Goal: Communication & Community: Answer question/provide support

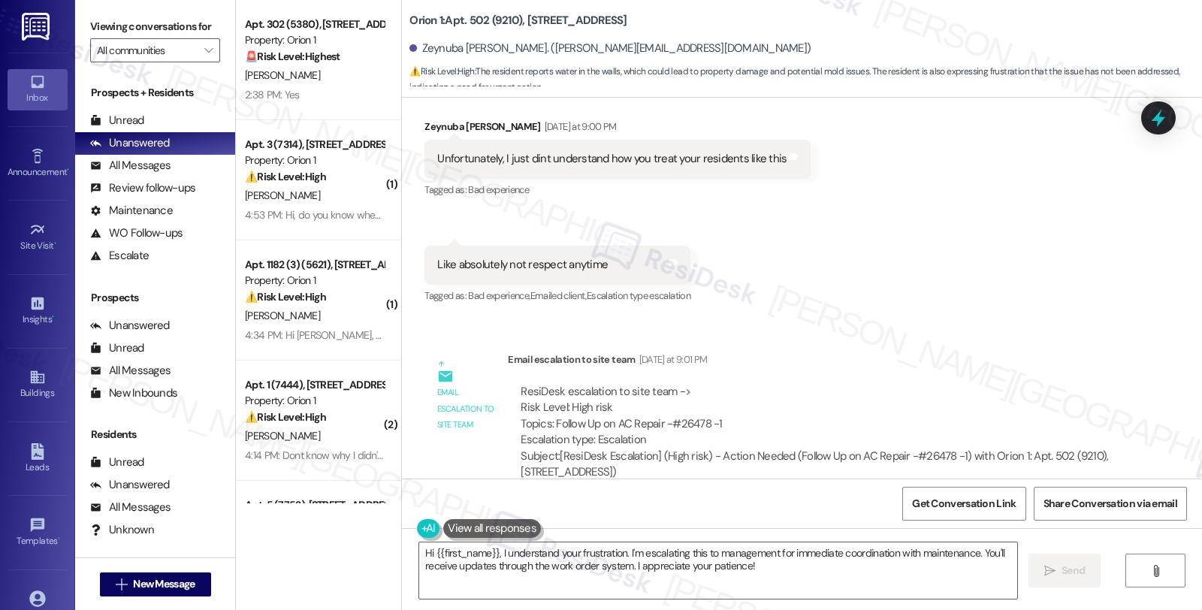
scroll to position [5378, 0]
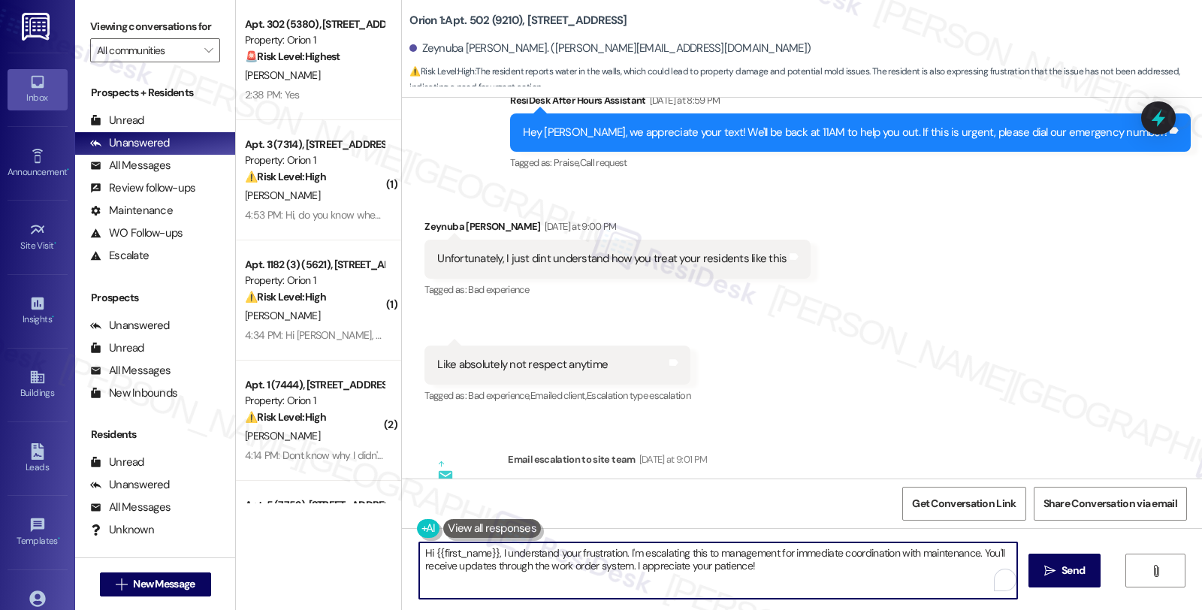
drag, startPoint x: 621, startPoint y: 552, endPoint x: 768, endPoint y: 569, distance: 148.2
click at [768, 569] on textarea "Hi {{first_name}}, I understand your frustration. I'm escalating this to manage…" at bounding box center [718, 570] width 598 height 56
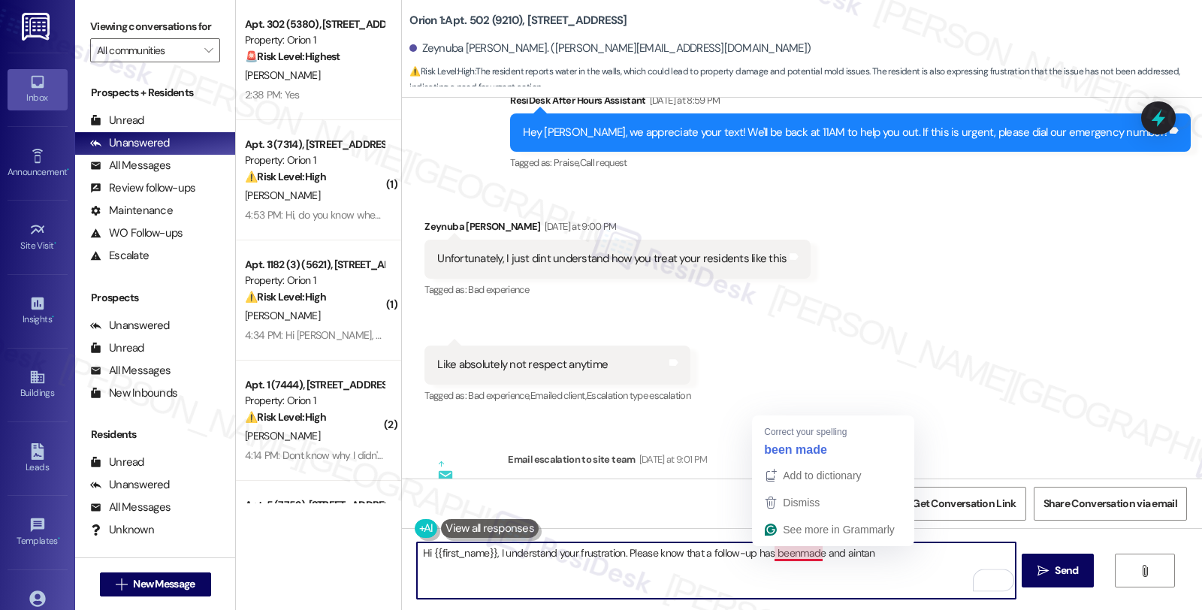
click at [805, 439] on div "Lease started Aug 09, 2025 at 8:00 PM Announcement, sent via SMS Sarah (ResiDes…" at bounding box center [802, 288] width 800 height 381
click at [855, 559] on textarea "Hi {{first_name}}, I understand your frustration. Please know that a follow-up …" at bounding box center [716, 570] width 598 height 56
paste textarea "maintenance will be reaching out to them directly in the WO system."
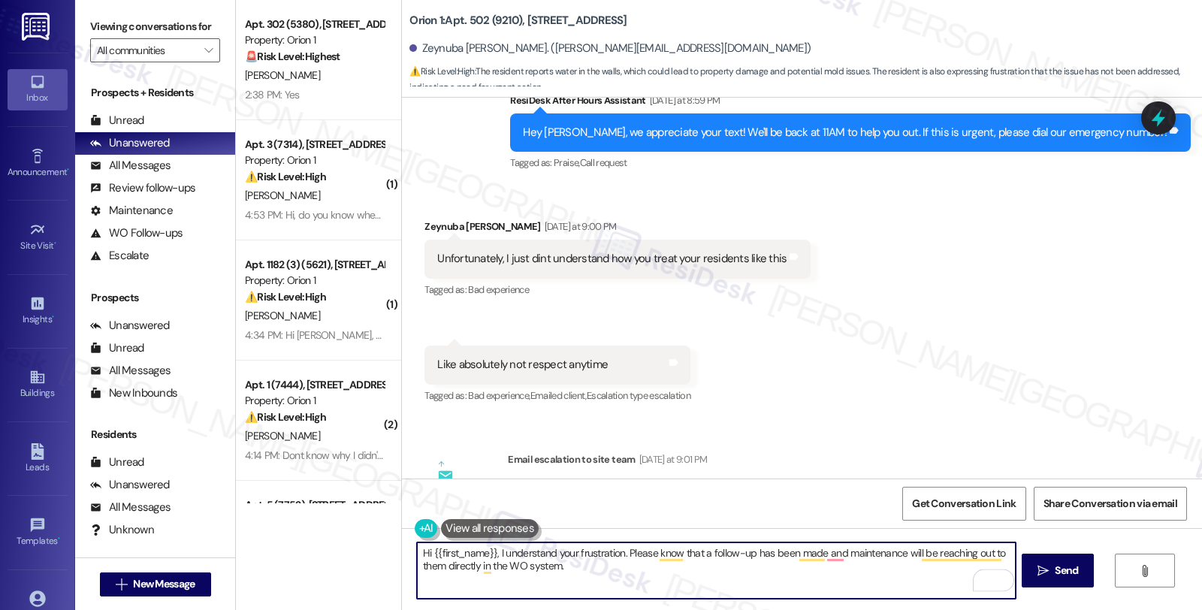
click at [418, 561] on textarea "Hi {{first_name}}, I understand your frustration. Please know that a follow-up …" at bounding box center [716, 570] width 598 height 56
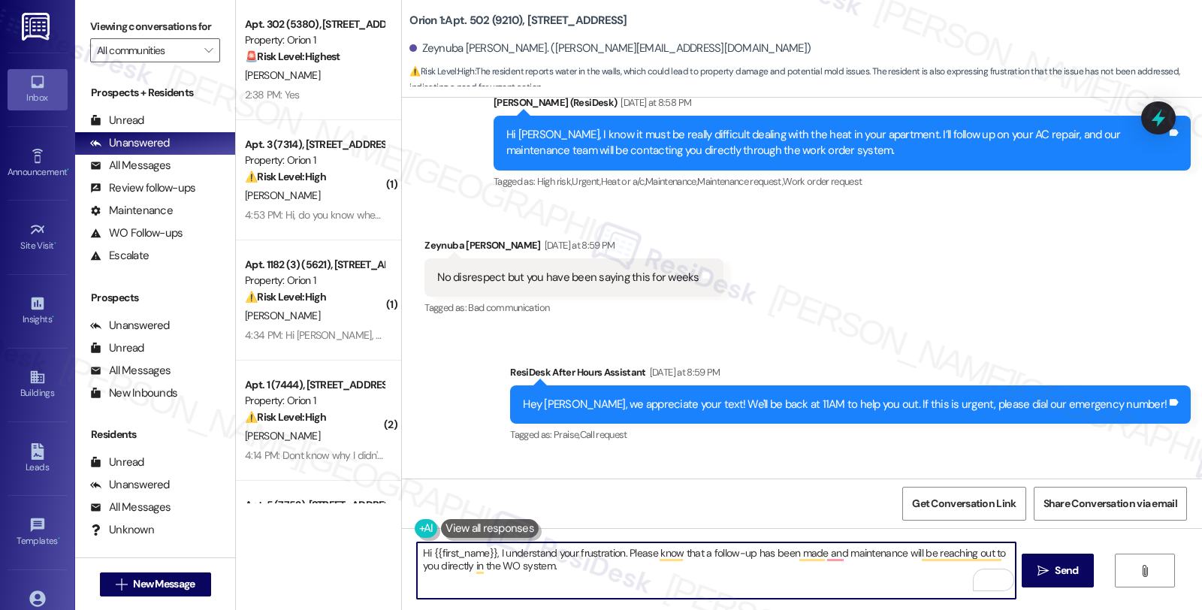
scroll to position [4961, 0]
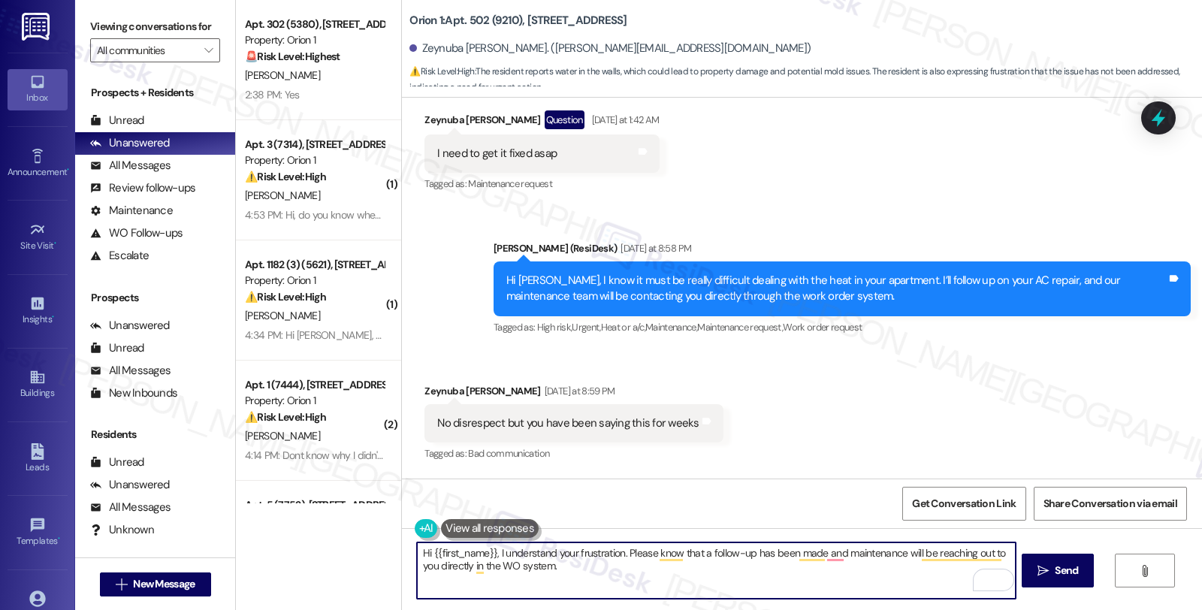
click at [602, 565] on textarea "Hi {{first_name}}, I understand your frustration. Please know that a follow-up …" at bounding box center [716, 570] width 598 height 56
click at [503, 565] on textarea "Hi {{first_name}}, I understand your frustration. Please know that a follow-up …" at bounding box center [716, 570] width 598 height 56
click at [504, 565] on textarea "Hi {{first_name}}, I understand your frustration. Please know that a follow-up …" at bounding box center [716, 570] width 598 height 56
click at [614, 573] on textarea "Hi {{first_name}}, I understand your frustration. Please know that a follow-up …" at bounding box center [716, 570] width 598 height 56
click at [608, 565] on textarea "Hi {{first_name}}, I understand your frustration. Please know that a follow-up …" at bounding box center [716, 570] width 598 height 56
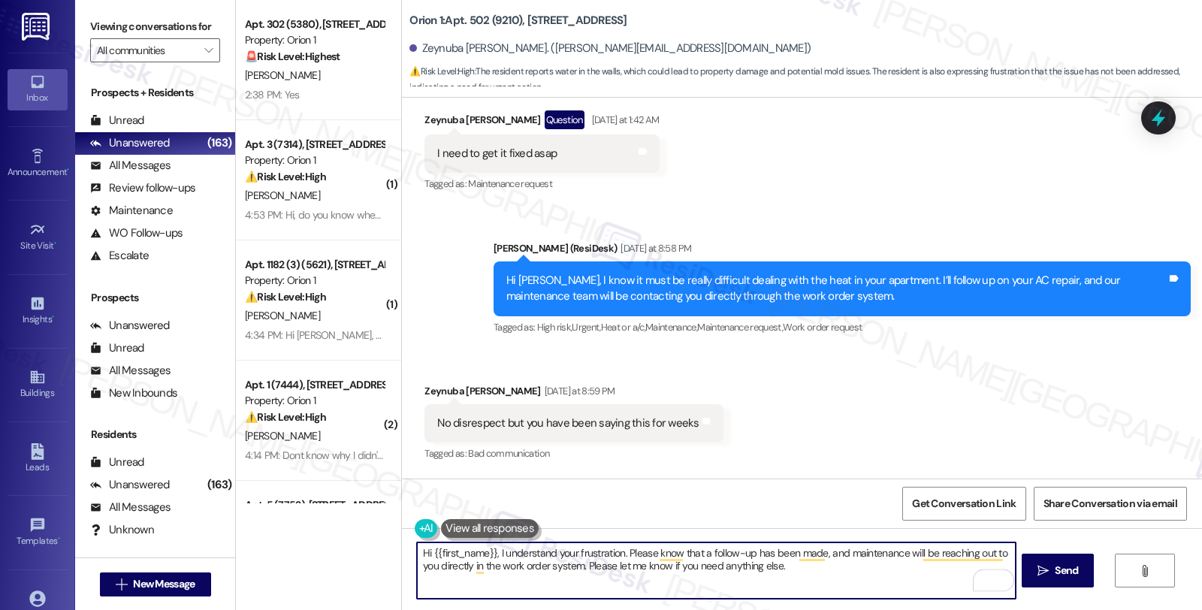
click at [835, 573] on textarea "Hi {{first_name}}, I understand your frustration. Please know that a follow-up …" at bounding box center [716, 570] width 598 height 56
click at [1037, 571] on icon "" at bounding box center [1042, 571] width 11 height 12
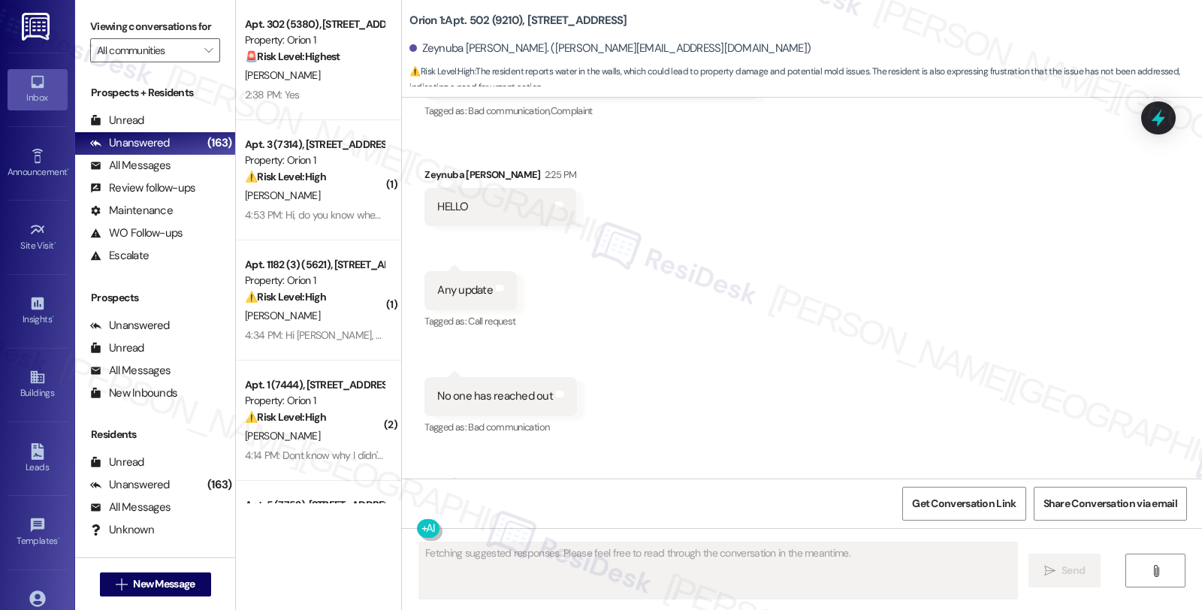
scroll to position [6575, 0]
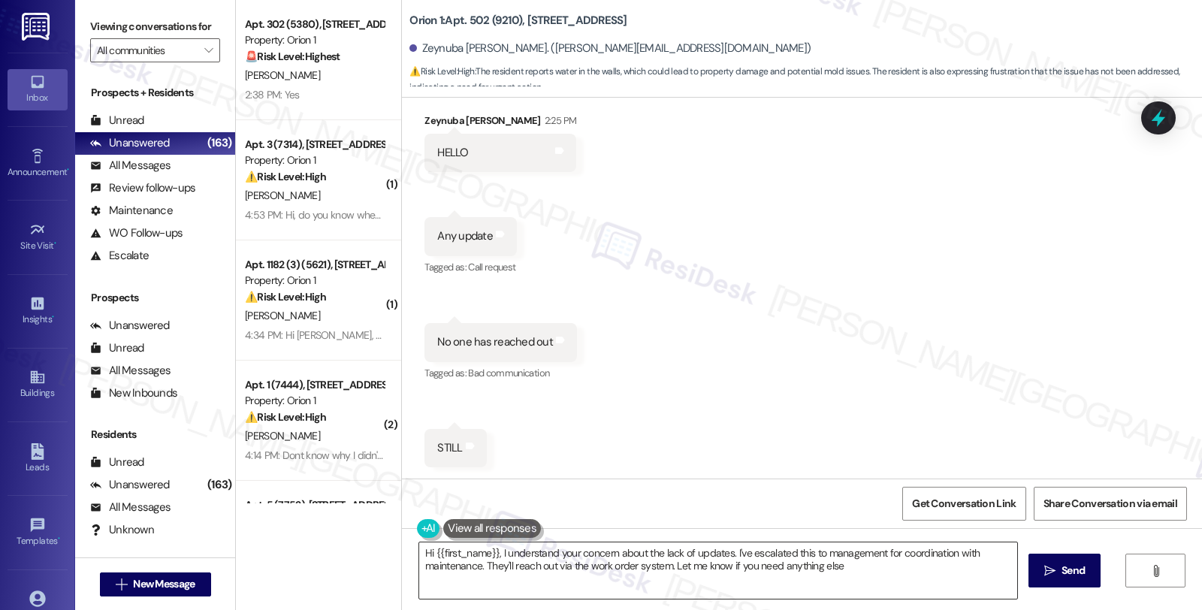
type textarea "Hi {{first_name}}, I understand your concern about the lack of updates. I've es…"
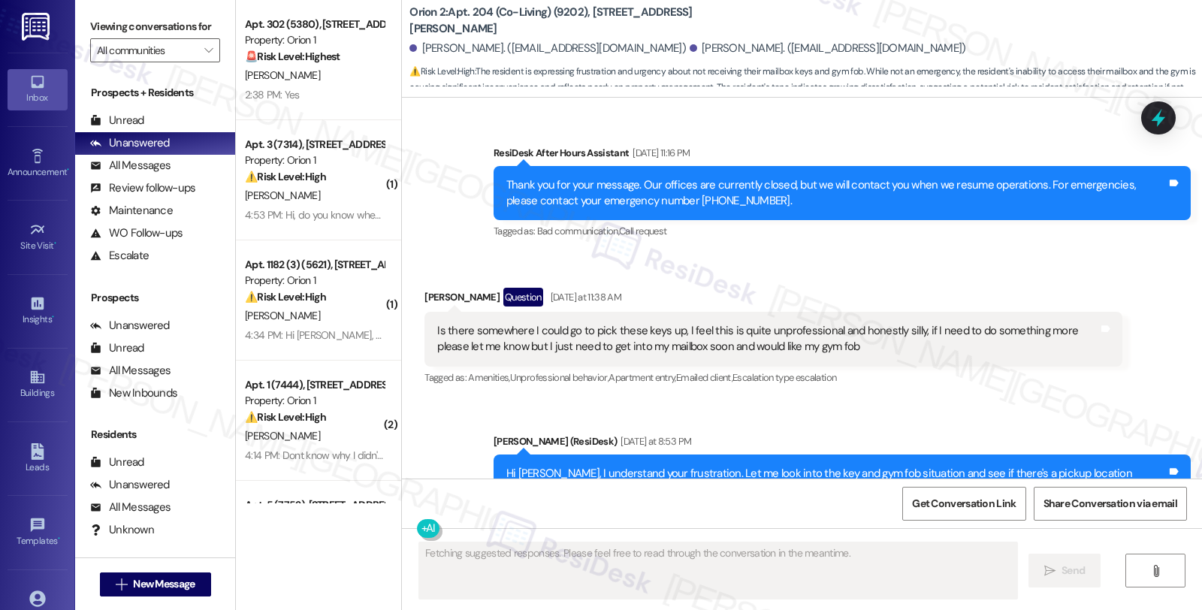
scroll to position [1870, 0]
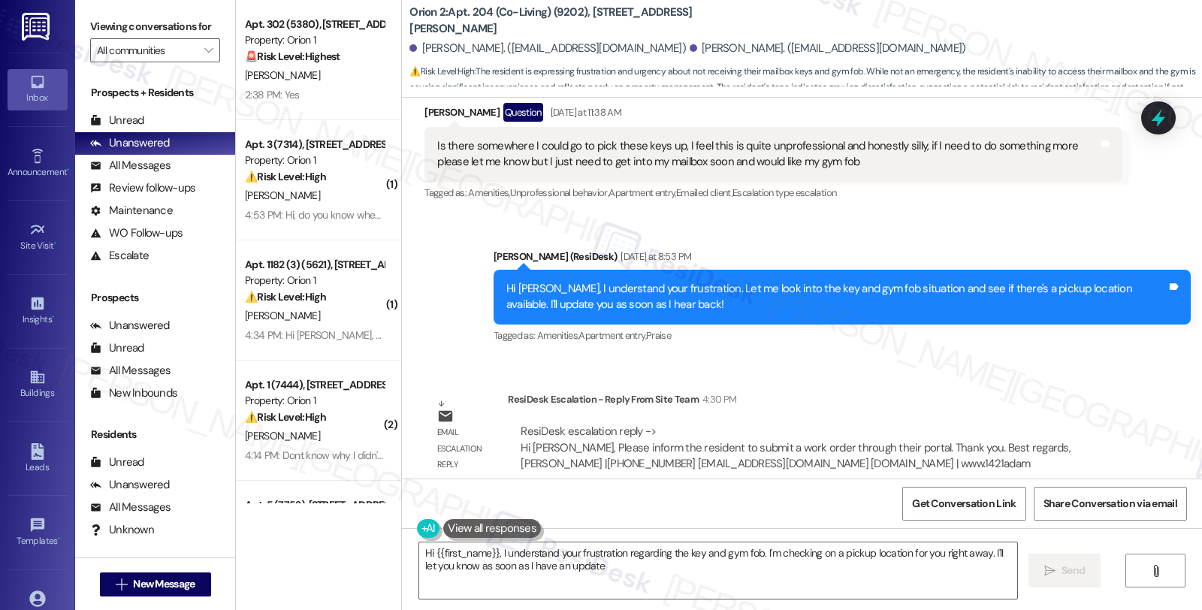
type textarea "Hi {{first_name}}, I understand your frustration regarding the key and gym fob.…"
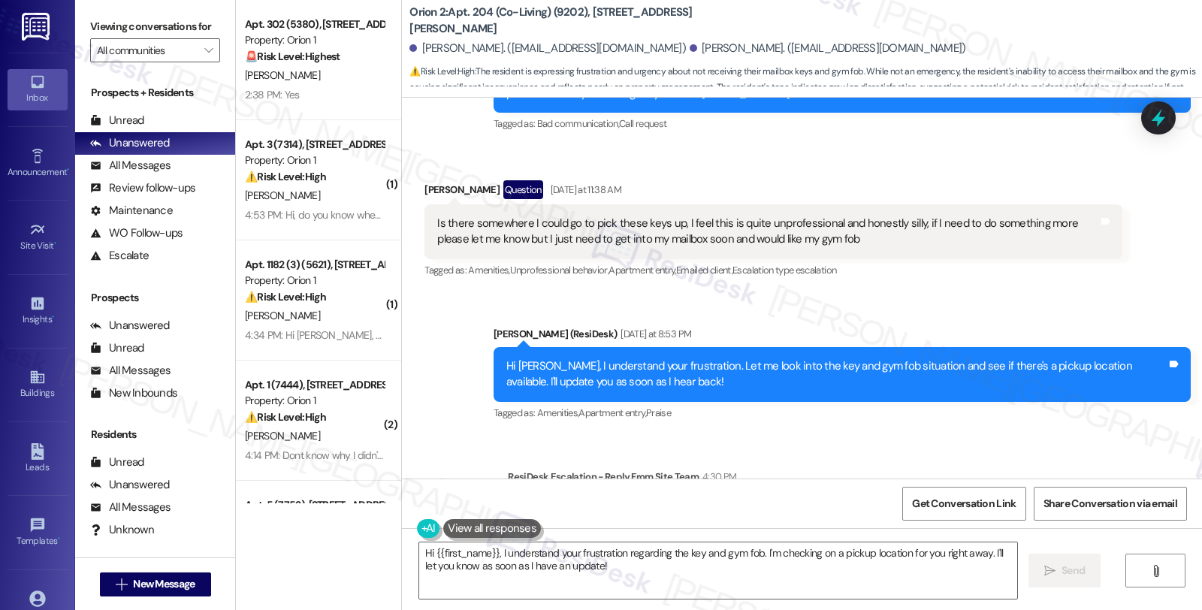
scroll to position [1702, 0]
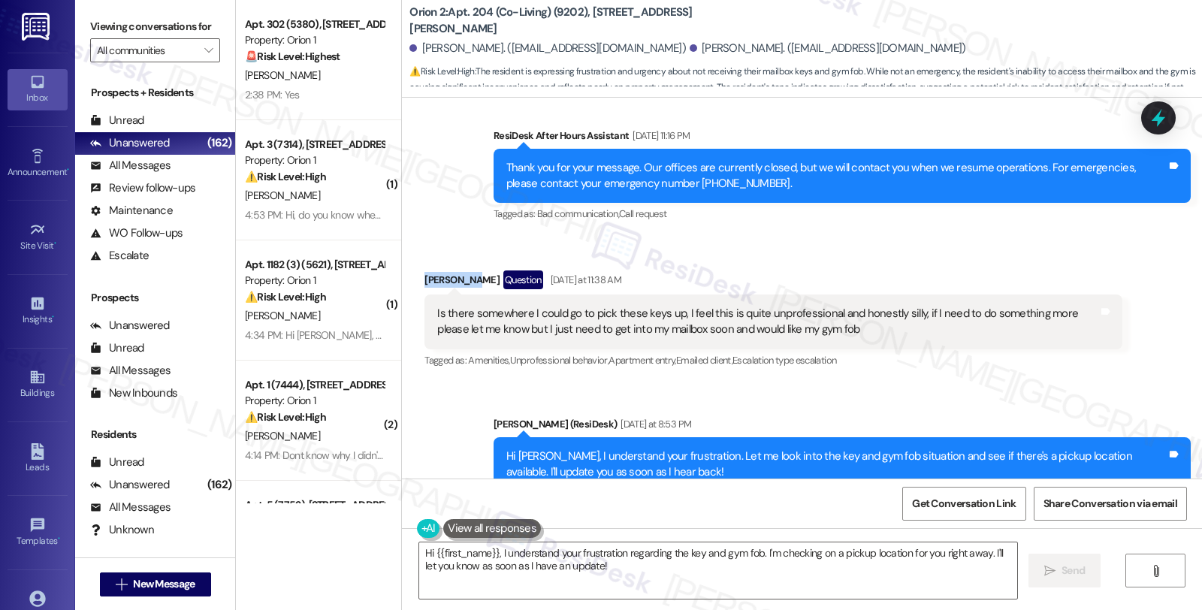
drag, startPoint x: 409, startPoint y: 258, endPoint x: 460, endPoint y: 267, distance: 52.5
click at [460, 267] on div "Received via SMS John Velez Question Yesterday at 11:38 AM Is there somewhere I…" at bounding box center [772, 320] width 719 height 123
copy div "John Velez"
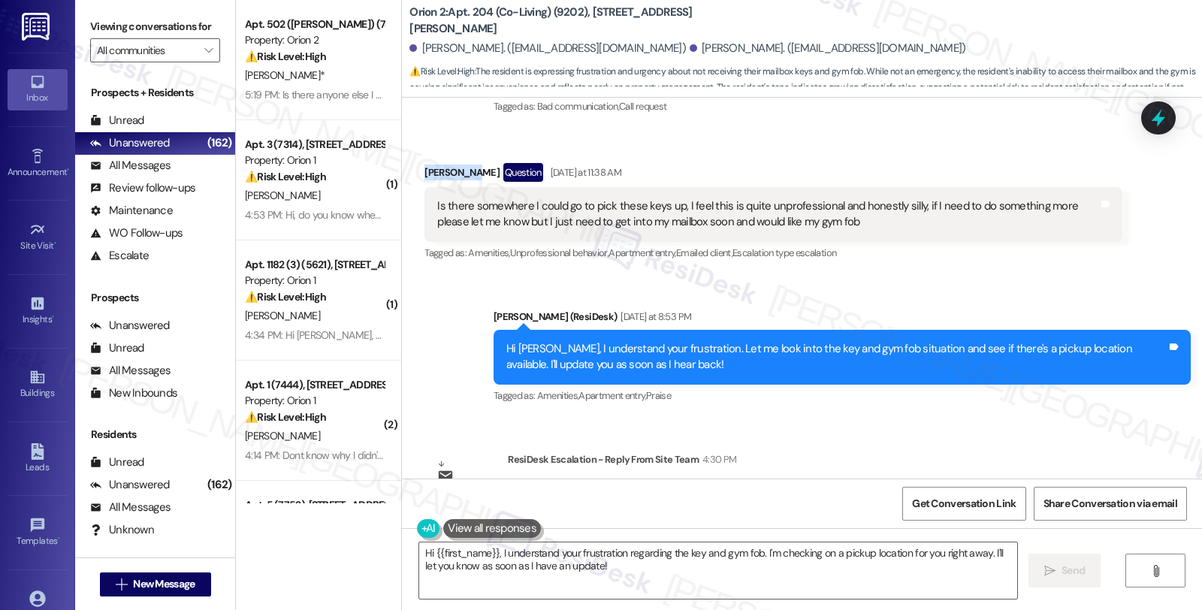
scroll to position [1991, 0]
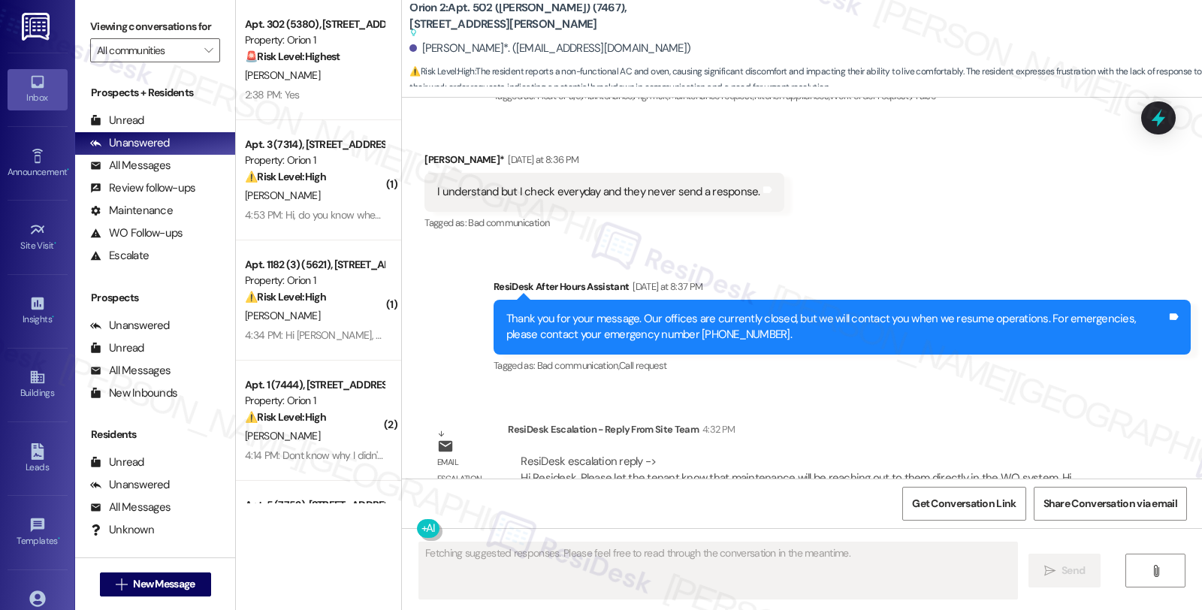
scroll to position [4109, 0]
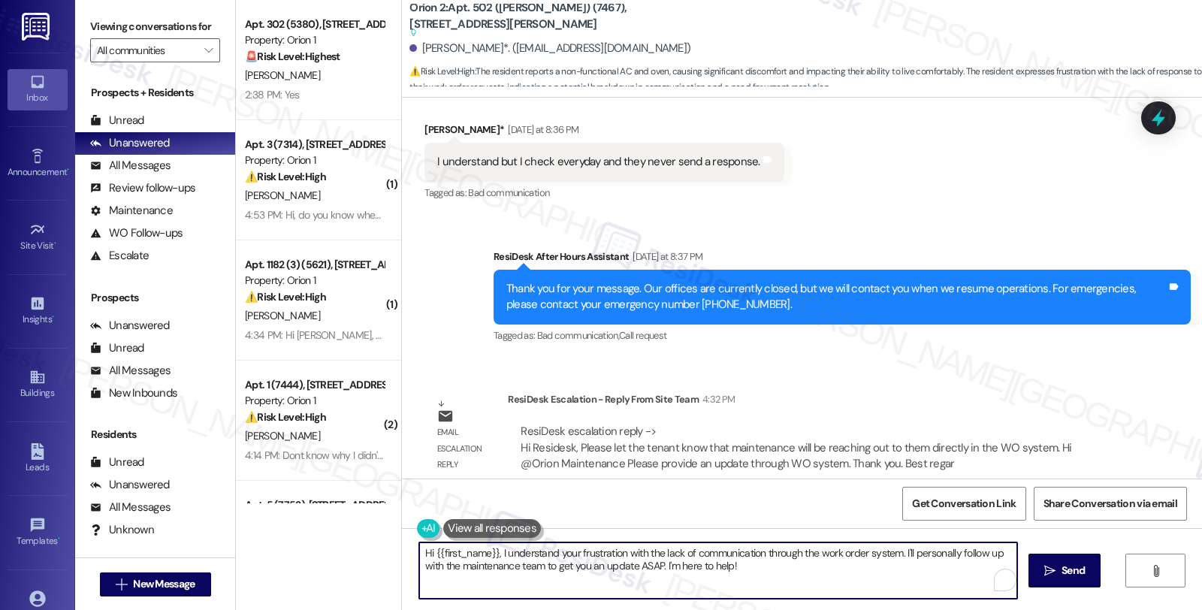
drag, startPoint x: 492, startPoint y: 553, endPoint x: 787, endPoint y: 587, distance: 297.1
click at [787, 587] on textarea "Hi {{first_name}}, I understand your frustration with the lack of communication…" at bounding box center [718, 570] width 598 height 56
paste textarea "Please let the tenant know that maintenance will be reaching out to them direct…"
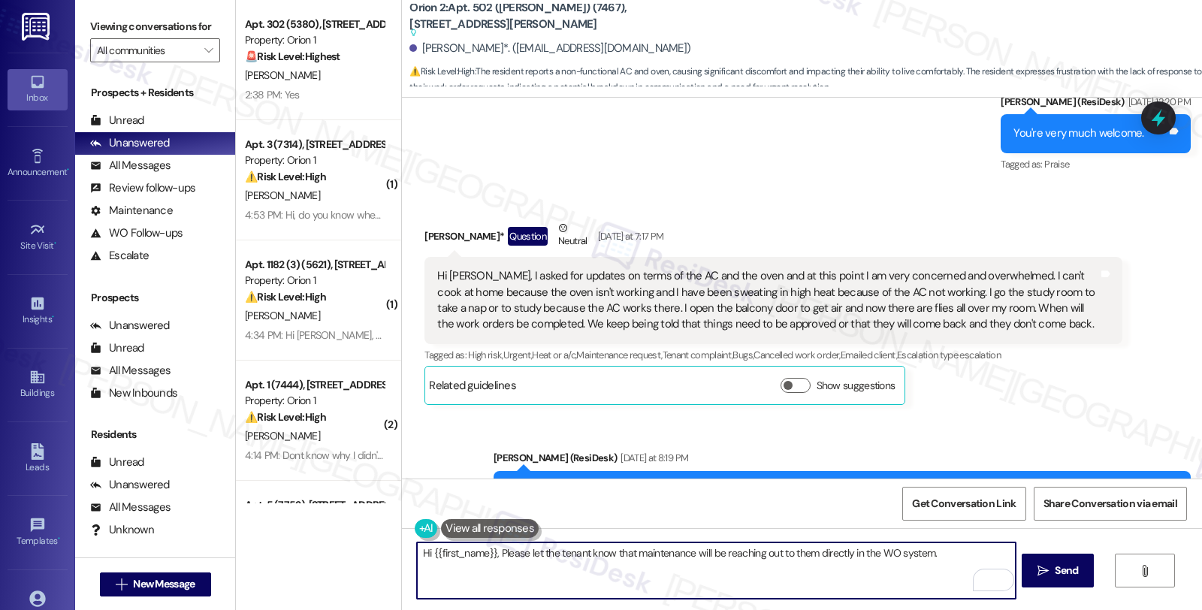
scroll to position [3608, 0]
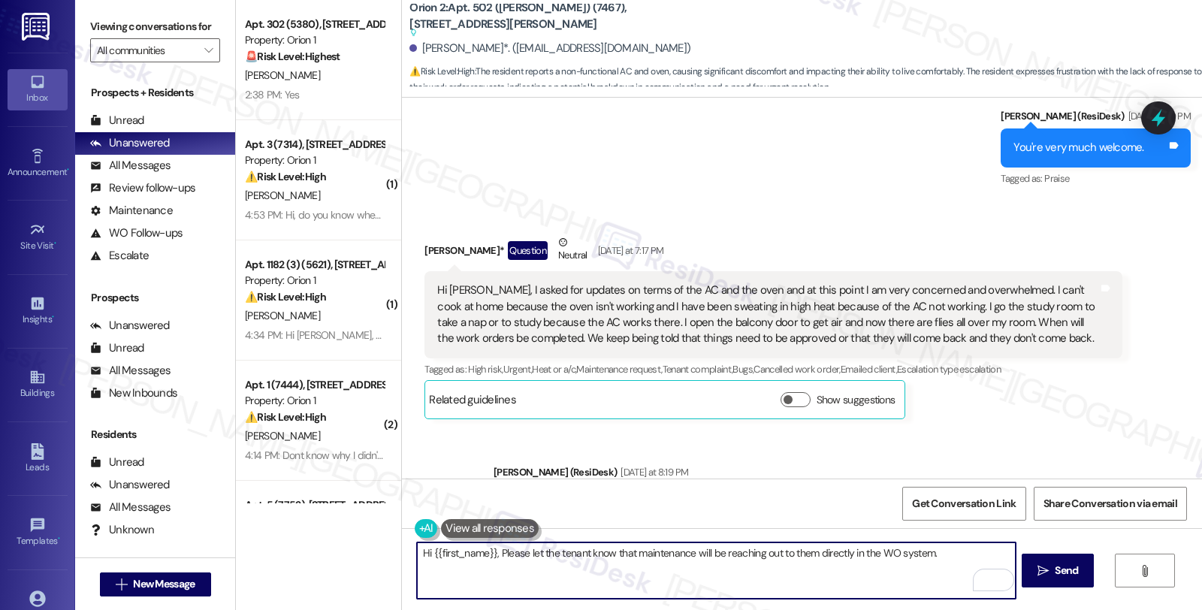
click at [490, 550] on textarea "Hi {{first_name}}, Please let the tenant know that maintenance will be reaching…" at bounding box center [716, 570] width 598 height 56
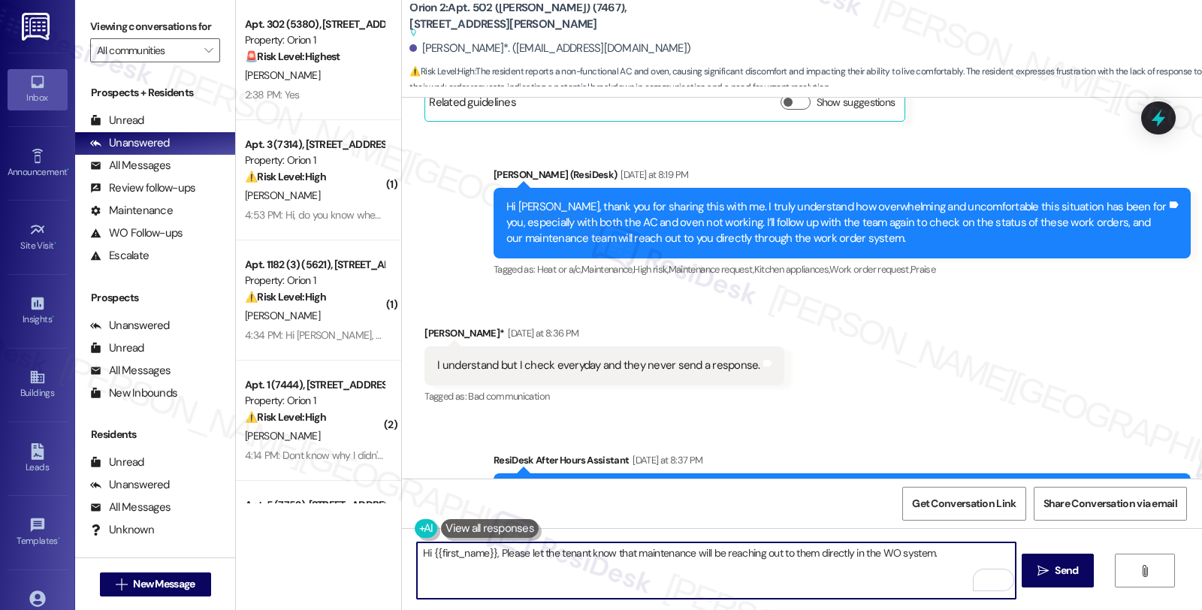
scroll to position [4026, 0]
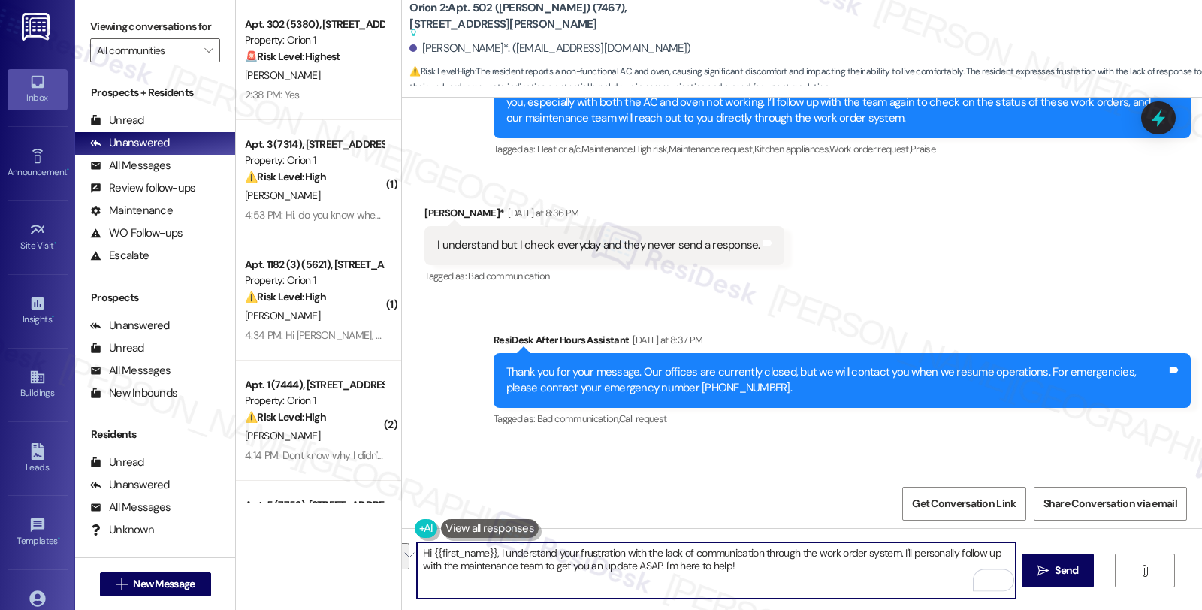
click at [746, 576] on textarea "Hi {{first_name}}, I understand your frustration with the lack of communication…" at bounding box center [716, 570] width 598 height 56
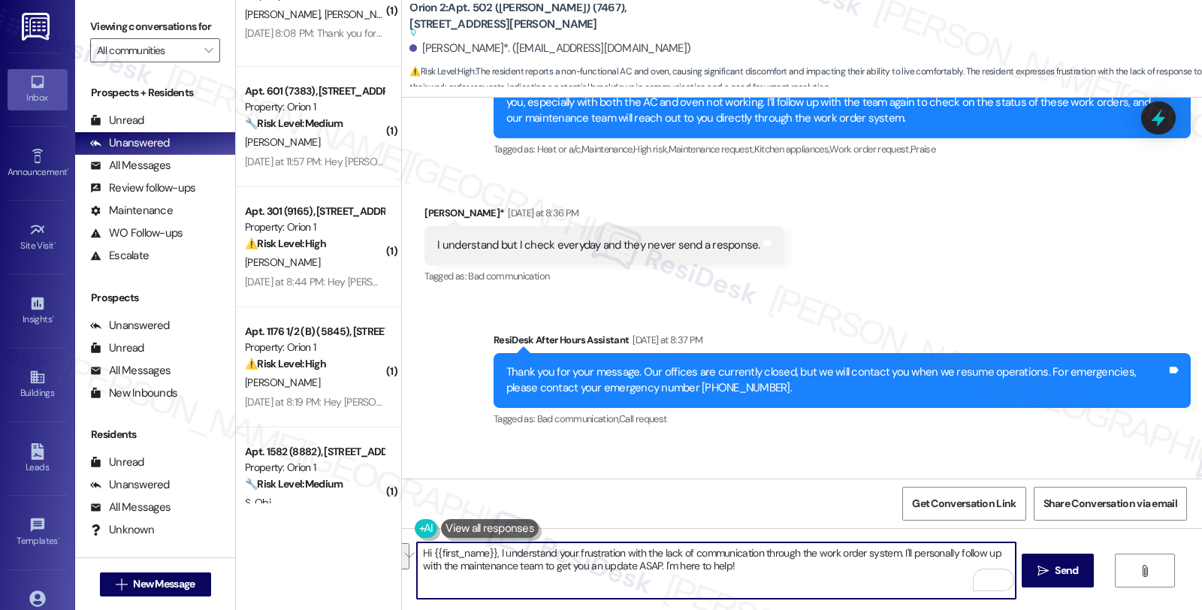
scroll to position [5505, 0]
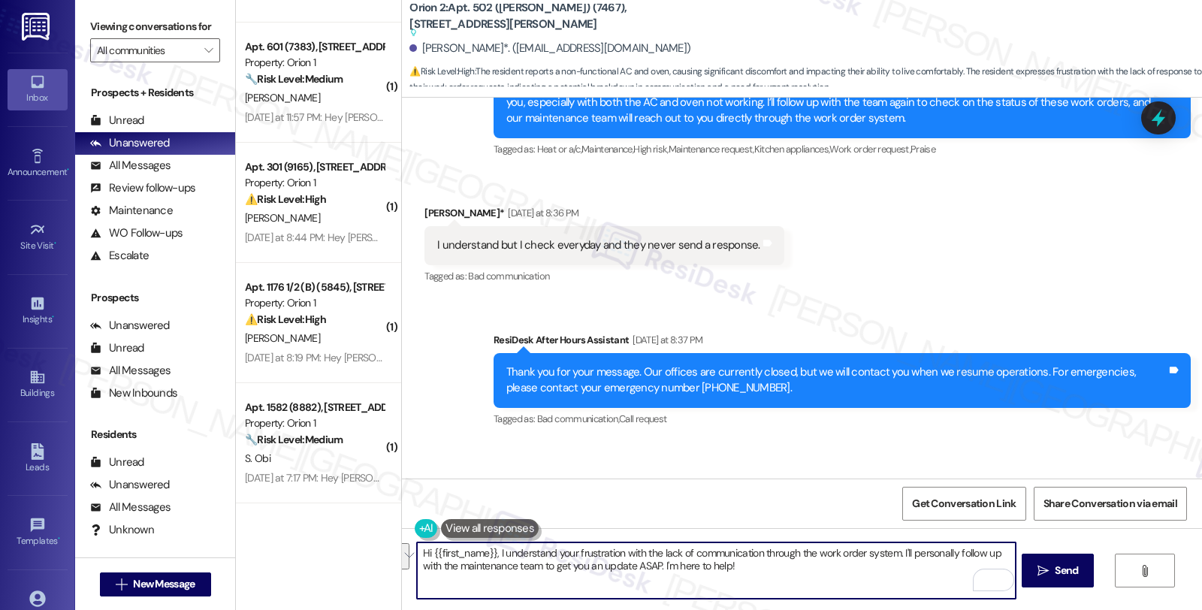
click at [511, 562] on textarea "Hi {{first_name}}, I understand your frustration with the lack of communication…" at bounding box center [716, 570] width 598 height 56
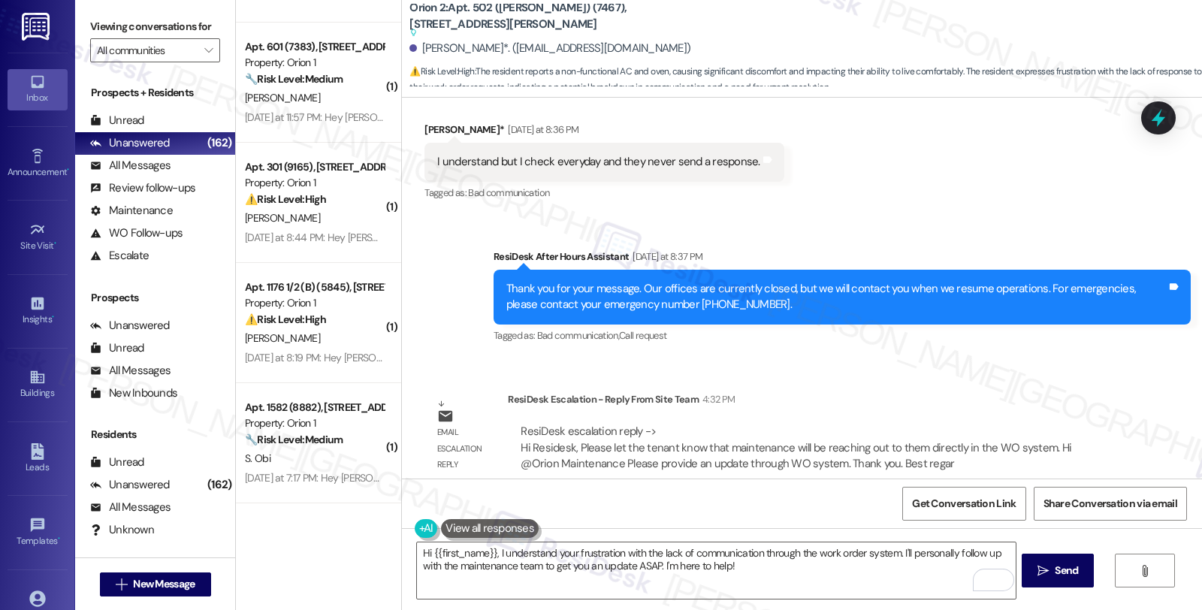
click at [981, 110] on div "Received via SMS Shawntelle Augustine* Yesterday at 8:36 PM I understand but I …" at bounding box center [802, 151] width 800 height 127
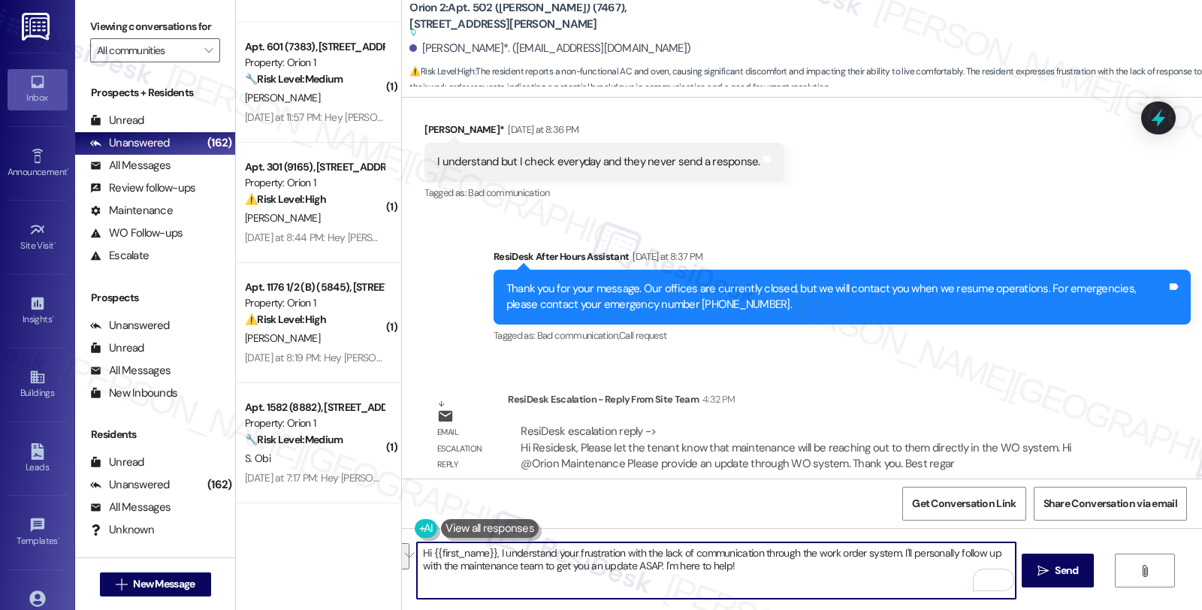
drag, startPoint x: 753, startPoint y: 551, endPoint x: 766, endPoint y: 572, distance: 24.6
click at [766, 572] on textarea "Hi {{first_name}}, I understand your frustration with the lack of communication…" at bounding box center [716, 570] width 598 height 56
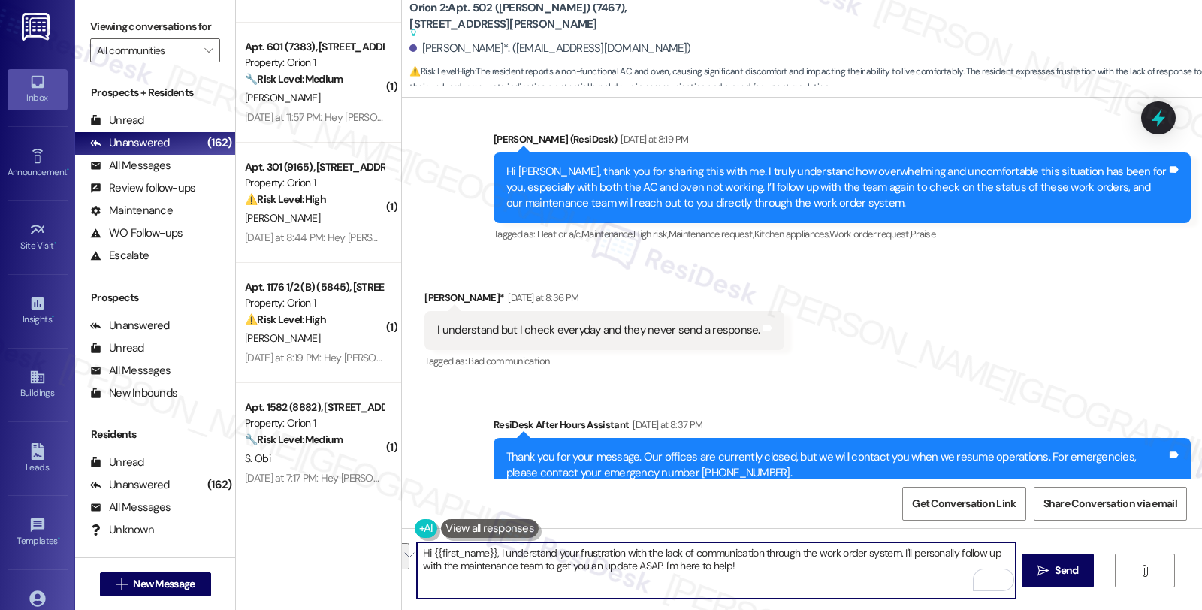
scroll to position [3943, 0]
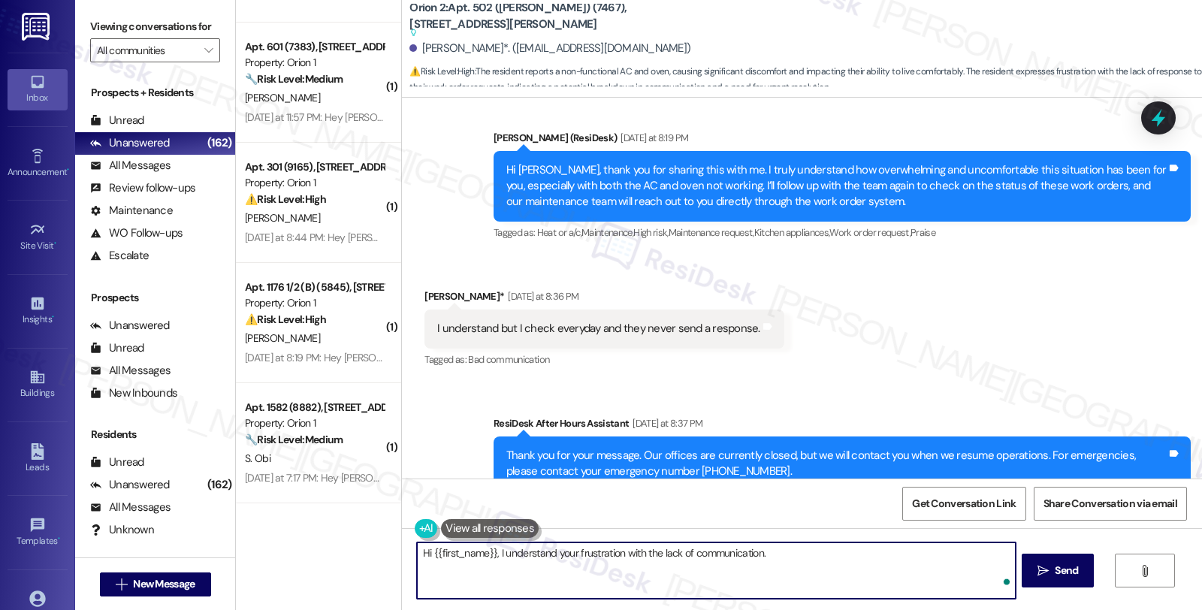
paste textarea "just to give you a quick update, maintenance will be reaching out to you direct…"
click at [763, 550] on textarea "Hi {{first_name}}, I understand your frustration with the lack of communication…" at bounding box center [716, 570] width 598 height 56
type textarea "Hi {{first_name}}, I understand your frustration with the lack of communication…"
click at [746, 558] on textarea "Hi {{first_name}}, I understand your frustration with the lack of communication…" at bounding box center [716, 570] width 598 height 56
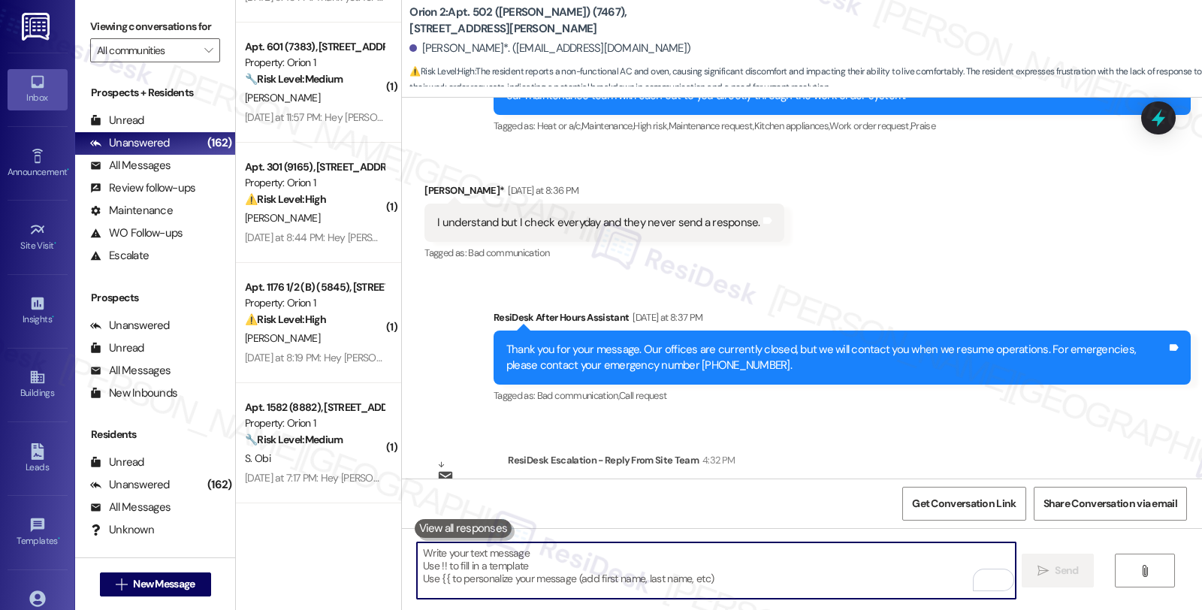
scroll to position [4191, 0]
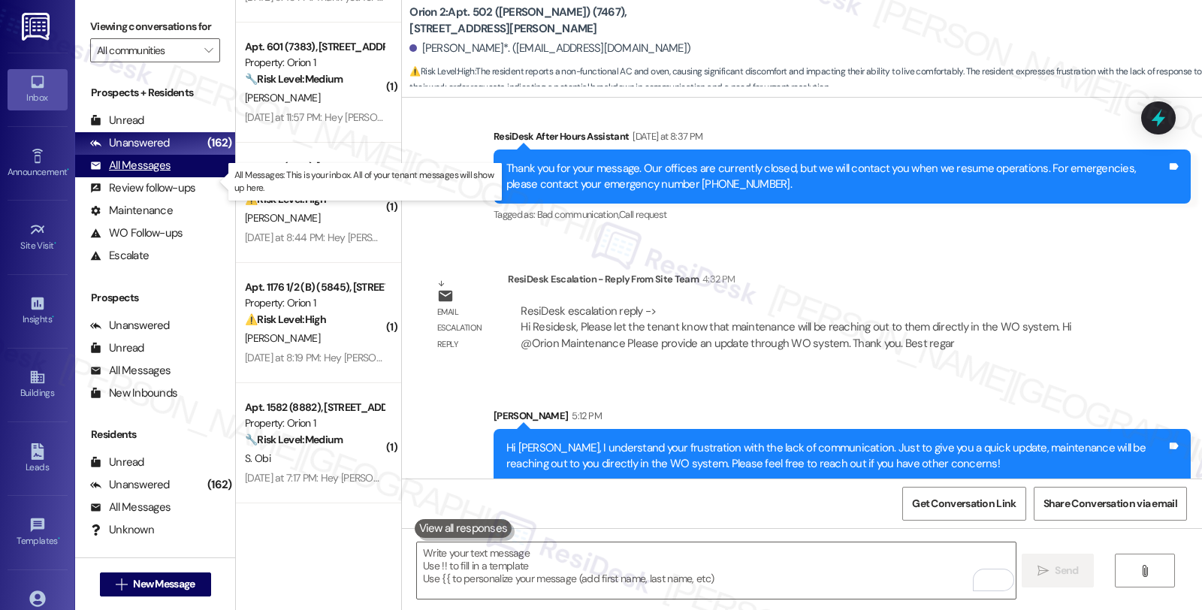
click at [160, 173] on div "All Messages" at bounding box center [130, 166] width 80 height 16
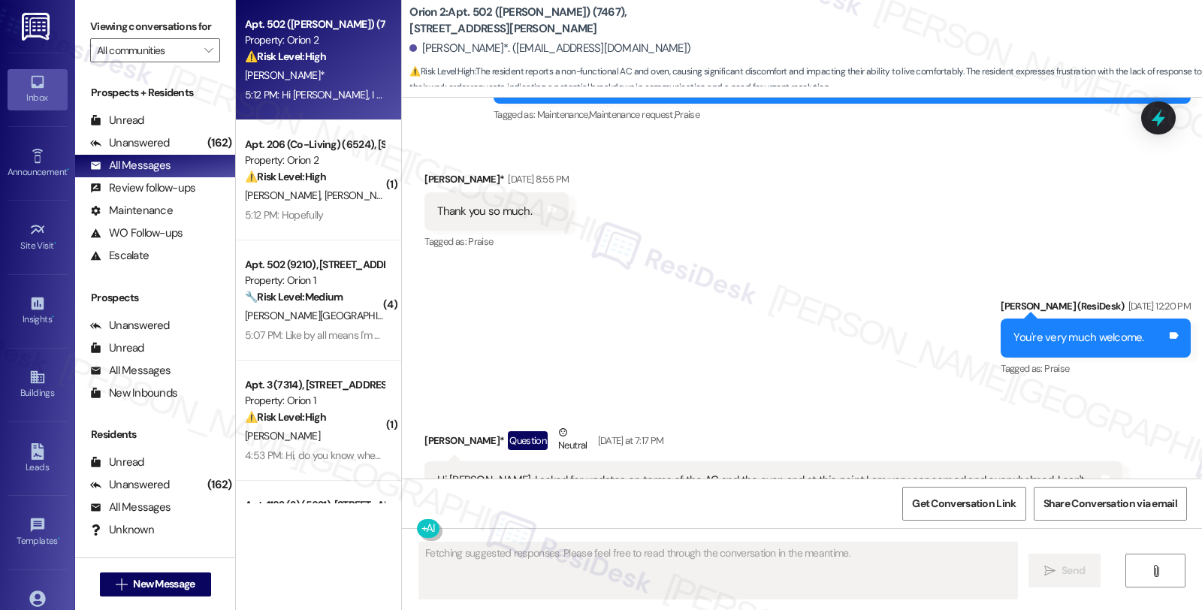
scroll to position [3790, 0]
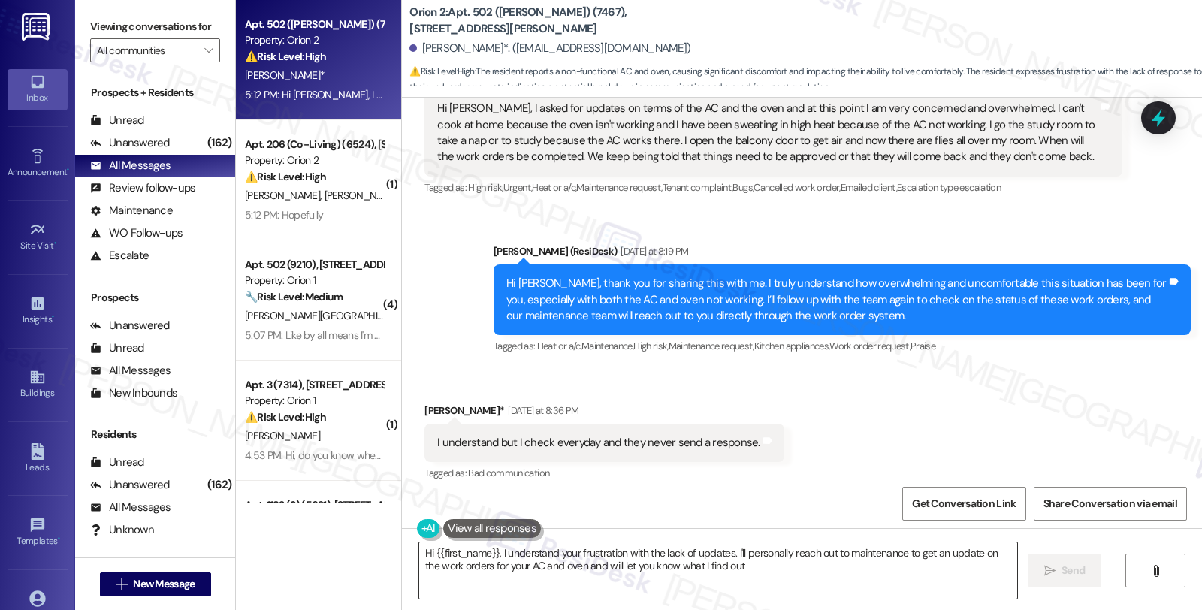
type textarea "Hi {{first_name}}, I understand your frustration with the lack of updates. I'll…"
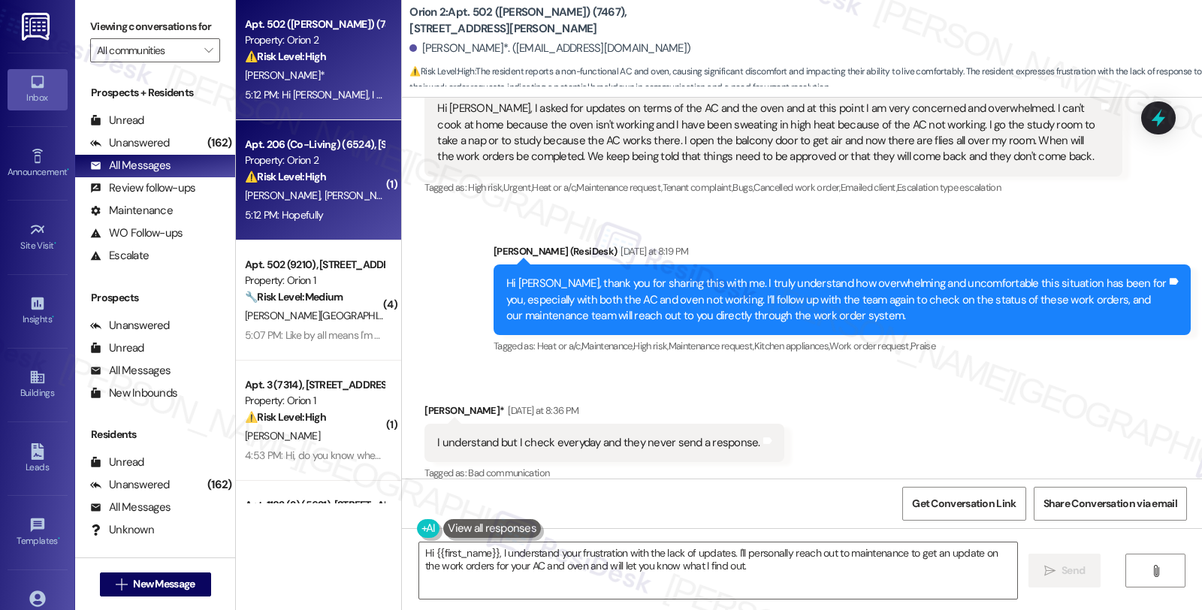
click at [331, 176] on div "⚠️ Risk Level: High The resident is experiencing an ongoing issue with a locked…" at bounding box center [314, 177] width 139 height 16
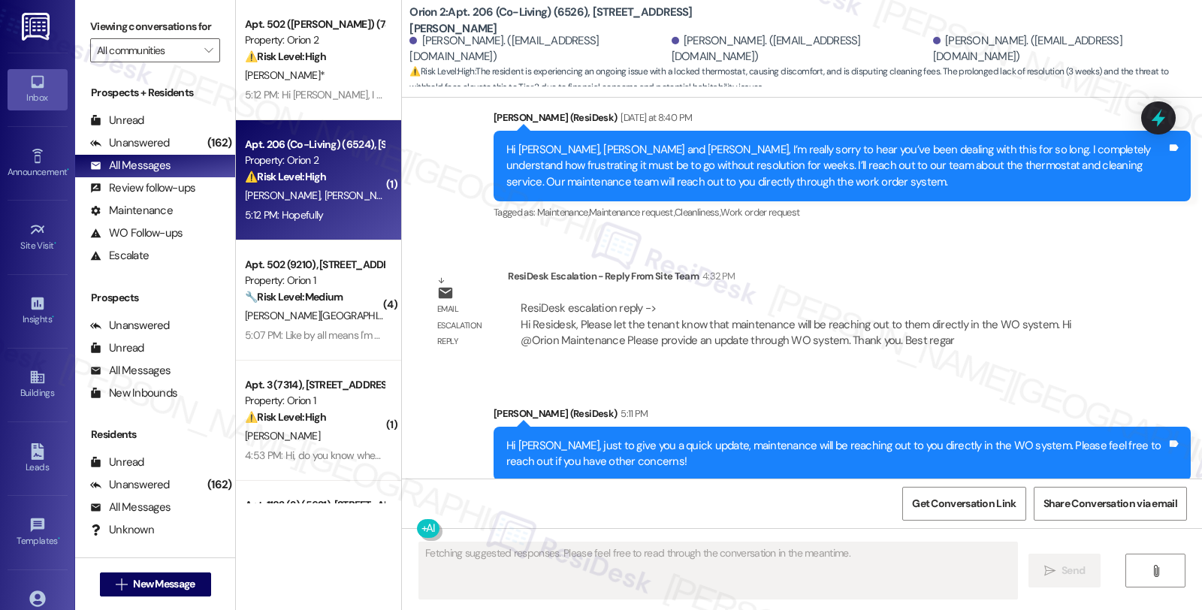
scroll to position [7617, 0]
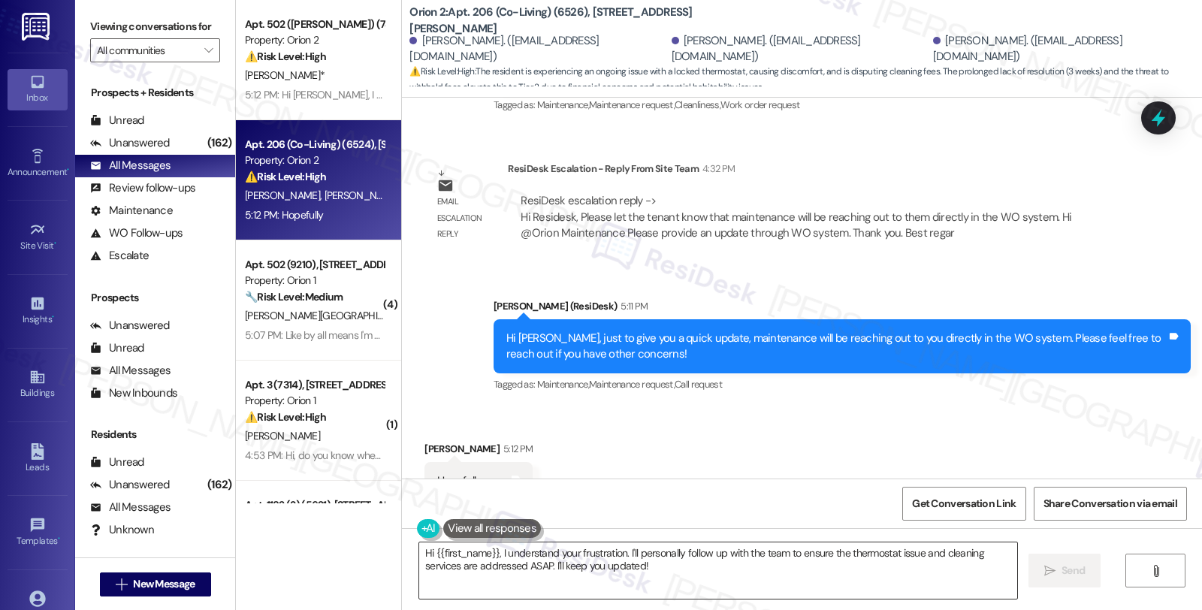
click at [419, 550] on textarea "Hi {{first_name}}, I understand your frustration. I'll personally follow up wit…" at bounding box center [718, 570] width 598 height 56
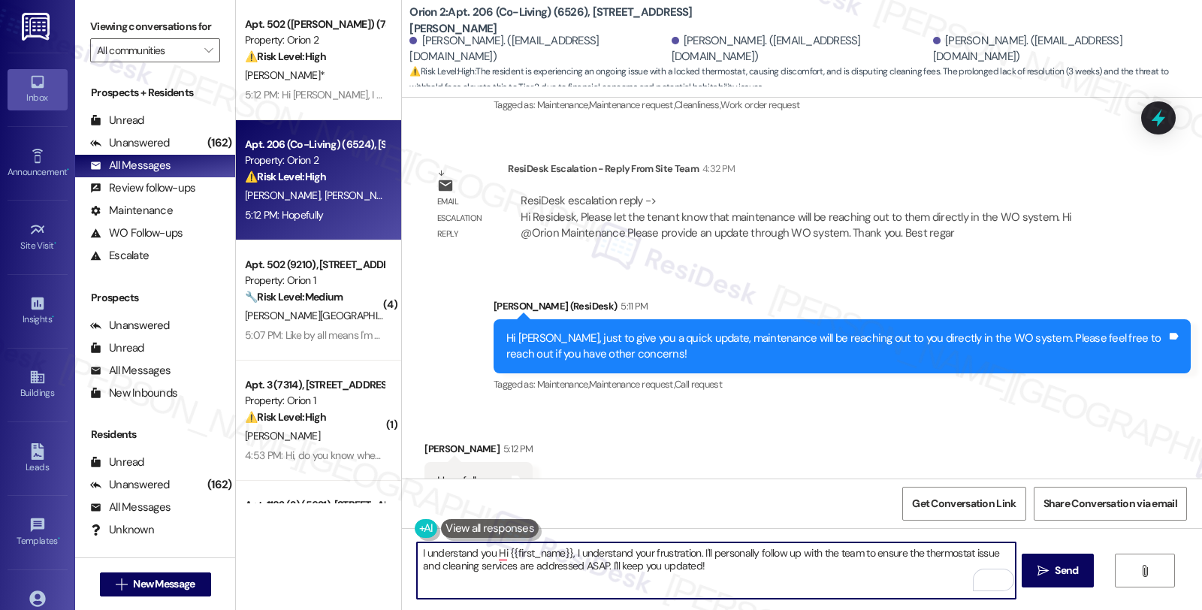
click at [417, 551] on textarea "I understand you Hi {{first_name}}, I understand your frustration. I'll persona…" at bounding box center [716, 570] width 598 height 56
click at [522, 554] on textarea "Yes, a follow-up has been I understand you Hi {{first_name}}, I understand your…" at bounding box center [716, 570] width 598 height 56
click at [597, 556] on textarea "Yes, a follow-up has been made and was added I understand you Hi {{first_name}}…" at bounding box center [716, 570] width 598 height 56
drag, startPoint x: 871, startPoint y: 556, endPoint x: 883, endPoint y: 583, distance: 29.6
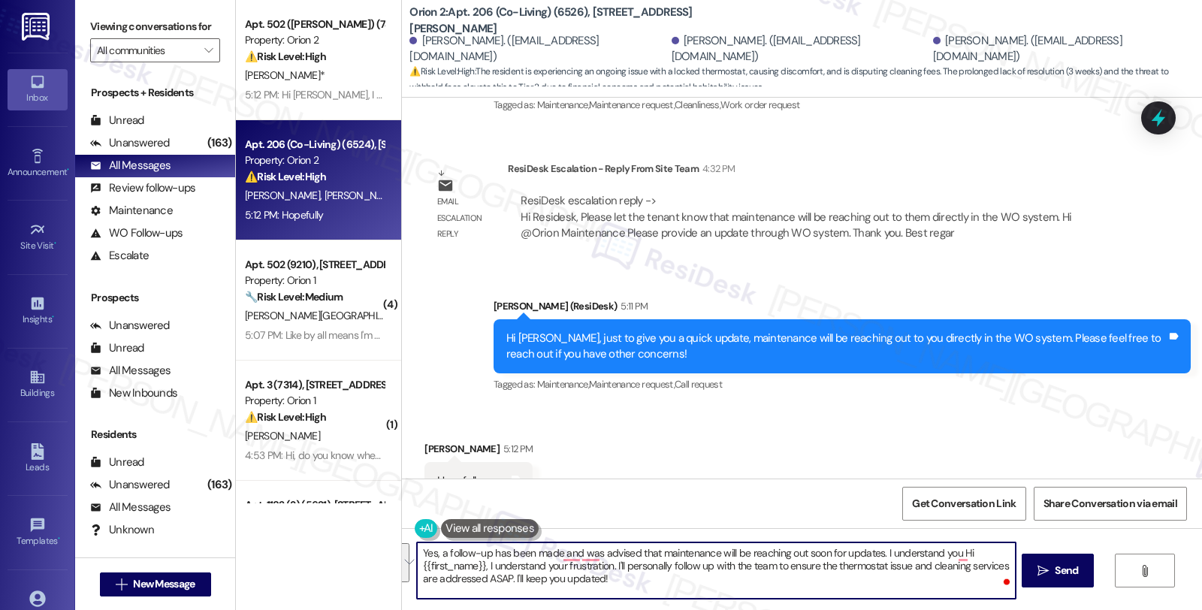
click at [883, 583] on textarea "Yes, a follow-up has been made and was advised that maintenance will be reachin…" at bounding box center [716, 570] width 598 height 56
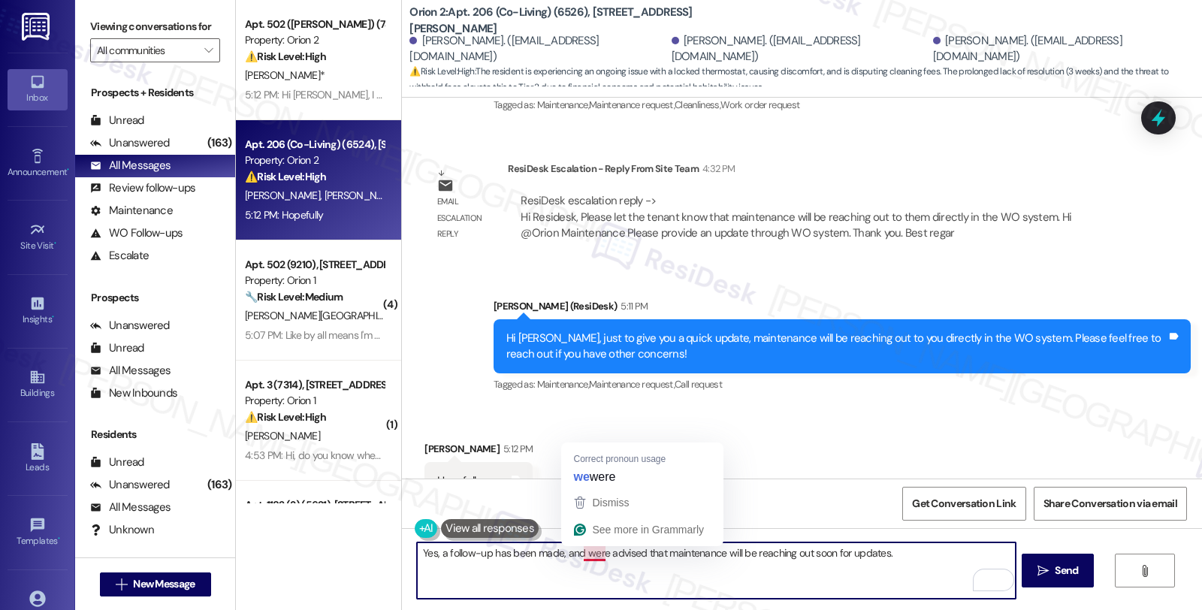
click at [590, 551] on textarea "Yes, a follow-up has been made, and were advised that maintenance will be reach…" at bounding box center [716, 570] width 598 height 56
type textarea "Yes, a follow-up has been made, and was advised that maintenance will be reachi…"
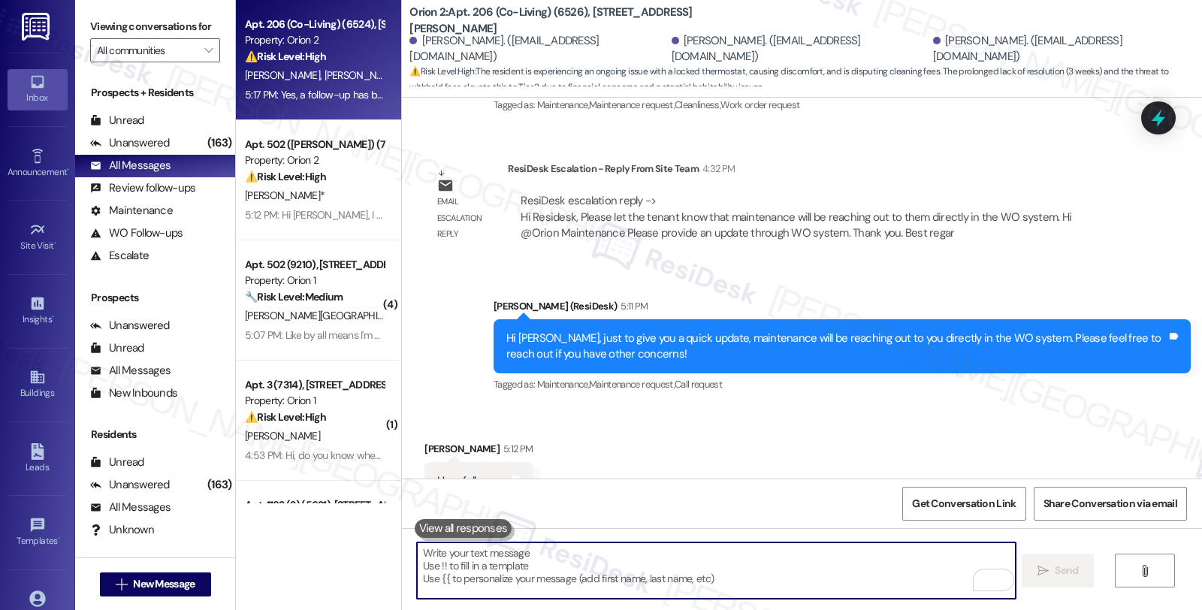
scroll to position [7722, 0]
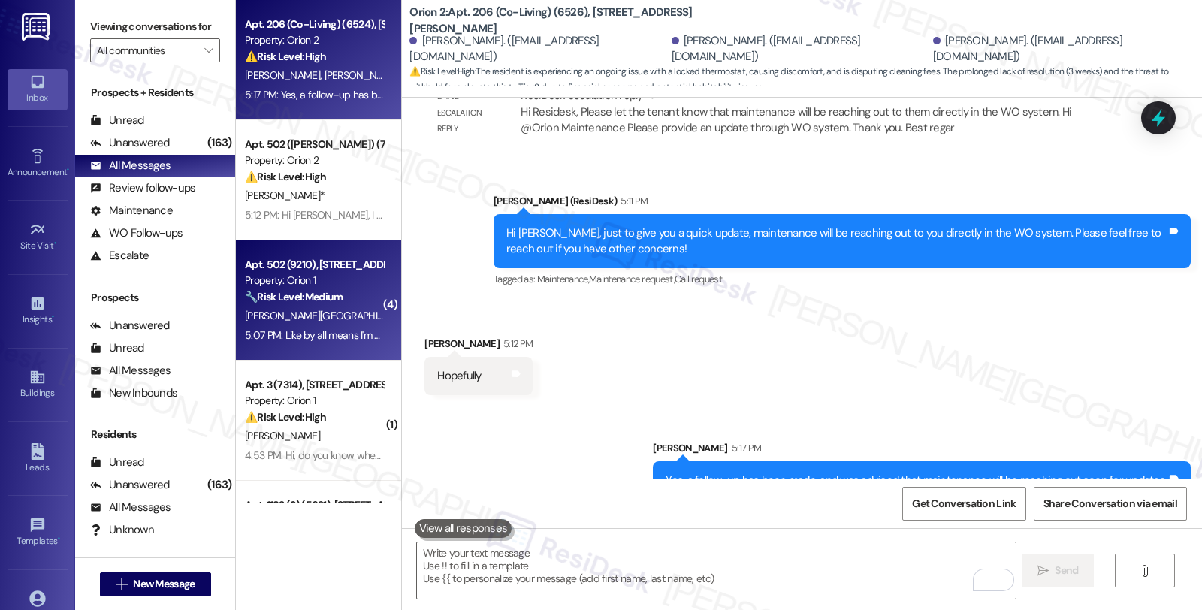
click at [362, 313] on div "Z. Oumar" at bounding box center [314, 315] width 142 height 19
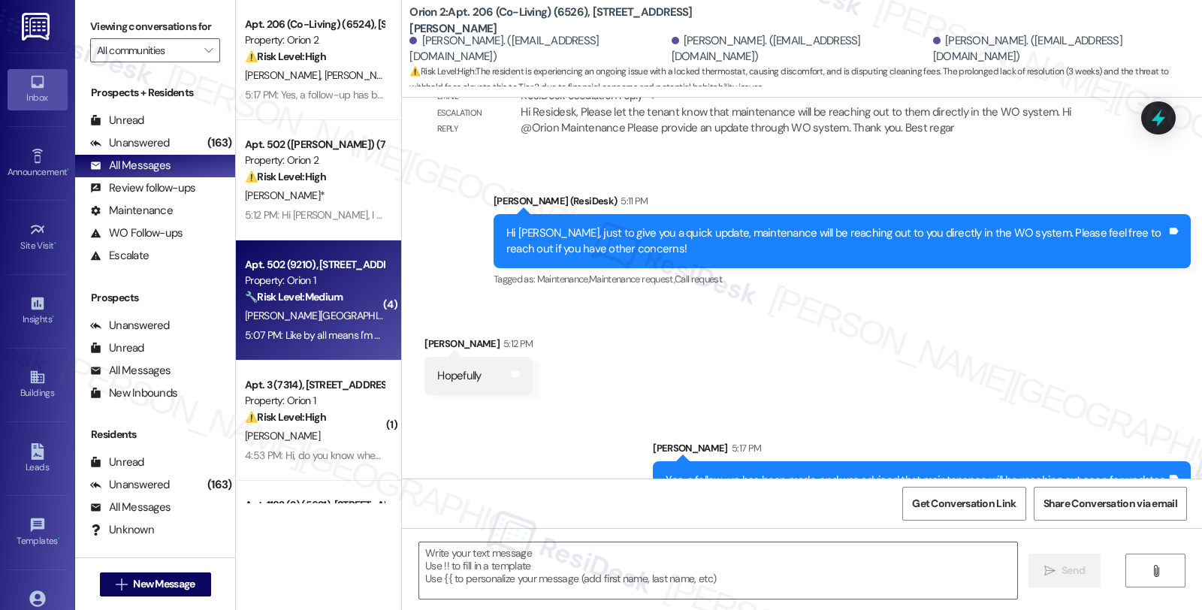
type textarea "Fetching suggested responses. Please feel free to read through the conversation…"
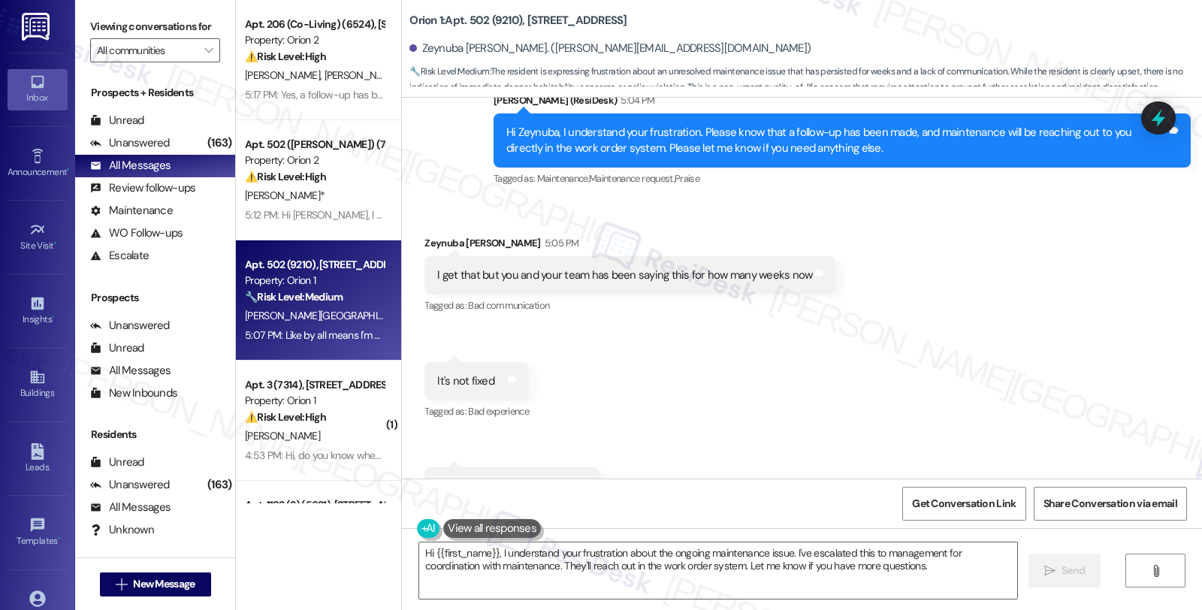
scroll to position [7300, 0]
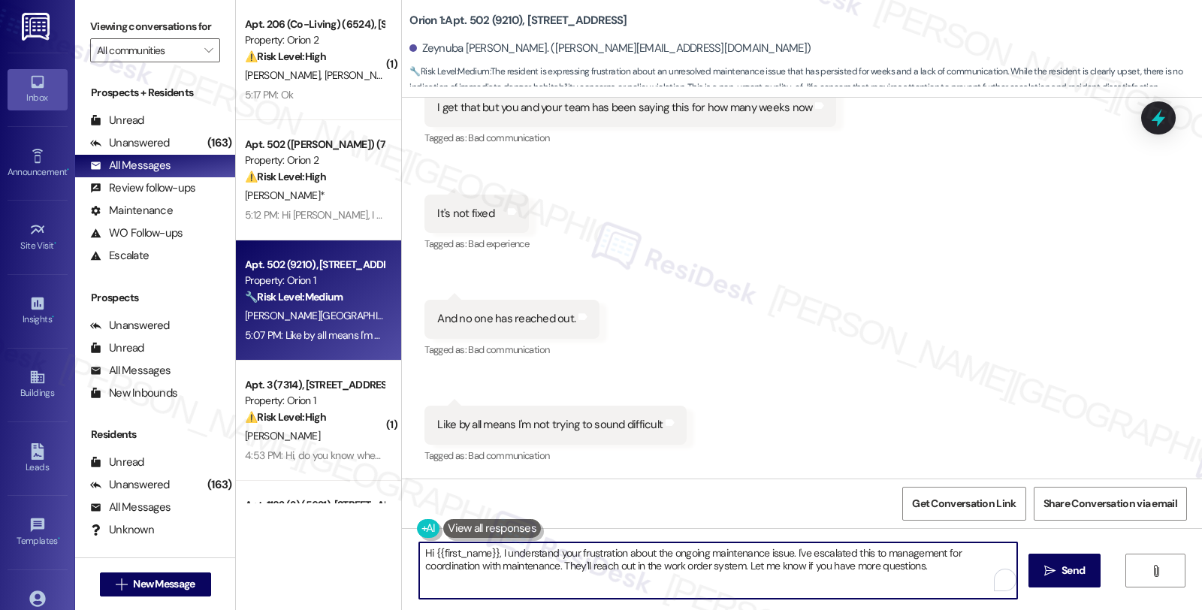
click at [419, 550] on textarea "Hi {{first_name}}, I understand your frustration about the ongoing maintenance …" at bounding box center [718, 570] width 598 height 56
type textarea "I see what you mean and Hi {{first_name}}, I understand your frustration about …"
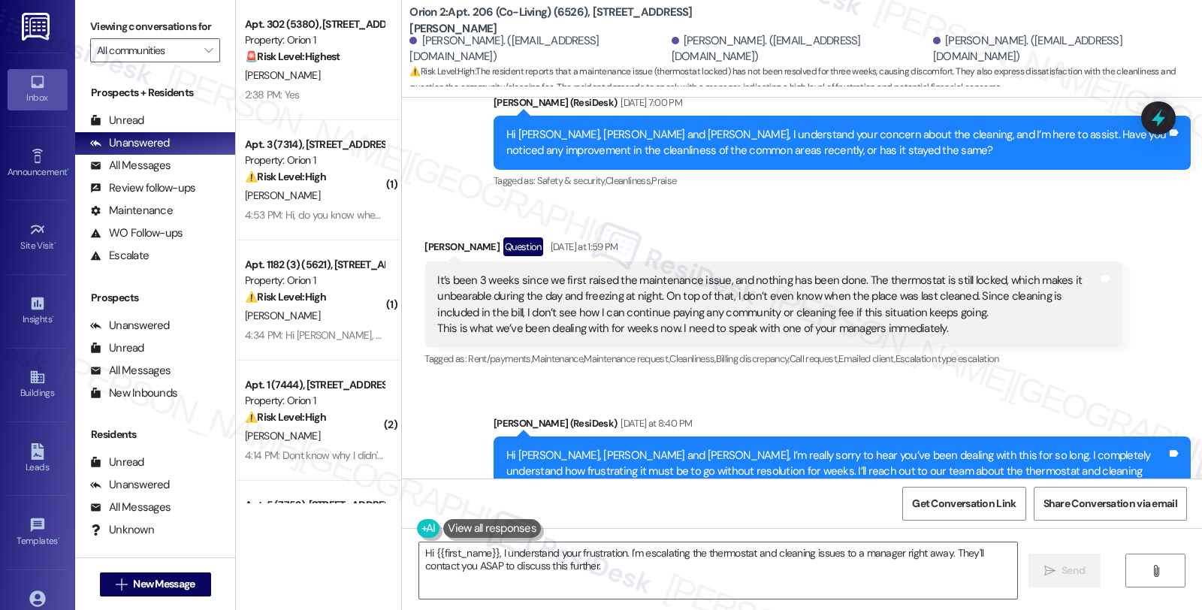
scroll to position [7203, 0]
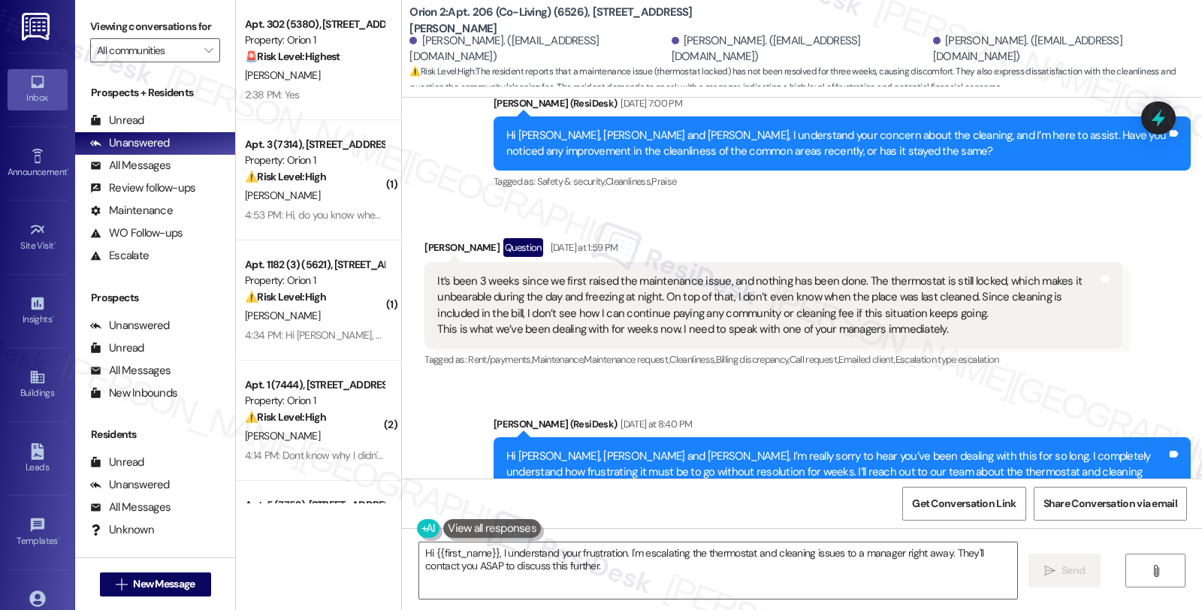
click at [424, 238] on div "Aniket Kumar Question Yesterday at 1:59 PM" at bounding box center [772, 250] width 697 height 24
copy div "Aniket"
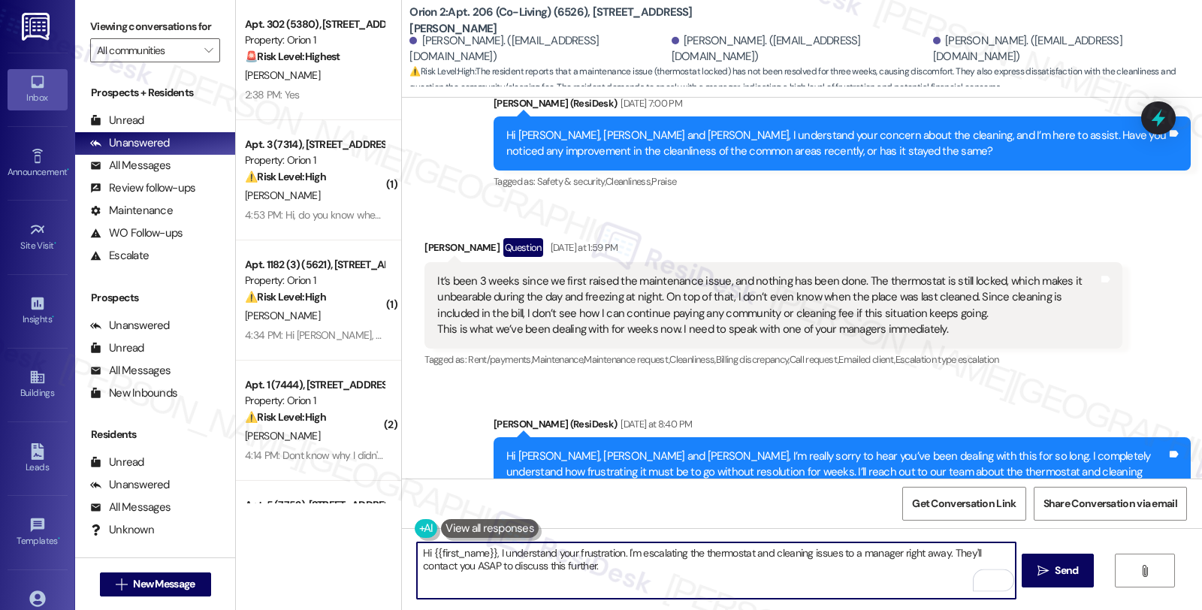
drag, startPoint x: 427, startPoint y: 554, endPoint x: 487, endPoint y: 556, distance: 60.1
click at [487, 556] on textarea "Hi {{first_name}}, I understand your frustration. I'm escalating the thermostat…" at bounding box center [716, 570] width 598 height 56
paste textarea "Aniket"
click at [533, 554] on textarea "Hi Aniket, just to give you an , I understand your frustration. I'm escalating …" at bounding box center [716, 570] width 598 height 56
click at [523, 551] on textarea "Hi Aniket, just to give you an , I understand your frustration. I'm escalating …" at bounding box center [716, 570] width 598 height 56
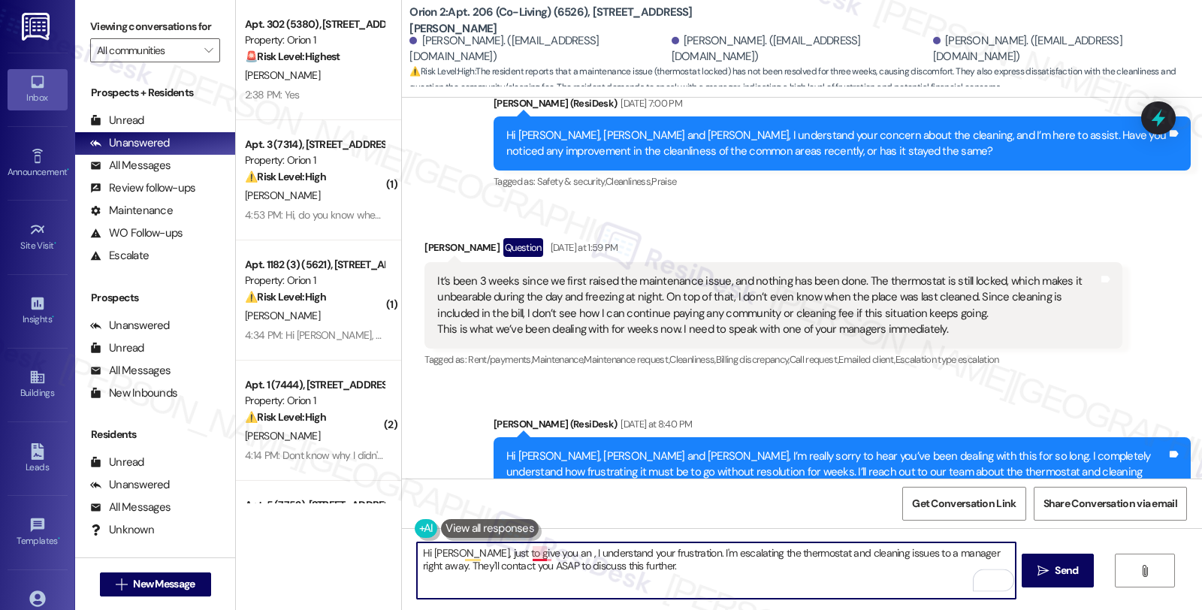
click at [523, 551] on textarea "Hi Aniket, just to give you an , I understand your frustration. I'm escalating …" at bounding box center [716, 570] width 598 height 56
paste textarea "Aniket"
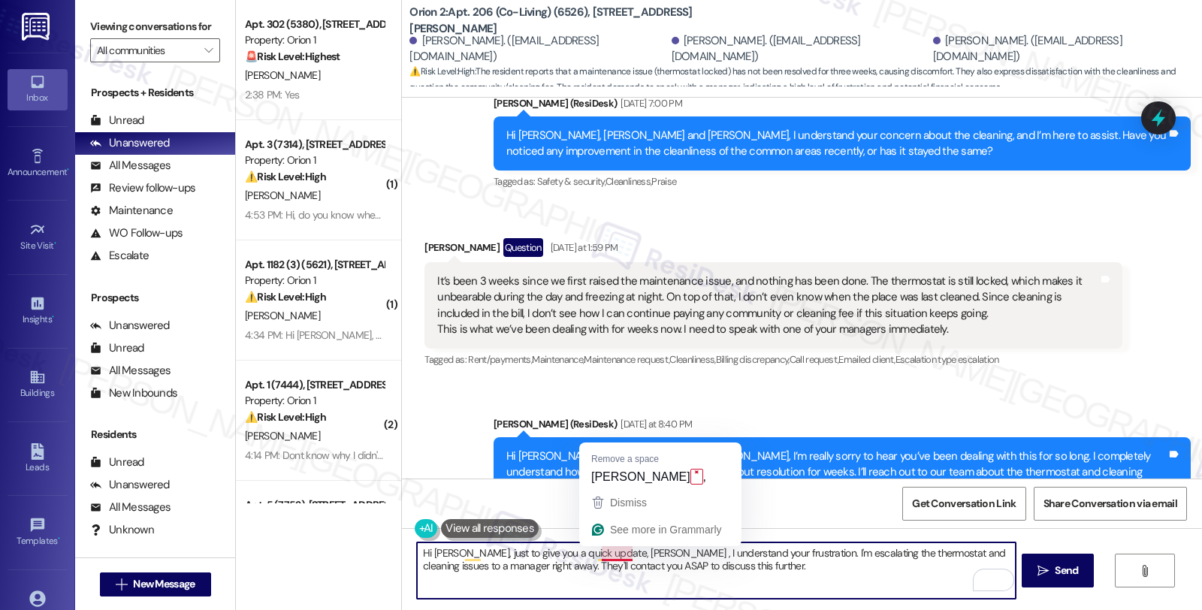
click at [593, 552] on textarea "Hi Aniket, just to give you a quick update, Aniket , I understand your frustrat…" at bounding box center [716, 570] width 598 height 56
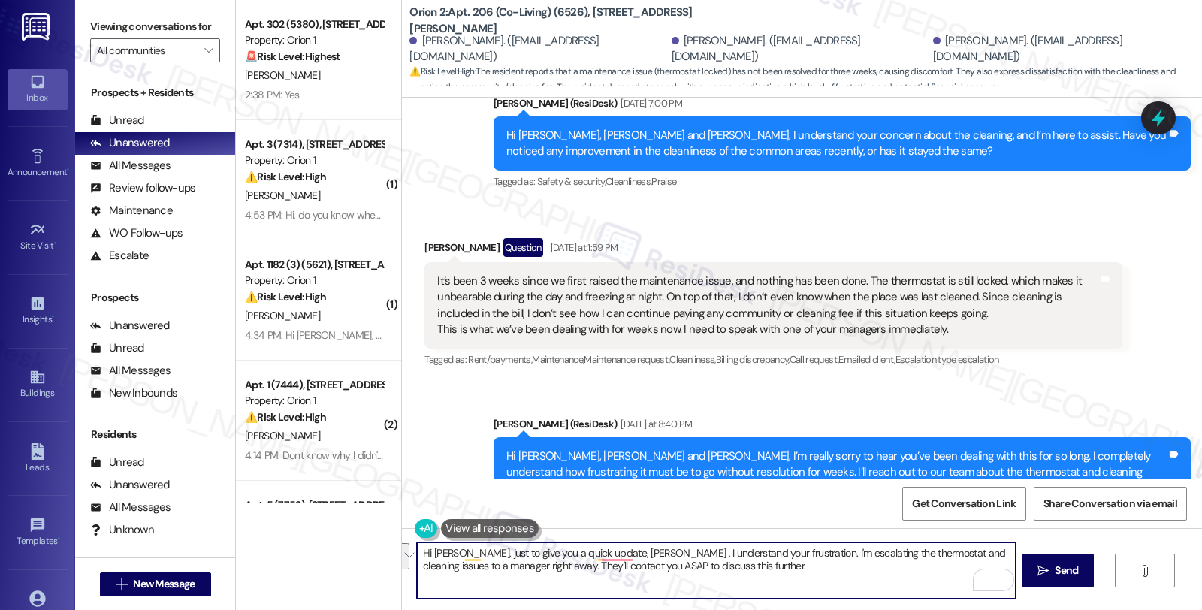
drag, startPoint x: 591, startPoint y: 553, endPoint x: 729, endPoint y: 576, distance: 140.0
click at [731, 577] on textarea "Hi Aniket, just to give you a quick update, Aniket , I understand your frustrat…" at bounding box center [716, 570] width 598 height 56
paste textarea "maintenance will be reaching out to them directly in the WO system"
click at [760, 559] on textarea "Hi Aniket, just to give you a quick update, maintenance will be reaching out to…" at bounding box center [716, 570] width 598 height 56
click at [761, 559] on textarea "Hi Aniket, just to give you a quick update, maintenance will be reaching out to…" at bounding box center [716, 570] width 598 height 56
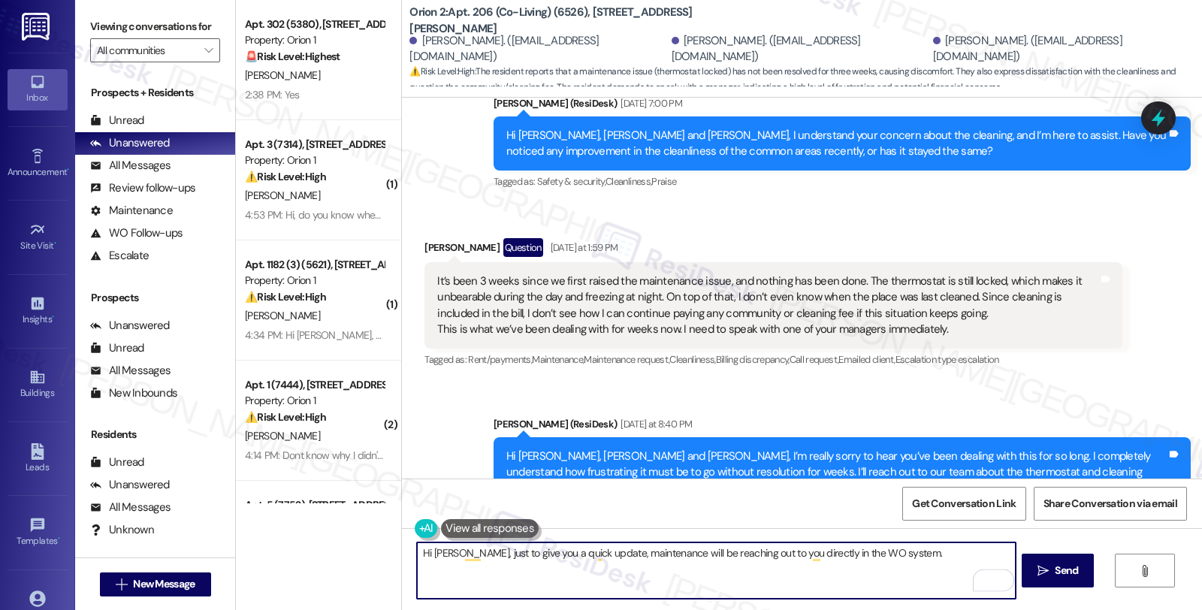
click at [888, 556] on textarea "Hi Aniket, just to give you a quick update, maintenance will be reaching out to…" at bounding box center [716, 570] width 598 height 56
paste textarea "Please feel free to reach out if you have other concerns. Have a wonderful day!"
drag, startPoint x: 628, startPoint y: 566, endPoint x: 543, endPoint y: 563, distance: 84.9
click at [543, 563] on textarea "Hi Aniket, just to give you a quick update, maintenance will be reaching out to…" at bounding box center [716, 570] width 598 height 56
type textarea "Hi Aniket, just to give you a quick update, maintenance will be reaching out to…"
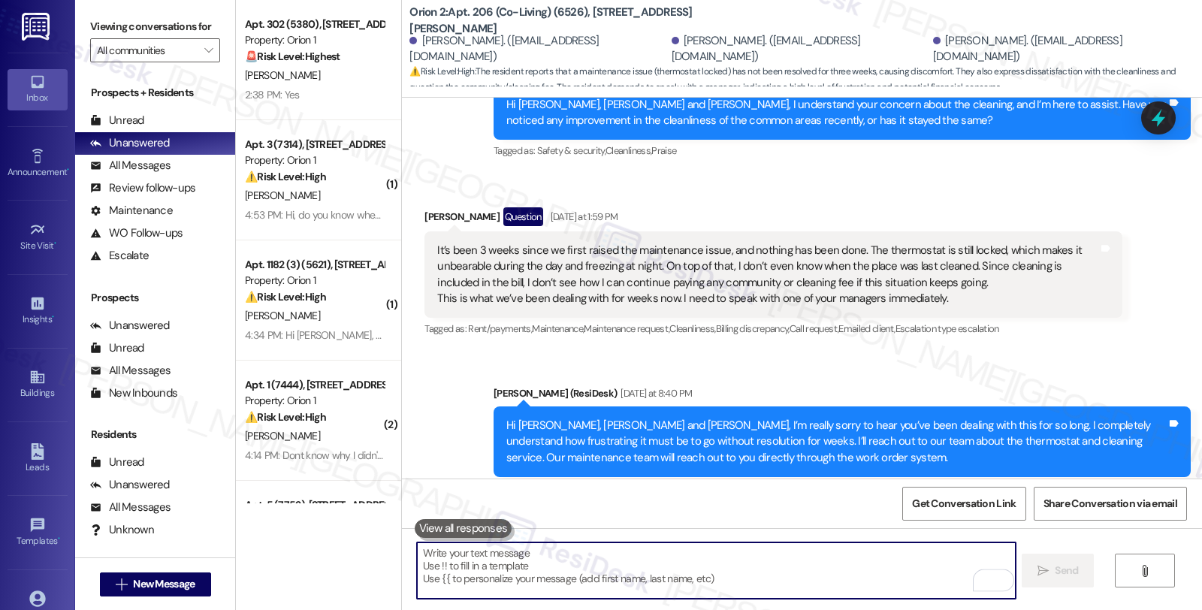
scroll to position [7490, 0]
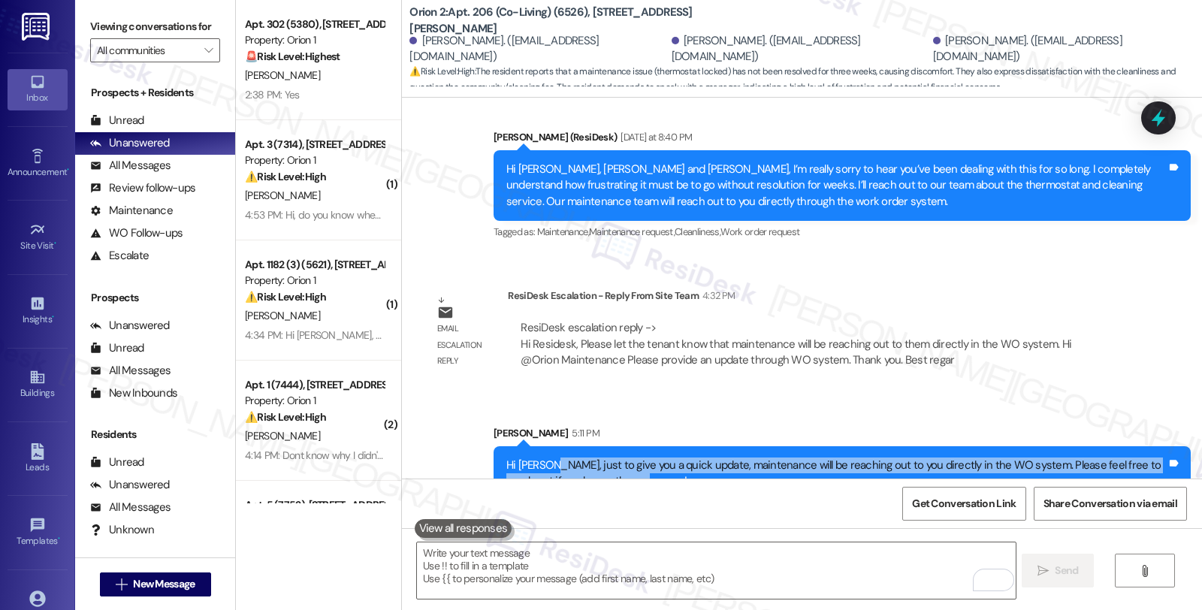
drag, startPoint x: 538, startPoint y: 427, endPoint x: 608, endPoint y: 444, distance: 72.7
click at [608, 457] on div "Hi Aniket, just to give you a quick update, maintenance will be reaching out to…" at bounding box center [836, 473] width 660 height 32
copy div "just to give you a quick update, maintenance will be reaching out to you direct…"
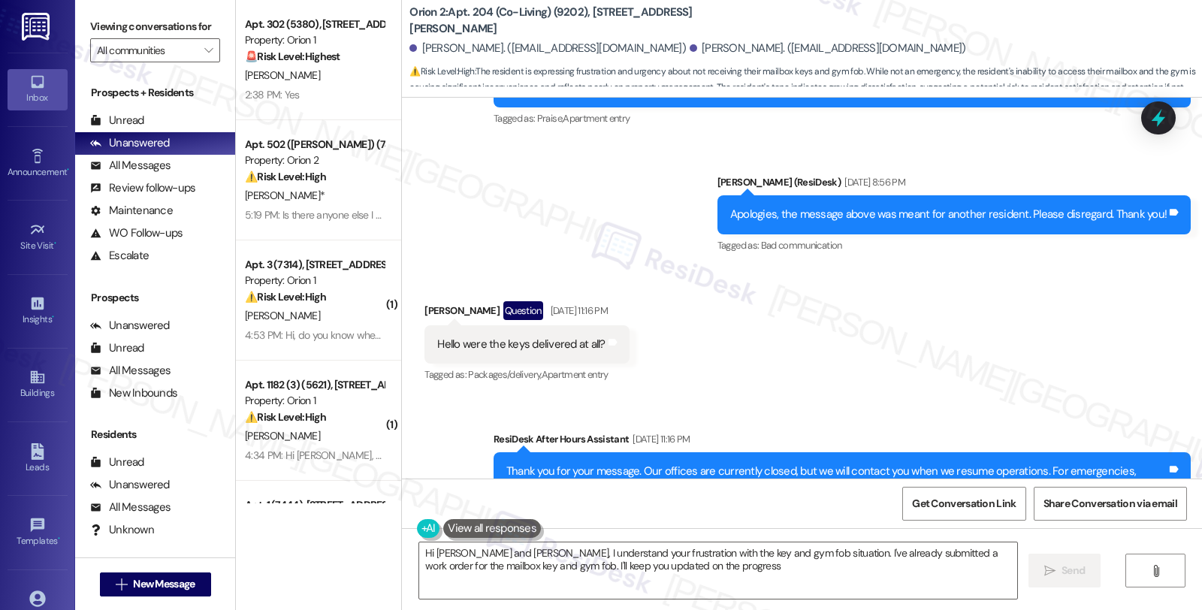
type textarea "Hi [PERSON_NAME] and [PERSON_NAME], I understand your frustration with the key …"
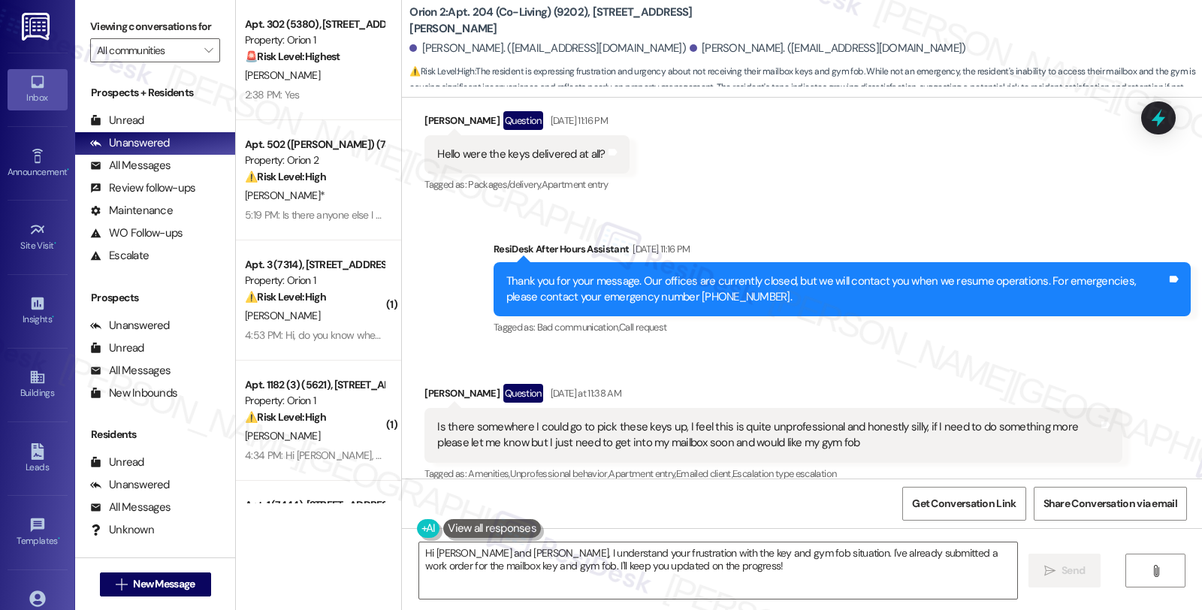
scroll to position [1991, 0]
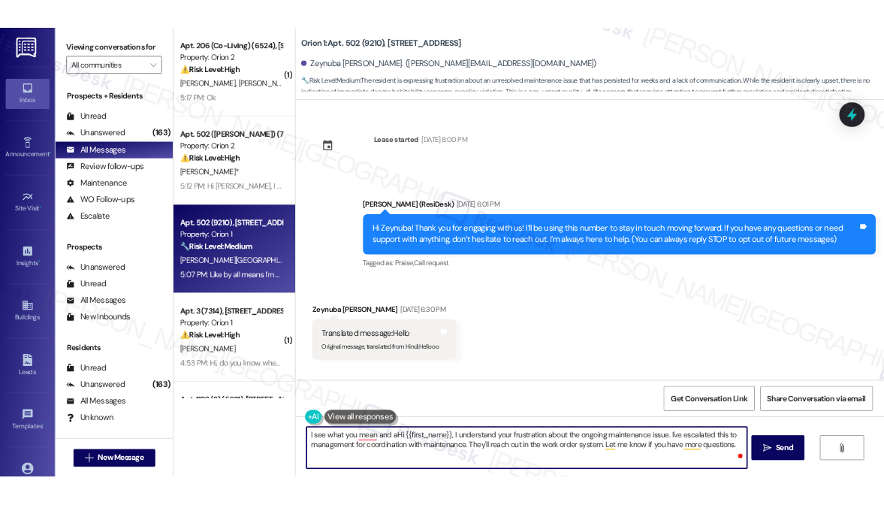
scroll to position [7300, 0]
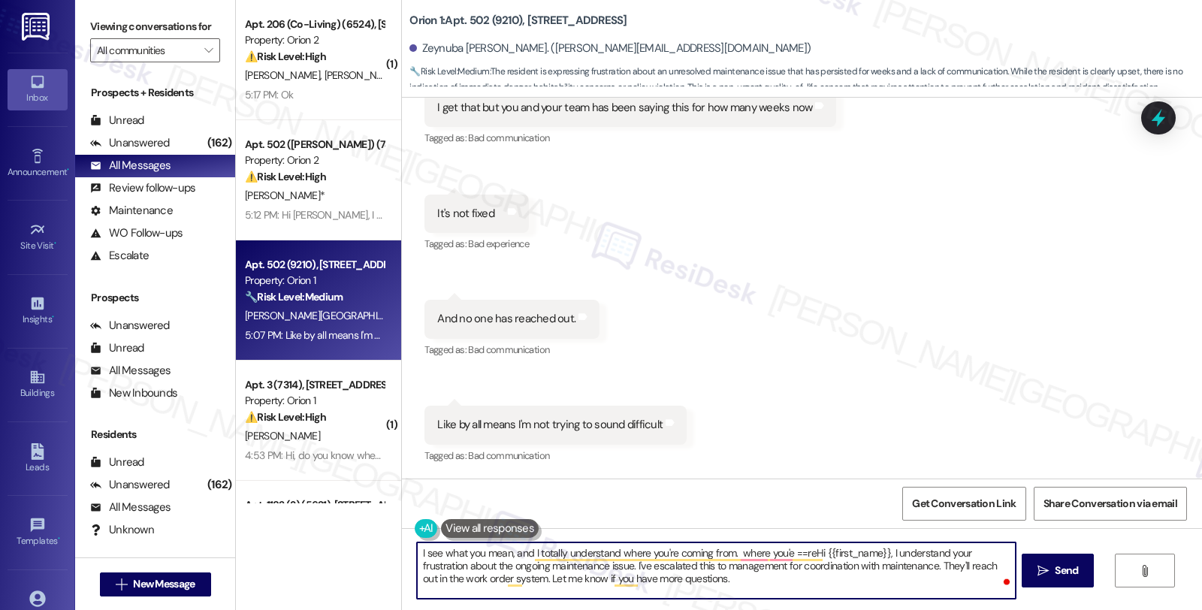
click at [580, 565] on textarea "I see what you mean, and I totally understand where you're coming from. where y…" at bounding box center [716, 570] width 598 height 56
click at [761, 551] on textarea "I see what you mean, and I totally understand where you're coming from. I've es…" at bounding box center [716, 570] width 598 height 56
click at [834, 554] on textarea "I see what you mean, and I totally understand where you're coming from. I've fl…" at bounding box center [716, 570] width 598 height 56
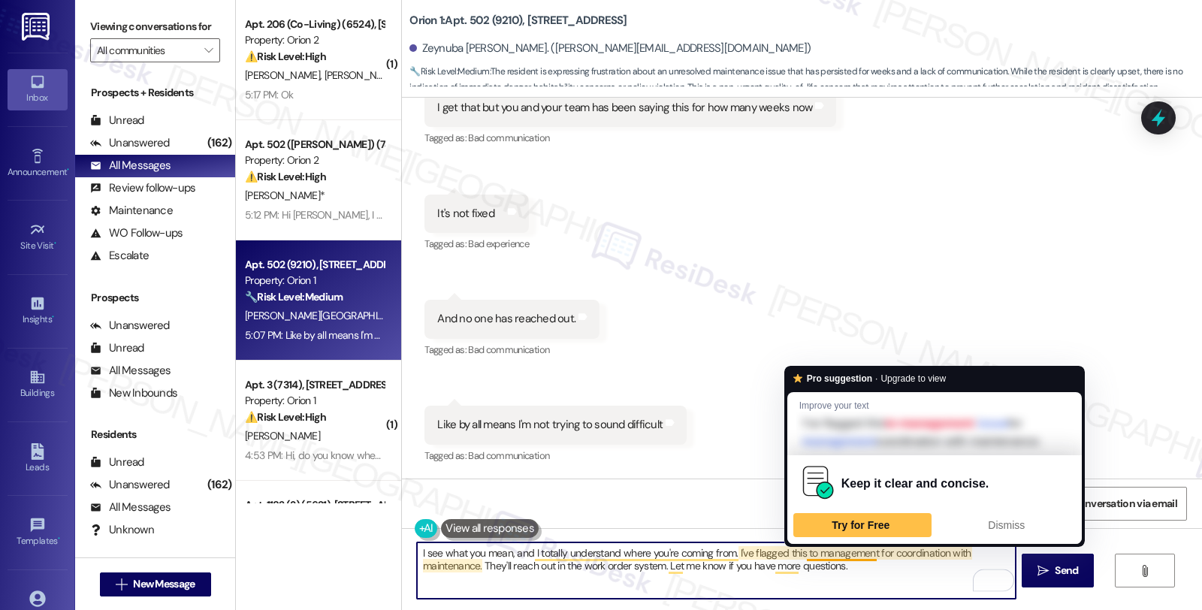
click at [834, 554] on textarea "I see what you mean, and I totally understand where you're coming from. I've fl…" at bounding box center [716, 570] width 598 height 56
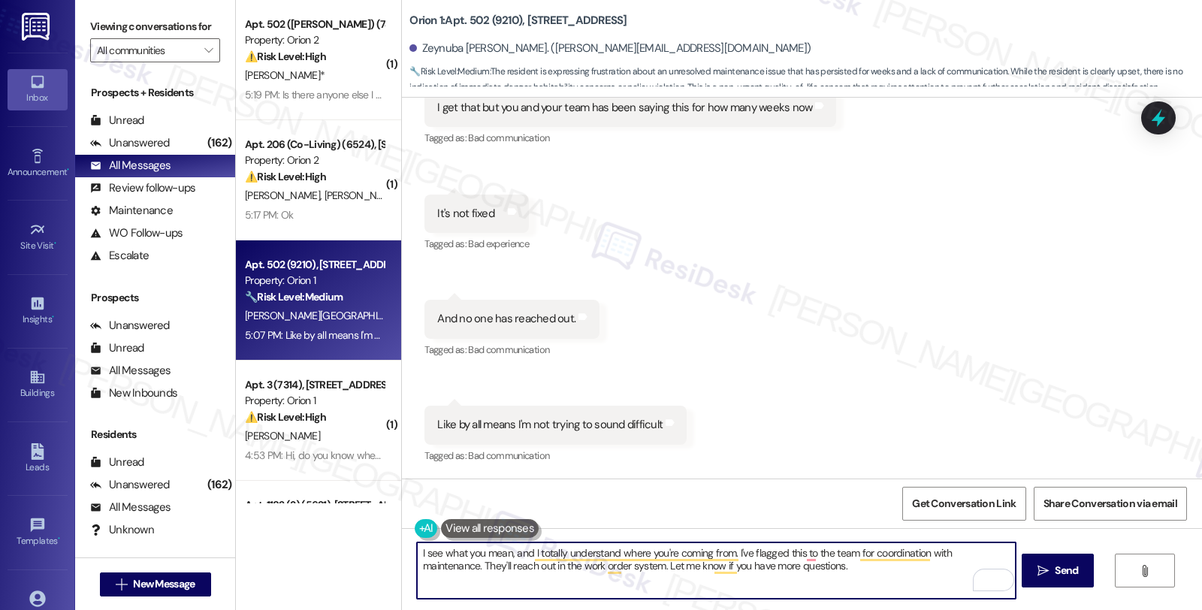
click at [845, 550] on textarea "I see what you mean, and I totally understand where you're coming from. I've fl…" at bounding box center [716, 570] width 598 height 56
click at [942, 549] on textarea "I see what you mean, and I totally understand where you're coming from. I've fl…" at bounding box center [716, 570] width 598 height 56
click at [722, 572] on textarea "I see what you mean, and I totally understand where you're coming from. I've fl…" at bounding box center [716, 570] width 598 height 56
type textarea "I see what you mean, and I totally understand where you're coming from. I've fl…"
click at [1056, 567] on span "Send" at bounding box center [1065, 570] width 23 height 16
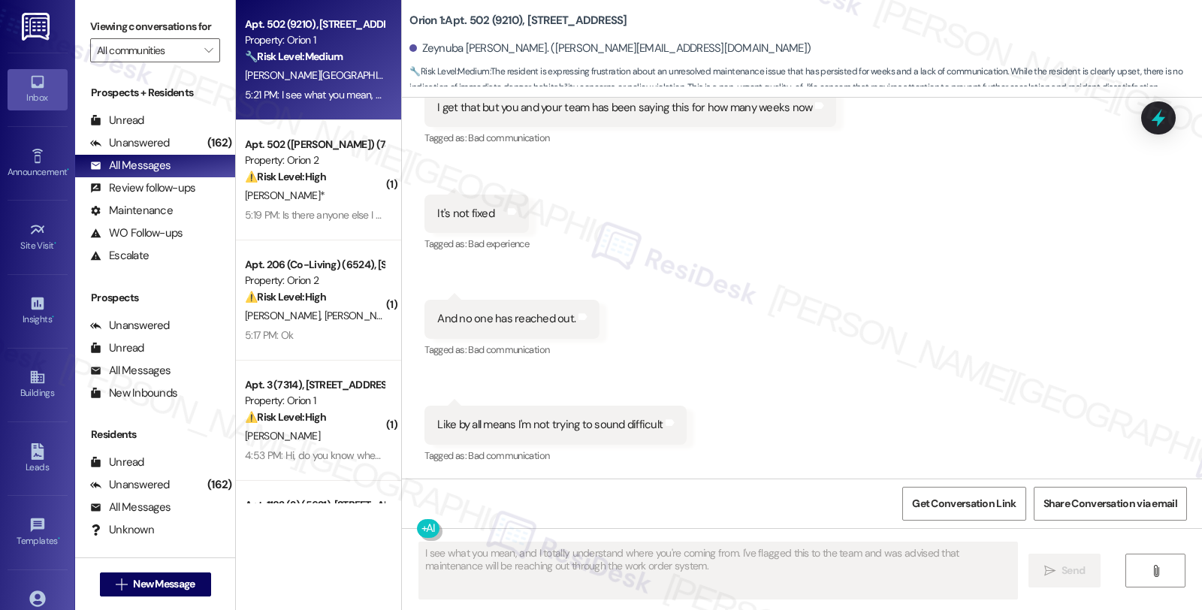
click at [986, 326] on div "Received via SMS Zeynuba Oumar 5:05 PM I get that but you and your team has bee…" at bounding box center [802, 256] width 800 height 444
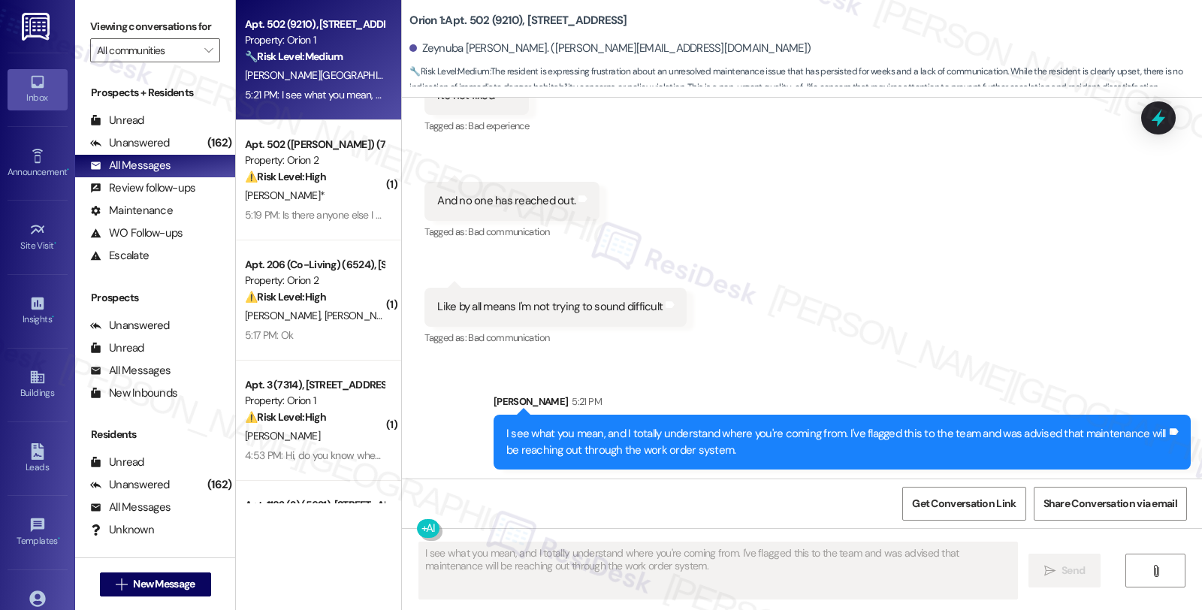
scroll to position [7421, 0]
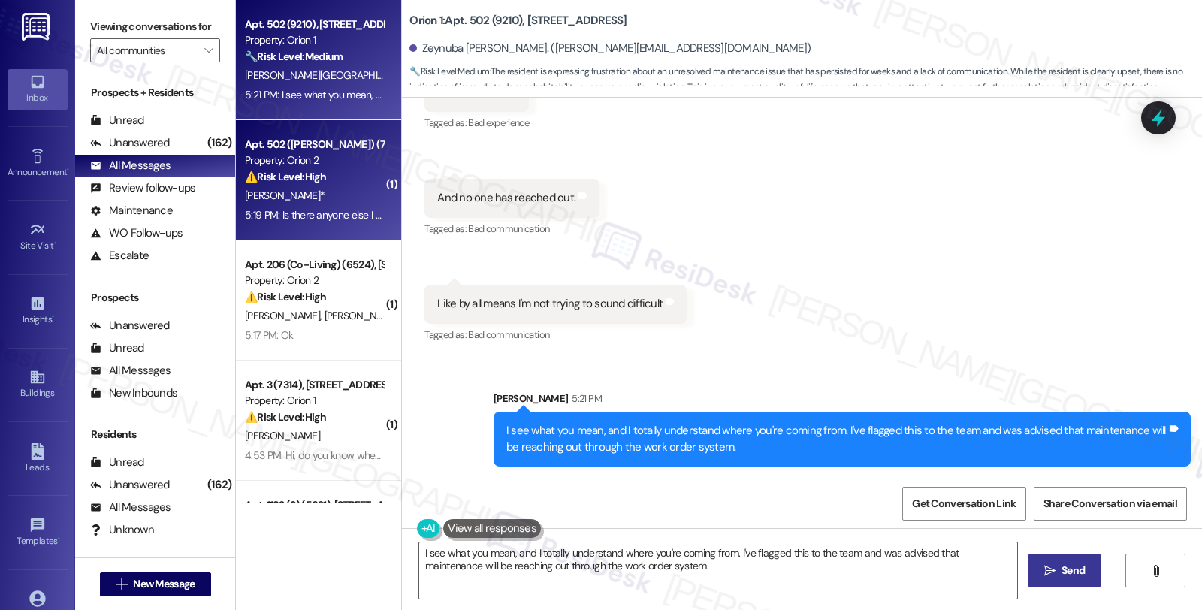
click at [321, 163] on div "Property: Orion 2" at bounding box center [314, 160] width 139 height 16
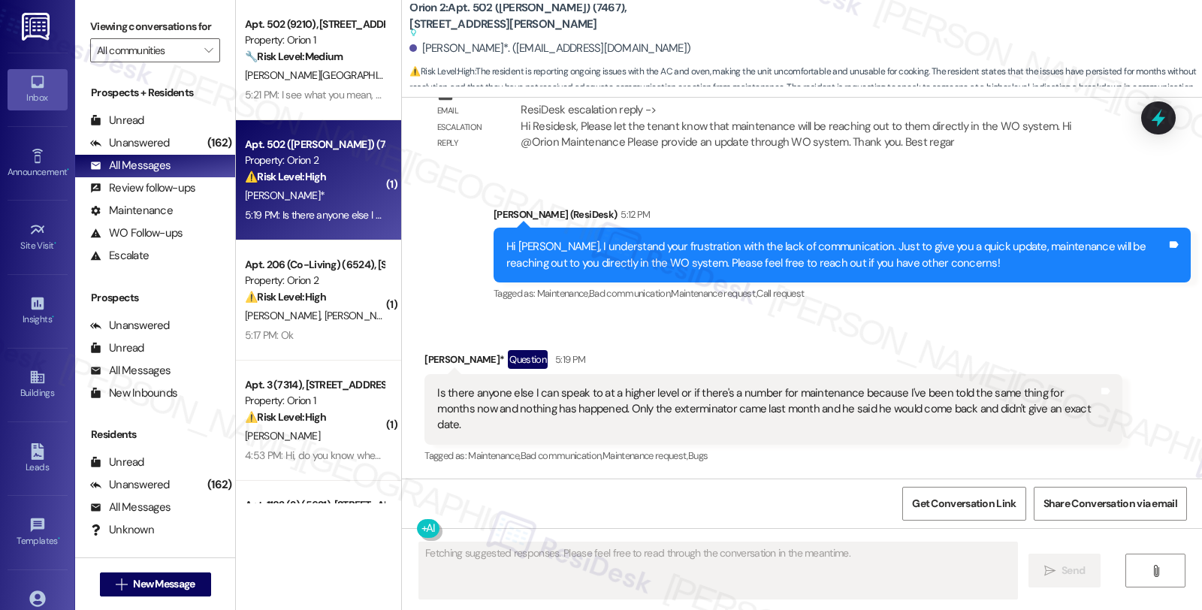
scroll to position [4398, 0]
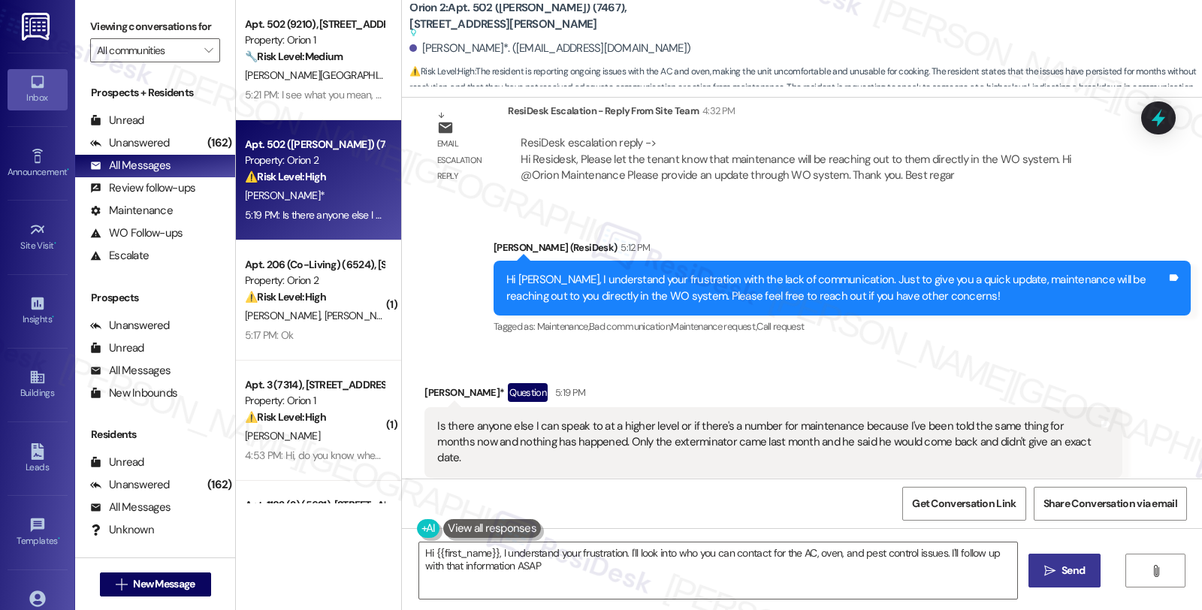
type textarea "Hi {{first_name}}, I understand your frustration. I'll look into who you can co…"
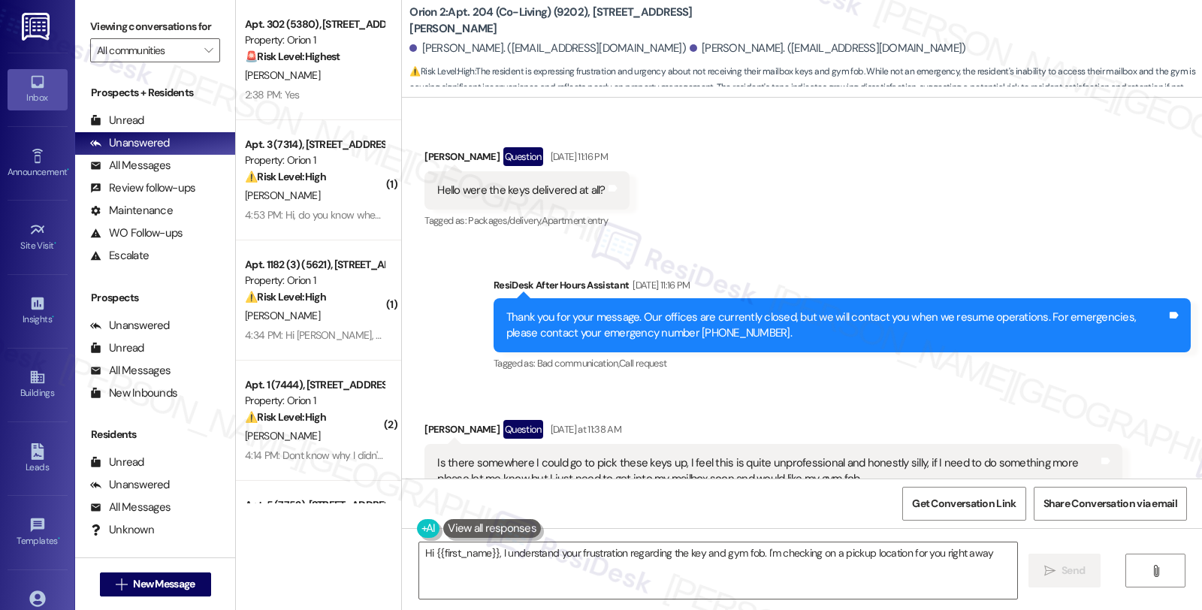
scroll to position [1589, 0]
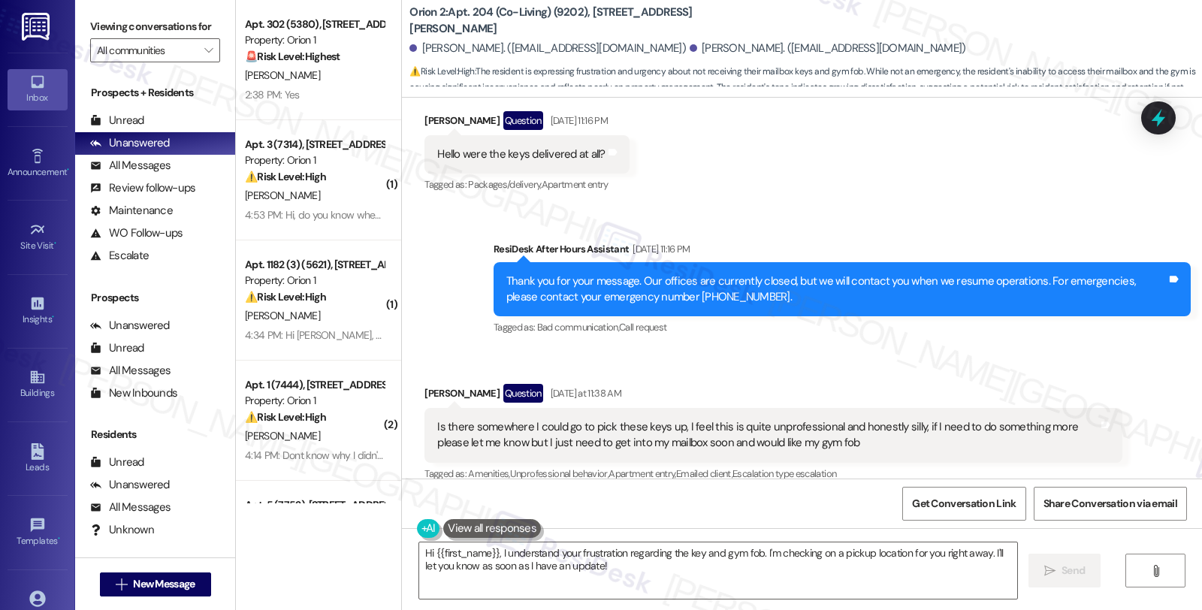
click at [972, 174] on div "Received via SMS [PERSON_NAME] Question [DATE] 11:16 PM Hello were the keys del…" at bounding box center [802, 142] width 800 height 130
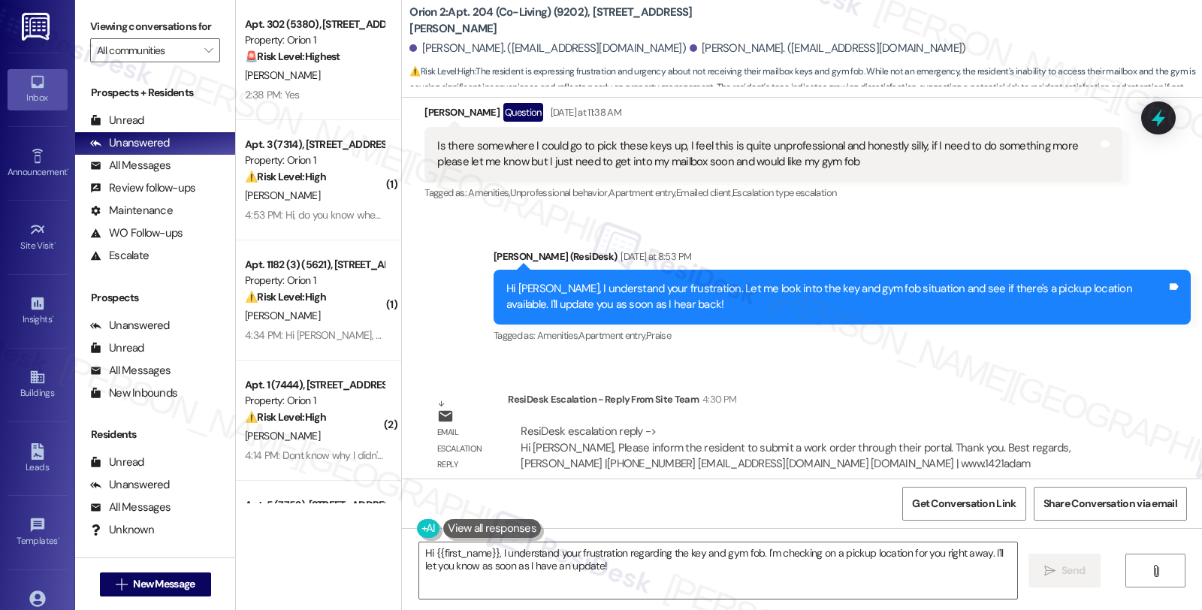
scroll to position [1786, 0]
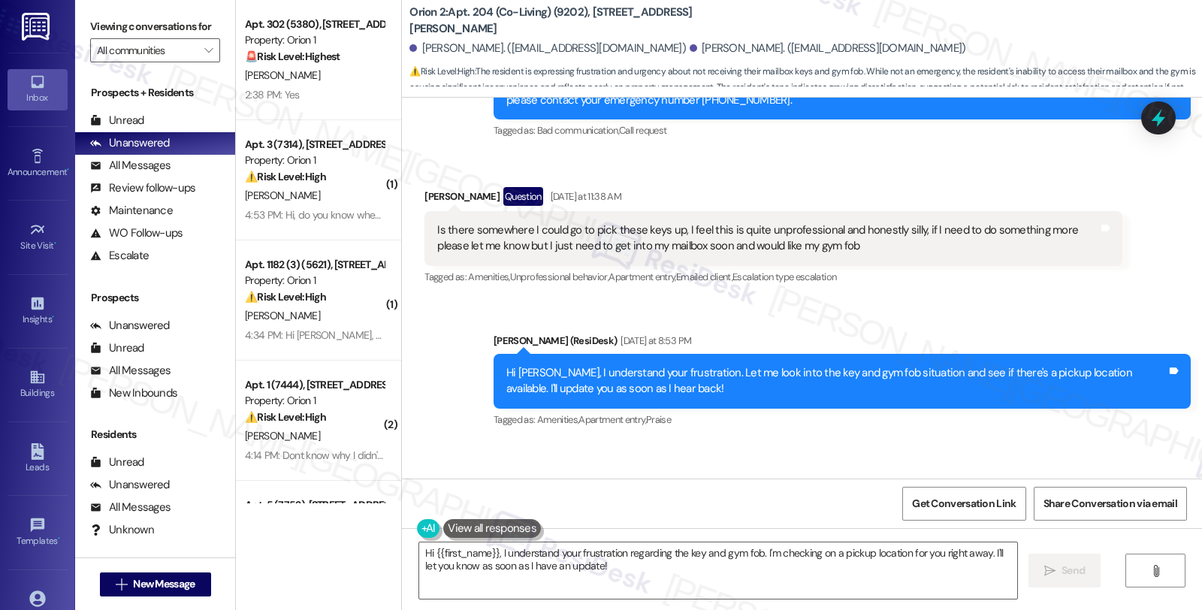
click at [424, 187] on div "[PERSON_NAME] Question [DATE] at 11:38 AM" at bounding box center [772, 199] width 697 height 24
copy div "[PERSON_NAME]"
click at [425, 554] on textarea "Hi {{first_name}}, I understand your frustration regarding the key and gym fob.…" at bounding box center [718, 570] width 598 height 56
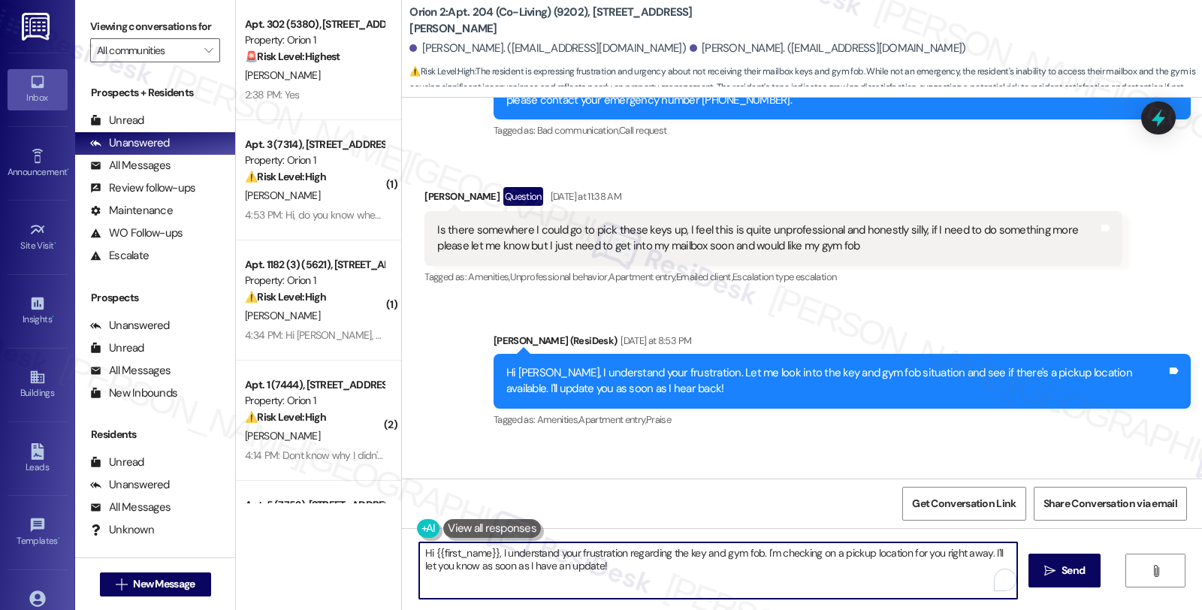
paste textarea "[PERSON_NAME]"
click at [517, 550] on textarea "Hi [PERSON_NAME], {{first_name}}, I understand your frustration regarding the k…" at bounding box center [716, 570] width 598 height 56
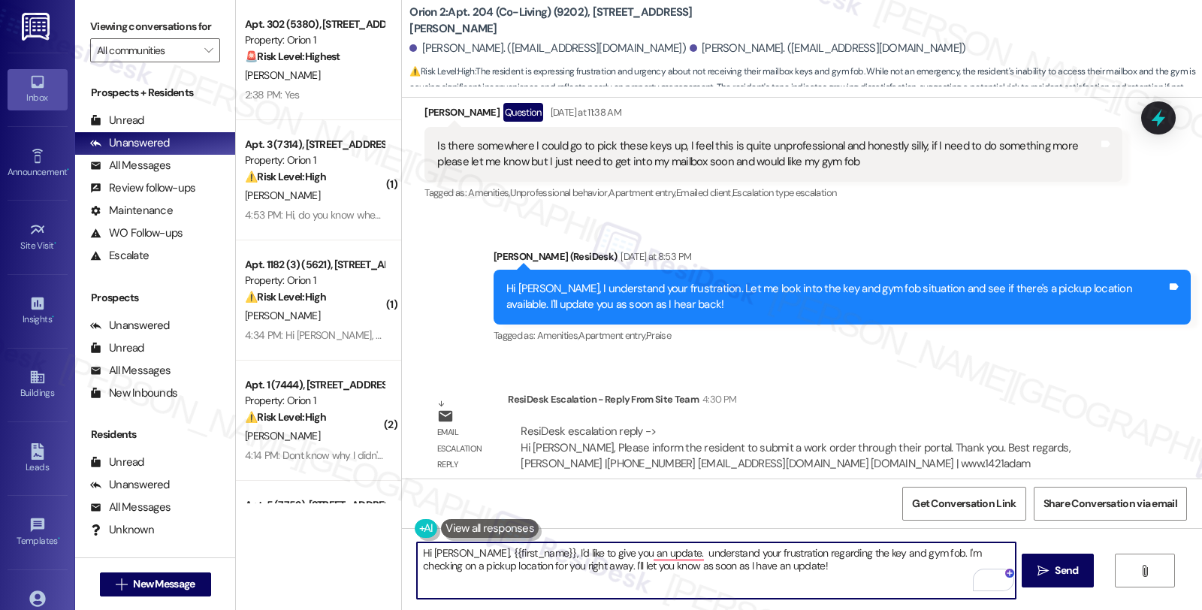
click at [515, 552] on textarea "Hi [PERSON_NAME], {{first_name}}, I'd like to give you an update. understand yo…" at bounding box center [716, 570] width 598 height 56
paste textarea "submit a work order"
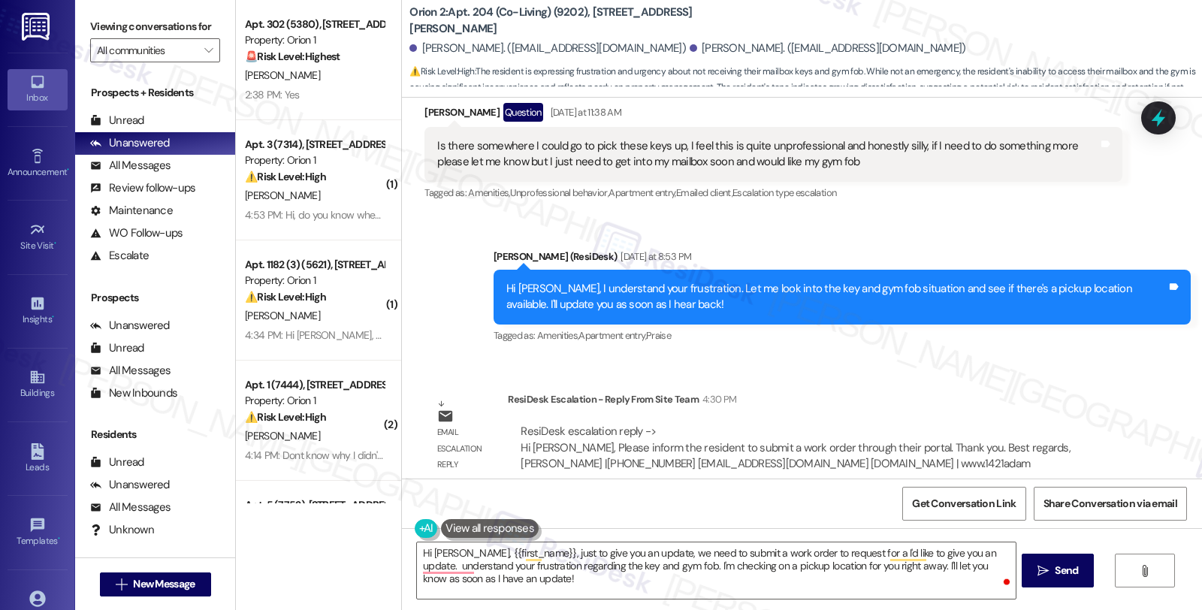
click at [1068, 195] on div "Received via SMS John Velez Question Yesterday at 11:38 AM Is there somewhere I…" at bounding box center [772, 153] width 719 height 123
click at [843, 550] on textarea "Hi John, {{first_name}}, just to give you an update, we need to submit a work o…" at bounding box center [716, 570] width 598 height 56
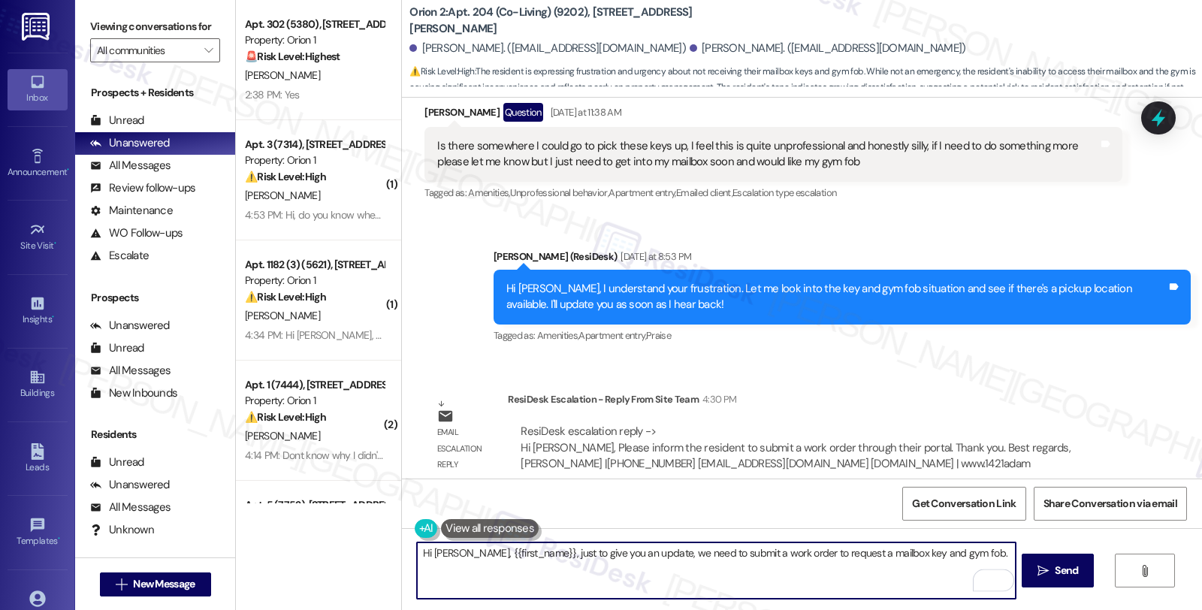
click at [971, 548] on textarea "Hi John, {{first_name}}, just to give you an update, we need to submit a work o…" at bounding box center [716, 570] width 598 height 56
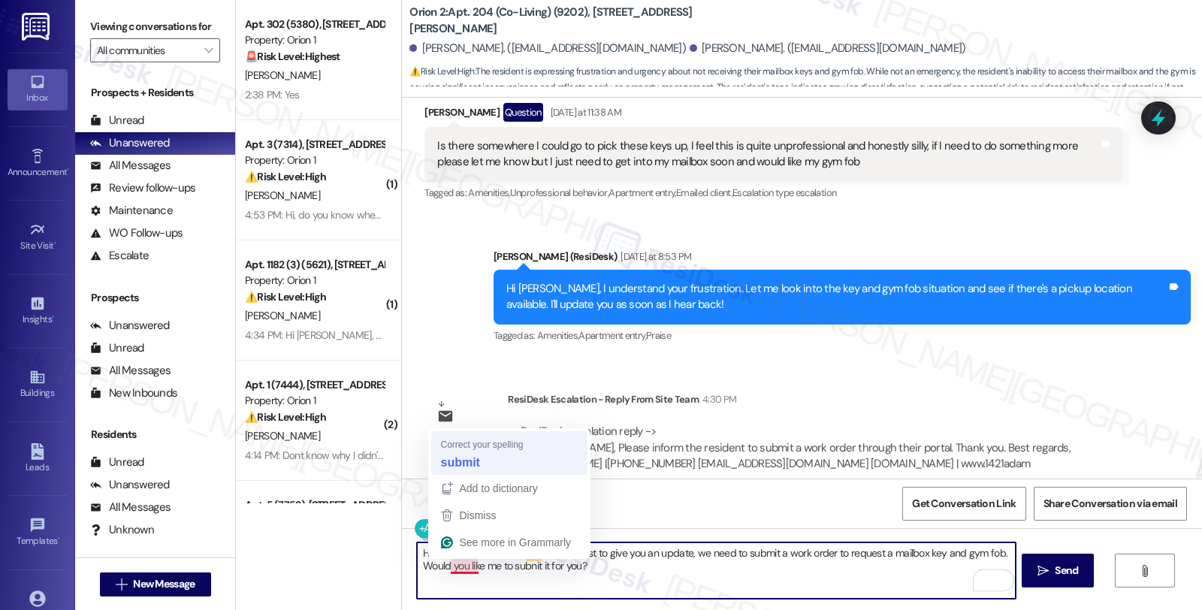
type textarea "Hi John, {{first_name}}, just to give you an update, we need to submit a work o…"
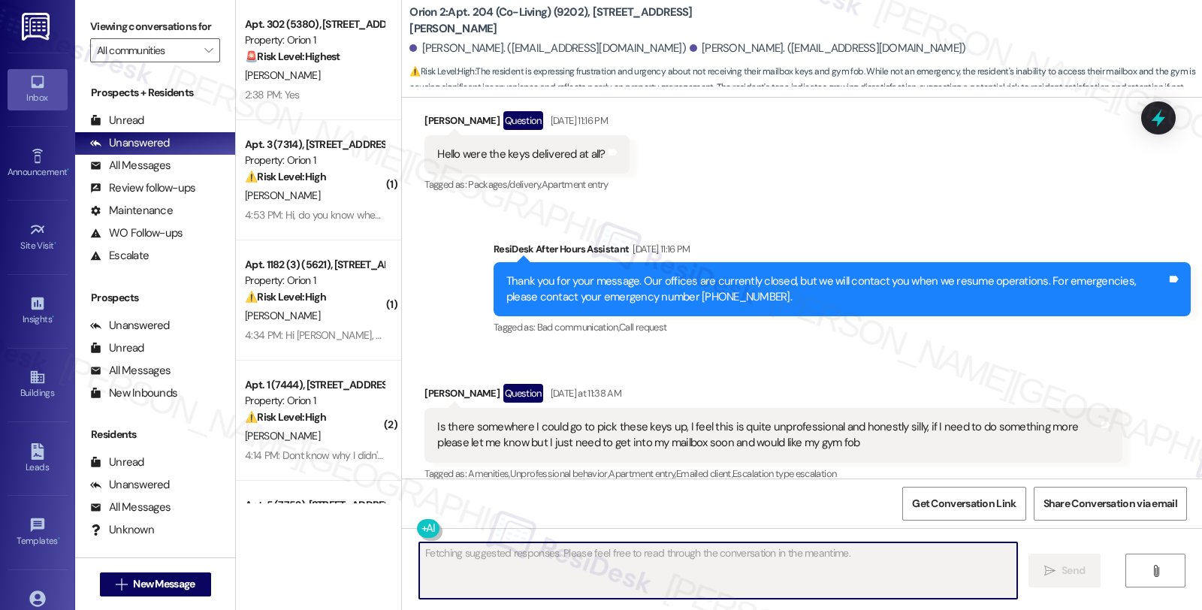
scroll to position [1991, 0]
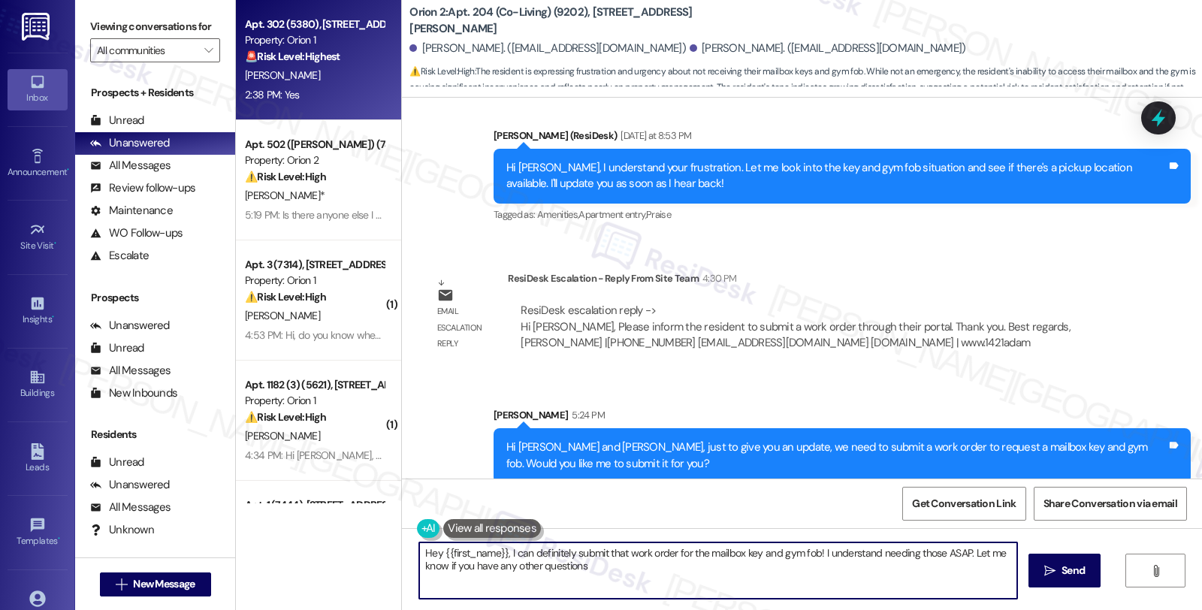
type textarea "Hey {{first_name}}, I can definitely submit that work order for the mailbox key…"
click at [351, 56] on div "🚨 Risk Level: Highest The resident is reporting that the emergency contact numb…" at bounding box center [314, 57] width 139 height 16
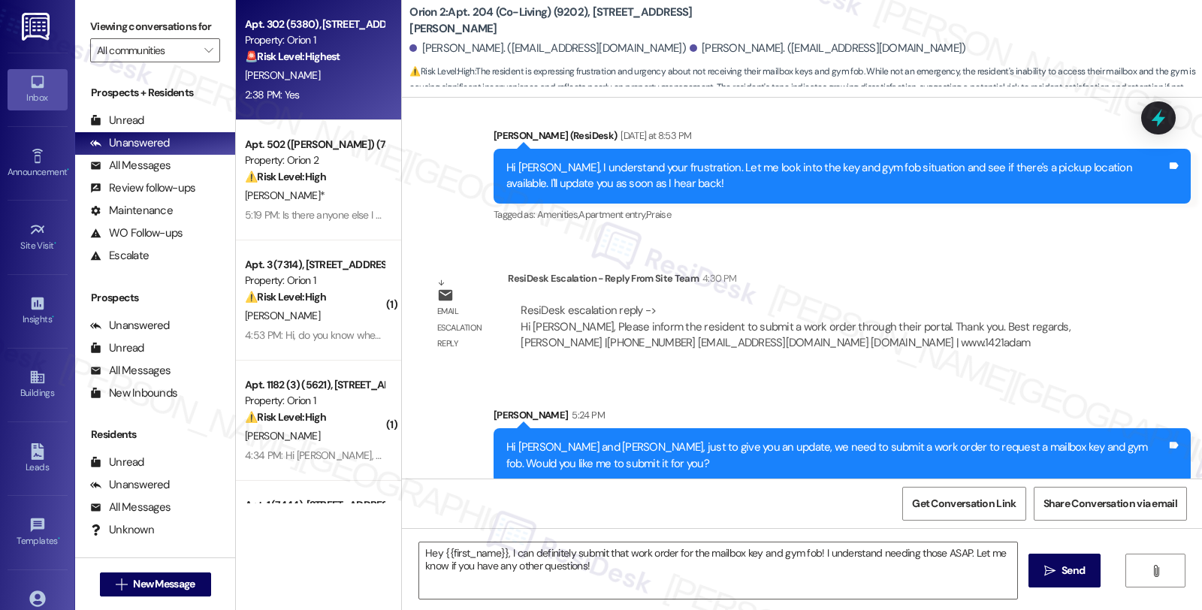
type textarea "Fetching suggested responses. Please feel free to read through the conversation…"
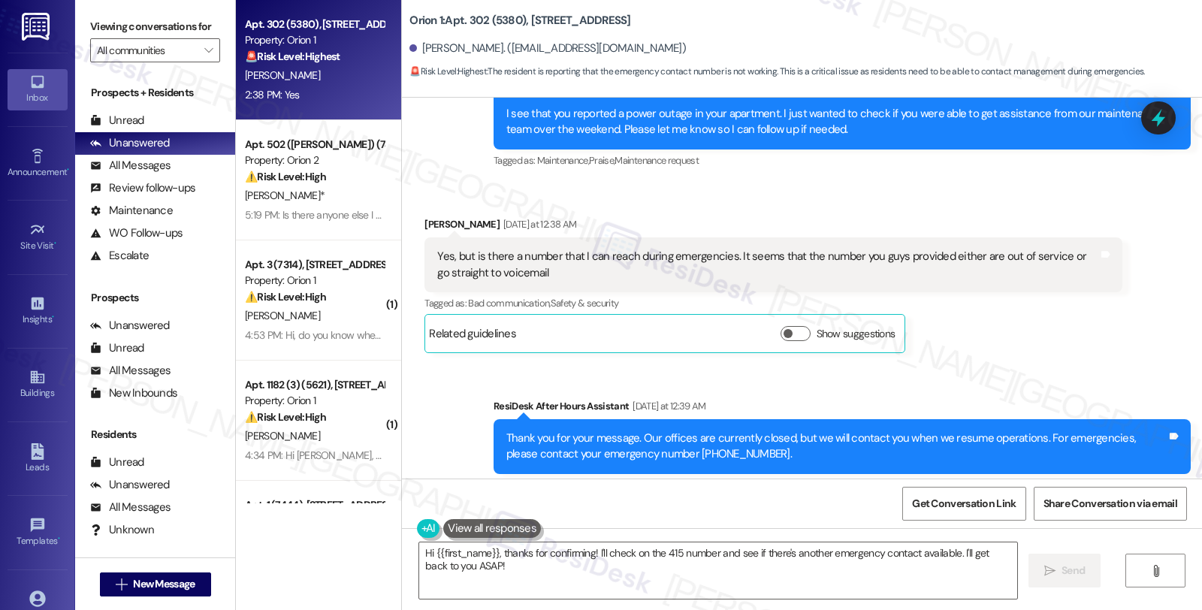
scroll to position [2518, 0]
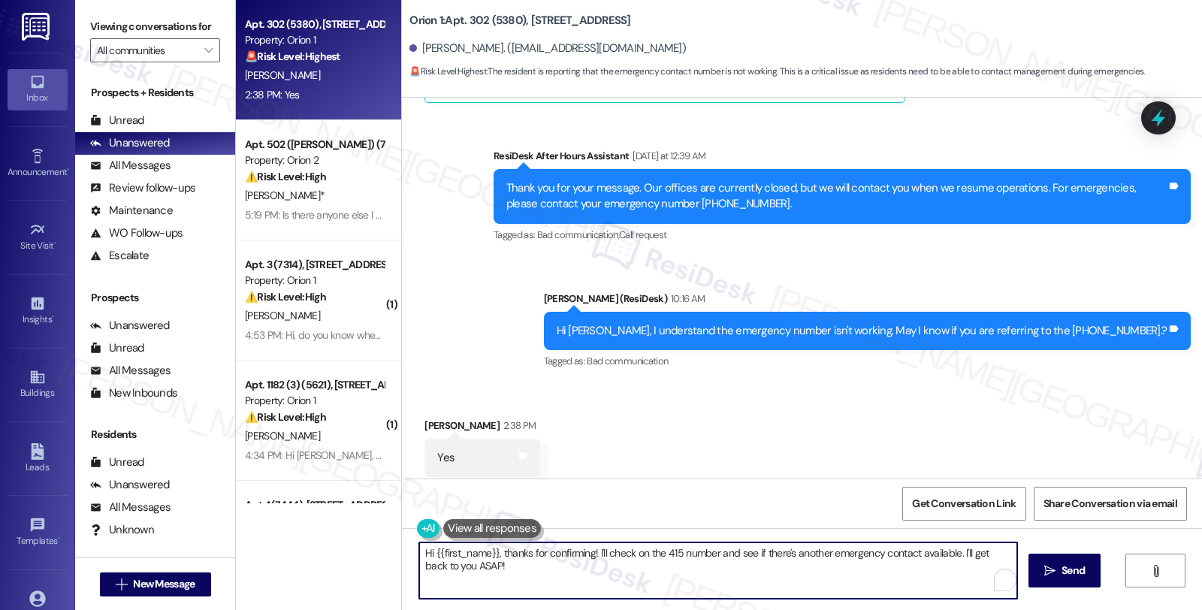
drag, startPoint x: 354, startPoint y: 536, endPoint x: 342, endPoint y: 534, distance: 12.2
click at [342, 534] on div "Apt. 302 (5380), [STREET_ADDRESS] Property: Orion 1 🚨 Risk Level: Highest The r…" at bounding box center [719, 305] width 966 height 610
click at [711, 550] on textarea "Could you please provide the message you received when" at bounding box center [716, 570] width 598 height 56
type textarea "Could you please provide the message you received when you dialed the number af…"
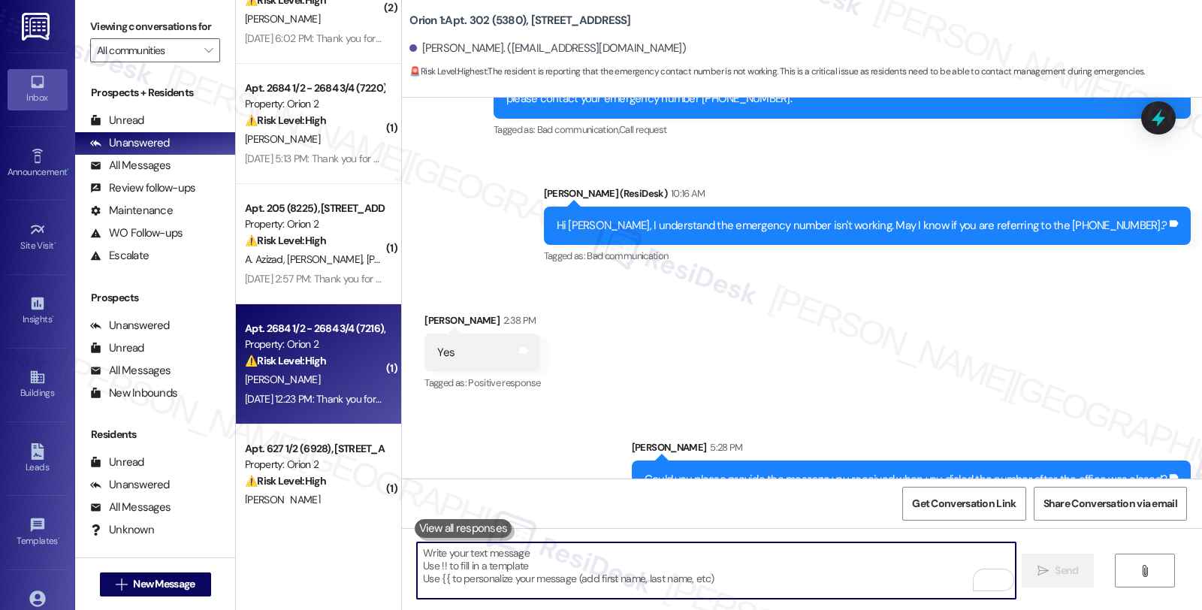
scroll to position [2727, 0]
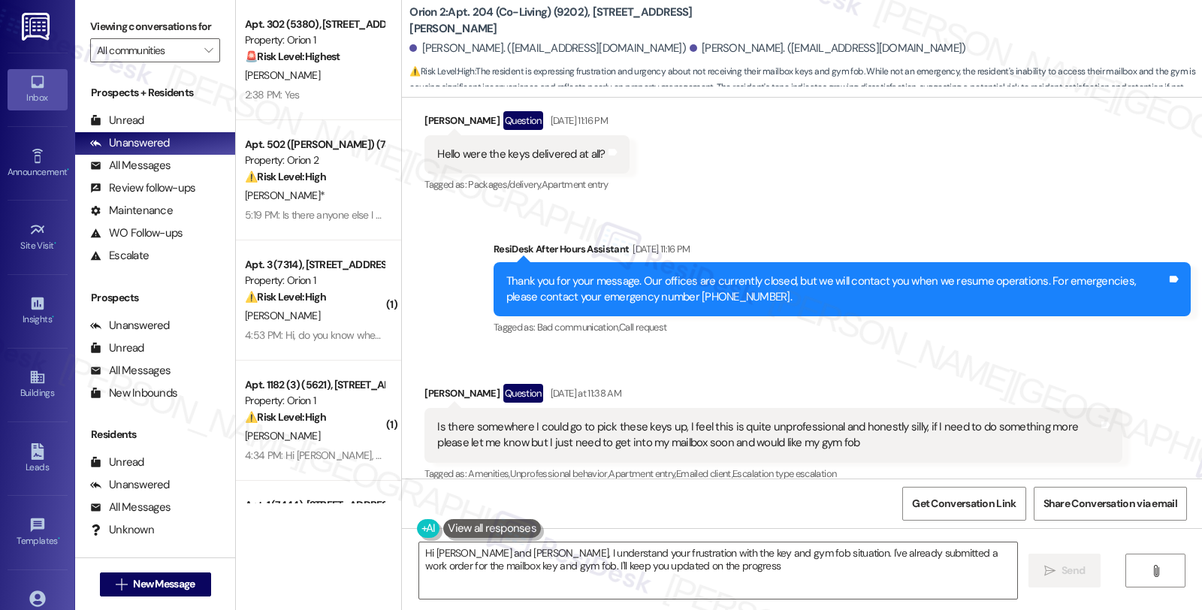
type textarea "Hi [PERSON_NAME] and [PERSON_NAME], I understand your frustration with the key …"
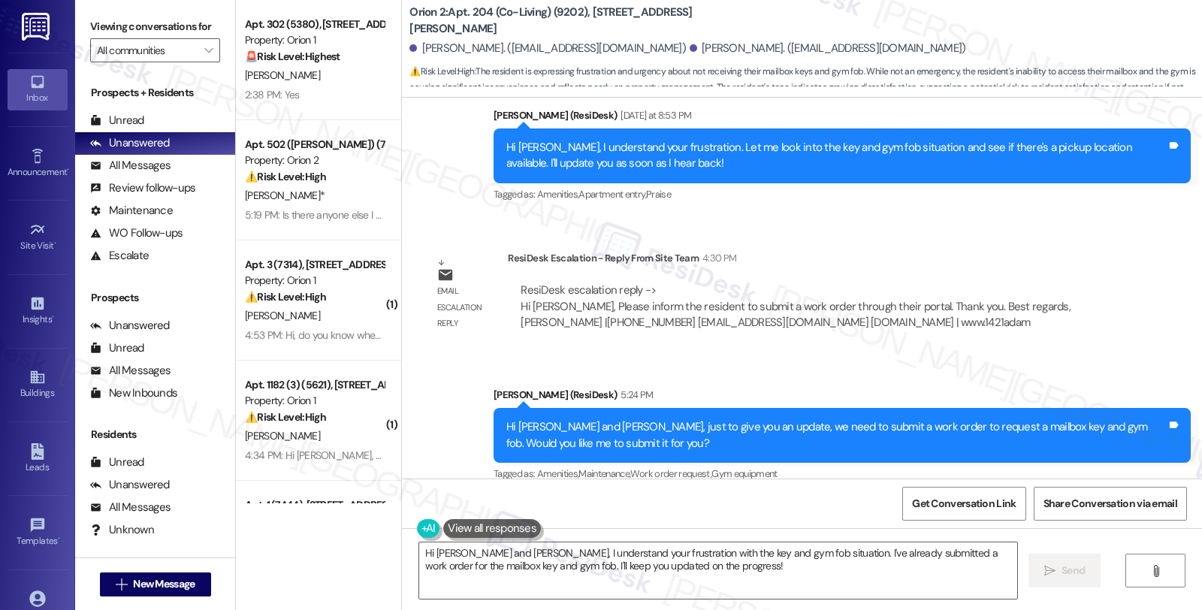
scroll to position [2013, 0]
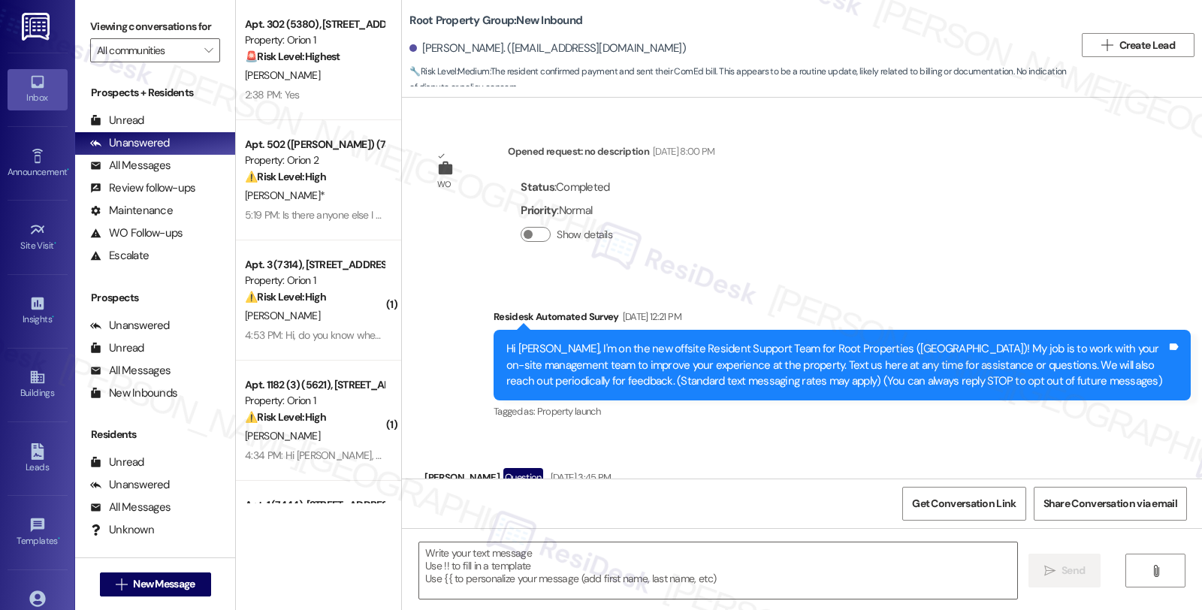
scroll to position [2573, 0]
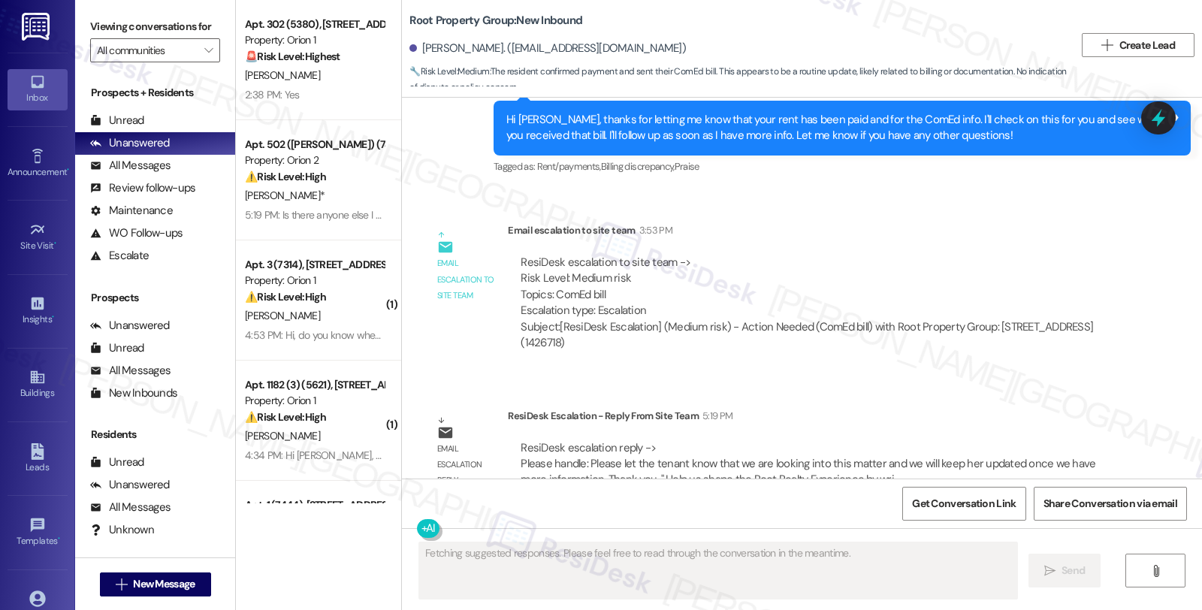
drag, startPoint x: 981, startPoint y: 345, endPoint x: 917, endPoint y: 354, distance: 64.4
click at [981, 345] on div "WO Opened request: no description [DATE] 8:00 PM Status : Completed Priority : …" at bounding box center [802, 288] width 800 height 381
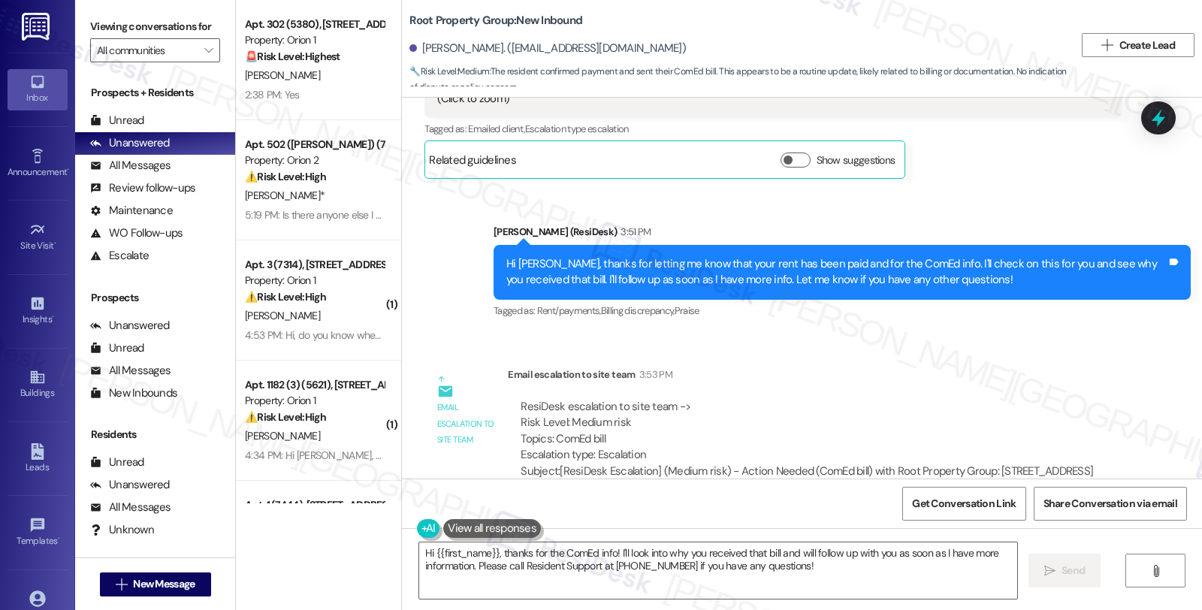
scroll to position [2406, 0]
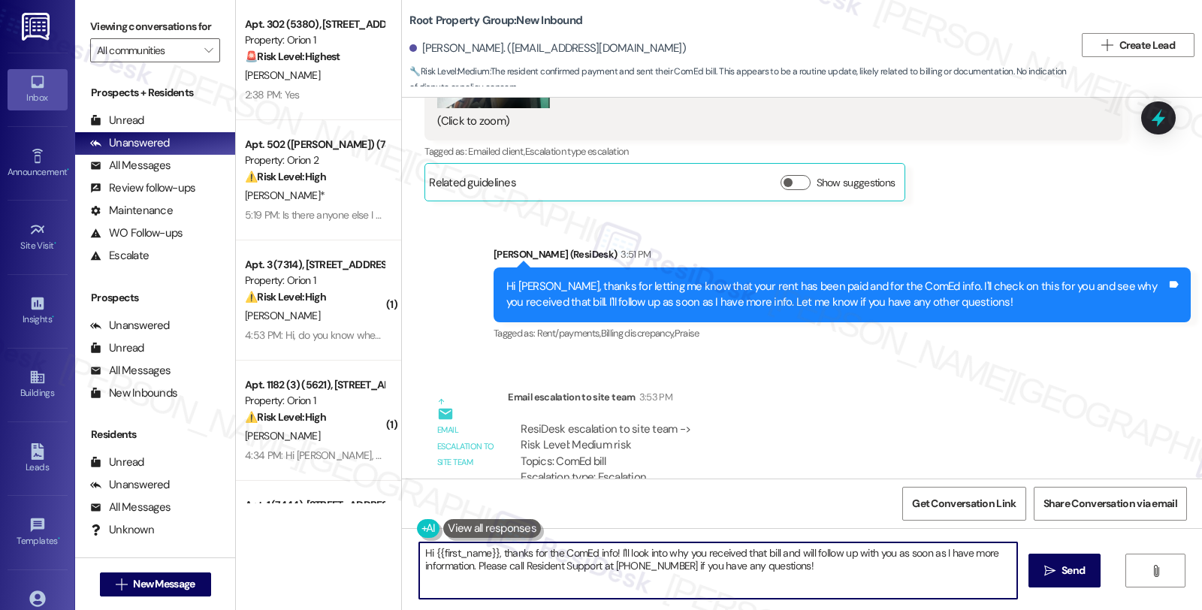
click at [806, 559] on textarea "Hi {{first_name}}, thanks for the ComEd info! I'll look into why you received t…" at bounding box center [718, 570] width 598 height 56
click at [815, 559] on textarea "Hi {{first_name}}, thanks for the ComEd info! I'll look into why you received t…" at bounding box center [718, 570] width 598 height 56
drag, startPoint x: 809, startPoint y: 564, endPoint x: 365, endPoint y: 529, distance: 445.2
click at [365, 529] on div "Apt. 302 (5380), [STREET_ADDRESS] Property: Orion 1 🚨 Risk Level: Highest The r…" at bounding box center [719, 305] width 966 height 610
paste textarea "Please let the tenant know that we are looking into this matter and we will kee…"
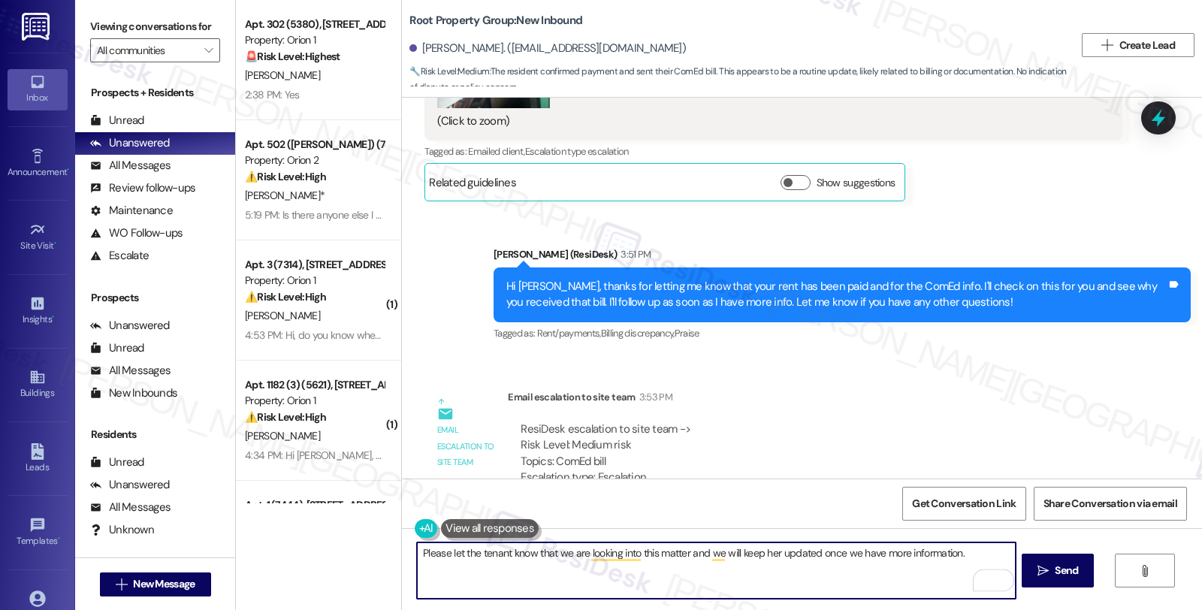
click at [442, 551] on textarea "Please let the tenant know that we are looking into this matter and we will kee…" at bounding box center [716, 570] width 598 height 56
click at [417, 553] on textarea "Please let the tenant know that we are looking into this matter and we will kee…" at bounding box center [716, 570] width 598 height 56
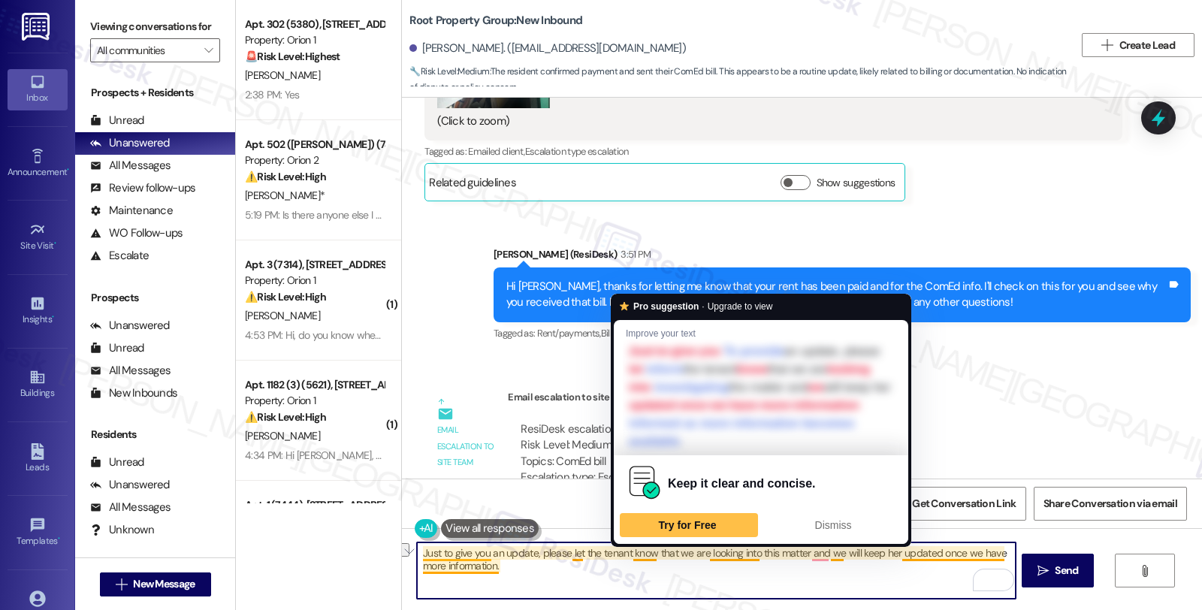
drag, startPoint x: 560, startPoint y: 556, endPoint x: 623, endPoint y: 549, distance: 63.5
click at [623, 549] on textarea "Just to give you an update, please let the tenant know that we are looking into…" at bounding box center [716, 570] width 598 height 56
type textarea "Just to give you an update, please know that we are looking into this matter an…"
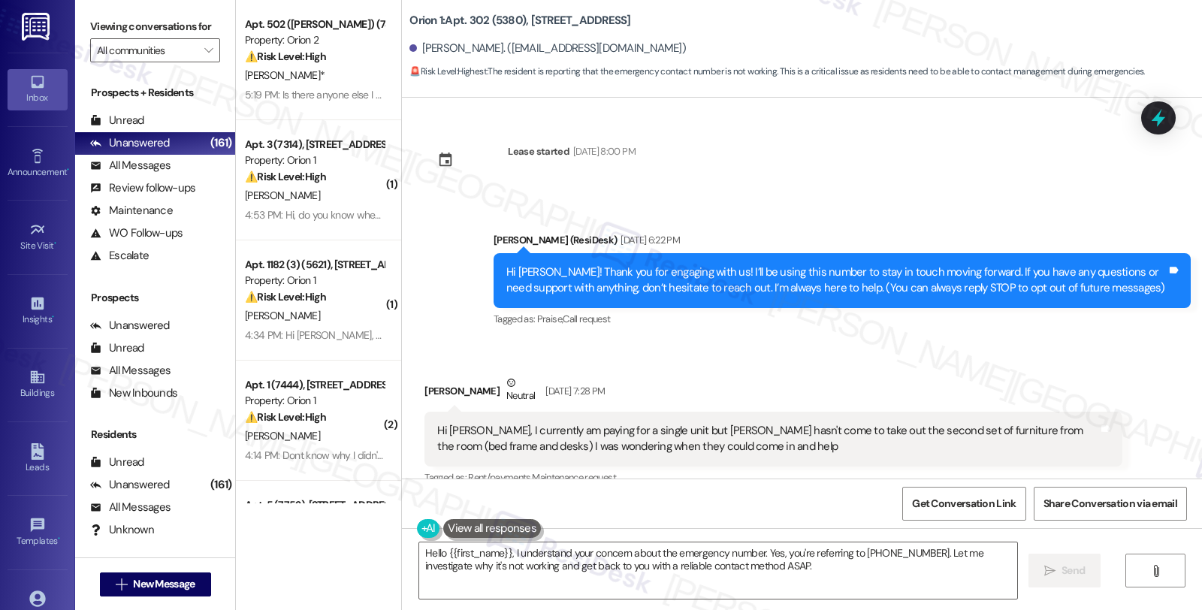
scroll to position [2623, 0]
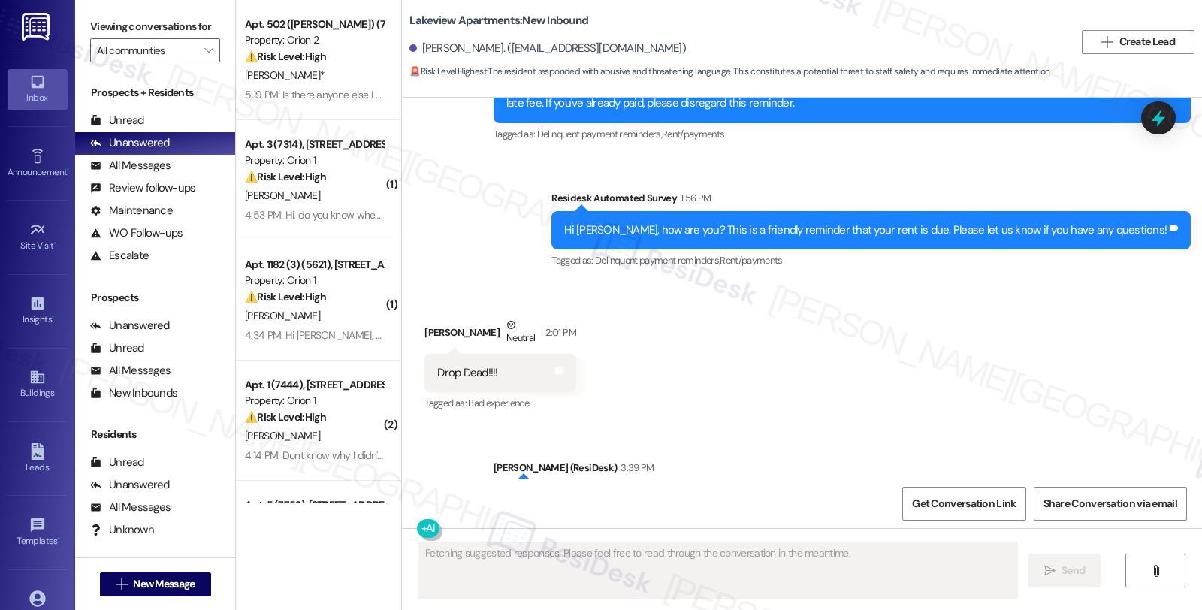
scroll to position [1446, 0]
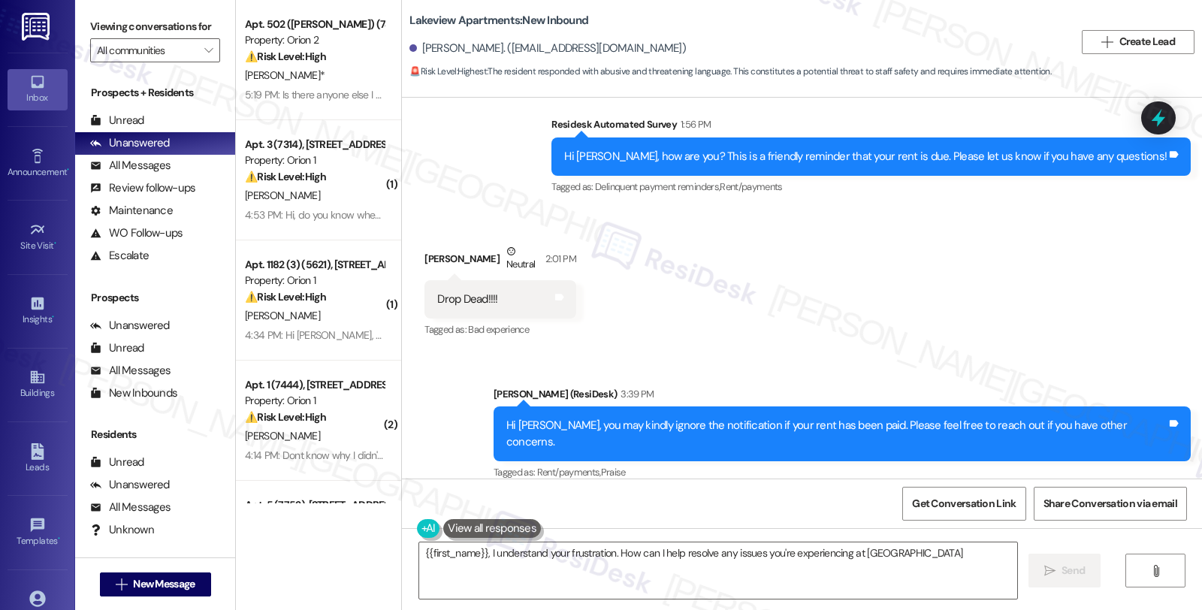
type textarea "{{first_name}}, I understand your frustration. How can I help resolve any issue…"
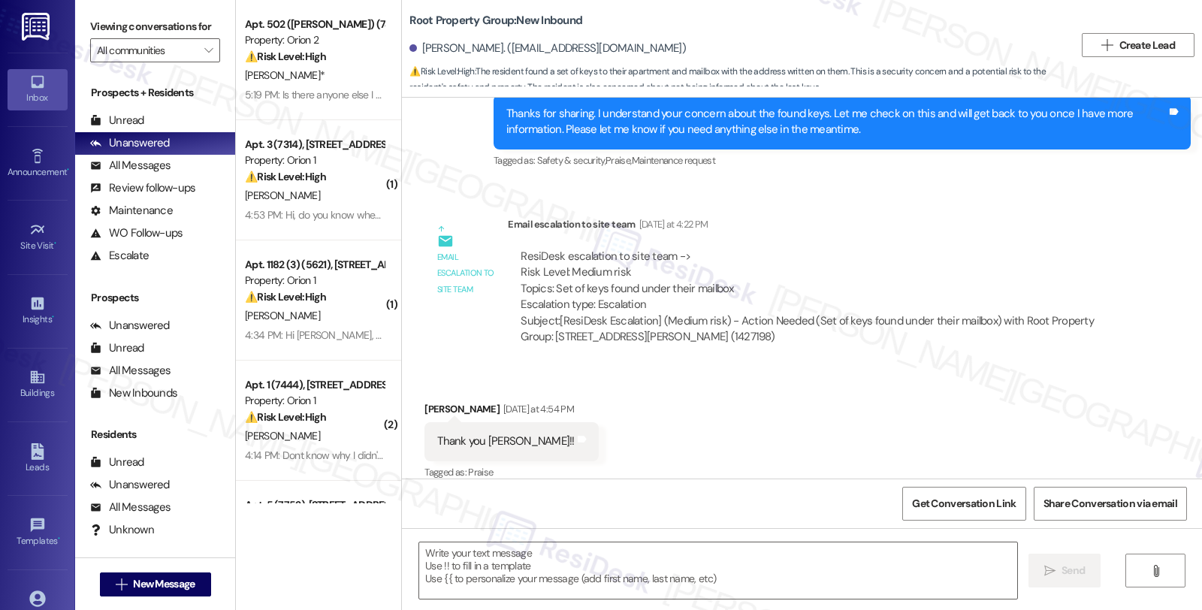
type textarea "Fetching suggested responses. Please feel free to read through the conversation…"
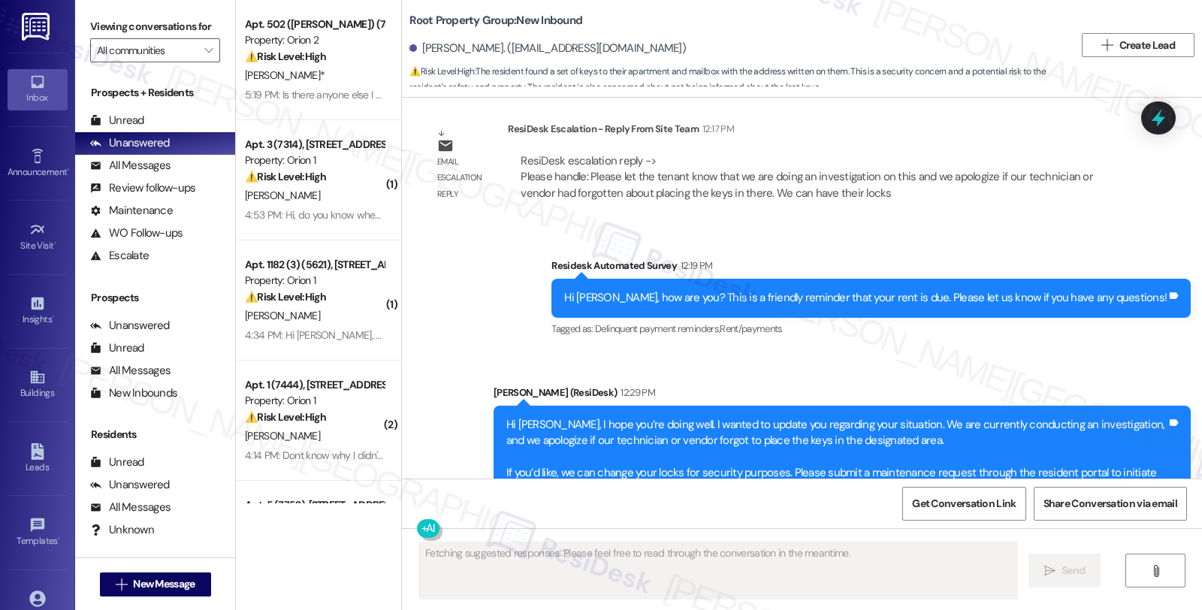
scroll to position [1956, 0]
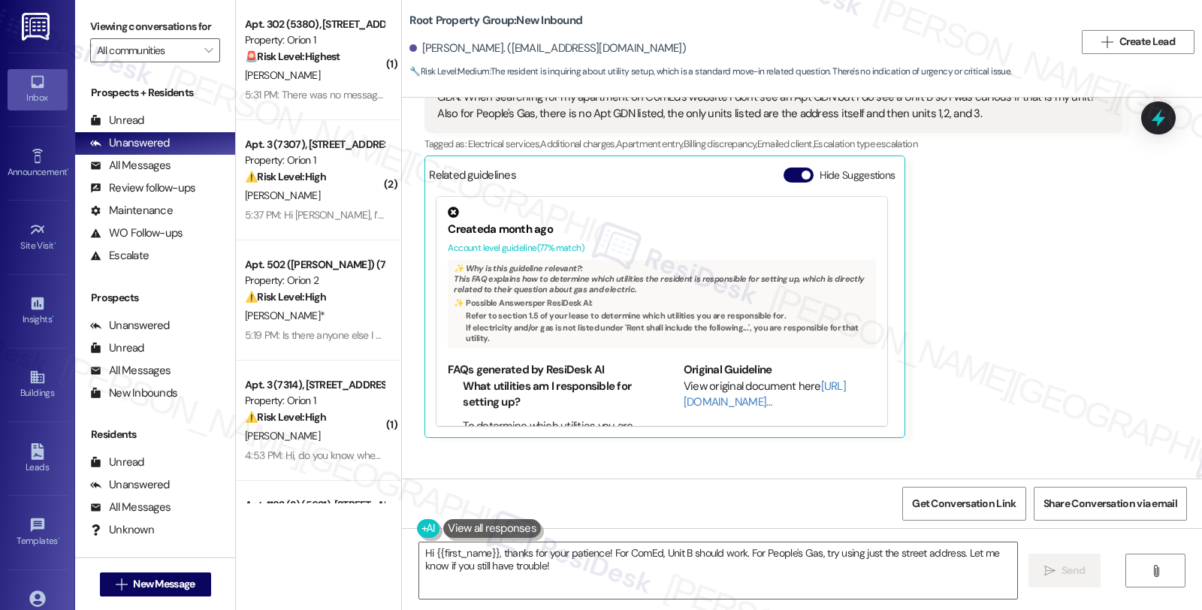
scroll to position [174, 0]
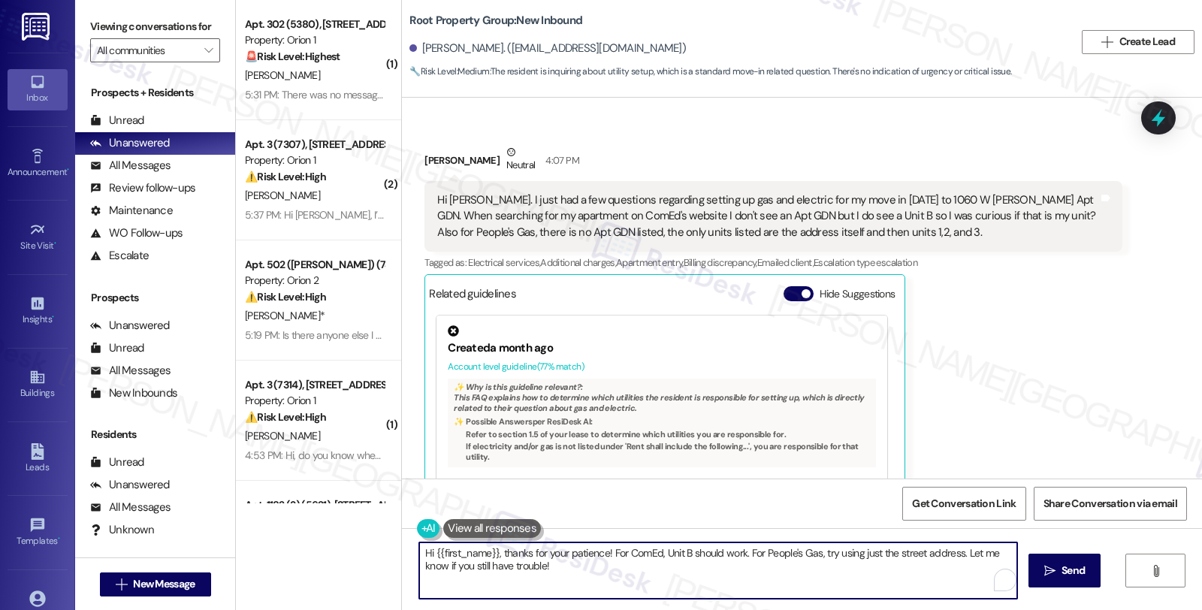
click at [366, 529] on div "( 1 ) Apt. 302 (5380), 1164 W 37th Pl Property: Orion 1 🚨 Risk Level: Highest T…" at bounding box center [719, 305] width 966 height 610
paste textarea "Please ask the tenant to contact ComEd and People's Gas and provide the name of…"
click at [417, 553] on textarea "Please ask the tenant to contact ComEd and People's Gas and provide the name of…" at bounding box center [716, 570] width 598 height 56
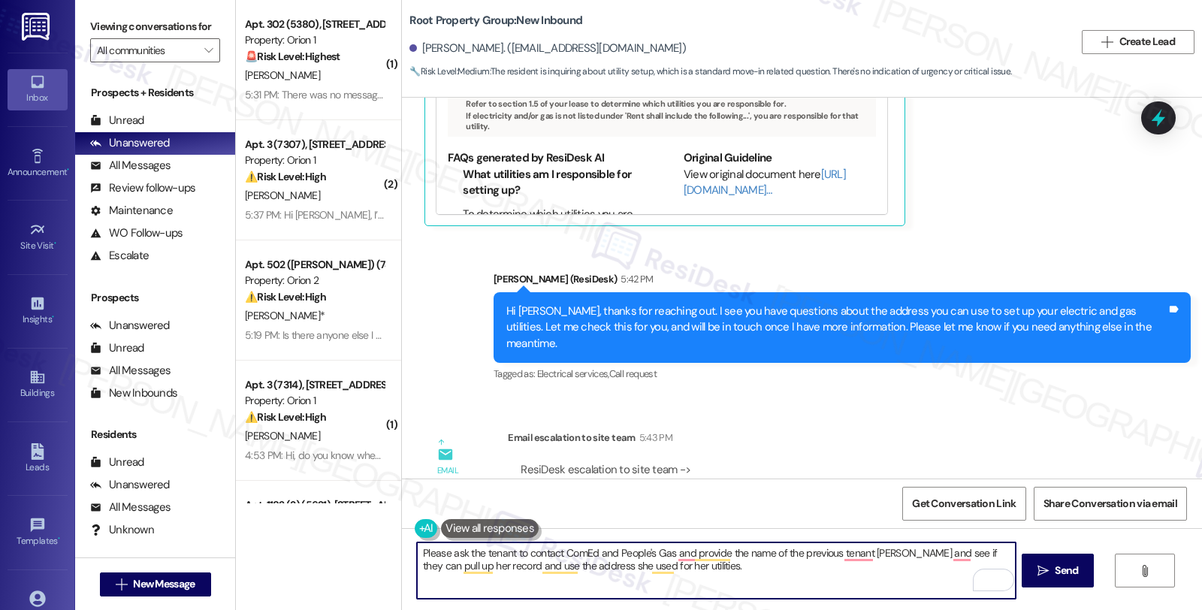
scroll to position [591, 0]
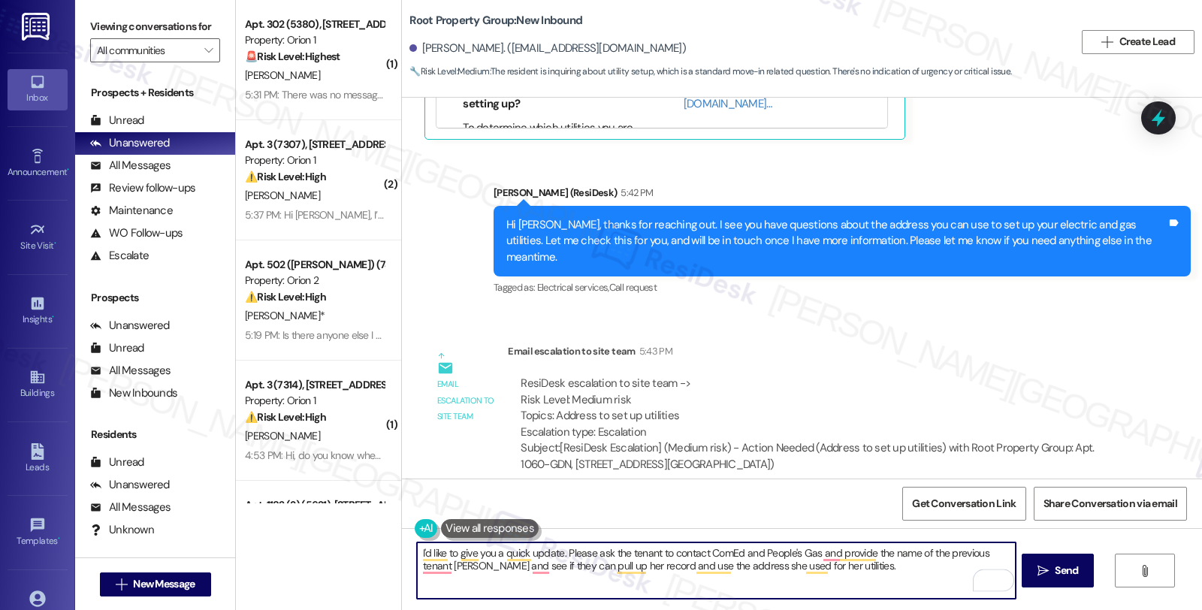
click at [558, 553] on textarea "I'd like to give you a quick update. Please ask the tenant to contact ComEd and…" at bounding box center [716, 570] width 598 height 56
click at [664, 556] on textarea "I'd like to give you a quick update. Please ask the tenant to contact ComEd and…" at bounding box center [716, 570] width 598 height 56
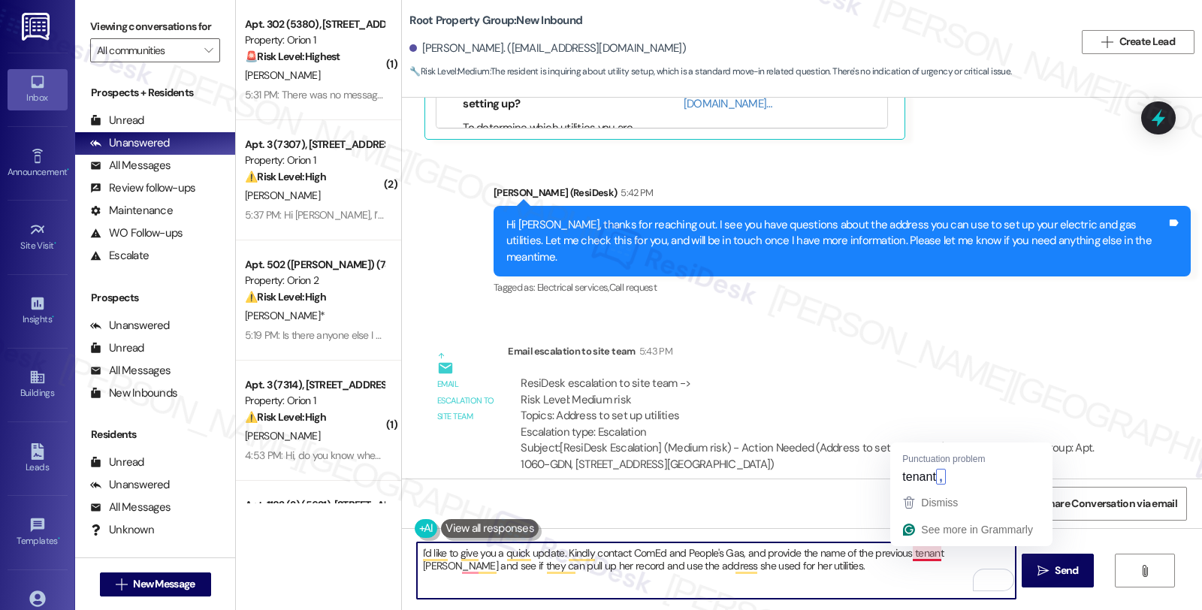
click at [918, 554] on textarea "I'd like to give you a quick update. Kindly contact ComEd and People's Gas, and…" at bounding box center [716, 570] width 598 height 56
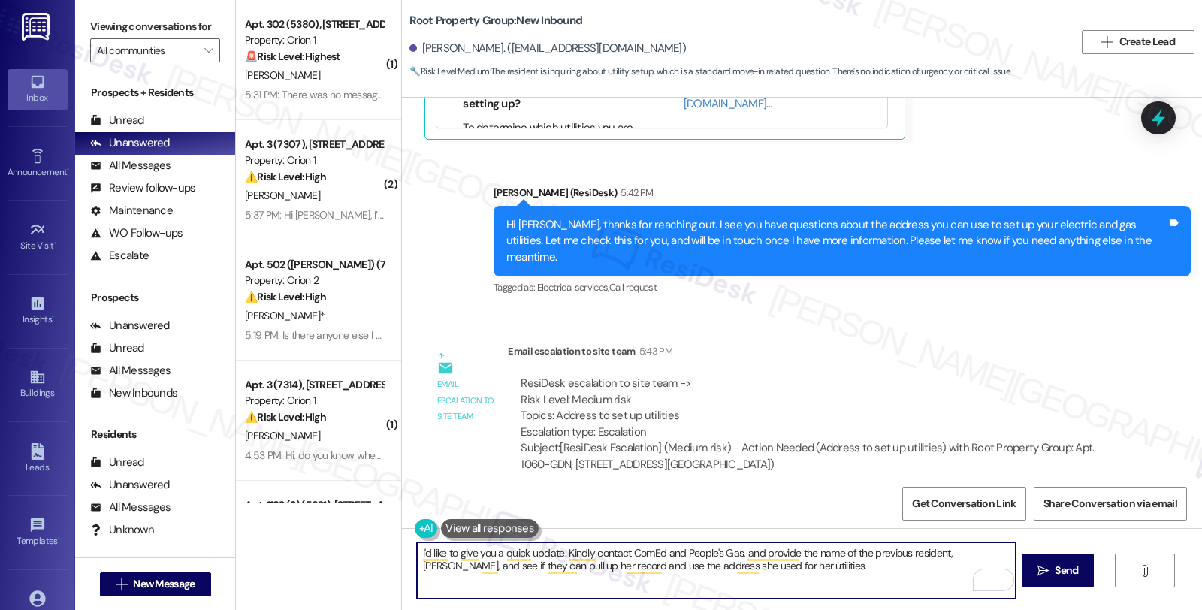
click at [773, 563] on textarea "I'd like to give you a quick update. Kindly contact ComEd and People's Gas, and…" at bounding box center [716, 570] width 598 height 56
click at [846, 571] on textarea "I'd like to give you a quick update. Kindly contact ComEd and People's Gas, and…" at bounding box center [716, 570] width 598 height 56
type textarea "I'd like to give you a quick update. Kindly contact ComEd and People's Gas, and…"
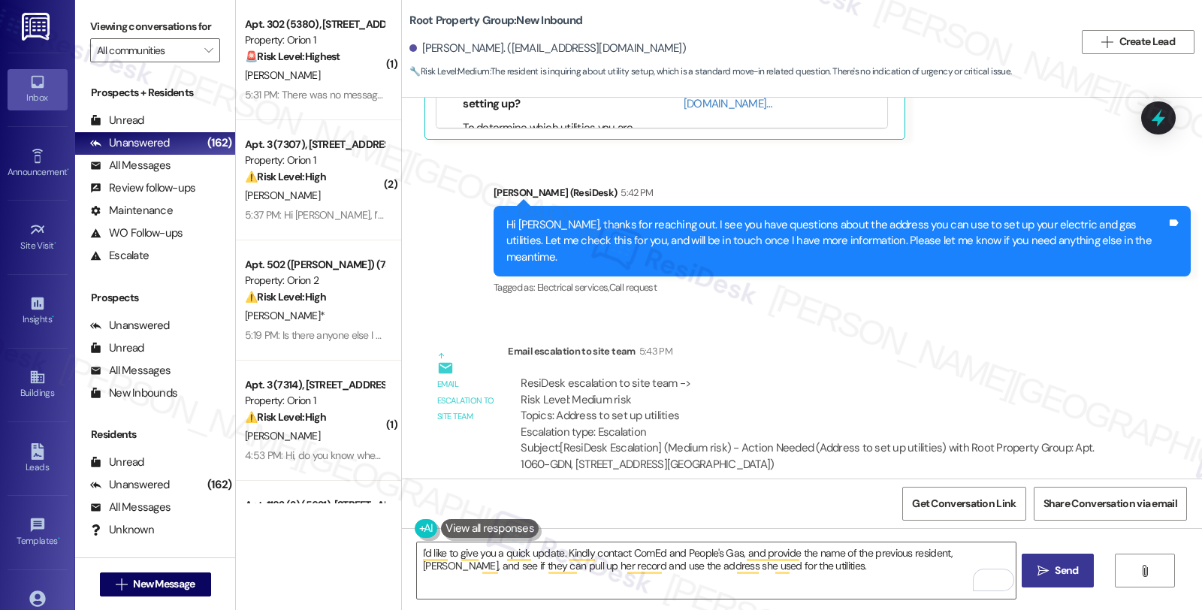
click at [1042, 565] on icon "" at bounding box center [1042, 571] width 11 height 12
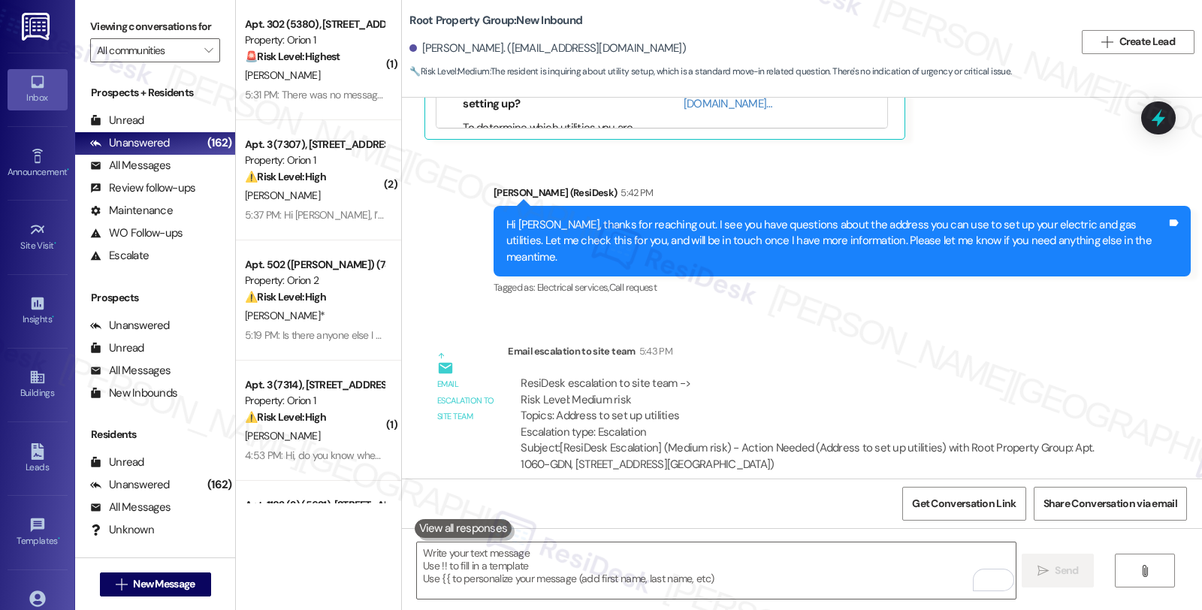
click at [1012, 343] on div "Email escalation to site team 5:43 PM" at bounding box center [815, 353] width 614 height 21
click at [166, 173] on div "All Messages" at bounding box center [130, 166] width 80 height 16
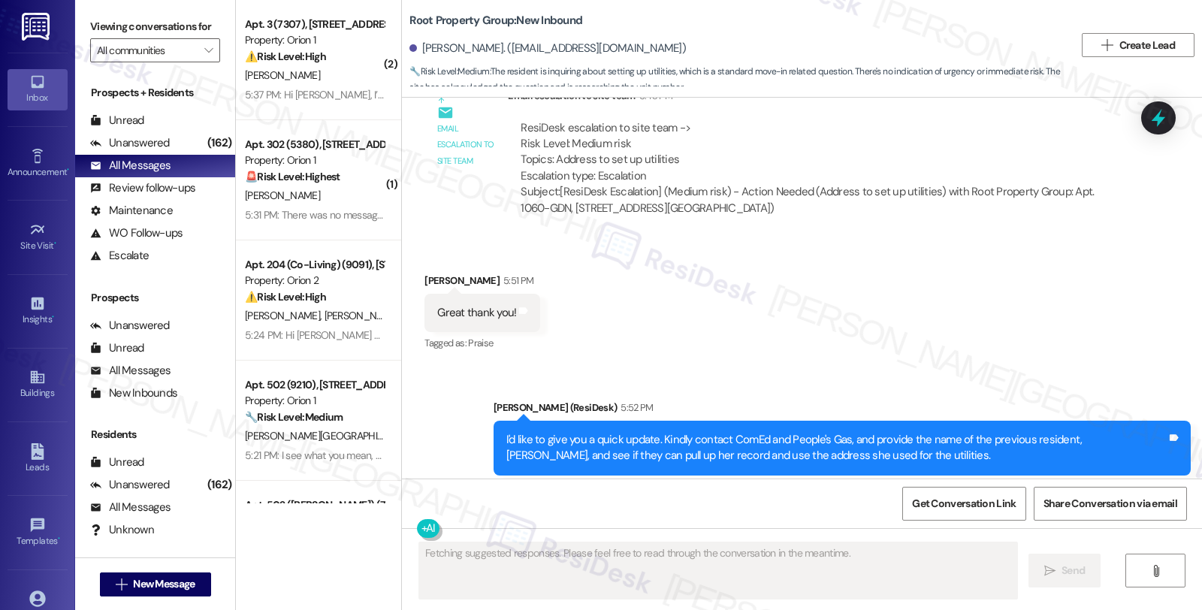
scroll to position [617, 0]
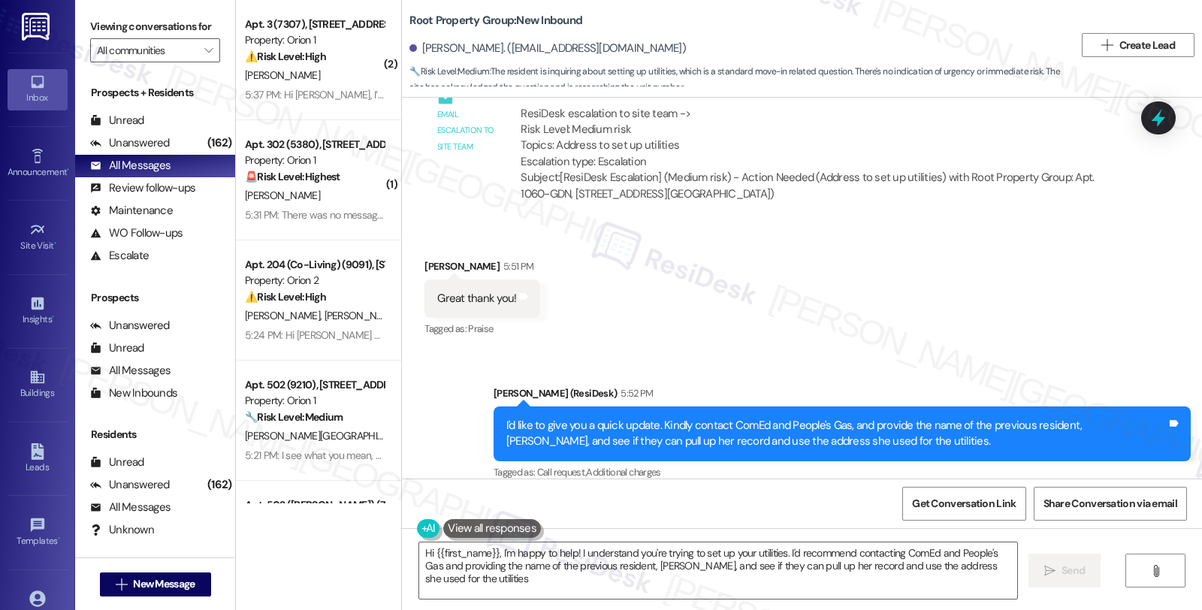
type textarea "Hi {{first_name}}, I'm happy to help! I understand you're trying to set up your…"
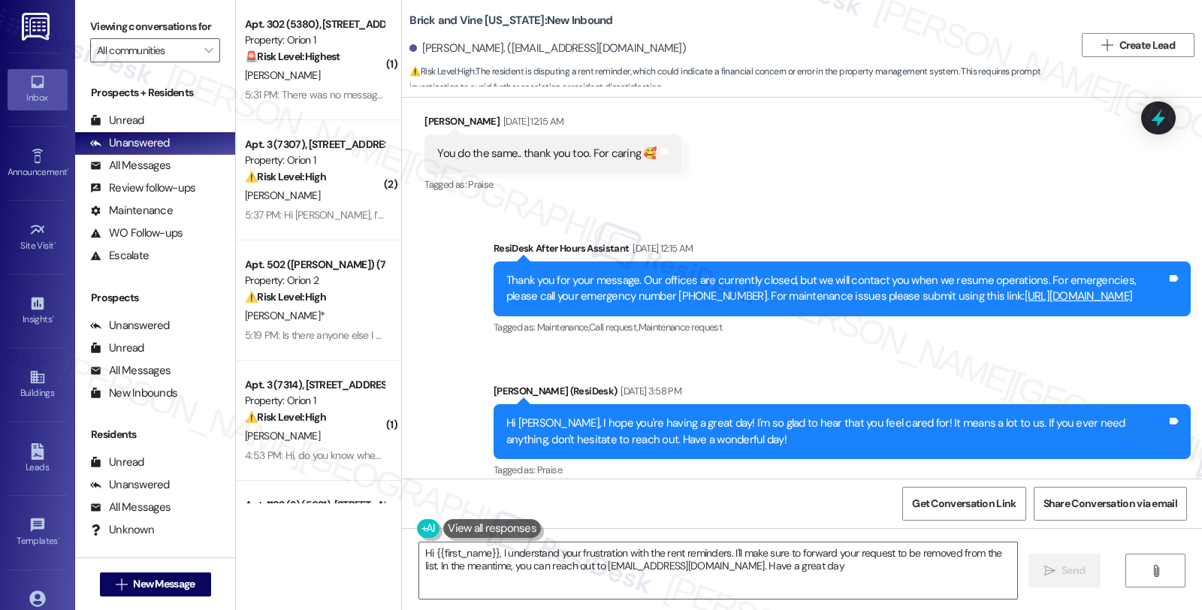
type textarea "Hi {{first_name}}, I understand your frustration with the rent reminders. I'll …"
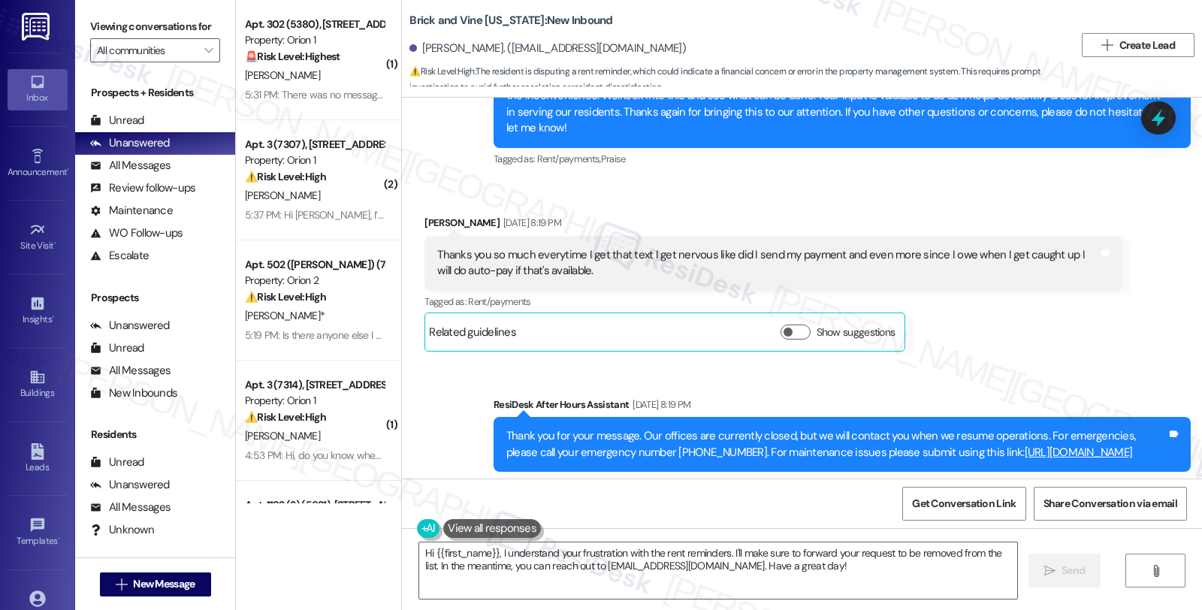
scroll to position [5713, 0]
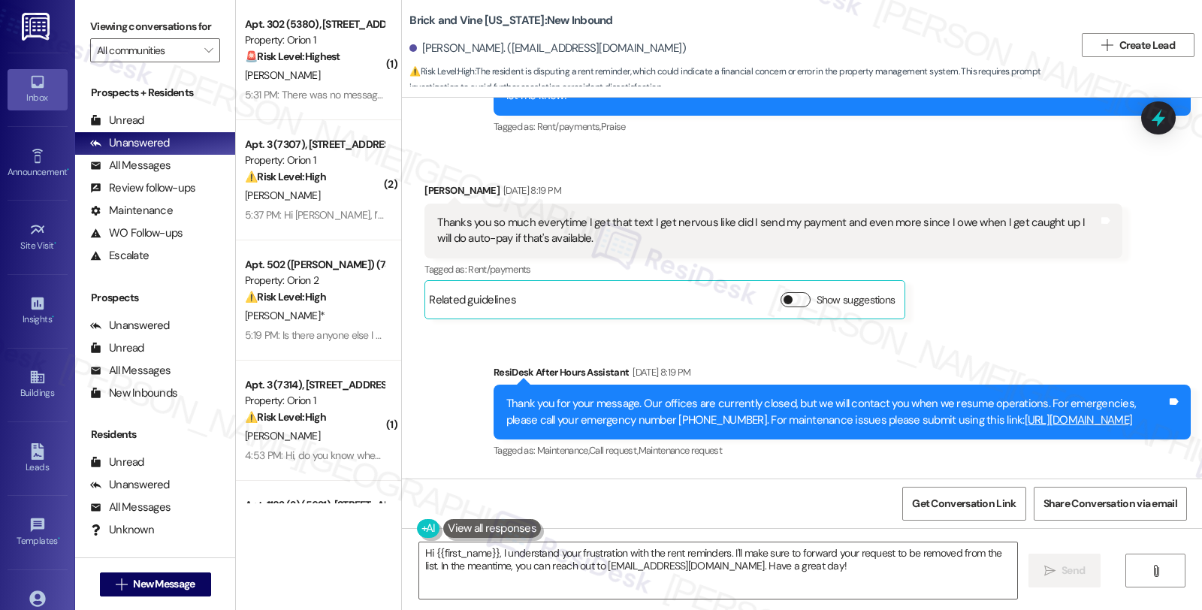
click at [787, 301] on button "Show suggestions" at bounding box center [795, 299] width 30 height 15
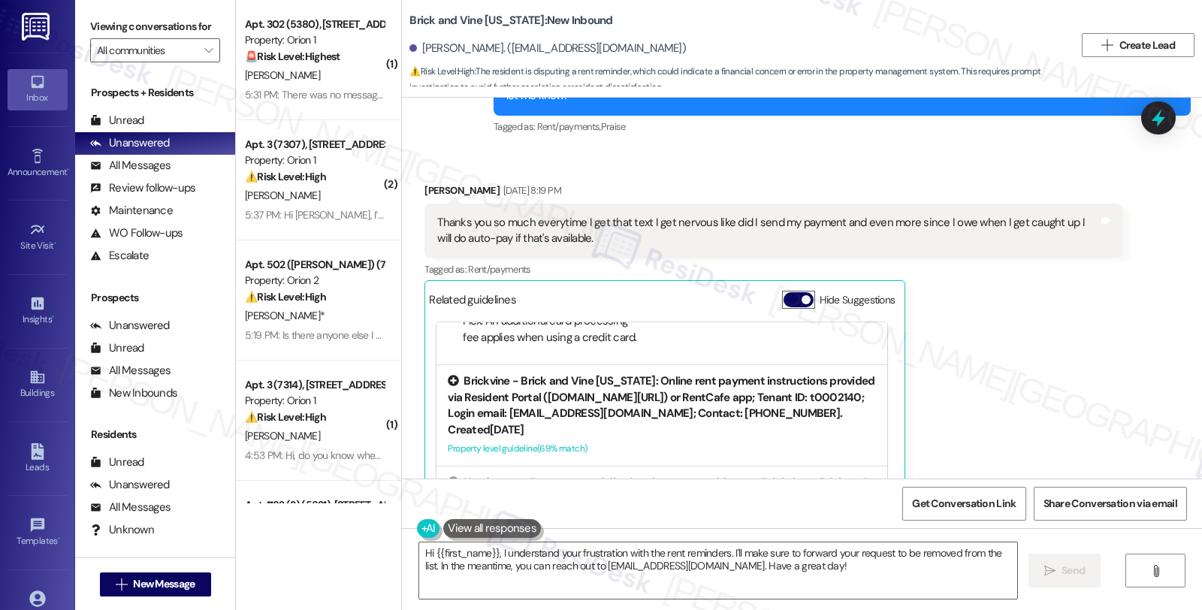
scroll to position [250, 0]
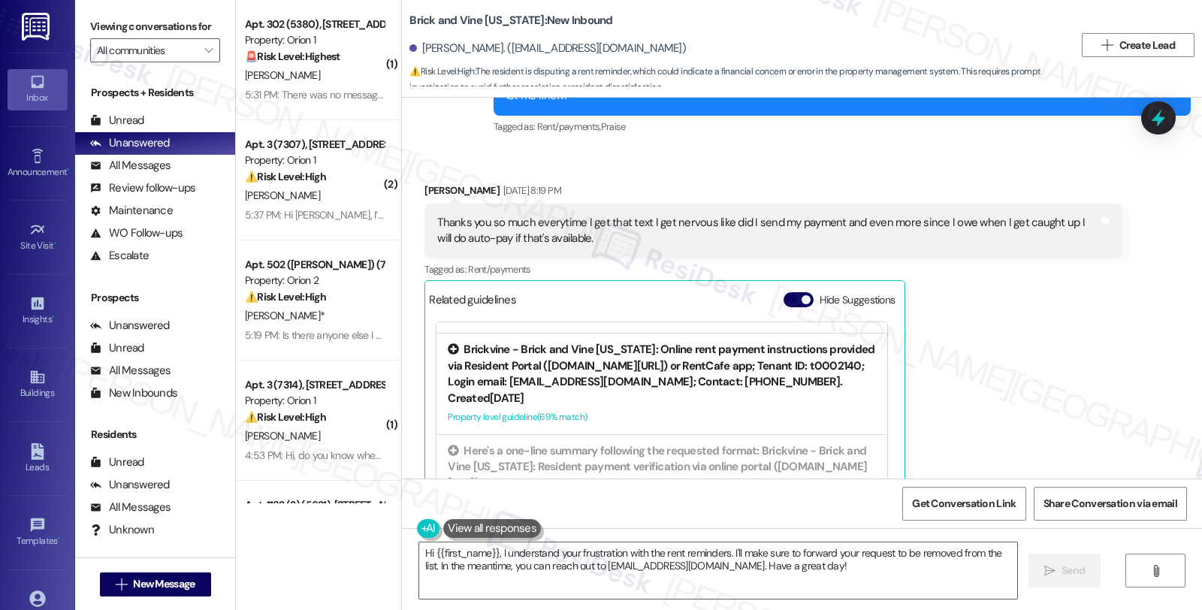
click at [771, 386] on div "Brickvine - Brick and Vine California: Online rent payment instructions provide…" at bounding box center [662, 366] width 428 height 48
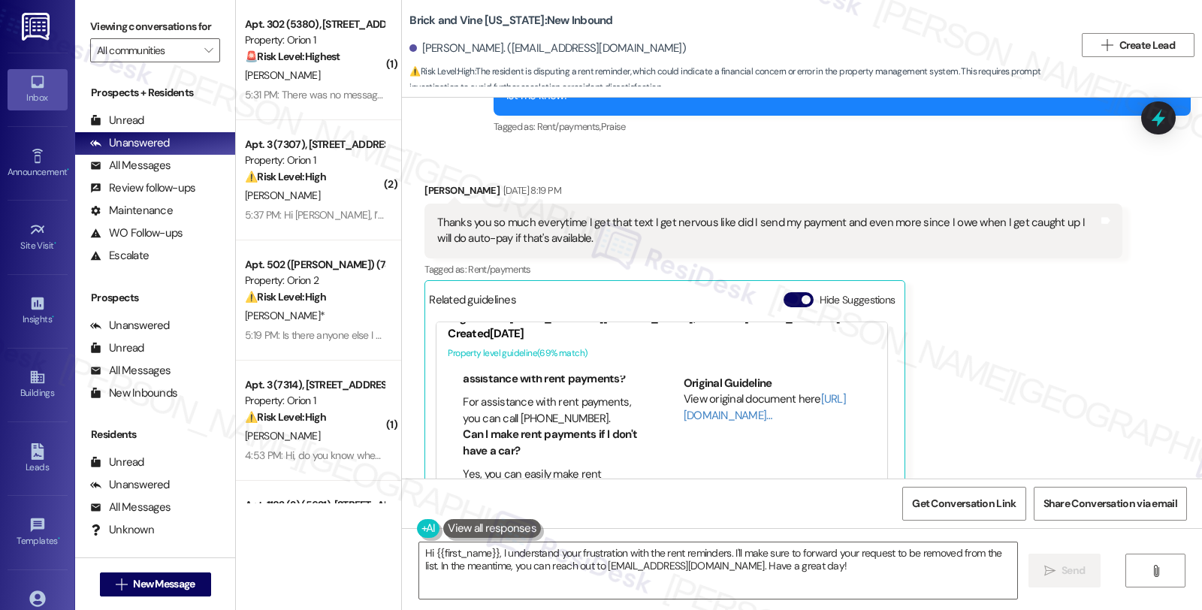
scroll to position [403, 0]
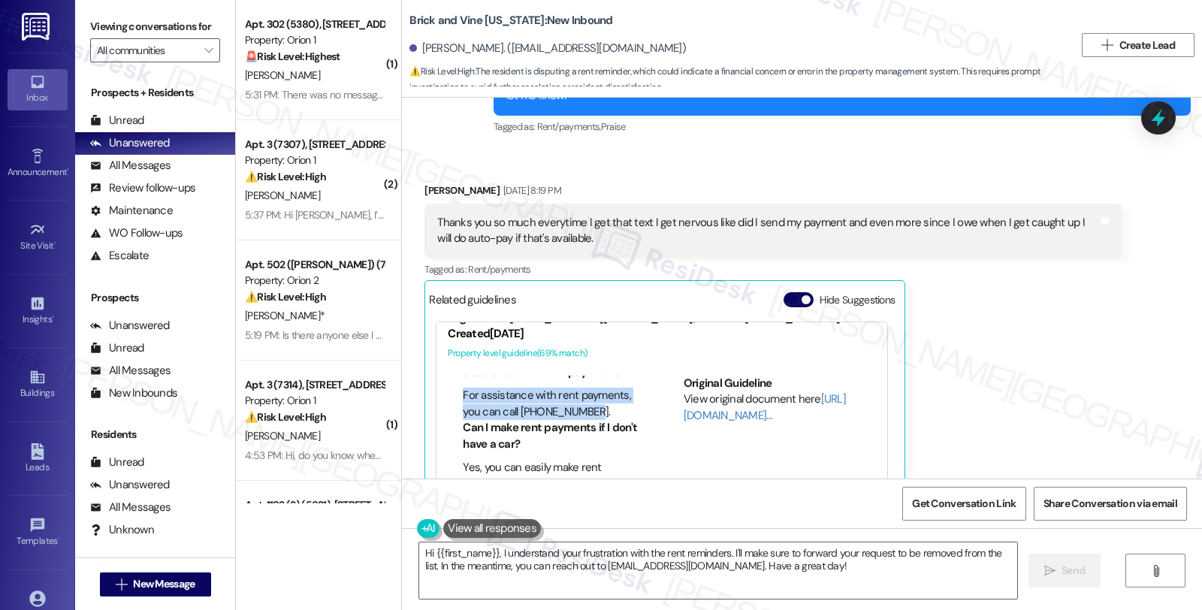
copy li "For assistance with rent payments, you can call 866-941-1001."
drag, startPoint x: 586, startPoint y: 448, endPoint x: 445, endPoint y: 430, distance: 142.2
click at [448, 421] on ul "What number can I call for assistance with rent payments? For assistance with r…" at bounding box center [544, 384] width 193 height 72
click at [965, 347] on div "Beverly Gibson Jul 11, 2025 at 8:19 PM Thanks you so much everytime I get that …" at bounding box center [772, 372] width 697 height 380
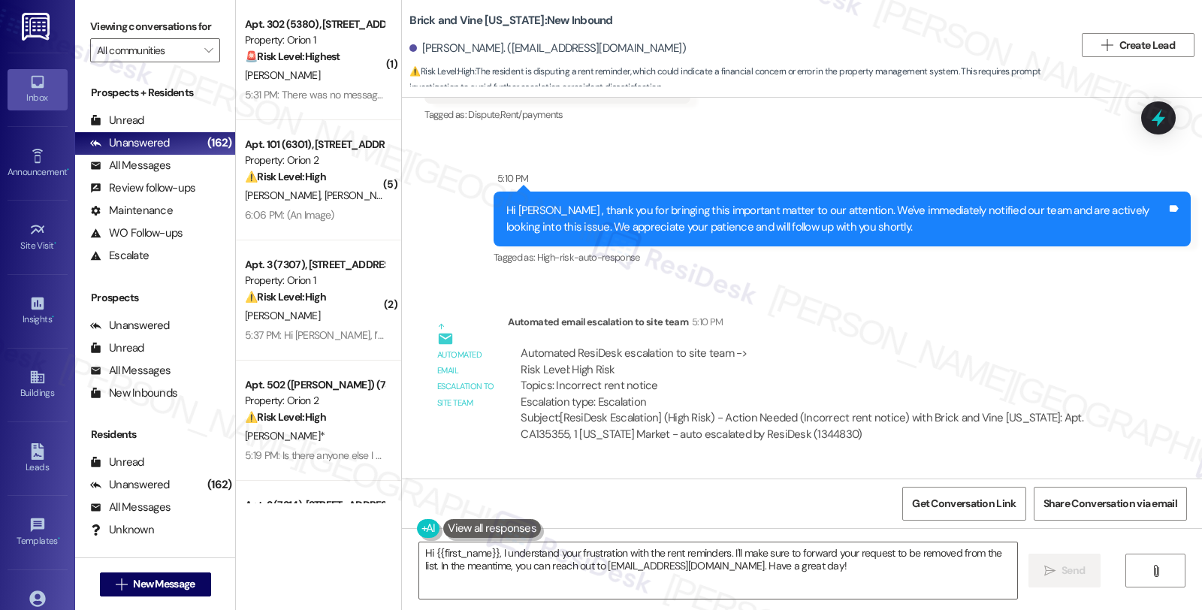
scroll to position [7543, 0]
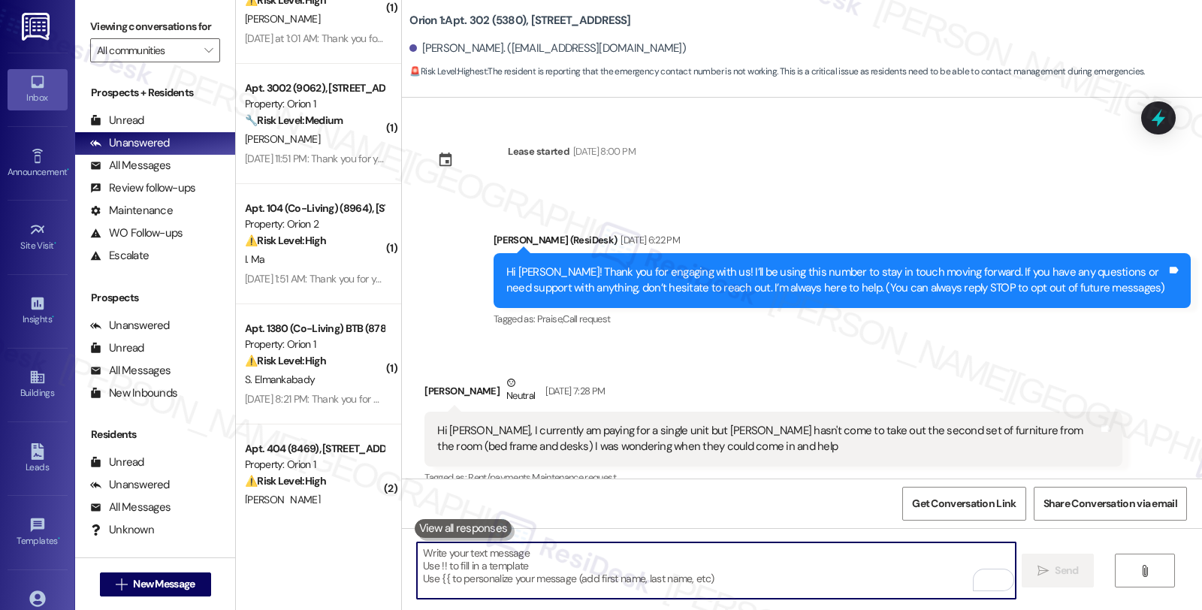
scroll to position [2727, 0]
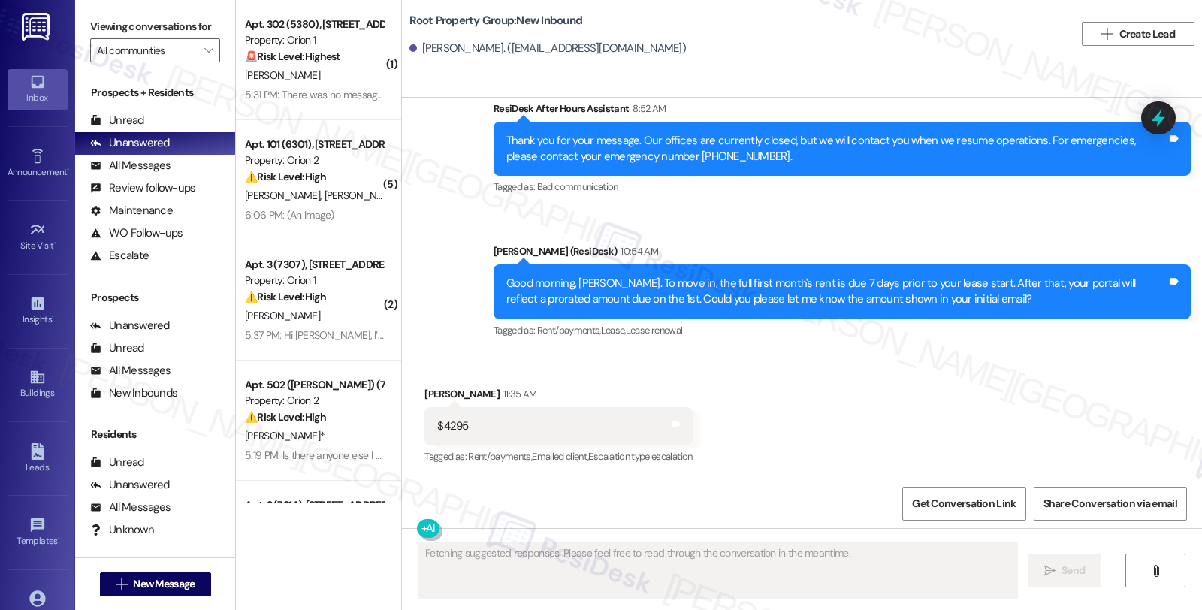
scroll to position [1196, 0]
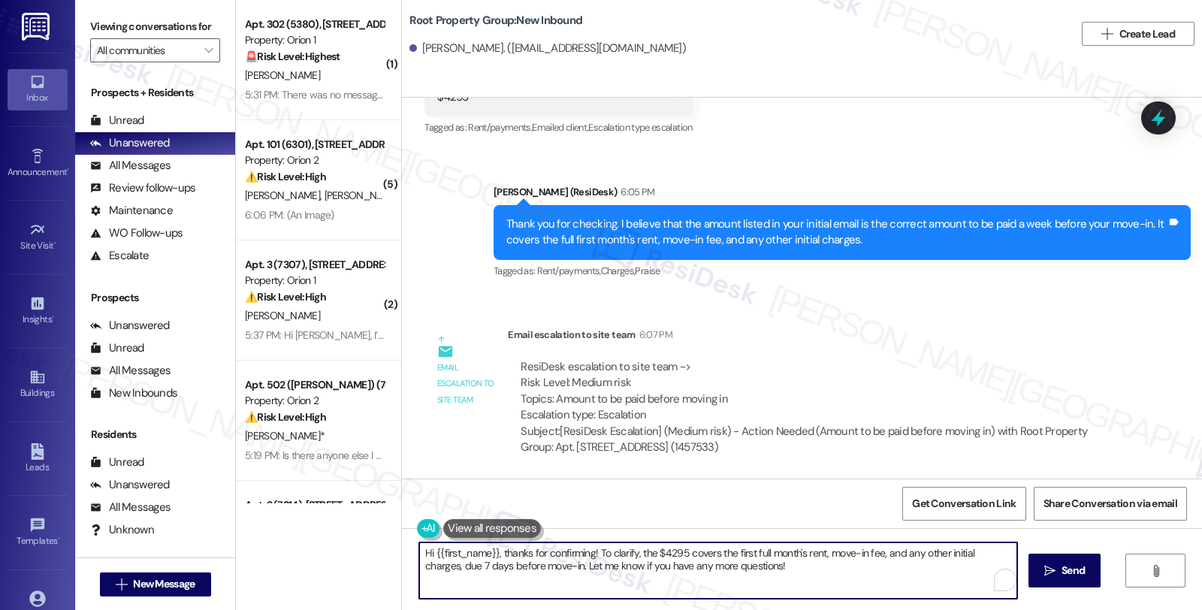
drag, startPoint x: 782, startPoint y: 567, endPoint x: 384, endPoint y: 547, distance: 398.5
click at [384, 547] on div "( 1 ) Apt. 302 (5380), 1164 W 37th Pl Property: Orion 1 🚨 Risk Level: Highest T…" at bounding box center [719, 305] width 966 height 610
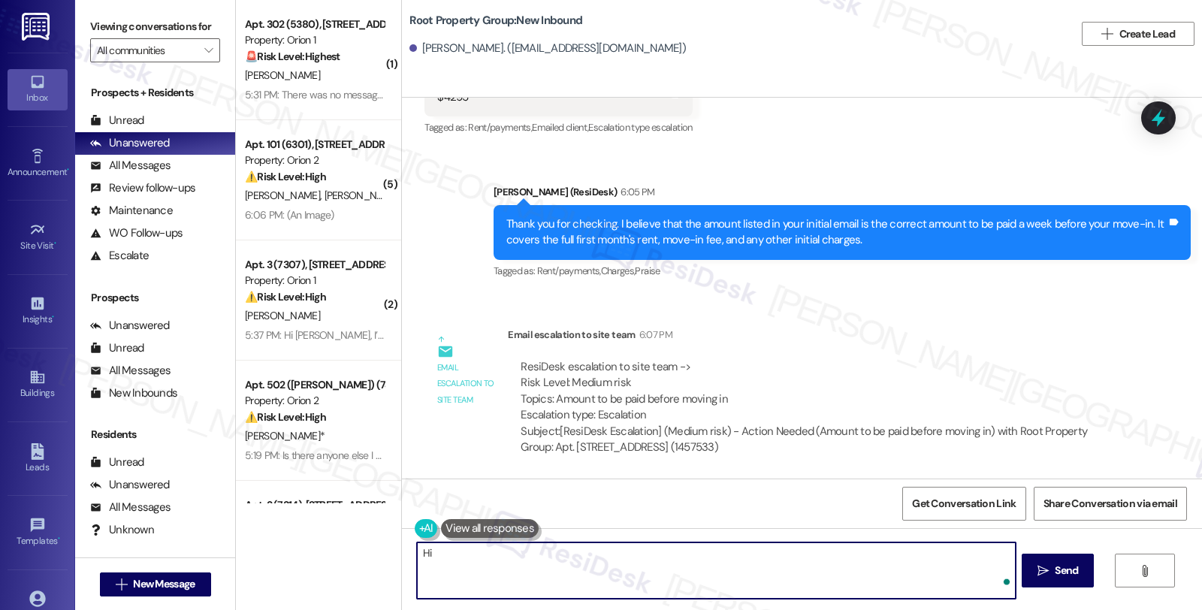
paste textarea "Please let the tenant know that for new move in's residents must settle the amo…"
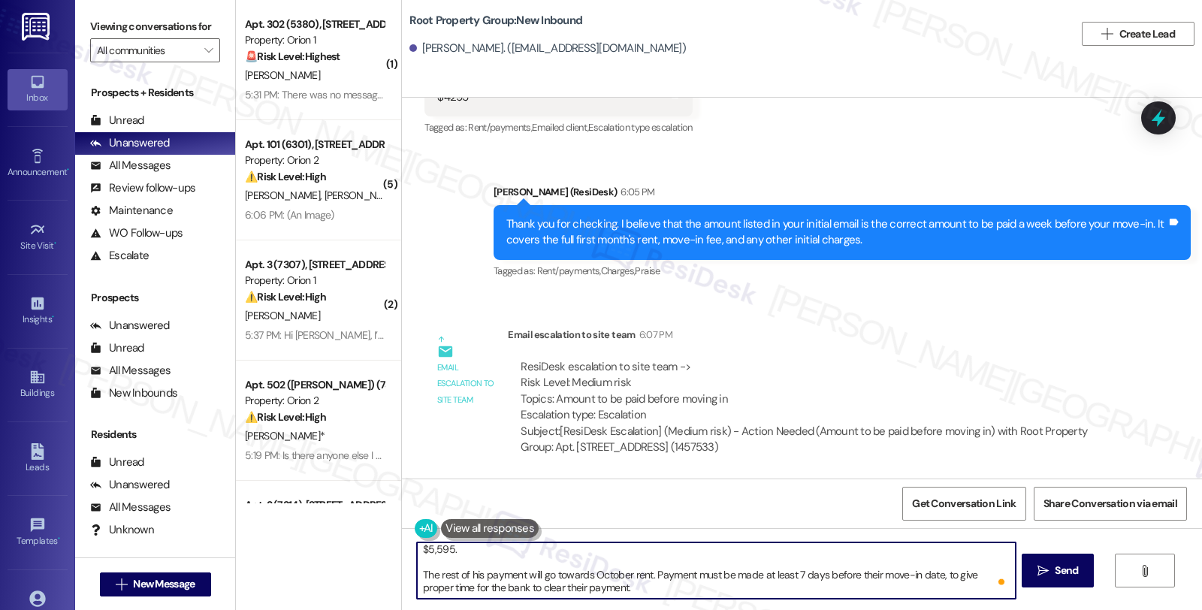
scroll to position [0, 0]
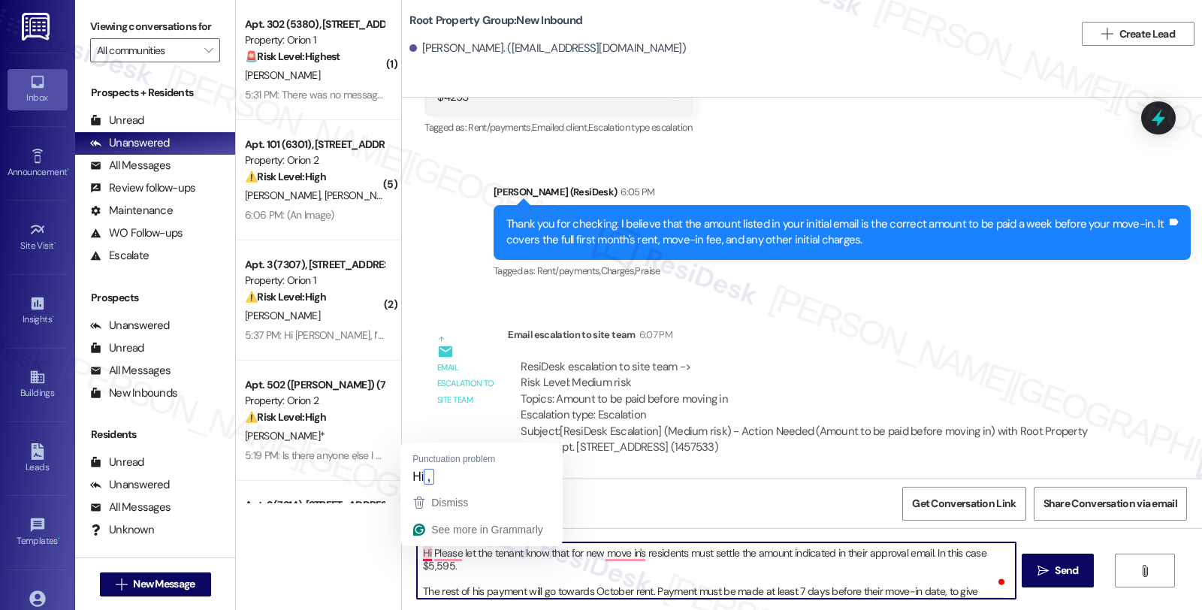
click at [417, 553] on textarea "Hi Please let the tenant know that for new move in's residents must settle the …" at bounding box center [716, 570] width 598 height 56
click at [451, 556] on textarea "Here's a Please let the tenant know that for new move in's residents must settl…" at bounding box center [716, 570] width 598 height 56
click at [441, 557] on textarea "Here's a update. Please let the tenant know that for new move in's residents mu…" at bounding box center [716, 570] width 598 height 56
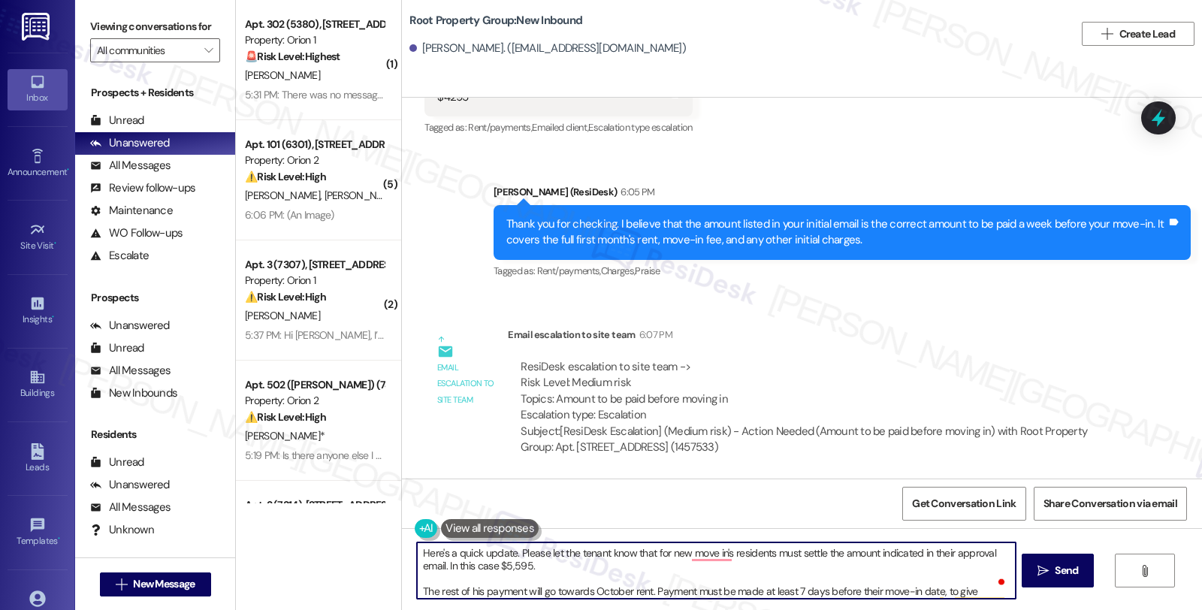
click at [538, 550] on textarea "Here's a quick update. Please let the tenant know that for new move in's reside…" at bounding box center [716, 570] width 598 height 56
click at [509, 551] on textarea "Here's a quick update. Please let the tenant know that for new move in's reside…" at bounding box center [716, 570] width 598 height 56
click at [886, 556] on textarea "Here's a quick update. Before moving in, you need Please let the tenant know th…" at bounding box center [716, 570] width 598 height 56
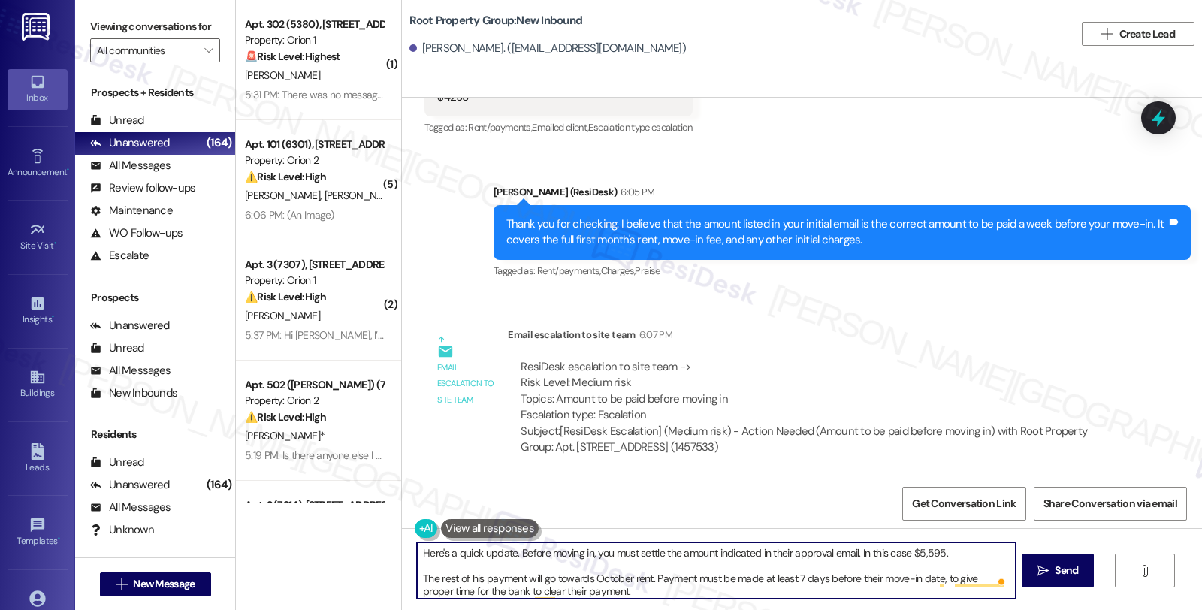
click at [773, 554] on textarea "Here's a quick update. Before moving in, you must settle the amount indicated i…" at bounding box center [716, 570] width 598 height 56
click at [846, 556] on textarea "Here's a quick update. Before moving in, you must settle the amount indicated i…" at bounding box center [716, 570] width 598 height 56
click at [466, 574] on textarea "Here's a quick update. Before moving in, you must settle the amount indicated i…" at bounding box center [716, 570] width 598 height 56
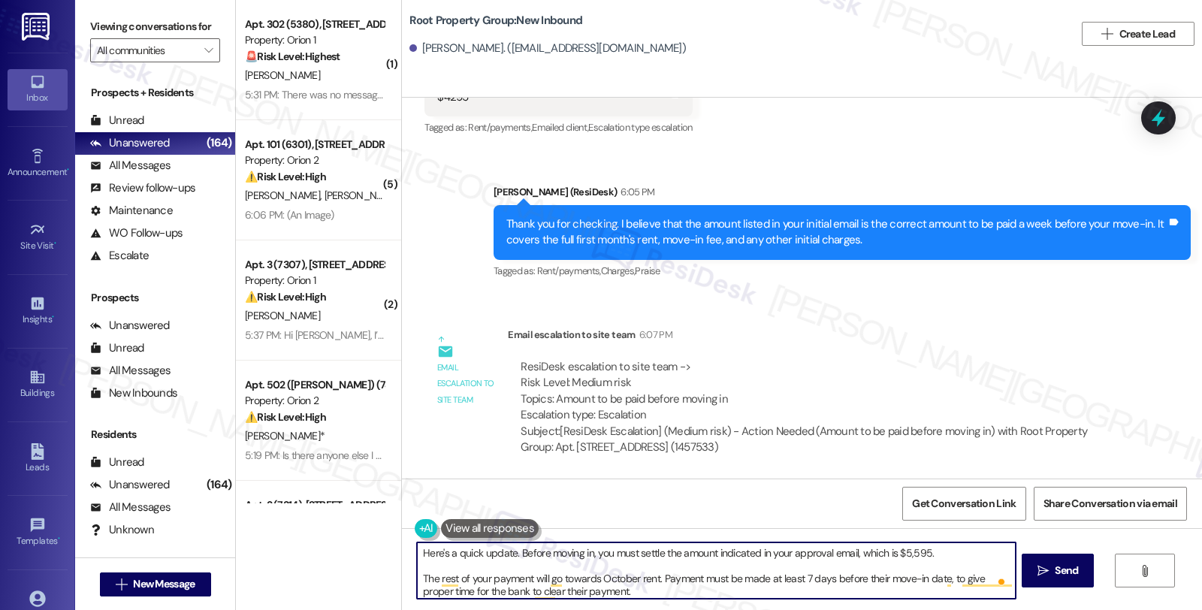
click at [867, 577] on textarea "Here's a quick update. Before moving in, you must settle the amount indicated i…" at bounding box center [716, 570] width 598 height 56
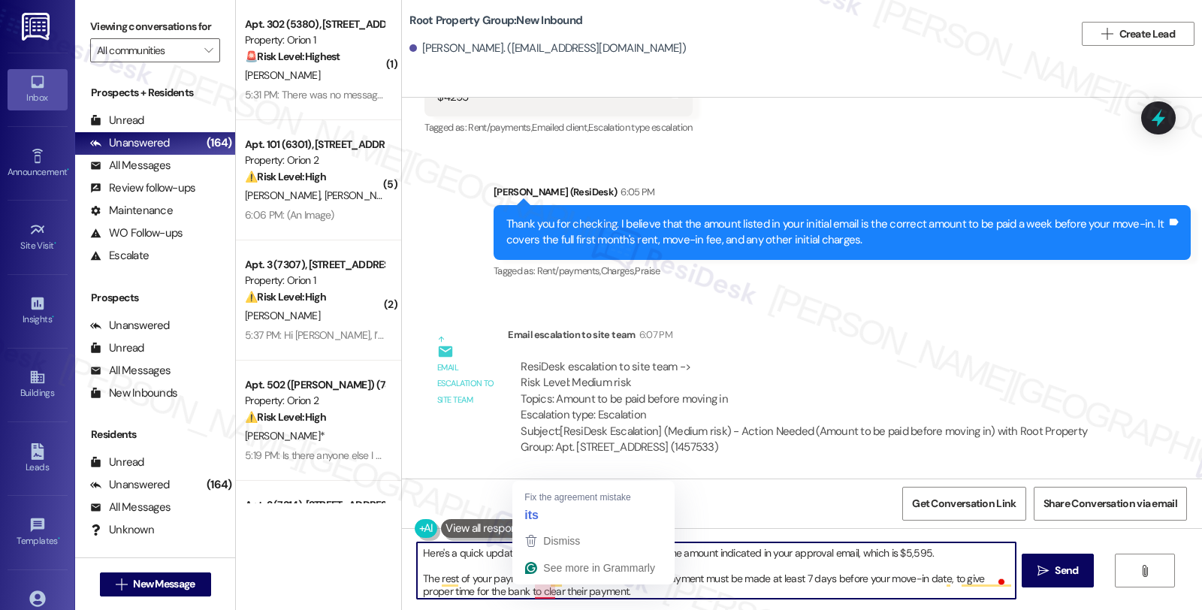
click at [535, 586] on textarea "Here's a quick update. Before moving in, you must settle the amount indicated i…" at bounding box center [716, 570] width 598 height 56
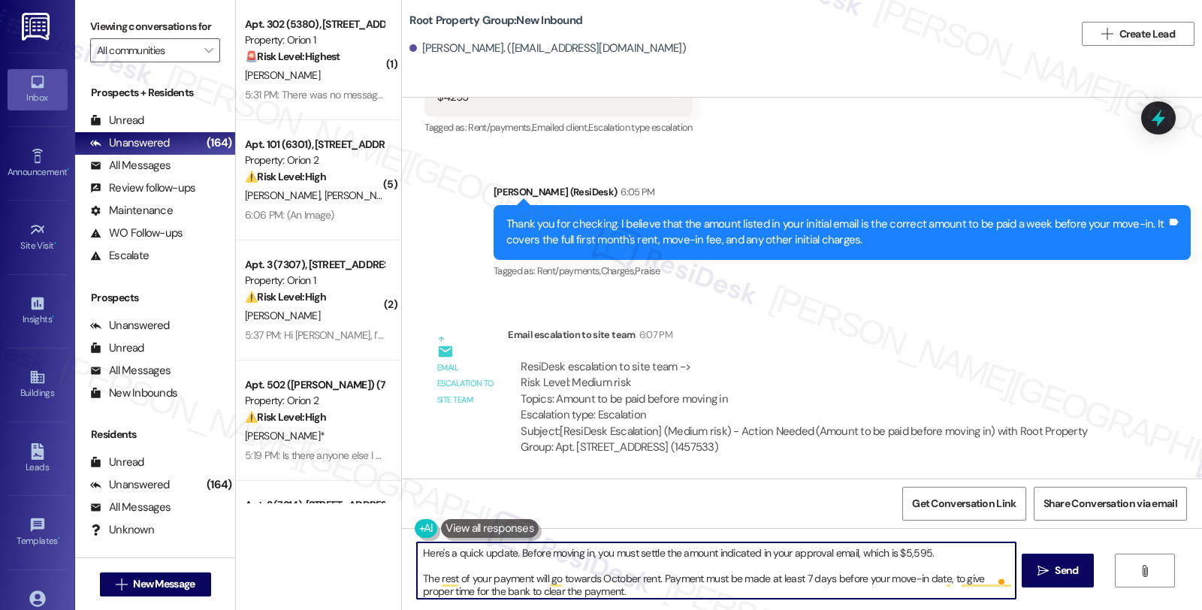
click at [603, 589] on textarea "Here's a quick update. Before moving in, you must settle the amount indicated i…" at bounding box center [716, 570] width 598 height 56
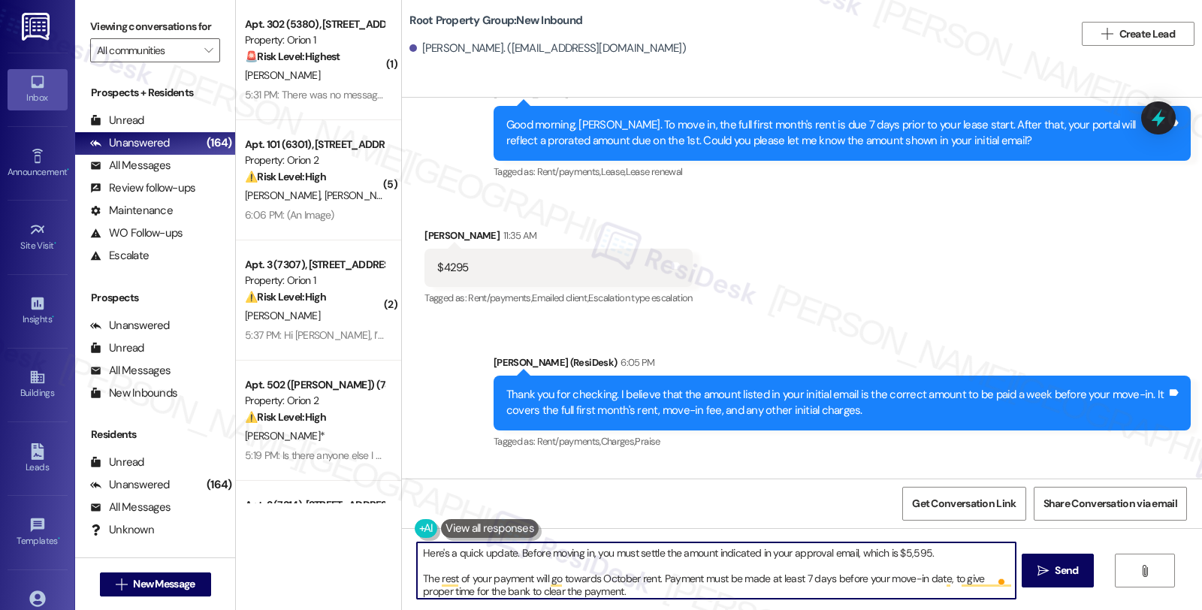
scroll to position [1196, 0]
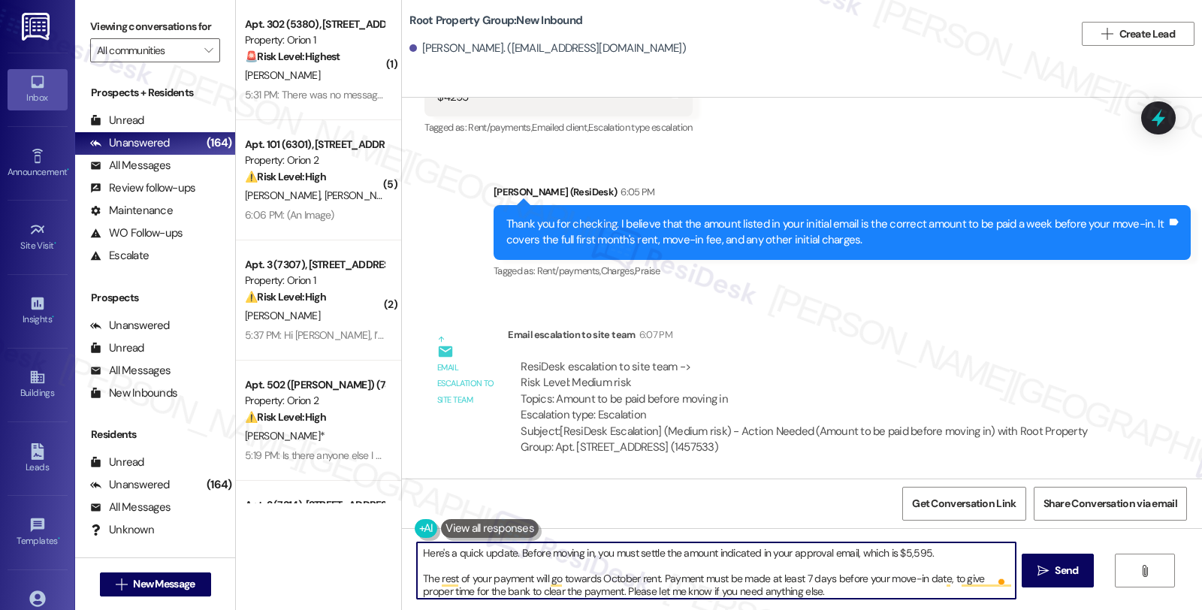
click at [812, 589] on textarea "Here's a quick update. Before moving in, you must settle the amount indicated i…" at bounding box center [716, 570] width 598 height 56
type textarea "Here's a quick update. Before moving in, you must settle the amount indicated i…"
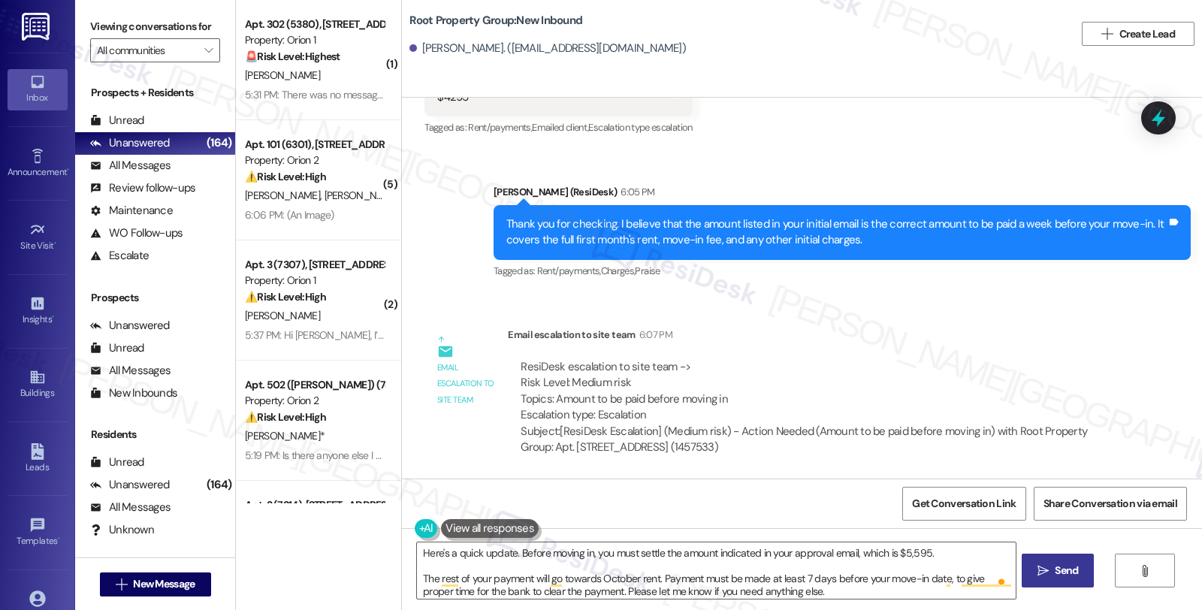
click at [1078, 571] on span "Send" at bounding box center [1065, 570] width 29 height 16
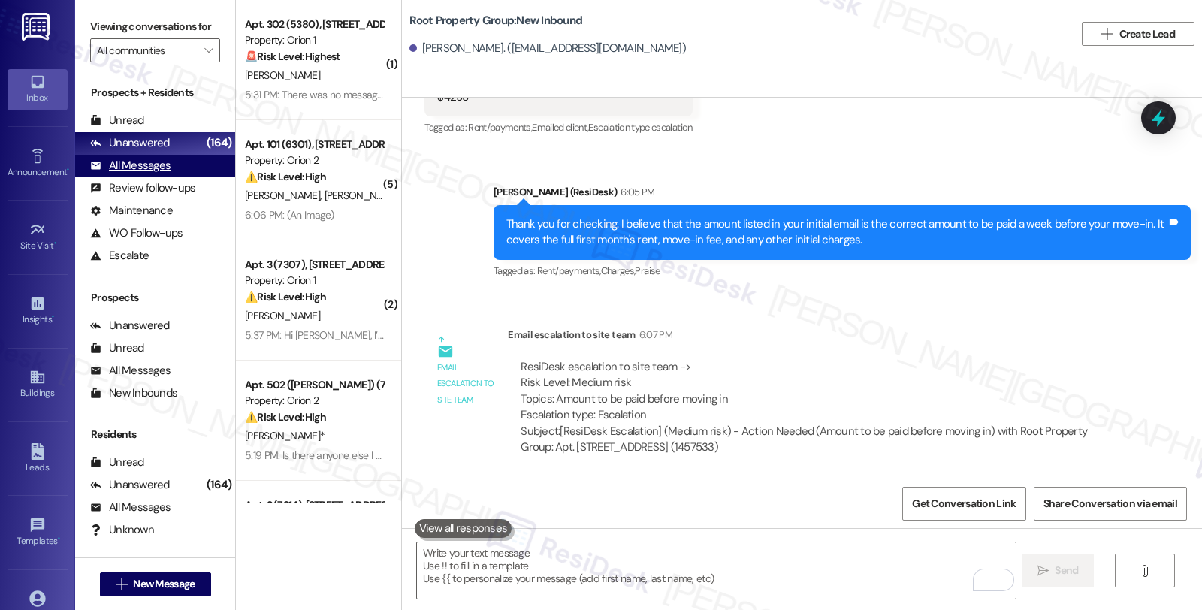
click at [137, 173] on div "All Messages" at bounding box center [130, 166] width 80 height 16
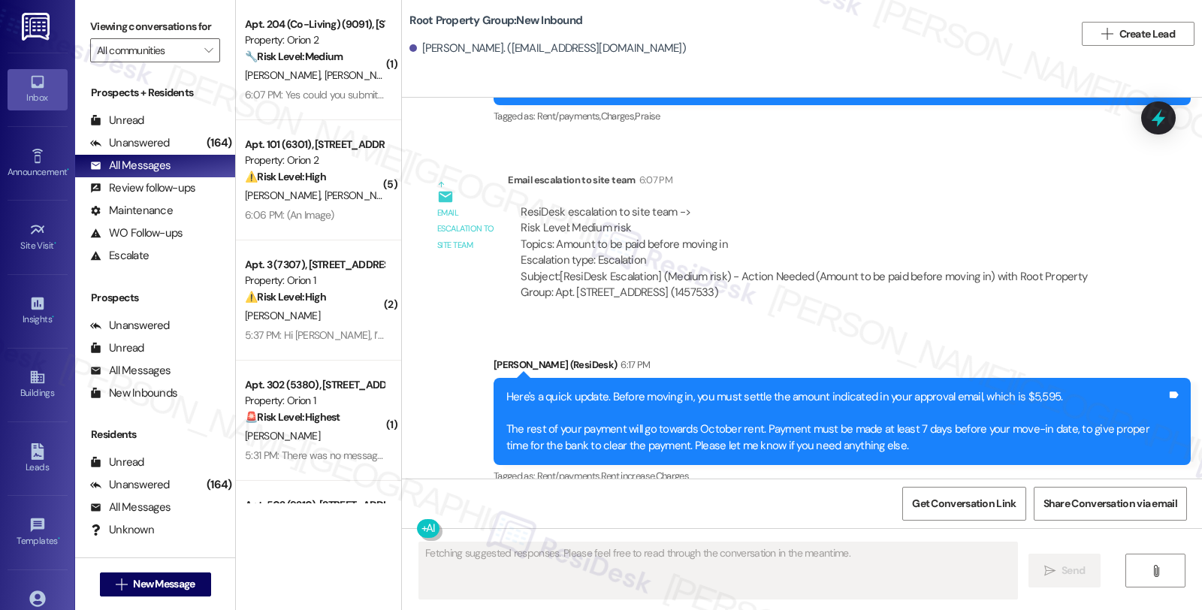
scroll to position [1370, 0]
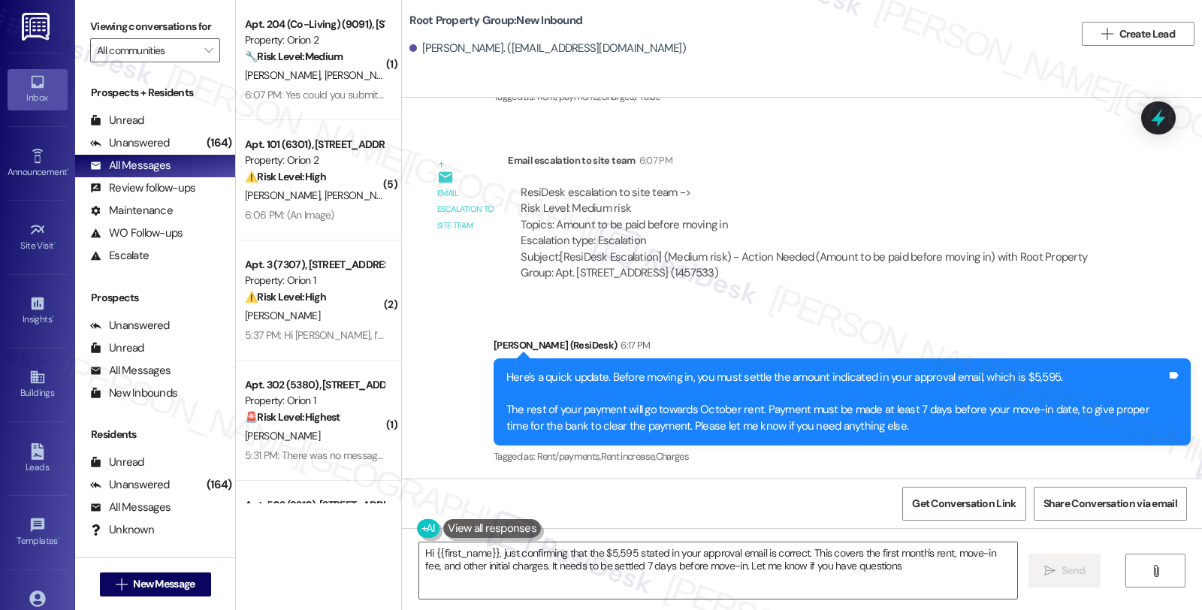
type textarea "Hi {{first_name}}, just confirming that the $5,595 stated in your approval emai…"
click at [985, 164] on div "Email escalation to site team 6:07 PM" at bounding box center [815, 162] width 614 height 21
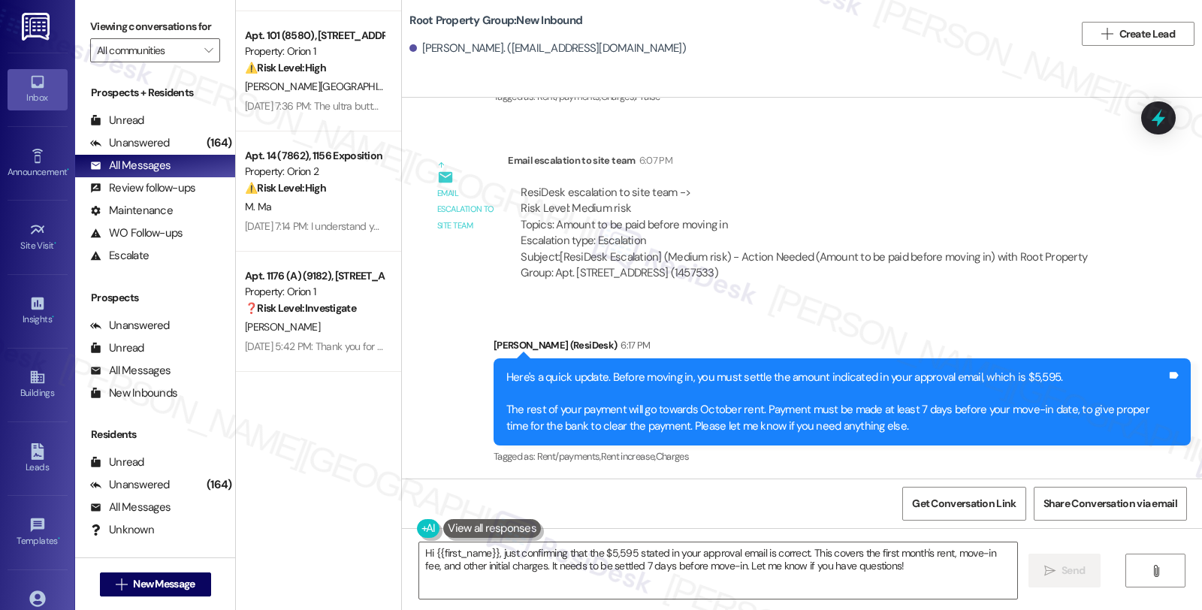
scroll to position [5505, 0]
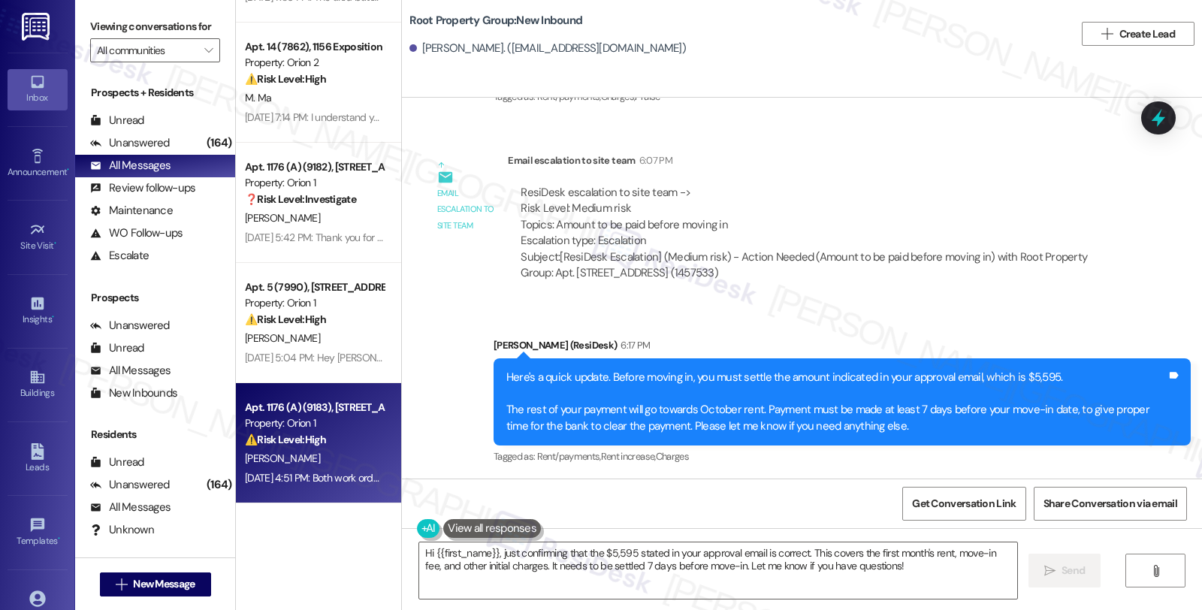
click at [351, 449] on div "B. Snyder" at bounding box center [314, 458] width 142 height 19
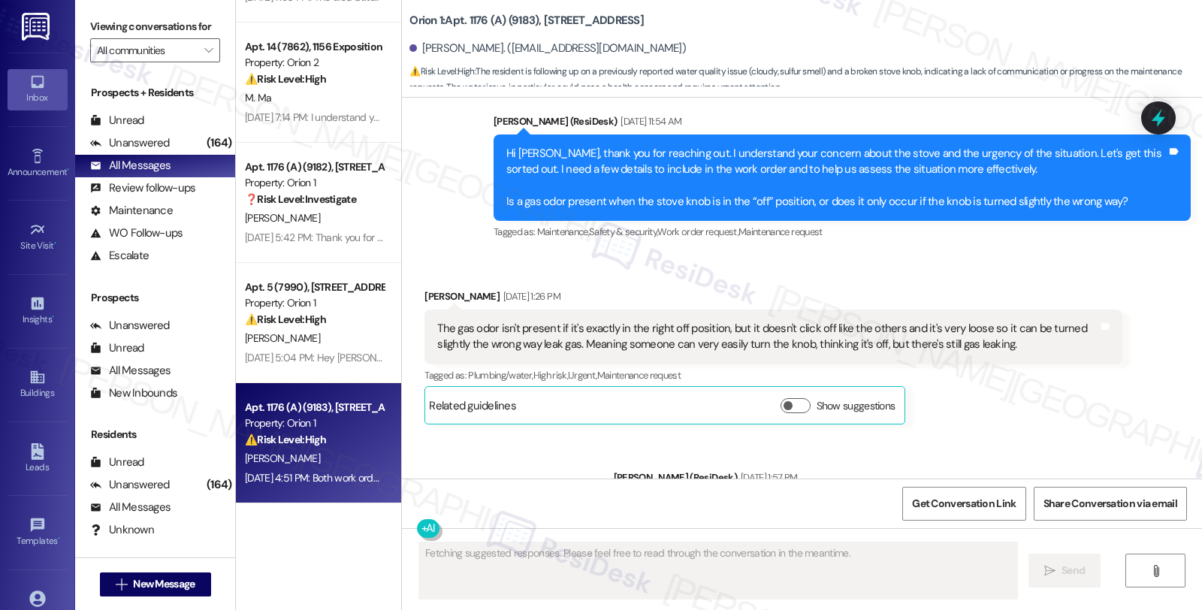
scroll to position [4904, 0]
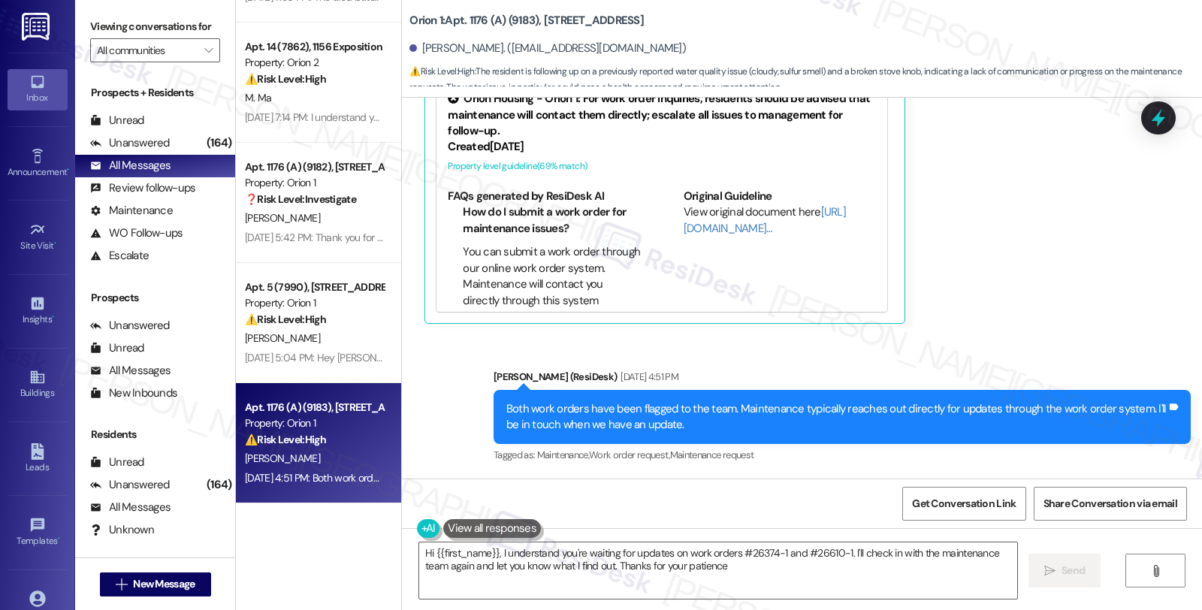
type textarea "Hi {{first_name}}, I understand you're waiting for updates on work orders #2637…"
click at [168, 155] on div "Unanswered (164)" at bounding box center [155, 143] width 160 height 23
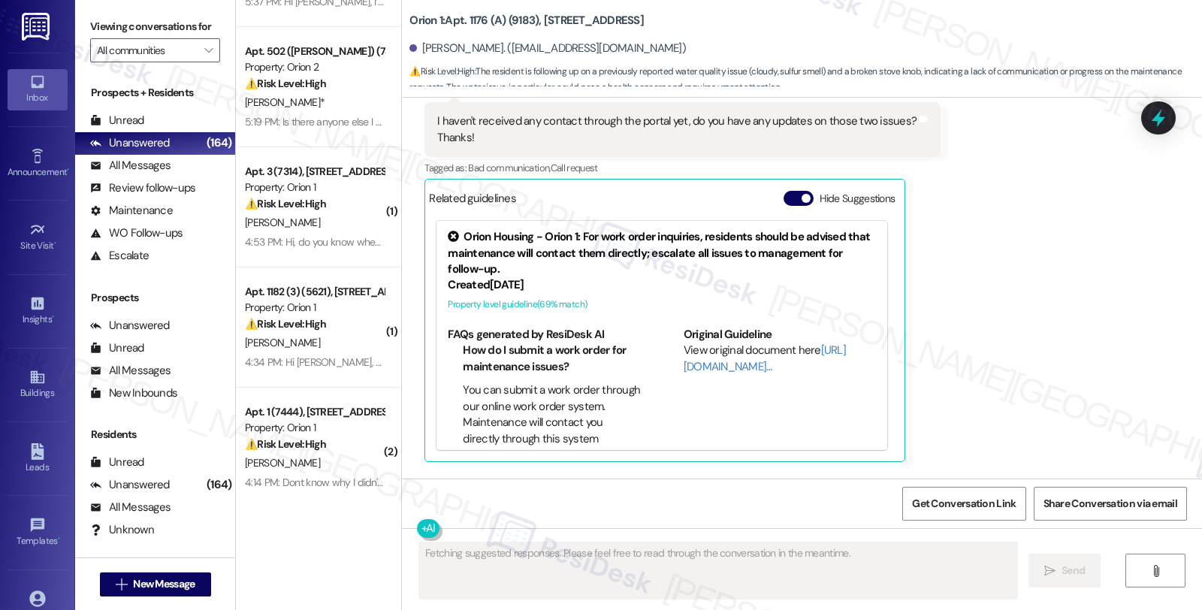
scroll to position [4761, 0]
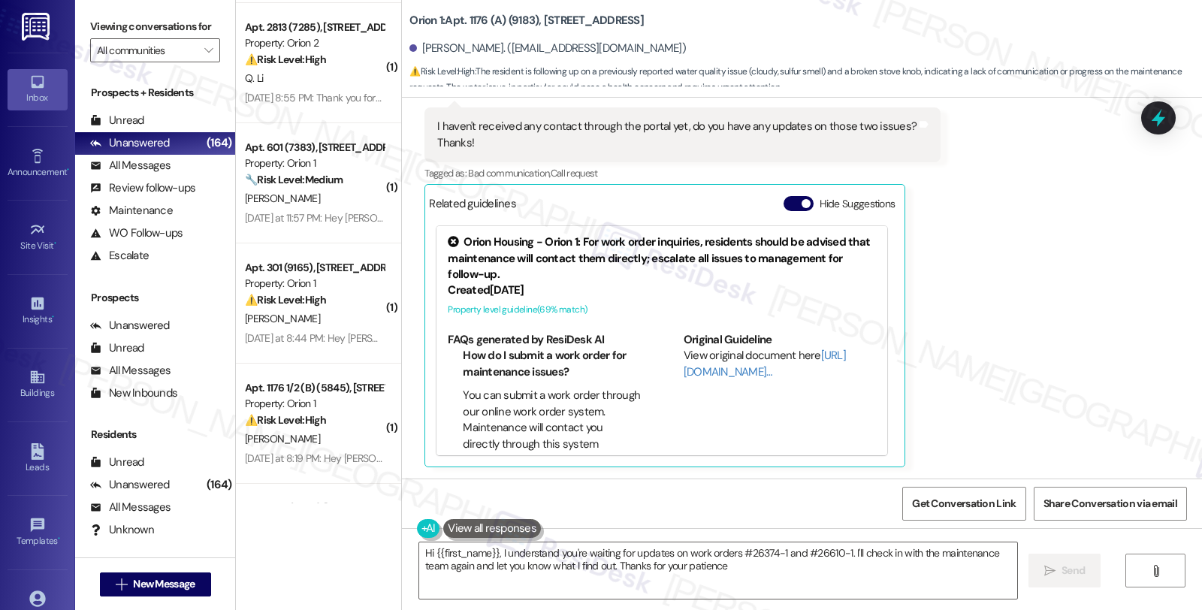
type textarea "Hi {{first_name}}, I understand you're waiting for updates on work orders #2637…"
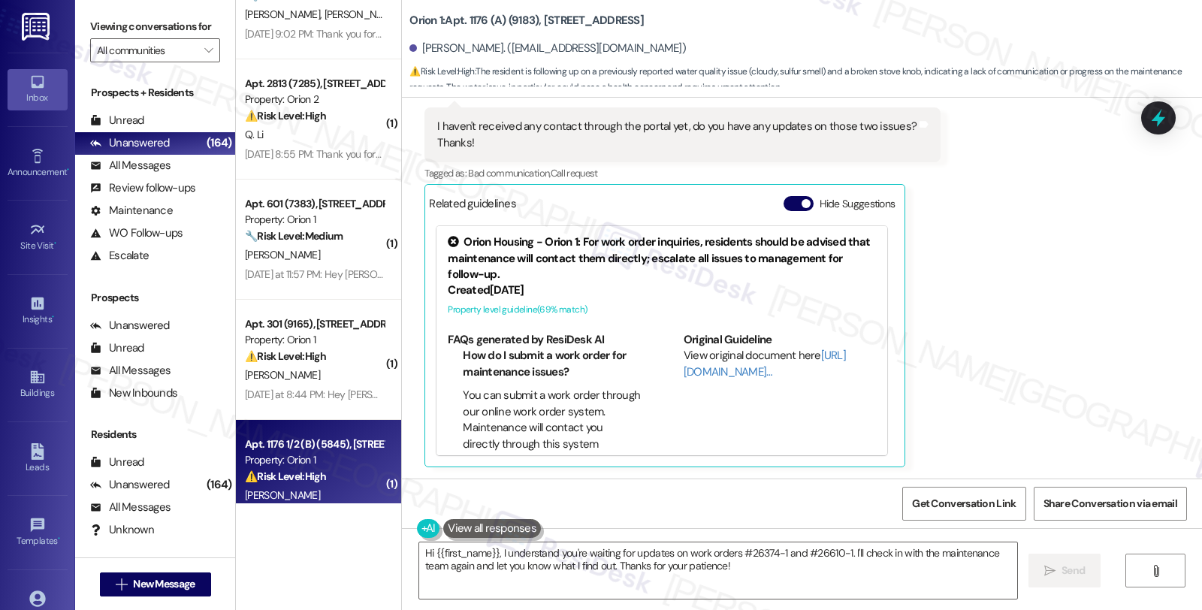
scroll to position [5254, 0]
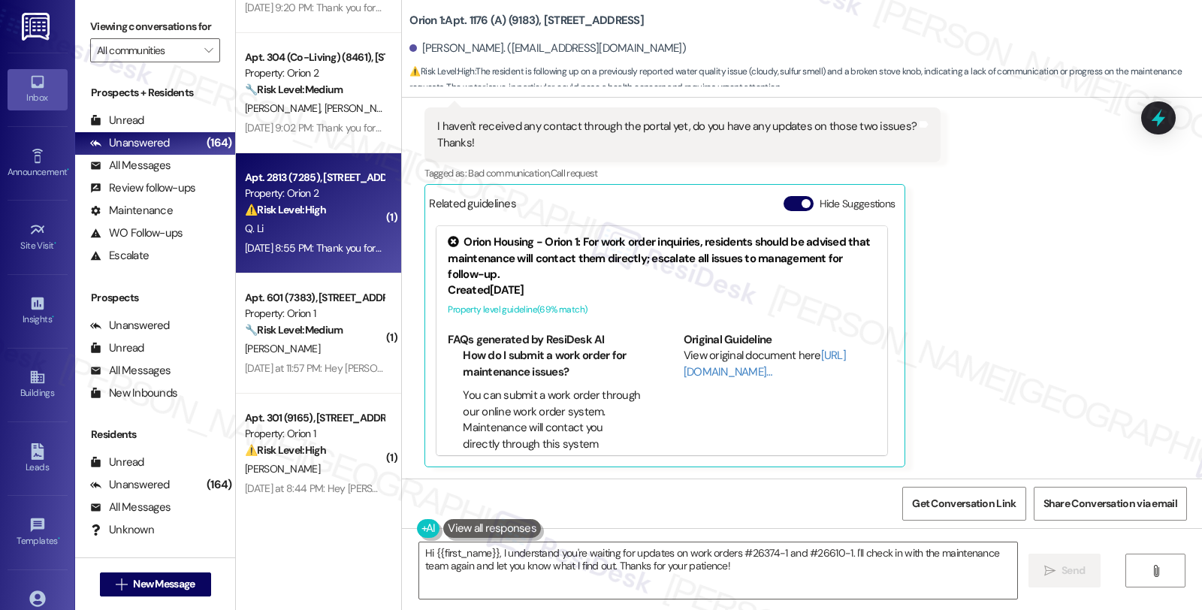
click at [323, 222] on div "Q. Li" at bounding box center [314, 228] width 142 height 19
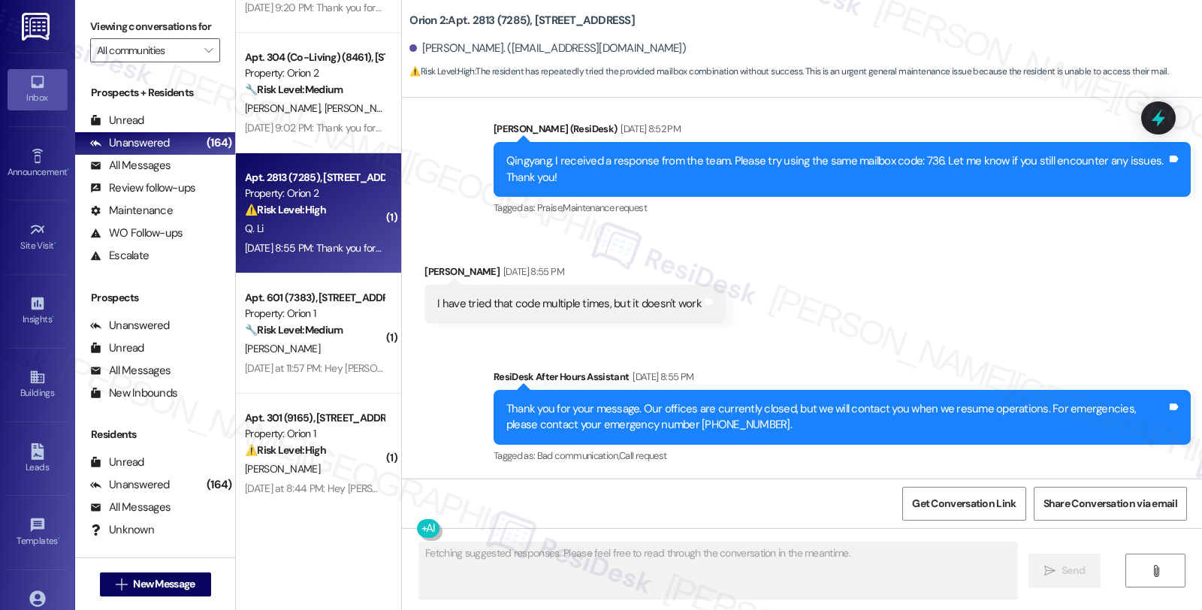
scroll to position [851, 0]
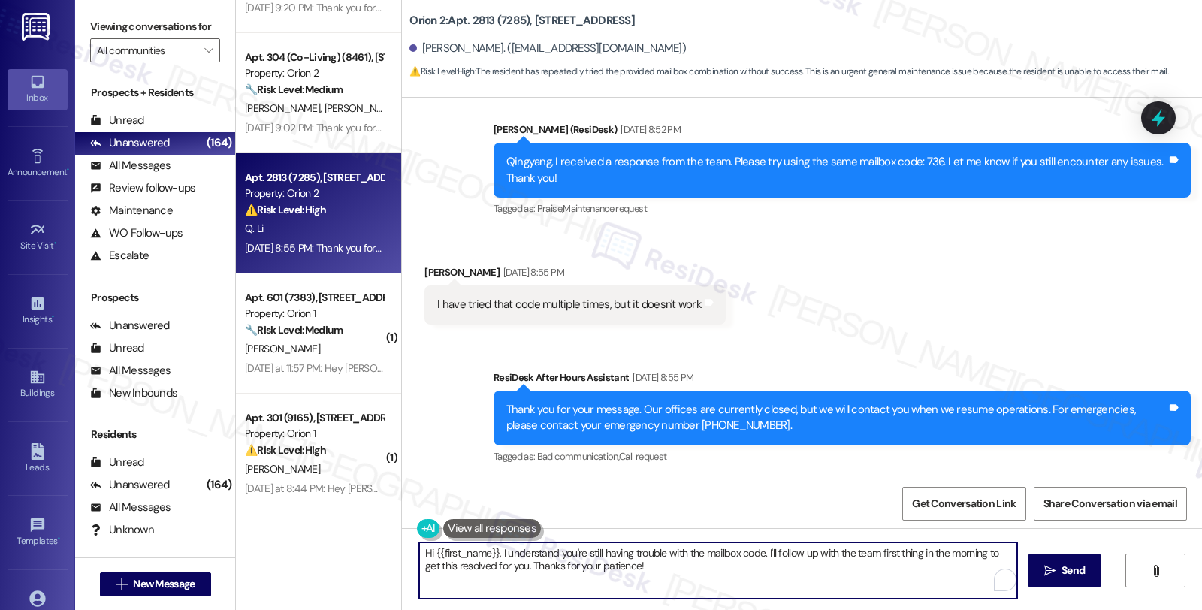
drag, startPoint x: 491, startPoint y: 553, endPoint x: 475, endPoint y: 553, distance: 16.5
click at [475, 553] on textarea "Hi {{first_name}}, I understand you're still having trouble with the mailbox co…" at bounding box center [718, 570] width 598 height 56
drag, startPoint x: 868, startPoint y: 552, endPoint x: 873, endPoint y: 571, distance: 19.5
click at [873, 571] on textarea "Hi {{first_name}}, I understand you're still having trouble with the mailbox co…" at bounding box center [716, 570] width 598 height 56
click at [508, 565] on textarea "Hi {{first_name}}, I understand you're still having trouble with the mailbox co…" at bounding box center [716, 570] width 598 height 56
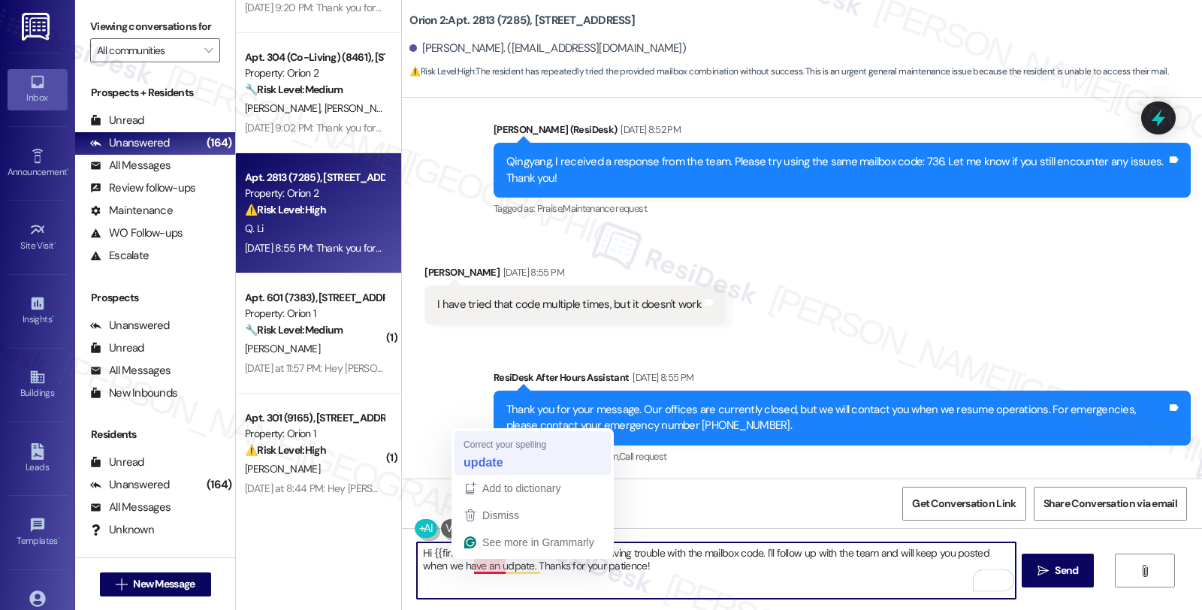
type textarea "Hi {{first_name}}, I understand you're still having trouble with the mailbox co…"
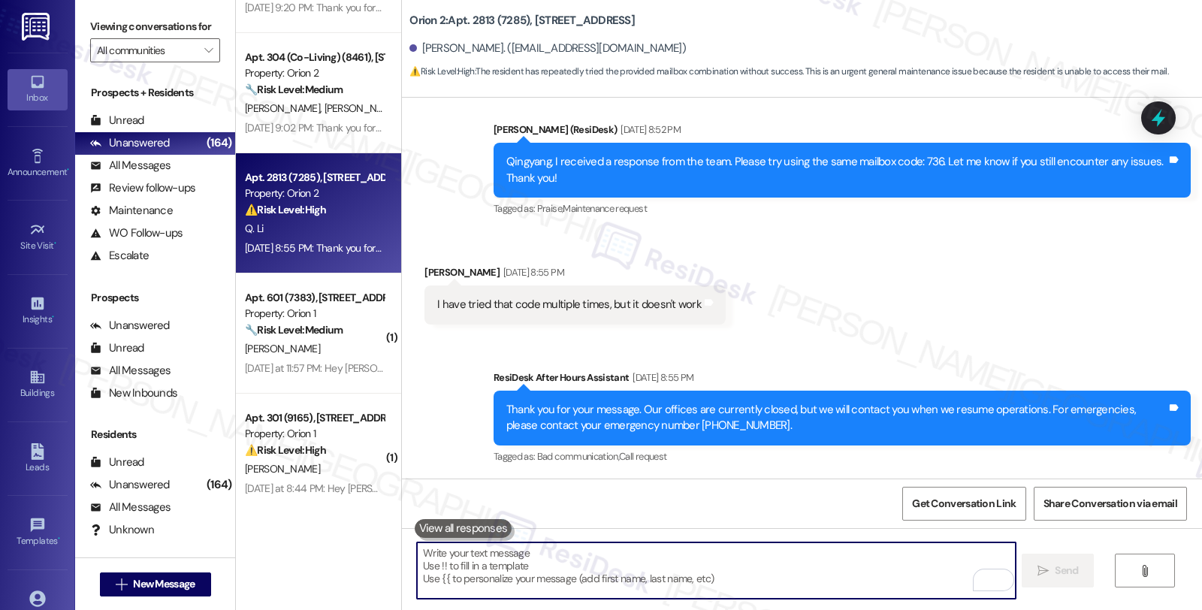
scroll to position [971, 0]
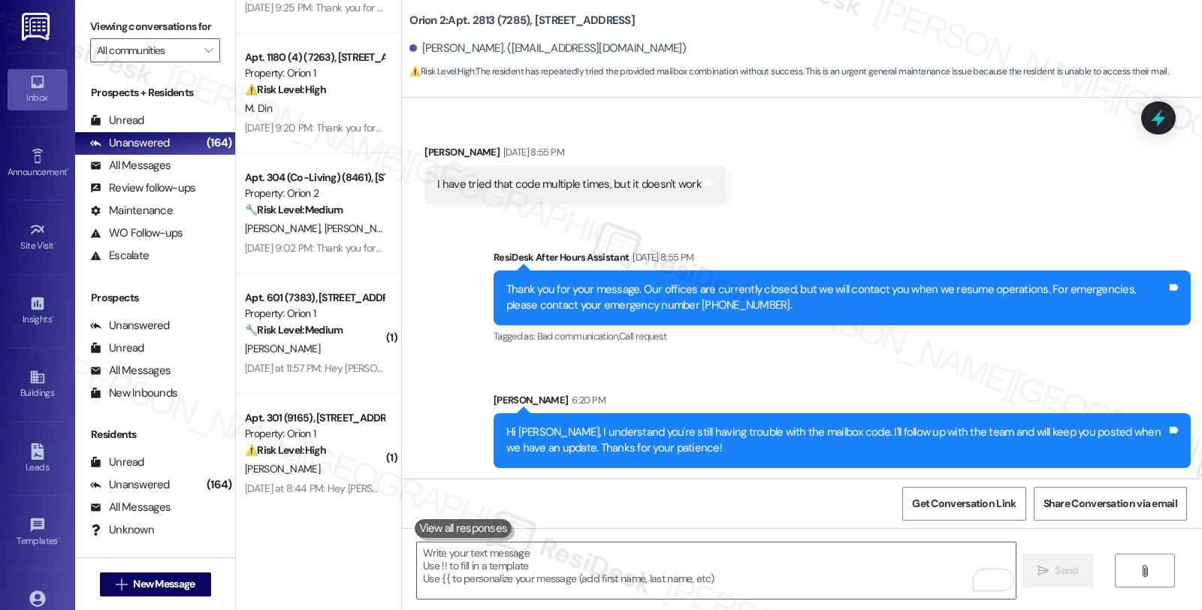
drag, startPoint x: 1106, startPoint y: 366, endPoint x: 1106, endPoint y: 314, distance: 51.8
click at [1106, 366] on div "Sent via SMS ResiDesk After Hours Assistant Aug 29, 2025 at 8:55 PM Thank you f…" at bounding box center [802, 348] width 800 height 264
click at [1159, 122] on icon at bounding box center [1158, 118] width 18 height 23
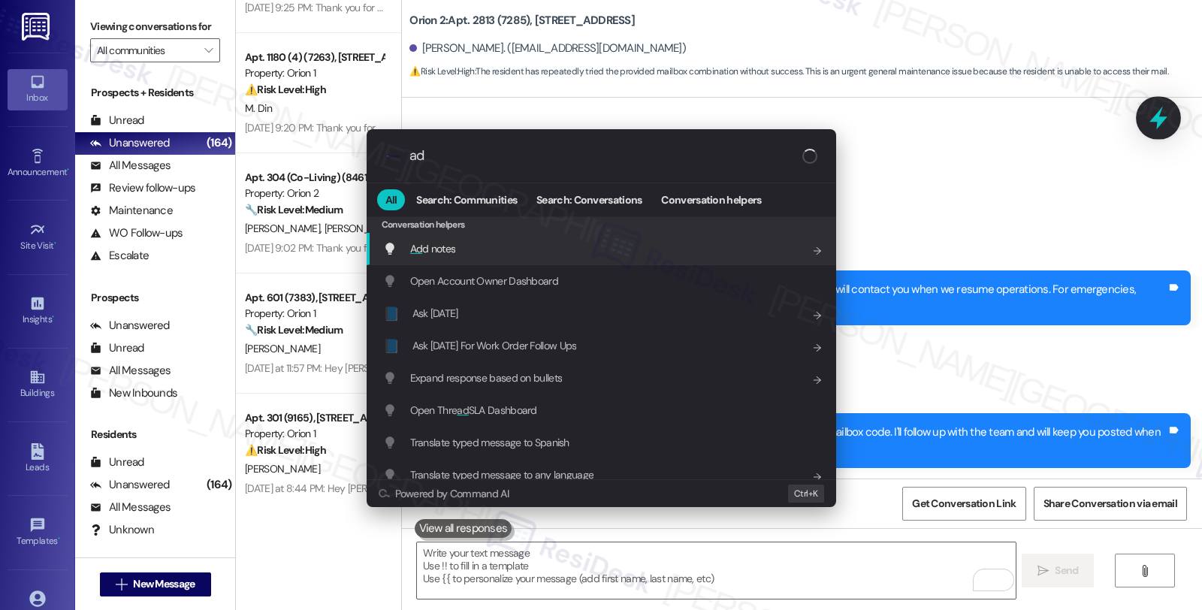
type input "add"
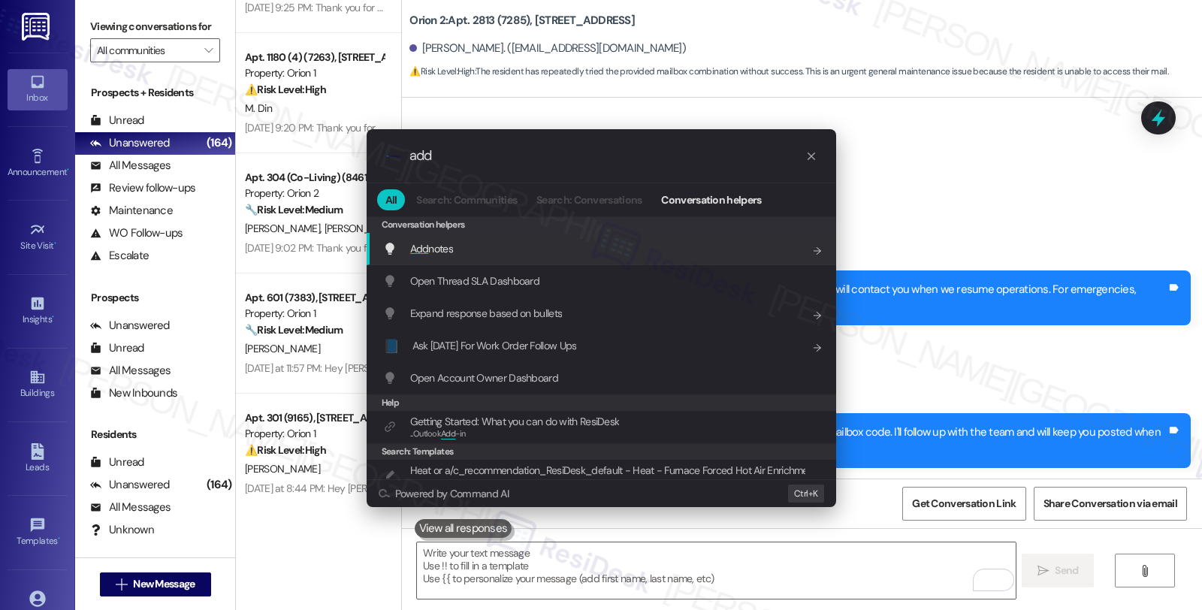
click at [509, 246] on div "Add notes Add shortcut" at bounding box center [602, 248] width 439 height 17
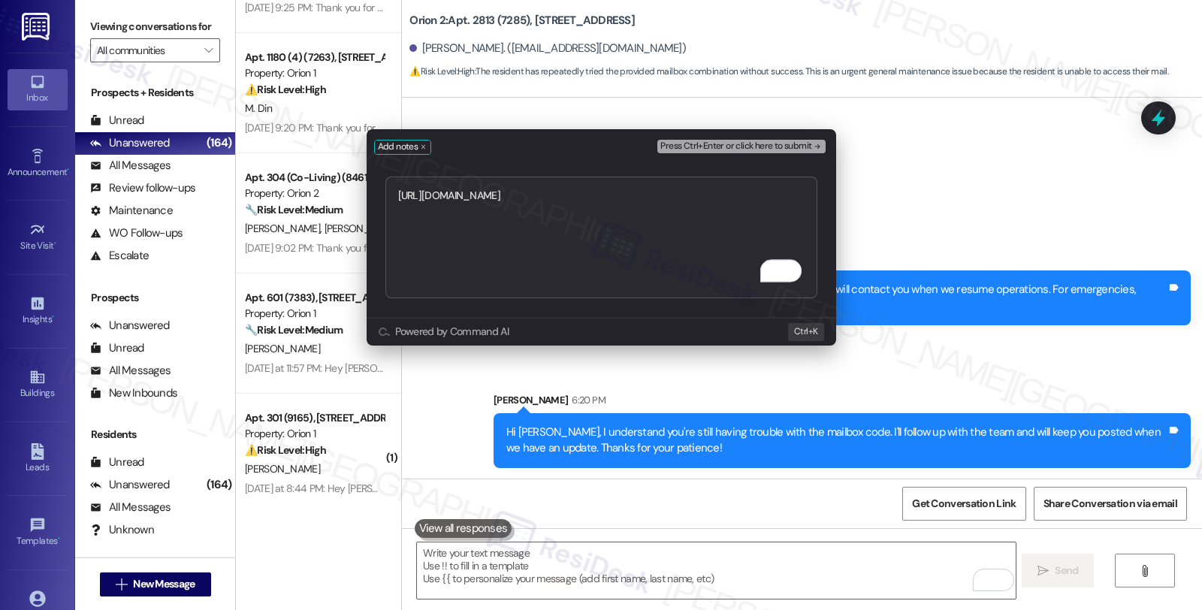
type textarea "https://residesk.slack.com/archives/C08V6KF7QHM/p1756514031892749?thread_ts=175…"
click at [740, 141] on span "Press Ctrl+Enter or click here to submit" at bounding box center [735, 146] width 151 height 11
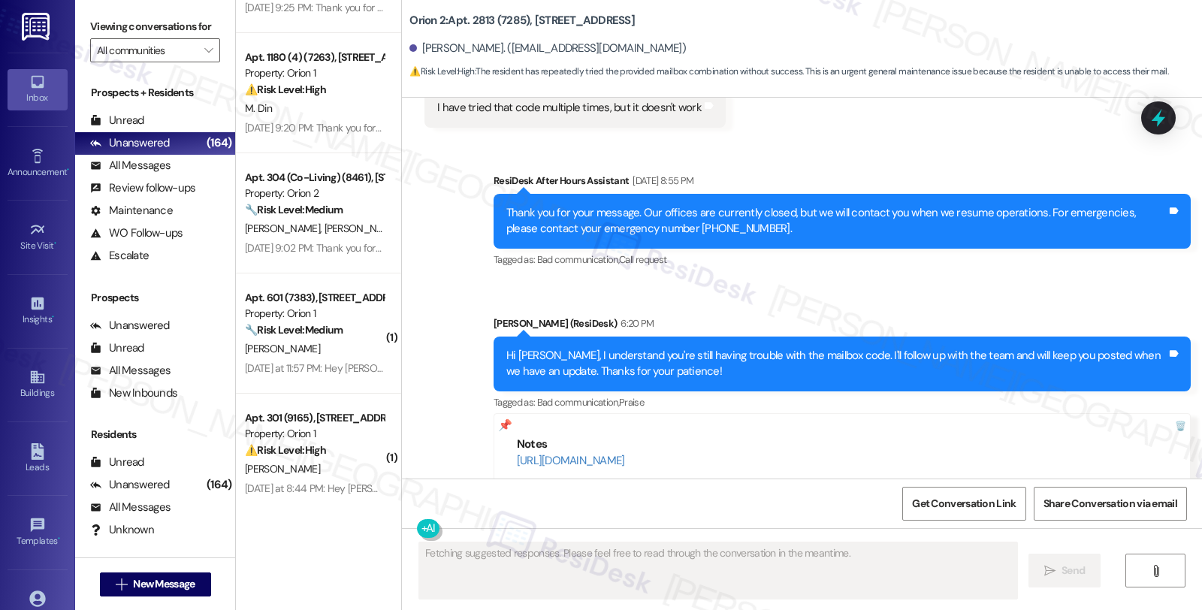
scroll to position [954, 0]
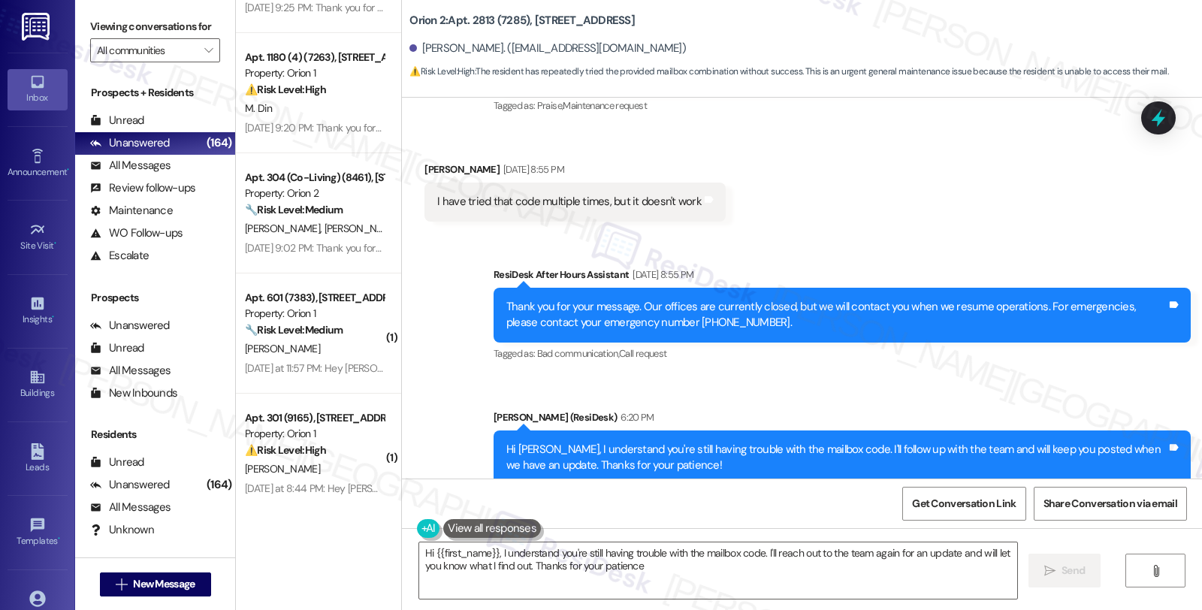
type textarea "Hi {{first_name}}, I understand you're still having trouble with the mailbox co…"
drag, startPoint x: 421, startPoint y: 201, endPoint x: 764, endPoint y: 201, distance: 342.4
click at [764, 201] on div "Received via SMS Qingyang Li Aug 29, 2025 at 8:55 PM I have tried that code mul…" at bounding box center [802, 180] width 800 height 104
copy div "I have tried that code multiple times, but it doesn't work Tags and notes Sent …"
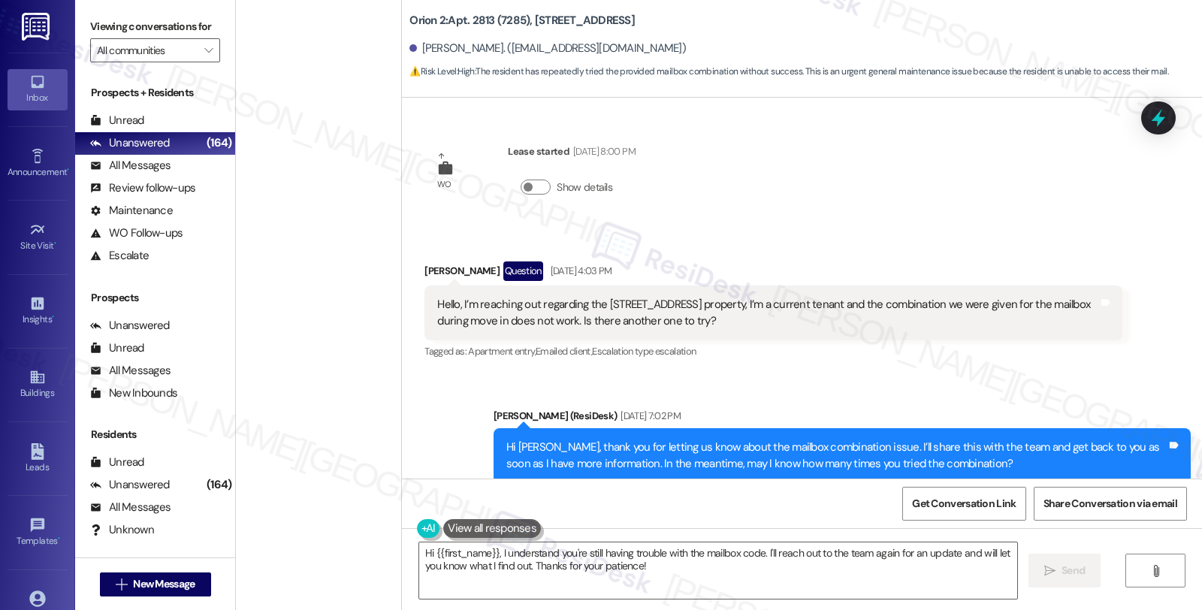
scroll to position [954, 0]
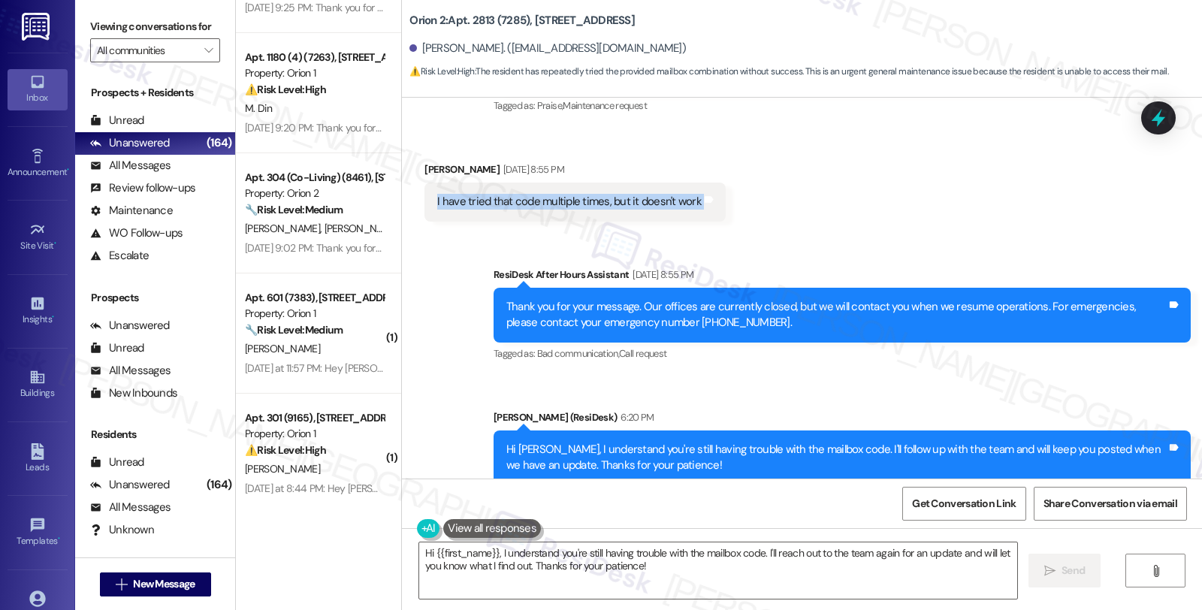
click at [1059, 191] on div "Received via SMS Qingyang Li [DATE] 8:55 PM I have tried that code multiple tim…" at bounding box center [802, 180] width 800 height 104
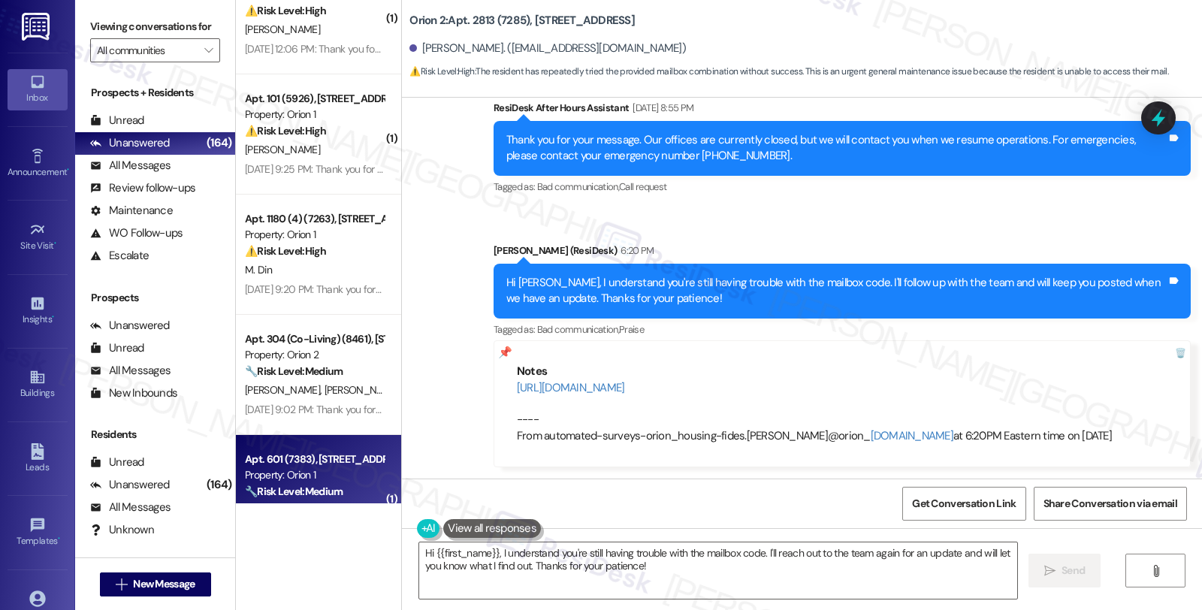
scroll to position [5087, 0]
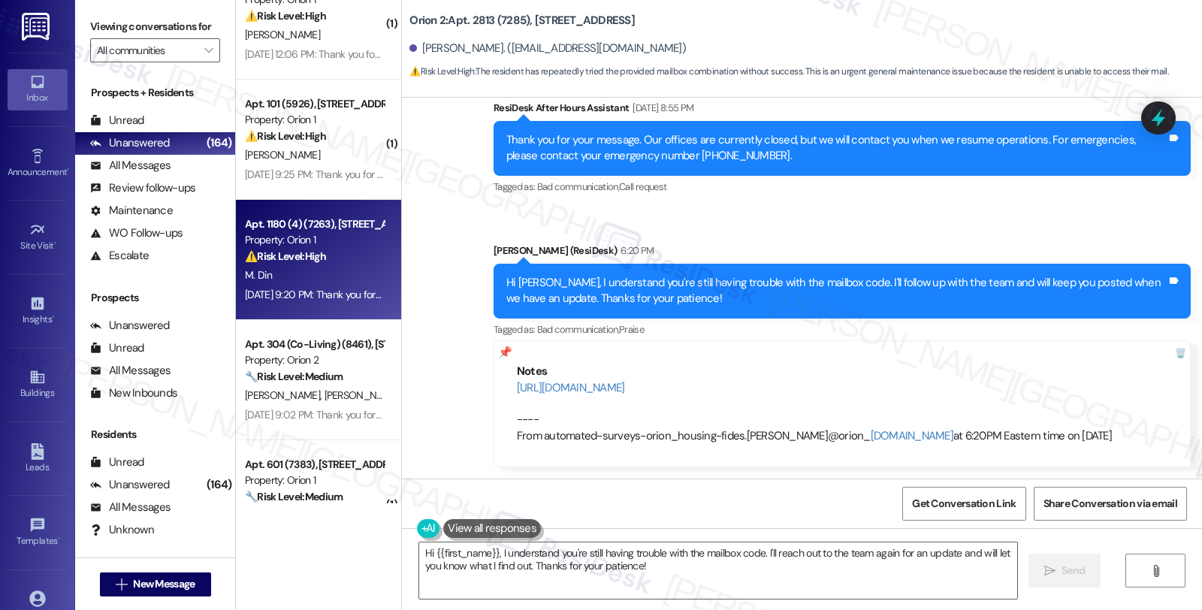
click at [354, 264] on div "Apt. 1180 (4) (7263), [STREET_ADDRESS] Property: Orion 1 ⚠️ Risk Level: High Th…" at bounding box center [314, 240] width 142 height 51
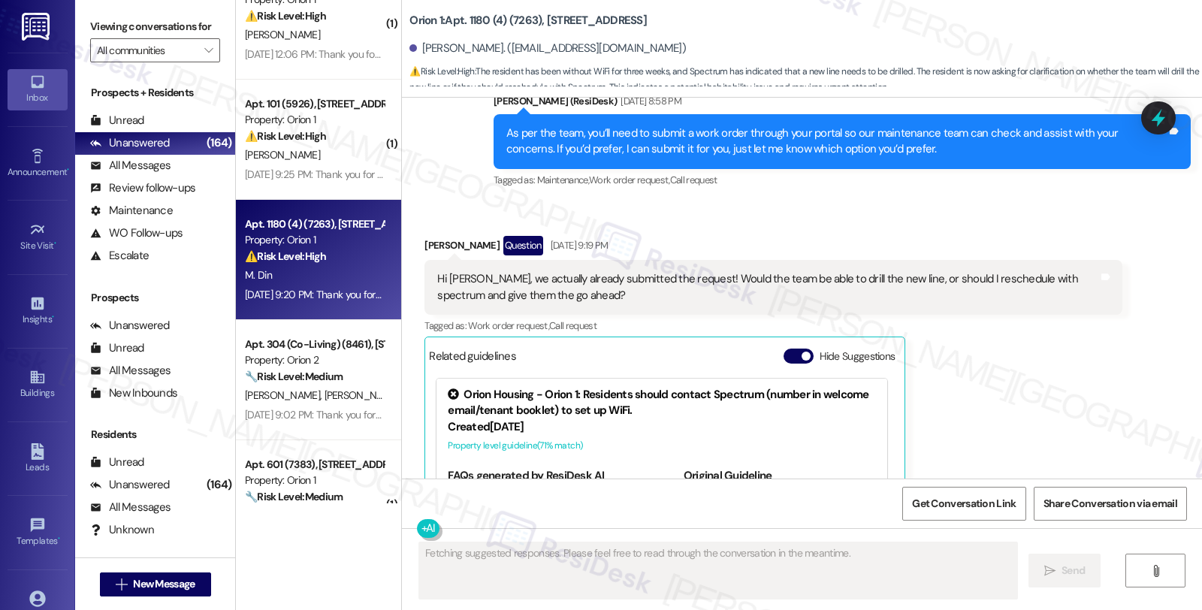
scroll to position [1628, 0]
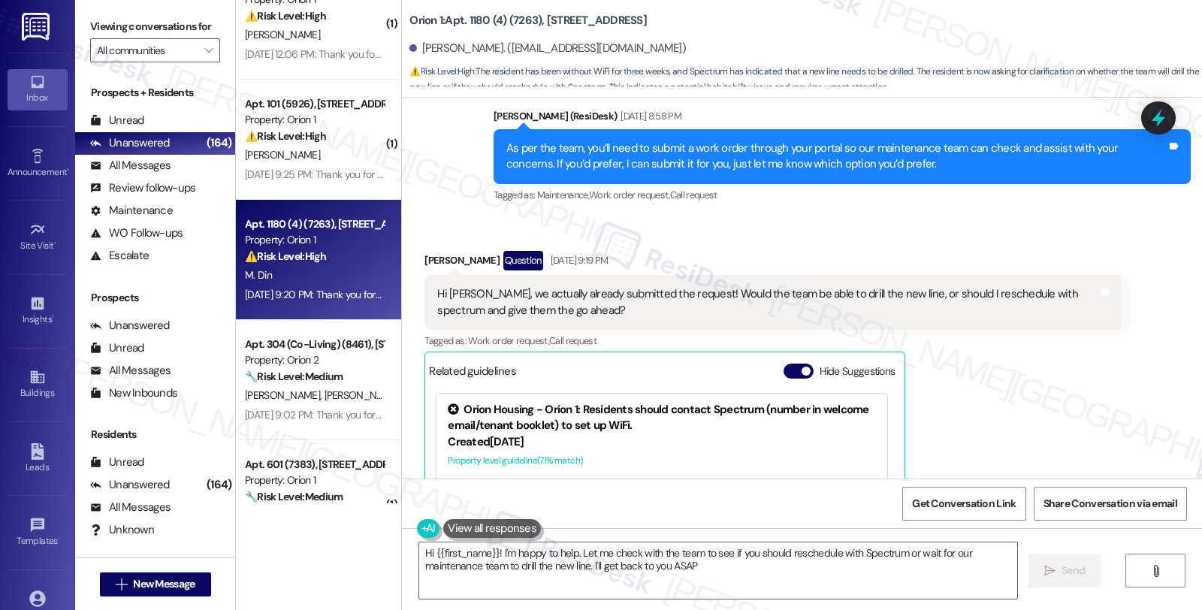
type textarea "Hi {{first_name}}! I'm happy to help. Let me check with the team to see if you …"
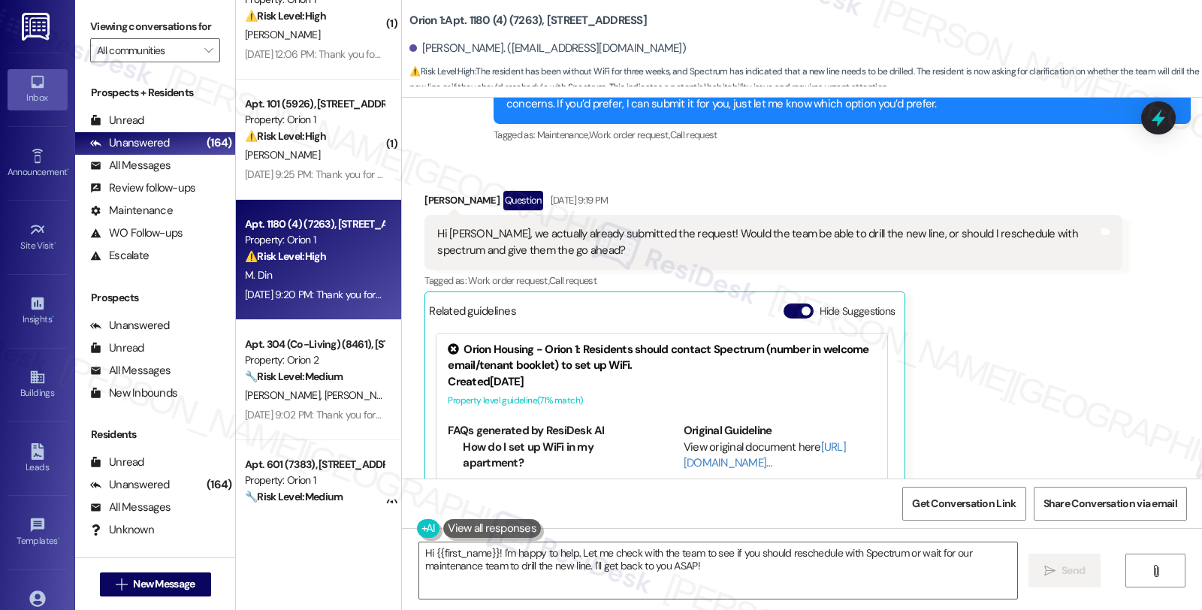
scroll to position [1939, 0]
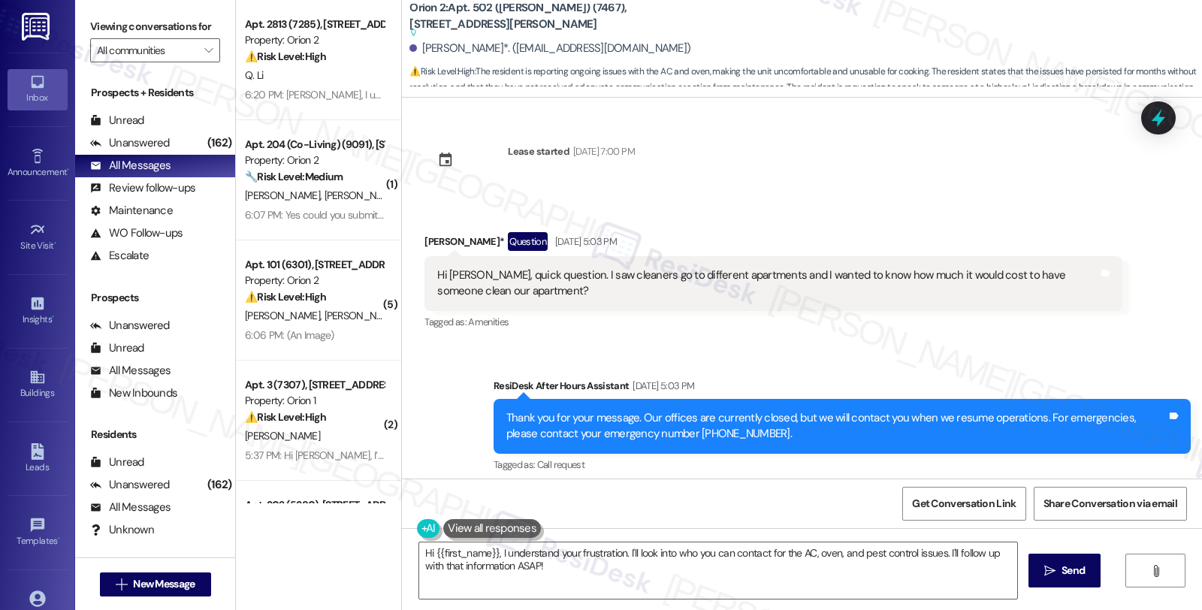
scroll to position [4398, 0]
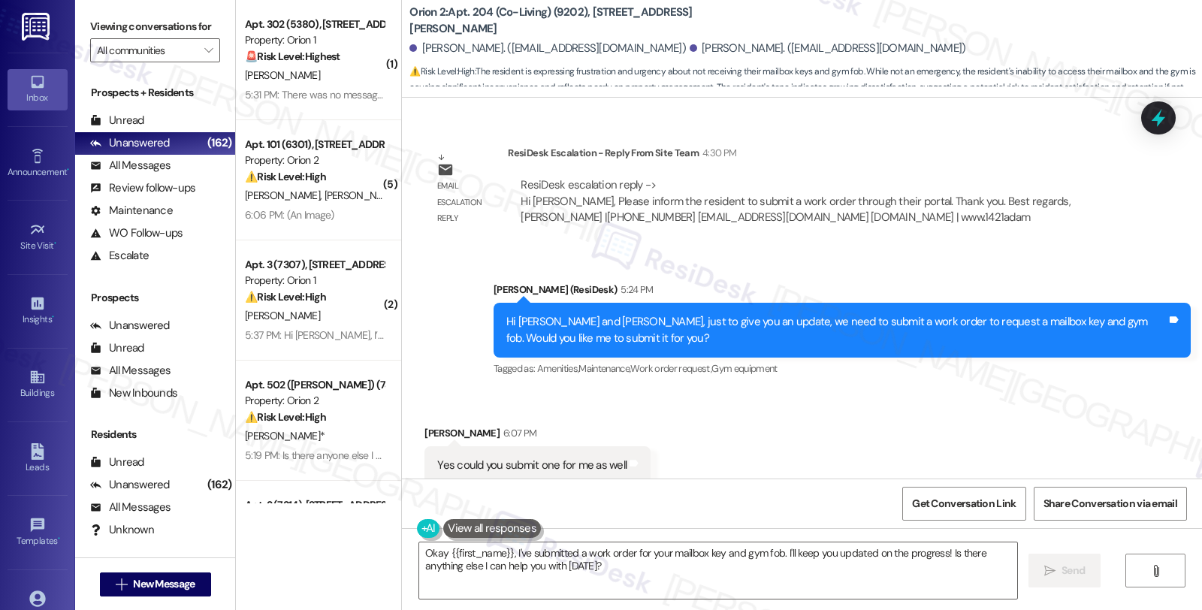
scroll to position [2118, 0]
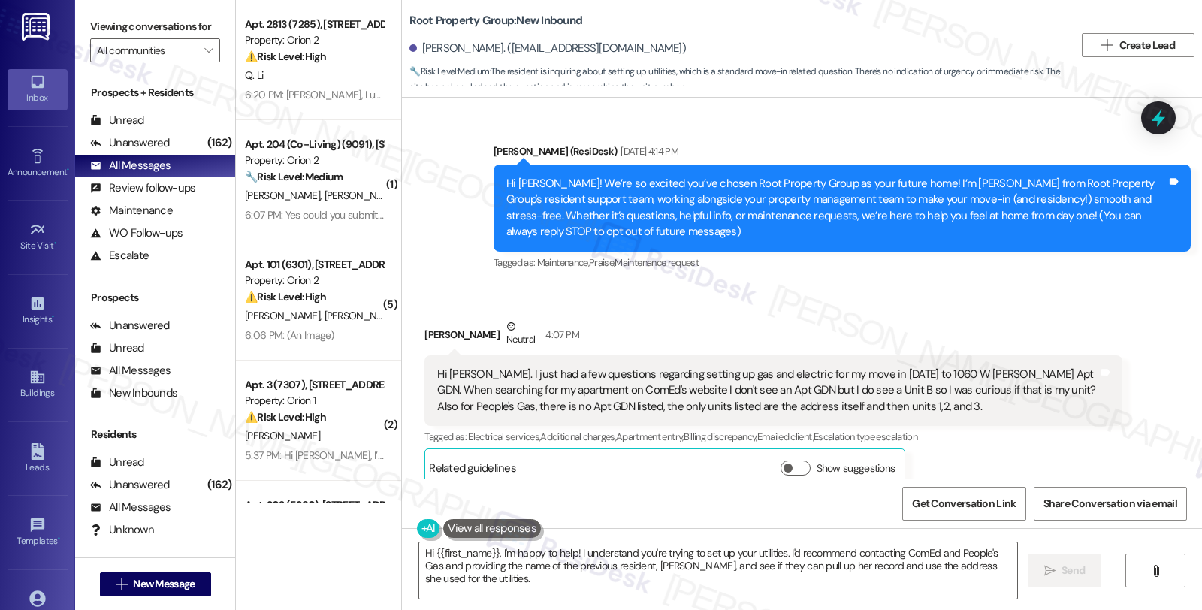
scroll to position [617, 0]
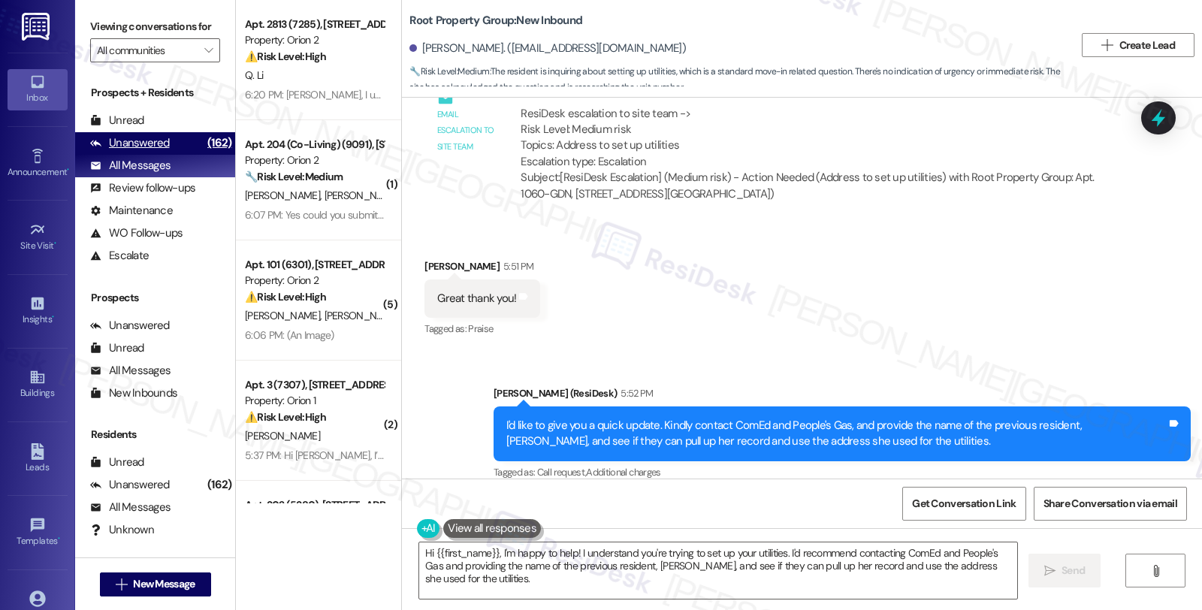
click at [183, 155] on div "Unanswered (162)" at bounding box center [155, 143] width 160 height 23
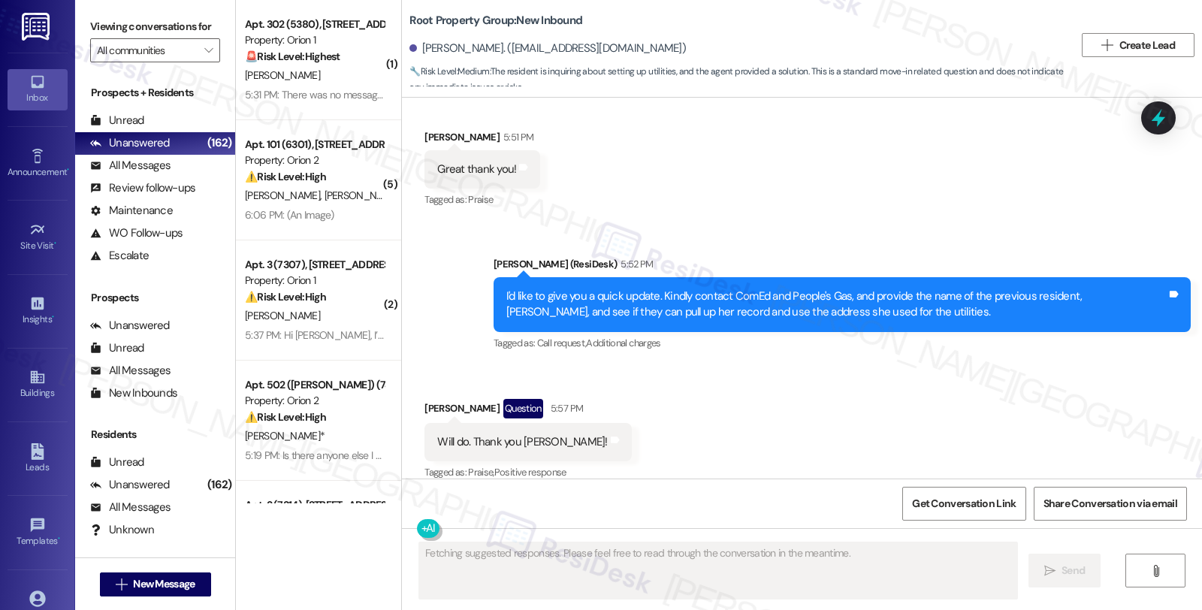
scroll to position [873, 0]
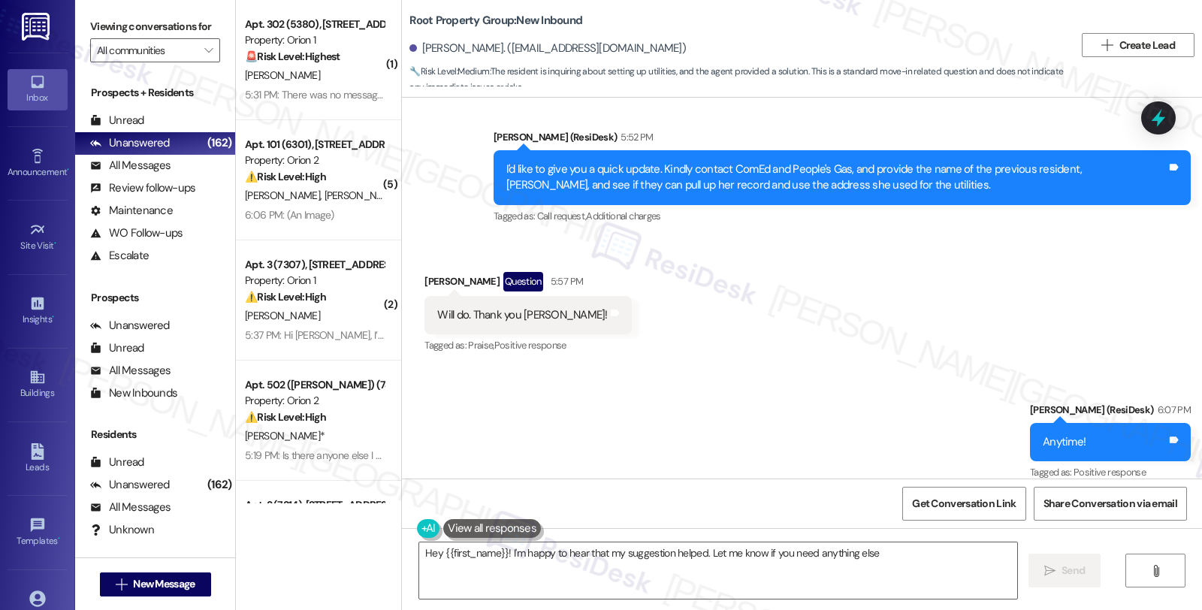
type textarea "Hey {{first_name}}! I'm happy to hear that my suggestion helped. Let me know if…"
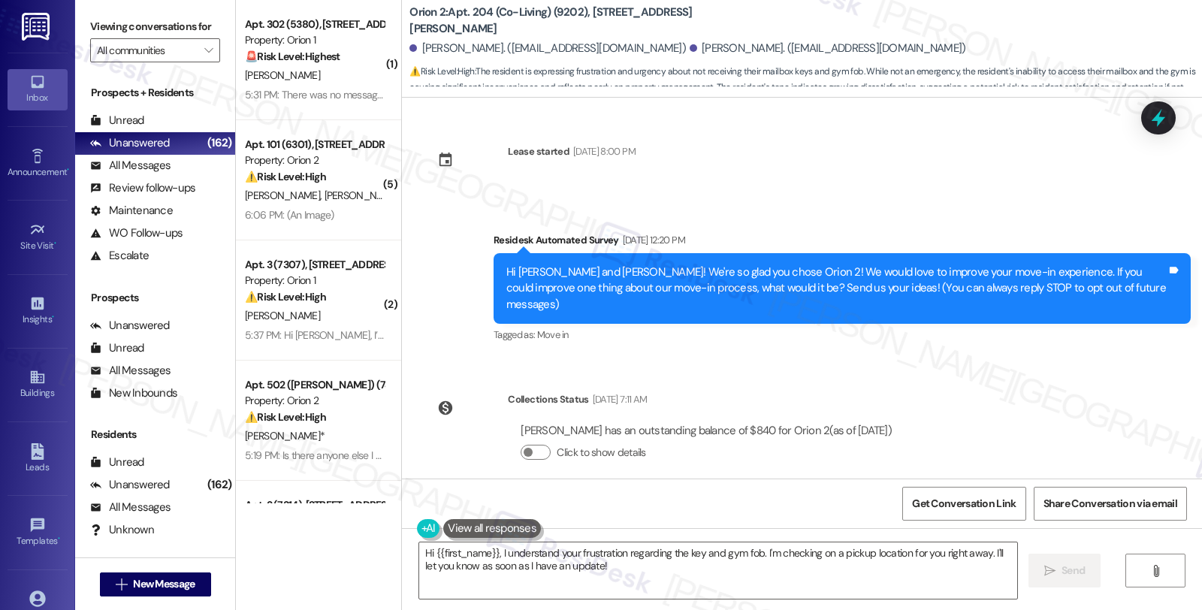
scroll to position [2095, 0]
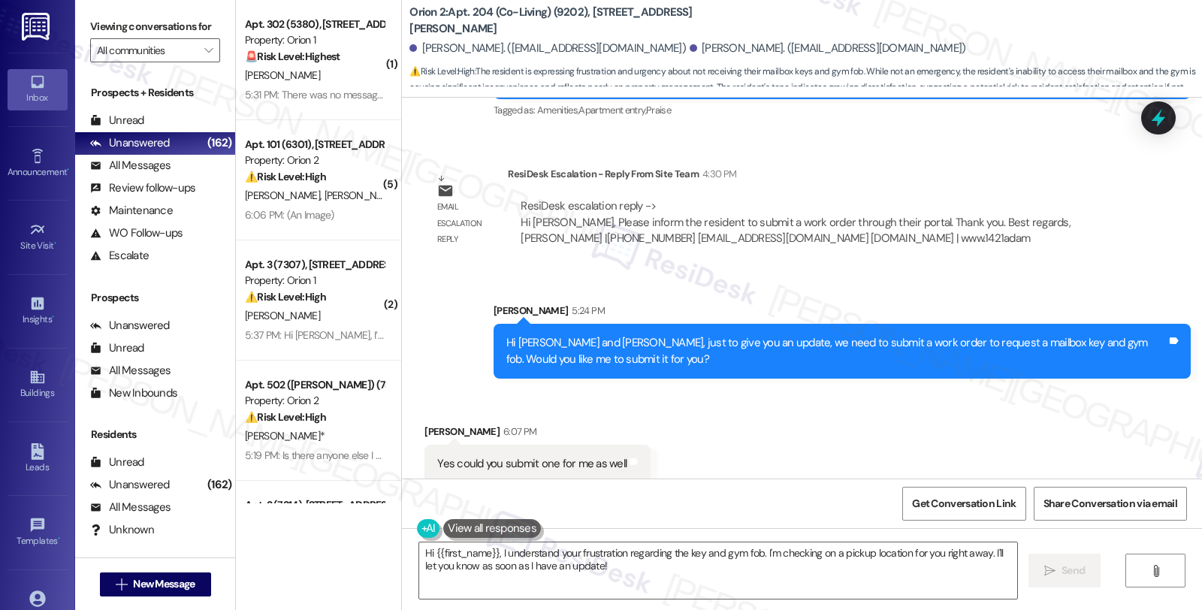
drag, startPoint x: 415, startPoint y: 409, endPoint x: 483, endPoint y: 409, distance: 67.6
click at [483, 424] on div "Fernando Garcia 6:07 PM" at bounding box center [537, 434] width 226 height 21
copy div "Fernando Garcia"
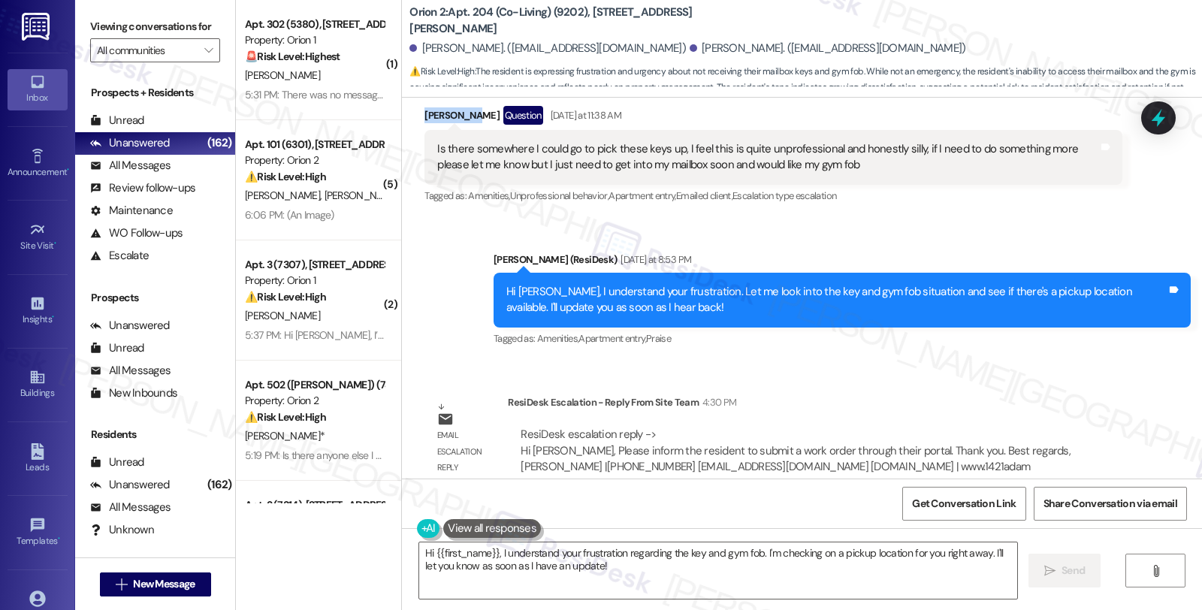
scroll to position [1844, 0]
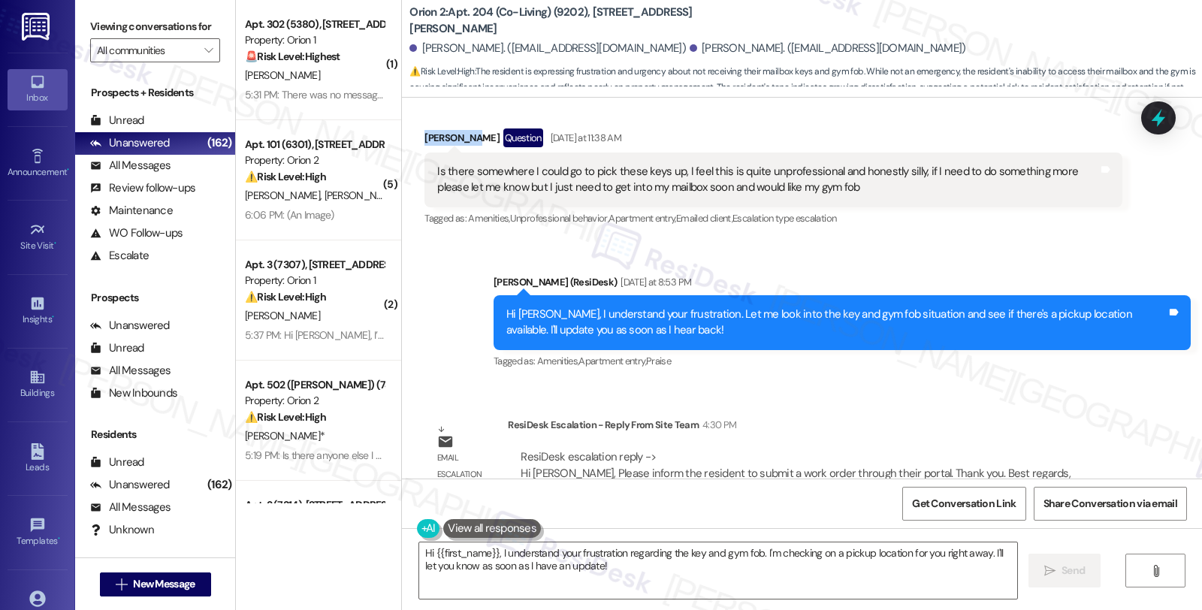
drag, startPoint x: 415, startPoint y: 124, endPoint x: 460, endPoint y: 128, distance: 44.5
click at [460, 128] on div "John Velez Question Yesterday at 11:38 AM" at bounding box center [772, 140] width 697 height 24
copy div "John Velez"
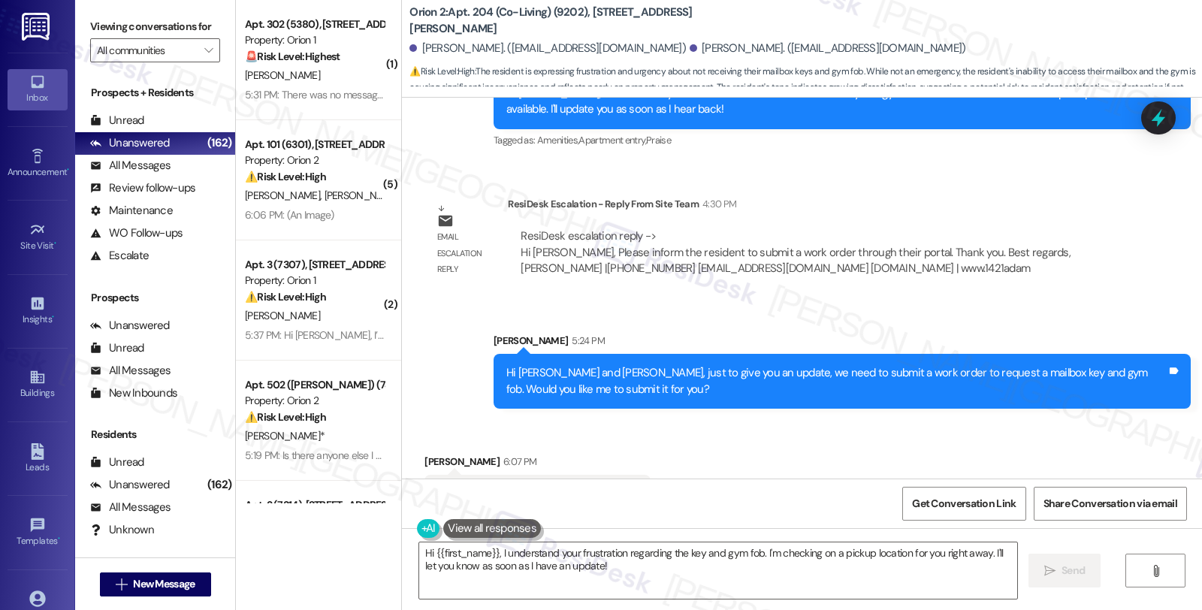
scroll to position [2095, 0]
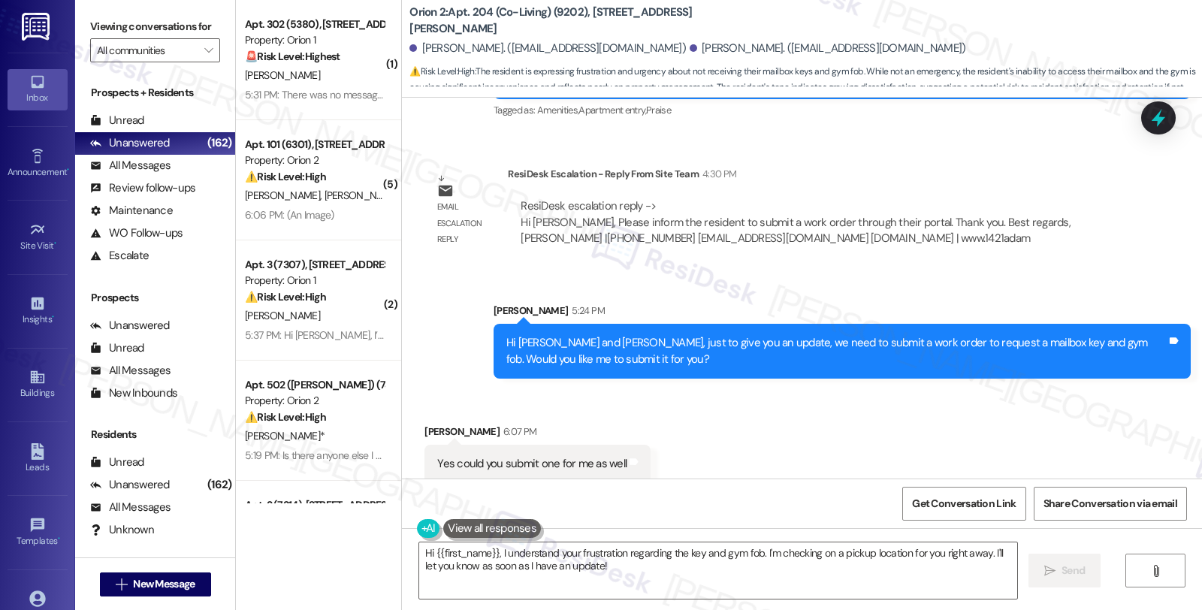
drag, startPoint x: 425, startPoint y: 418, endPoint x: 483, endPoint y: 417, distance: 57.8
click at [483, 424] on div "Fernando Garcia 6:07 PM" at bounding box center [537, 434] width 226 height 21
click at [471, 21] on b "Orion 2: Apt. 204 (Co-Living) (9202), 1421 W Adams Blvd" at bounding box center [559, 21] width 300 height 32
copy b "204"
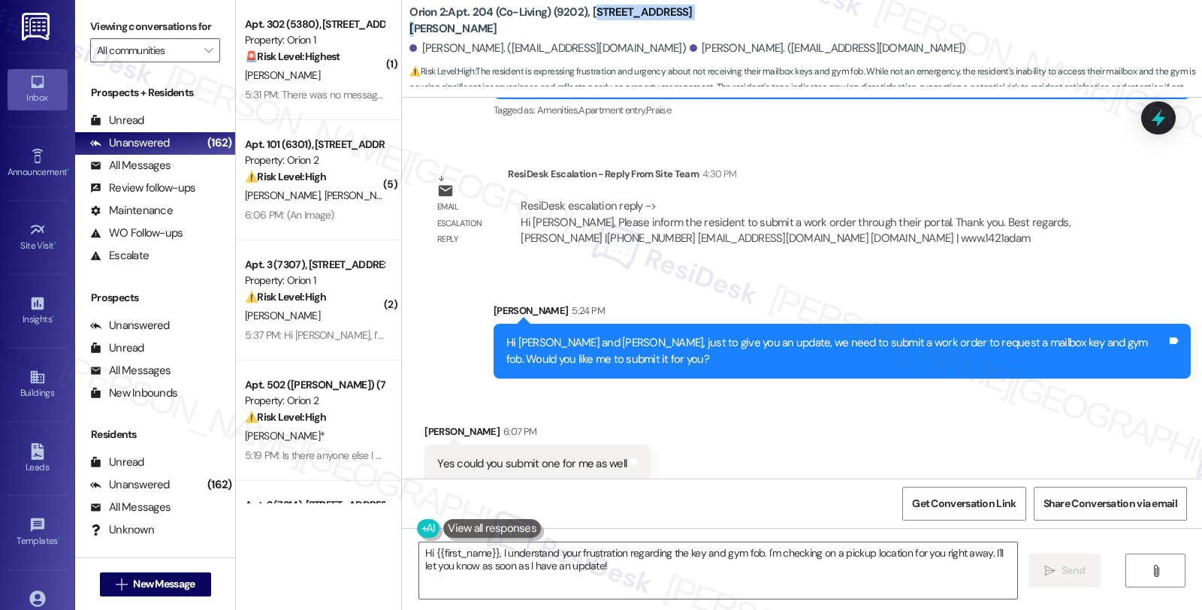
drag, startPoint x: 584, startPoint y: 20, endPoint x: 677, endPoint y: 20, distance: 93.1
click at [677, 20] on div "Orion 2: Apt. 204 (Co-Living) (9202), 1421 W Adams Blvd" at bounding box center [559, 20] width 300 height 19
click at [574, 26] on b "Orion 2: Apt. 204 (Co-Living) (9202), 1421 W Adams Blvd" at bounding box center [559, 21] width 300 height 32
drag, startPoint x: 410, startPoint y: 50, endPoint x: 487, endPoint y: 47, distance: 76.7
click at [487, 47] on div "[PERSON_NAME]. ([EMAIL_ADDRESS][DOMAIN_NAME])" at bounding box center [547, 49] width 276 height 16
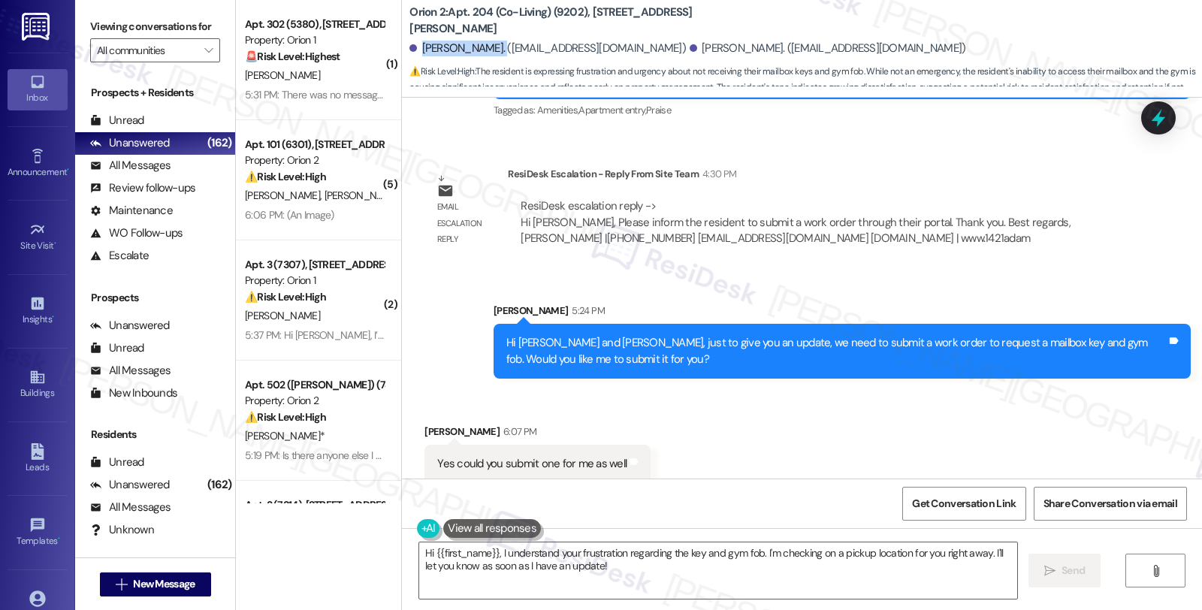
copy div "[PERSON_NAME]"
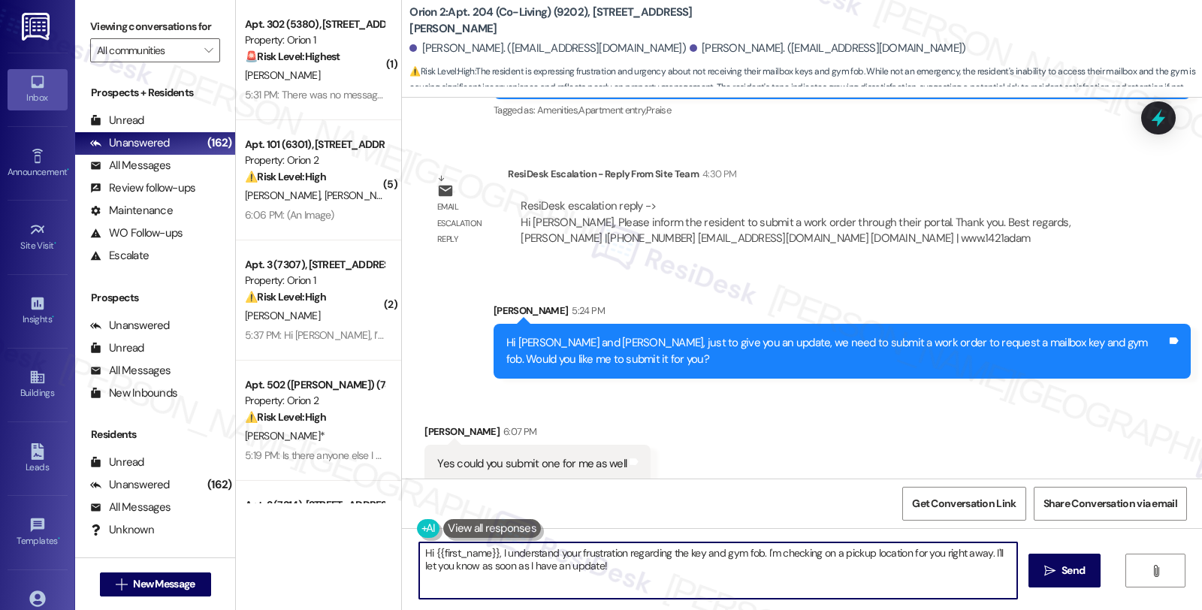
drag, startPoint x: 602, startPoint y: 562, endPoint x: 391, endPoint y: 541, distance: 211.3
click at [402, 541] on div "Hi {{first_name}}, I understand your frustration regarding the key and gym fob.…" at bounding box center [802, 584] width 800 height 113
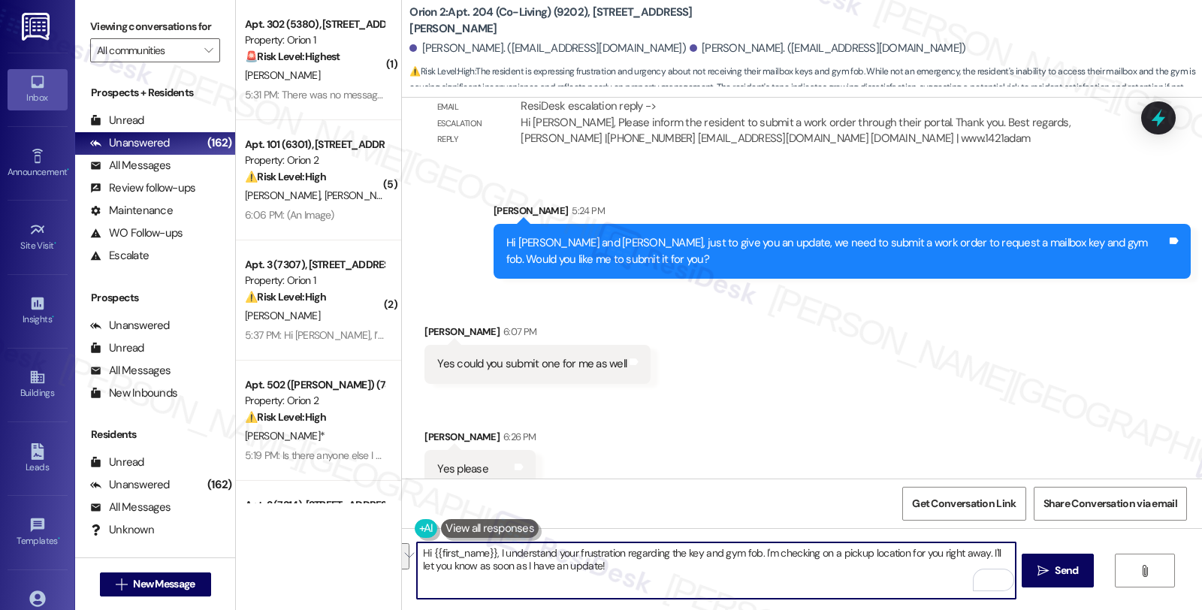
scroll to position [2200, 0]
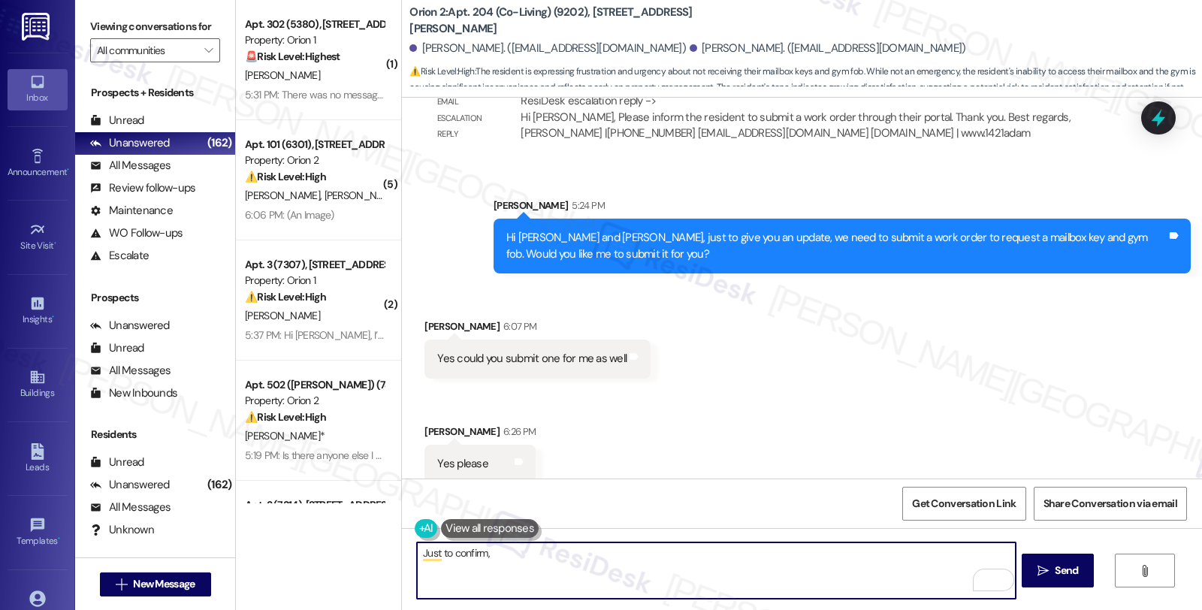
click at [523, 567] on textarea "Just to confirm," at bounding box center [716, 570] width 598 height 56
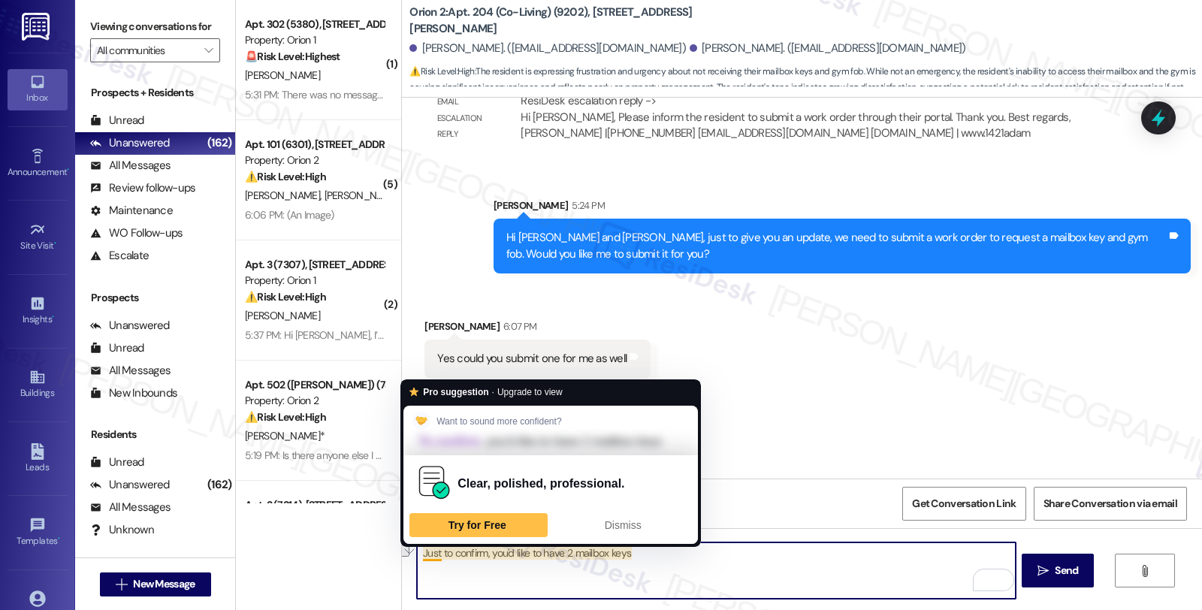
drag, startPoint x: 415, startPoint y: 551, endPoint x: 697, endPoint y: 552, distance: 282.4
click at [697, 552] on textarea "Just to confirm, you'd like to have 2 mailbox keys" at bounding box center [716, 570] width 598 height 56
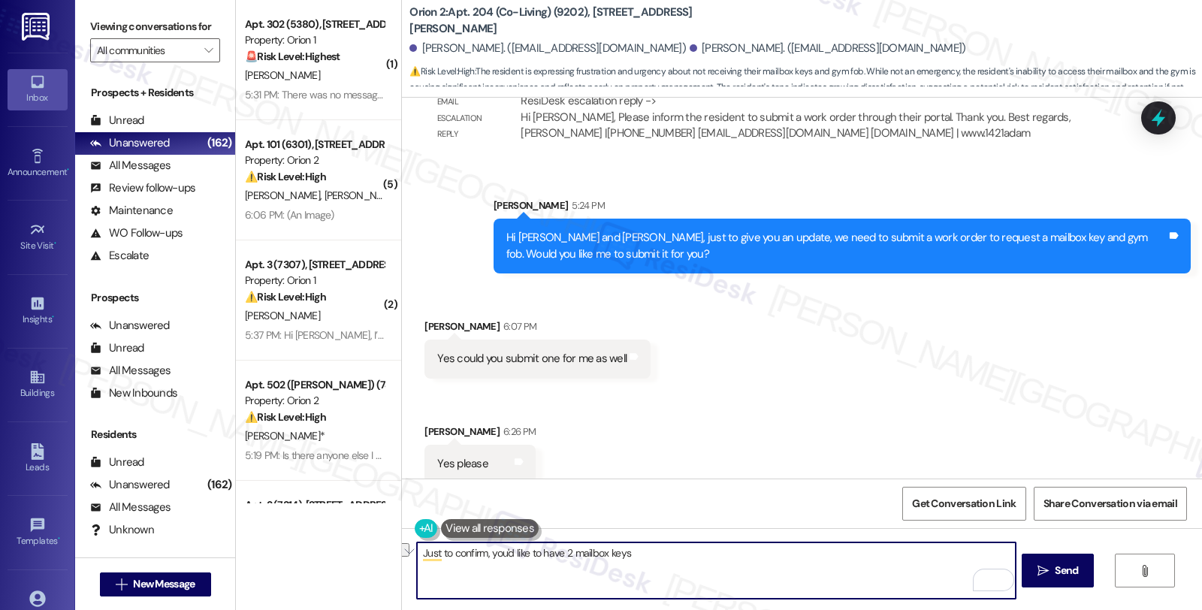
click at [659, 552] on textarea "Just to confirm, you'd like to have 2 mailbox keys" at bounding box center [716, 570] width 598 height 56
click at [641, 552] on textarea "Just to confirm, you'd like to have 2 mailbox keys" at bounding box center [716, 570] width 598 height 56
drag, startPoint x: 483, startPoint y: 553, endPoint x: 740, endPoint y: 558, distance: 257.6
click at [740, 558] on textarea "Just to confirm, you'd like to have 2 mailbox keys" at bounding box center [716, 570] width 598 height 56
click at [483, 552] on textarea "Just to confirm, could you please confirm if y" at bounding box center [716, 570] width 598 height 56
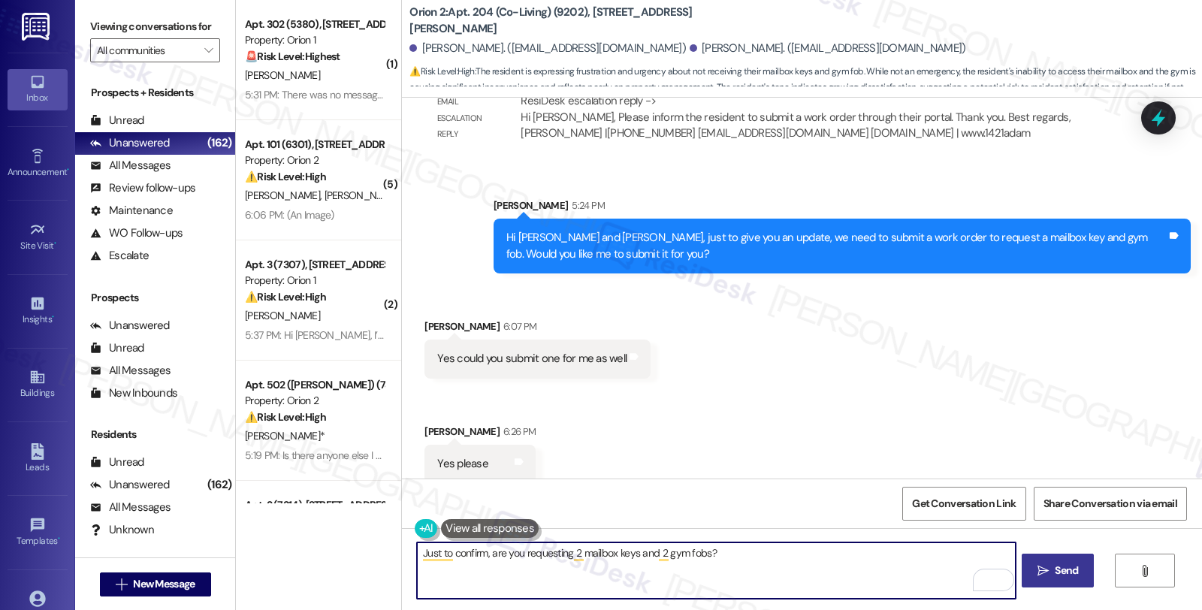
type textarea "Just to confirm, are you requesting 2 mailbox keys and 2 gym fobs?"
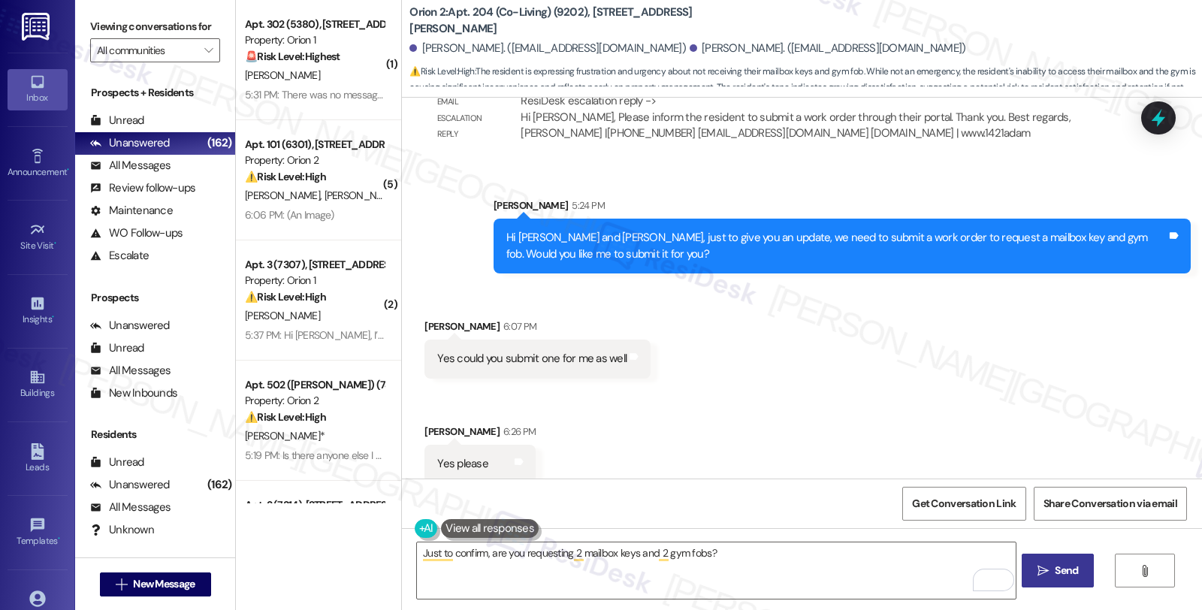
click at [1067, 561] on button " Send" at bounding box center [1057, 570] width 73 height 34
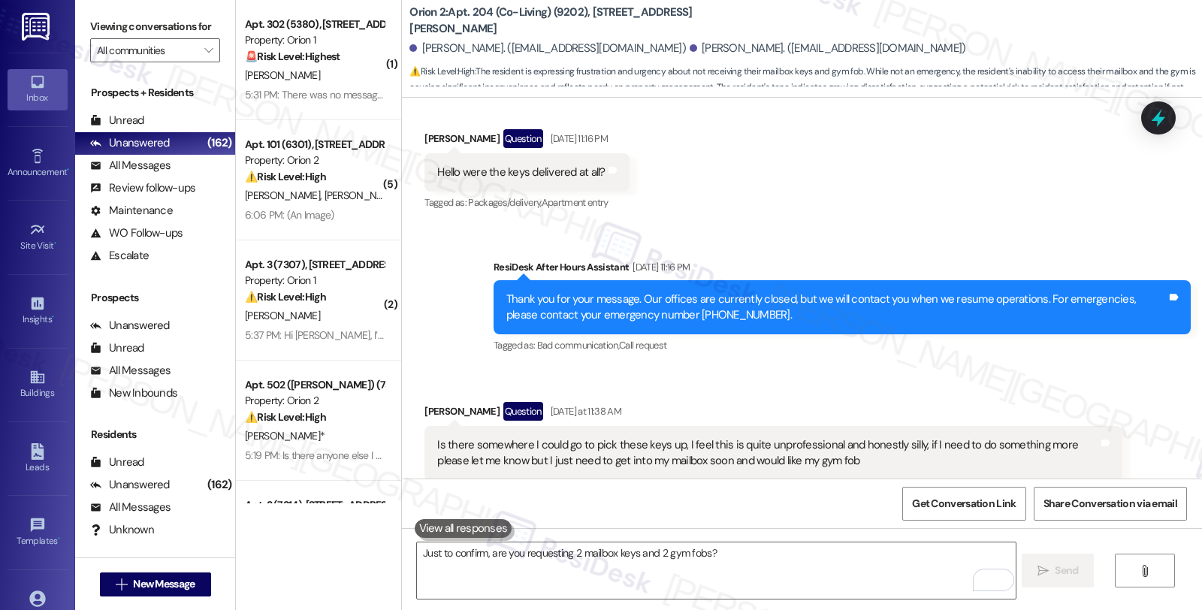
scroll to position [1596, 0]
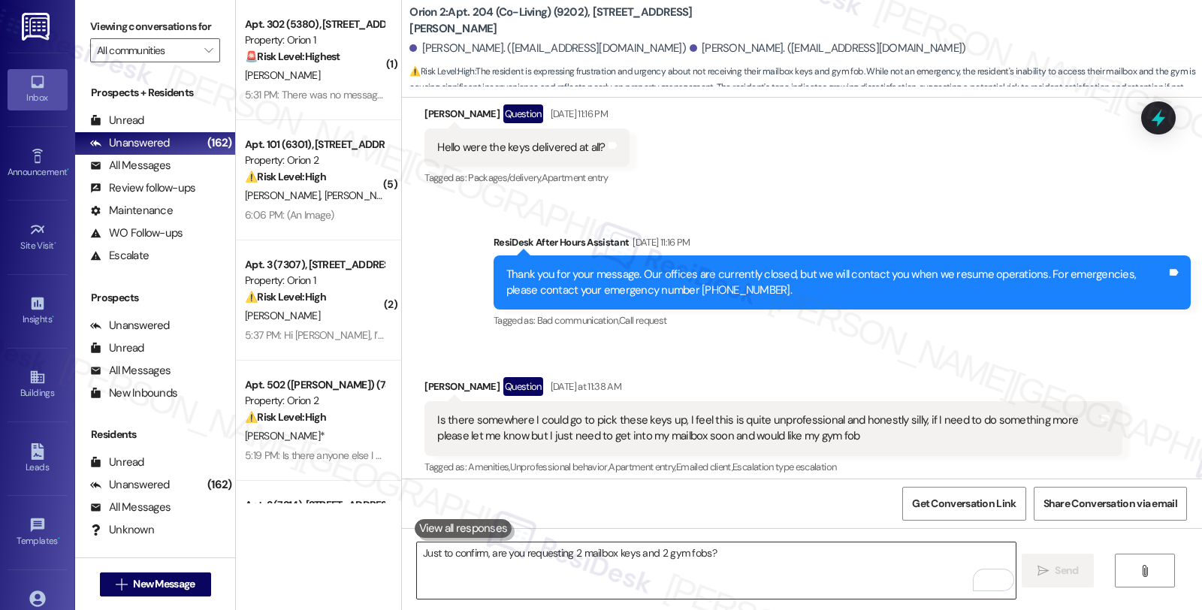
click at [558, 564] on textarea "Just to confirm, are you requesting 2 mailbox keys and 2 gym fobs?" at bounding box center [716, 570] width 598 height 56
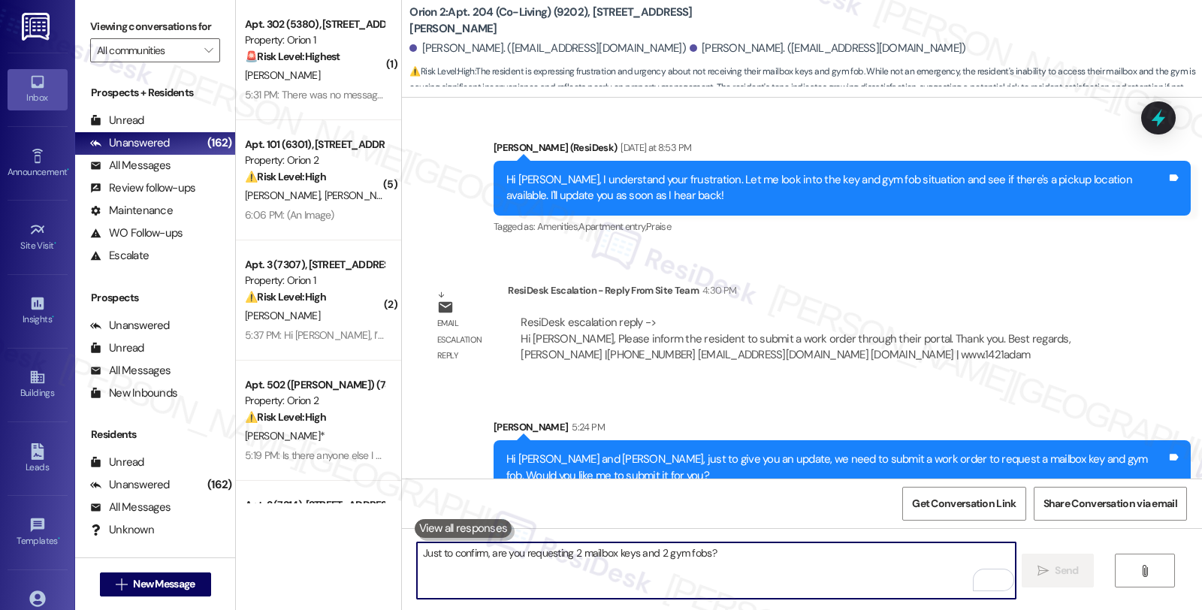
scroll to position [2097, 0]
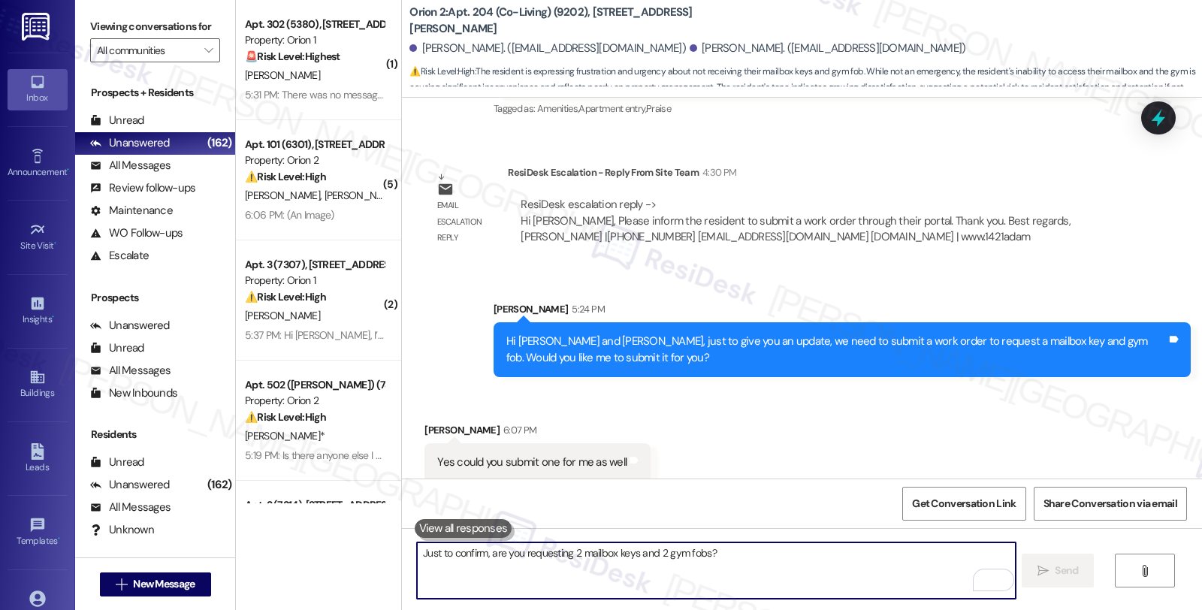
click at [536, 565] on textarea "Just to confirm, are you requesting 2 mailbox keys and 2 gym fobs?" at bounding box center [716, 570] width 598 height 56
paste textarea "#26923-1"
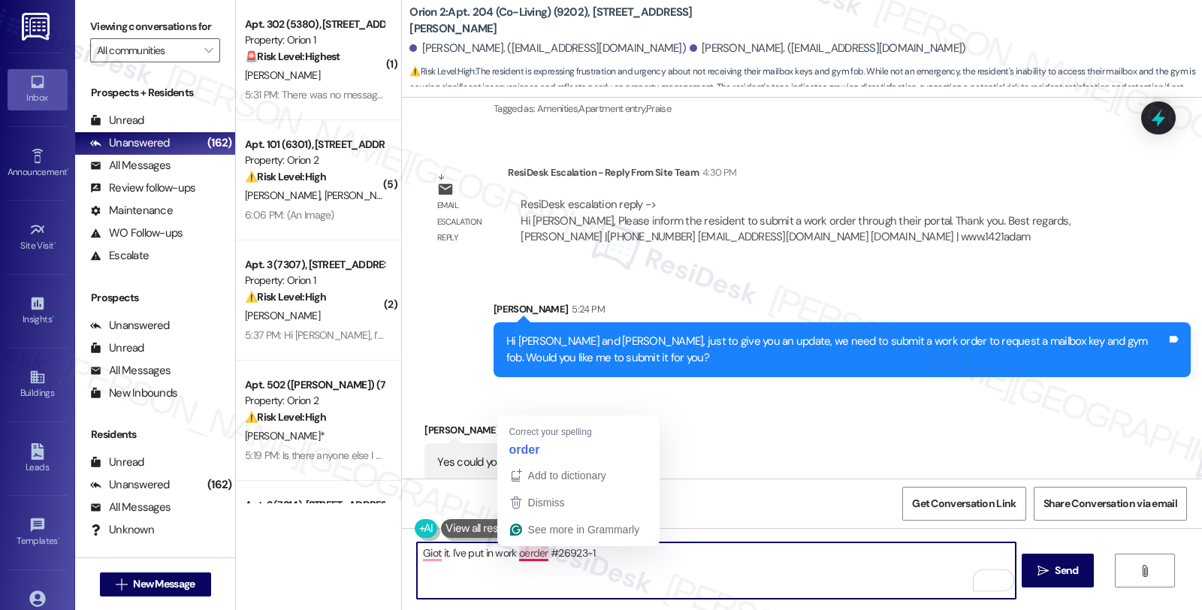
click at [518, 552] on textarea "Giot it. I've put in work oerder #26923-1" at bounding box center [716, 570] width 598 height 56
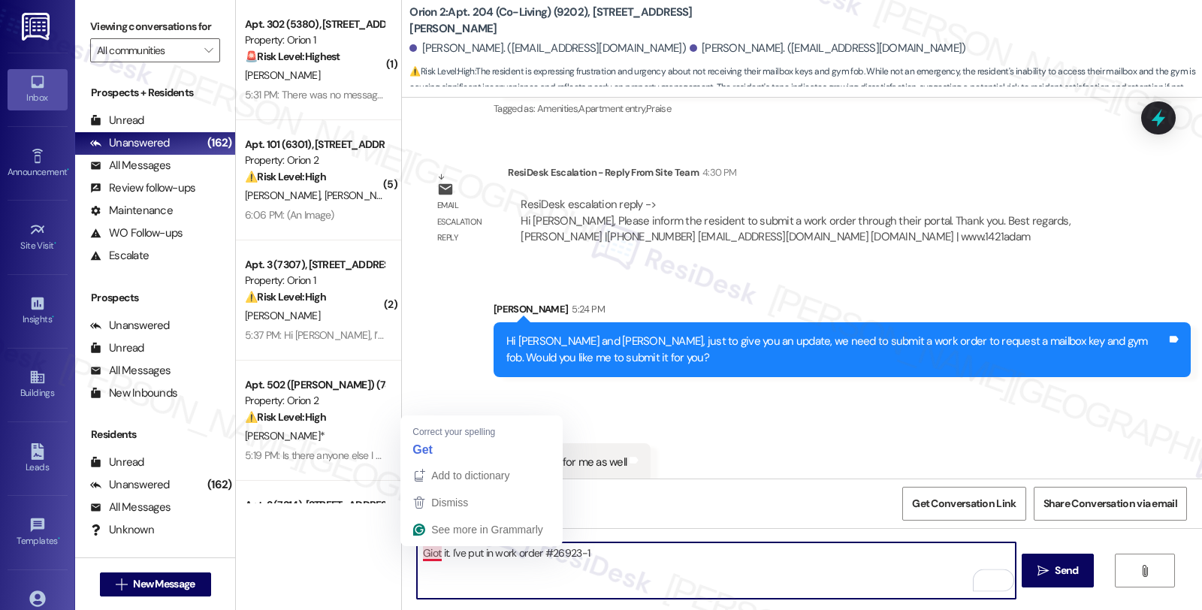
click at [422, 553] on textarea "Giot it. I've put in work order #26923-1" at bounding box center [716, 570] width 598 height 56
type textarea "Got it. I've put in work order #26923-1"
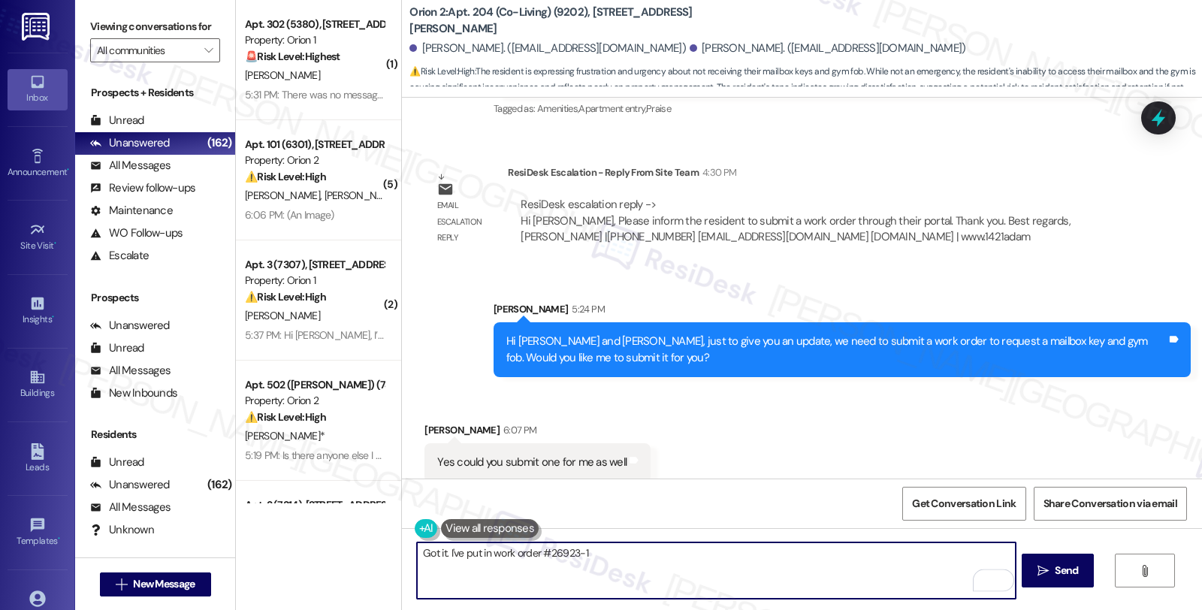
click at [597, 559] on textarea "Got it. I've put in work order #26923-1" at bounding box center [716, 570] width 598 height 56
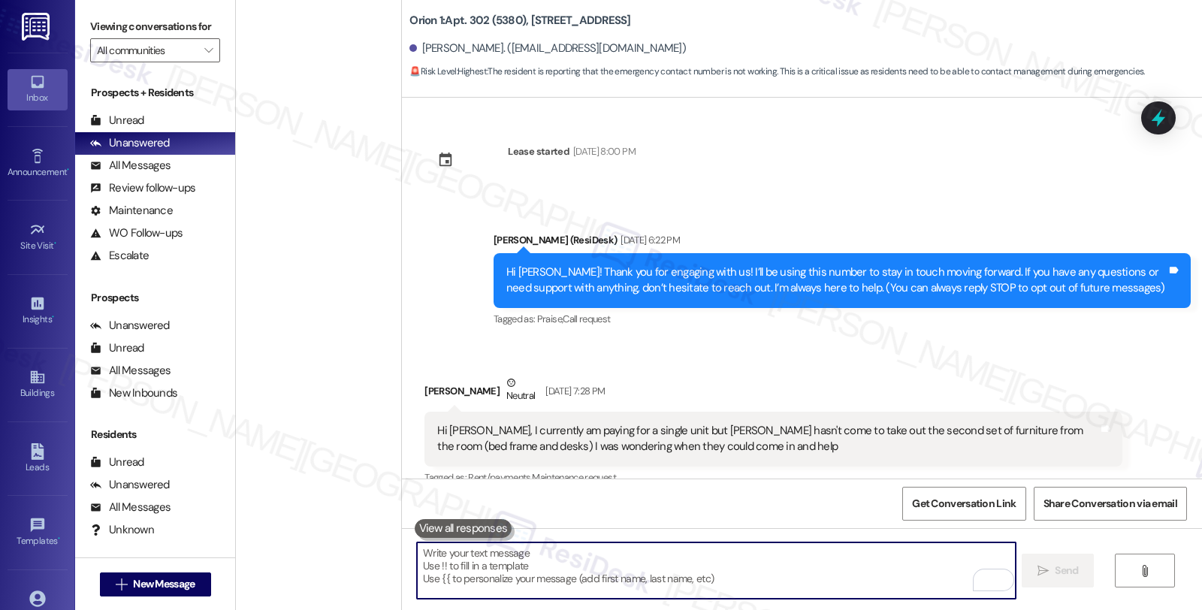
scroll to position [2727, 0]
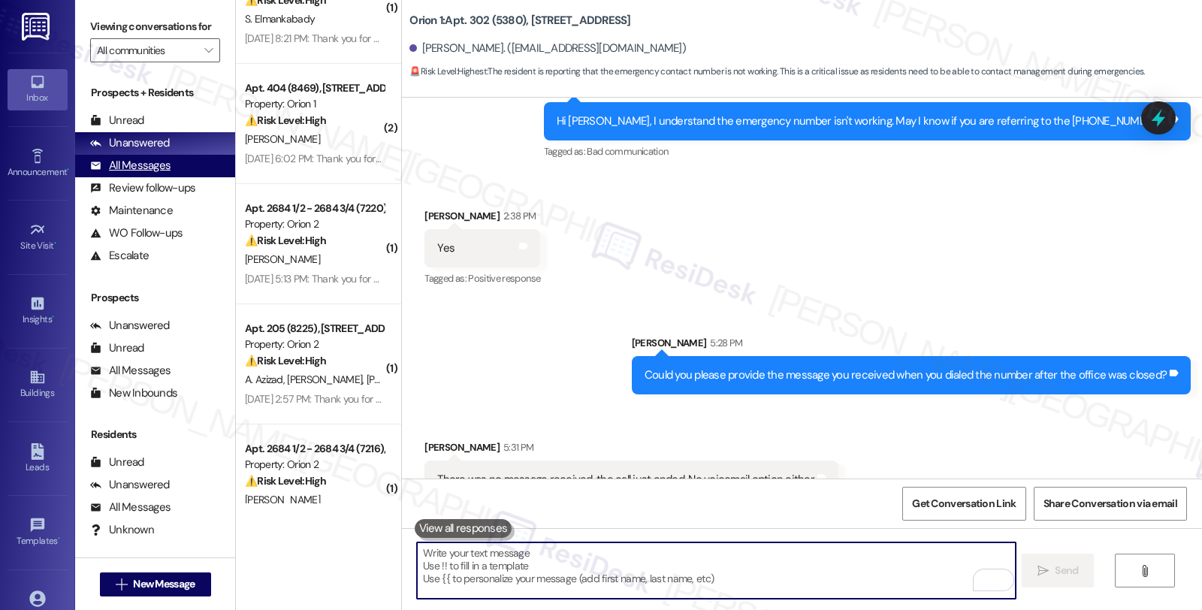
click at [134, 173] on div "All Messages" at bounding box center [130, 166] width 80 height 16
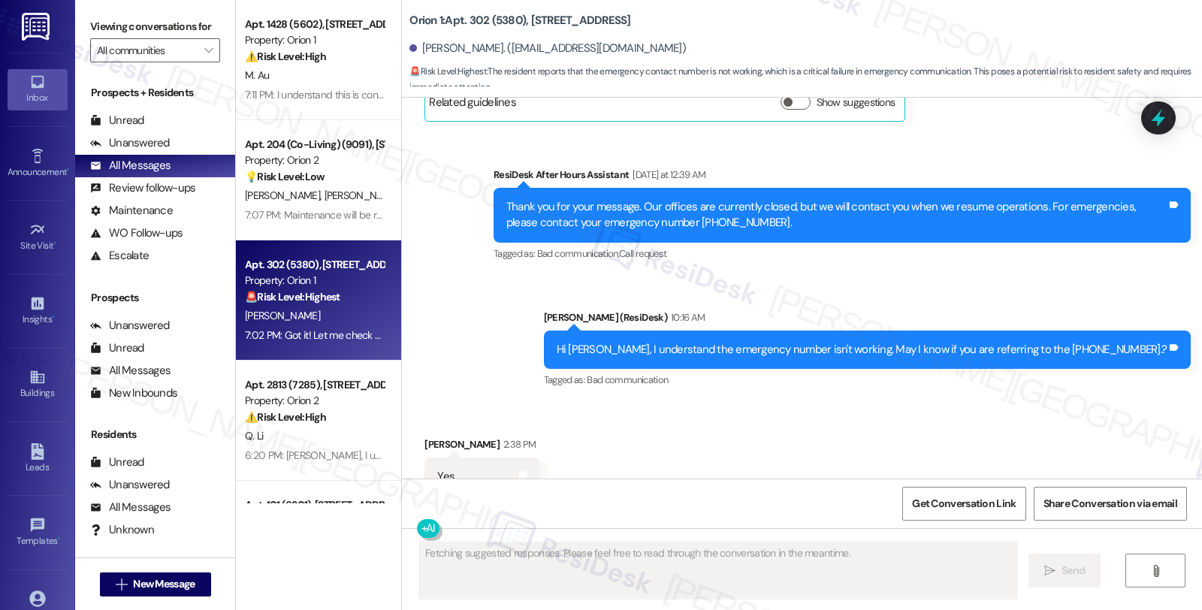
scroll to position [3083, 0]
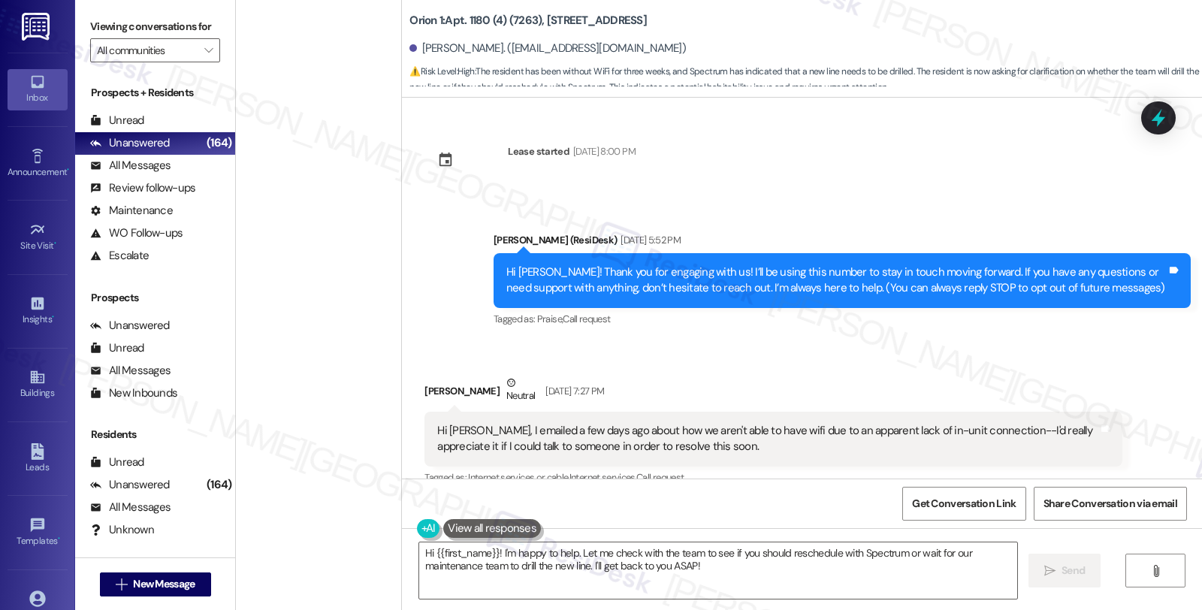
scroll to position [1939, 0]
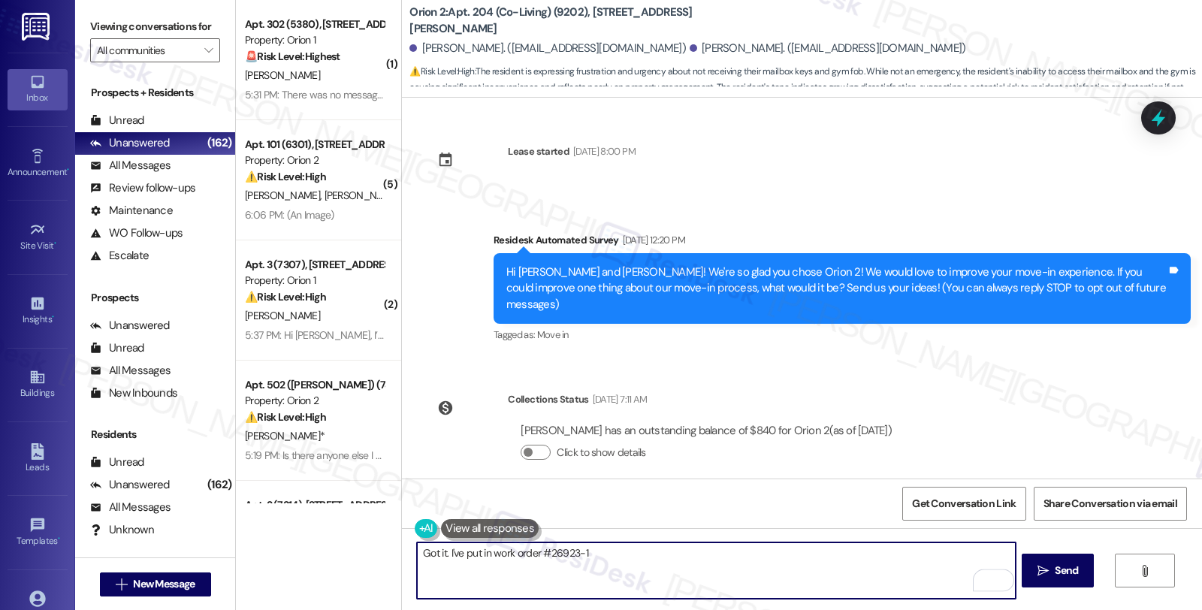
scroll to position [2097, 0]
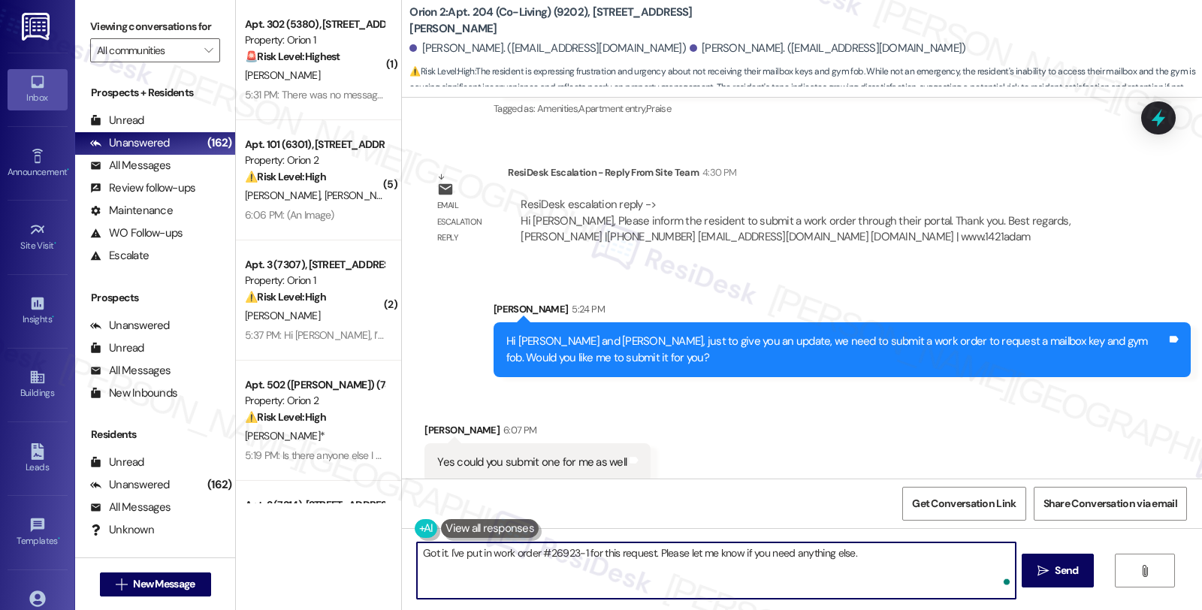
type textarea "Got it. I've put in work order #26923-1 for this request. Please let me know if…"
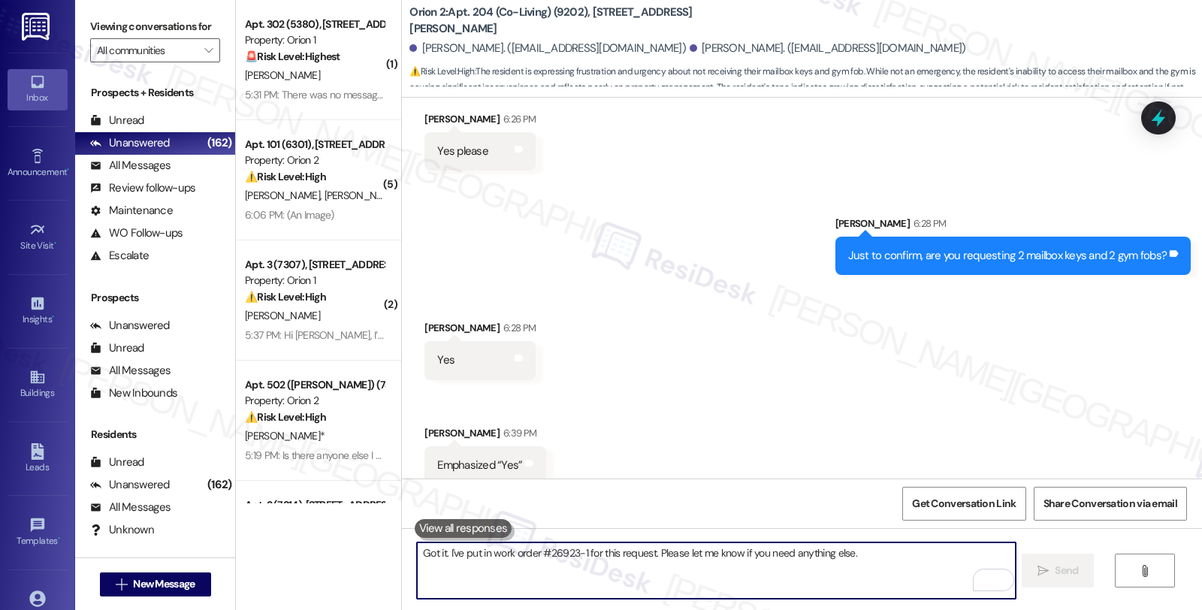
scroll to position [2618, 0]
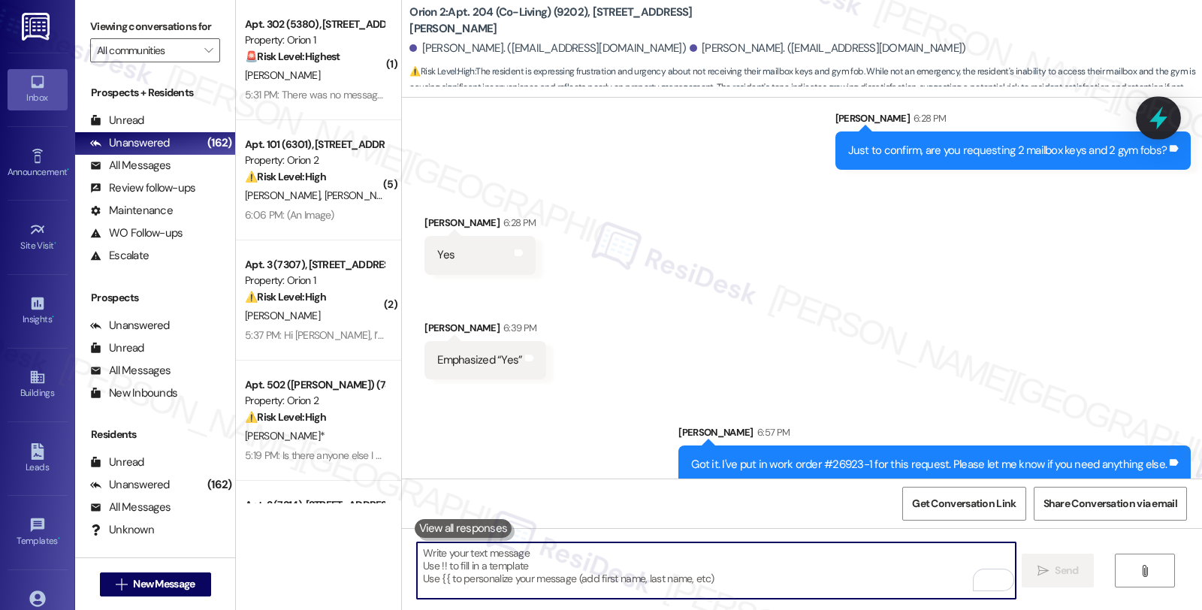
click at [1141, 126] on div at bounding box center [1157, 117] width 45 height 43
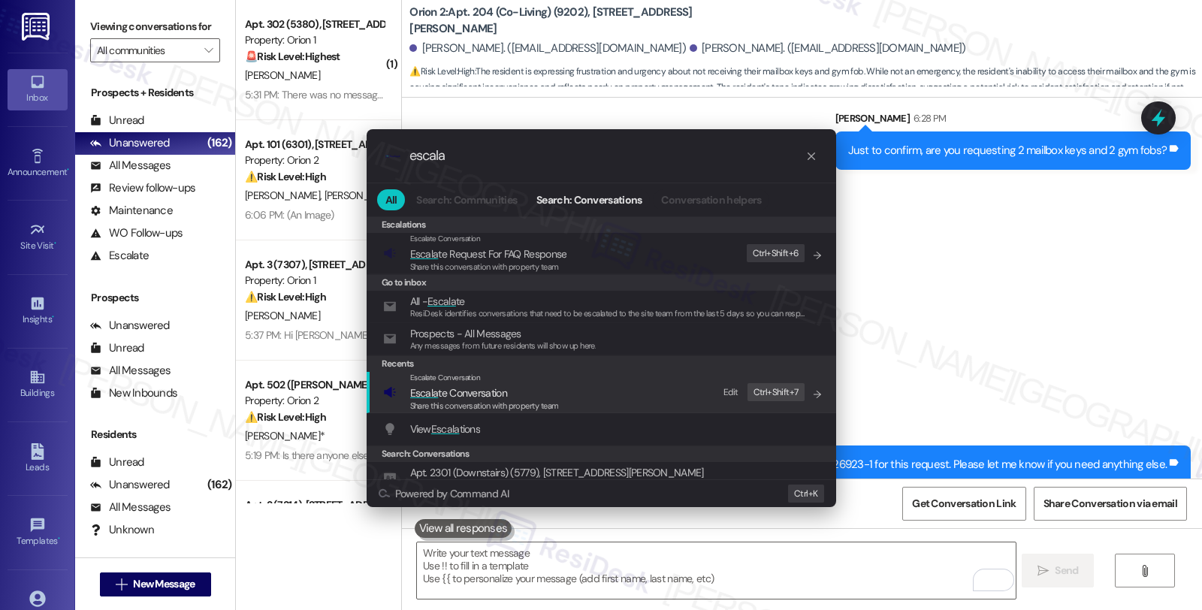
type input "escala"
click at [511, 384] on span "Escala te Conversation" at bounding box center [484, 392] width 149 height 17
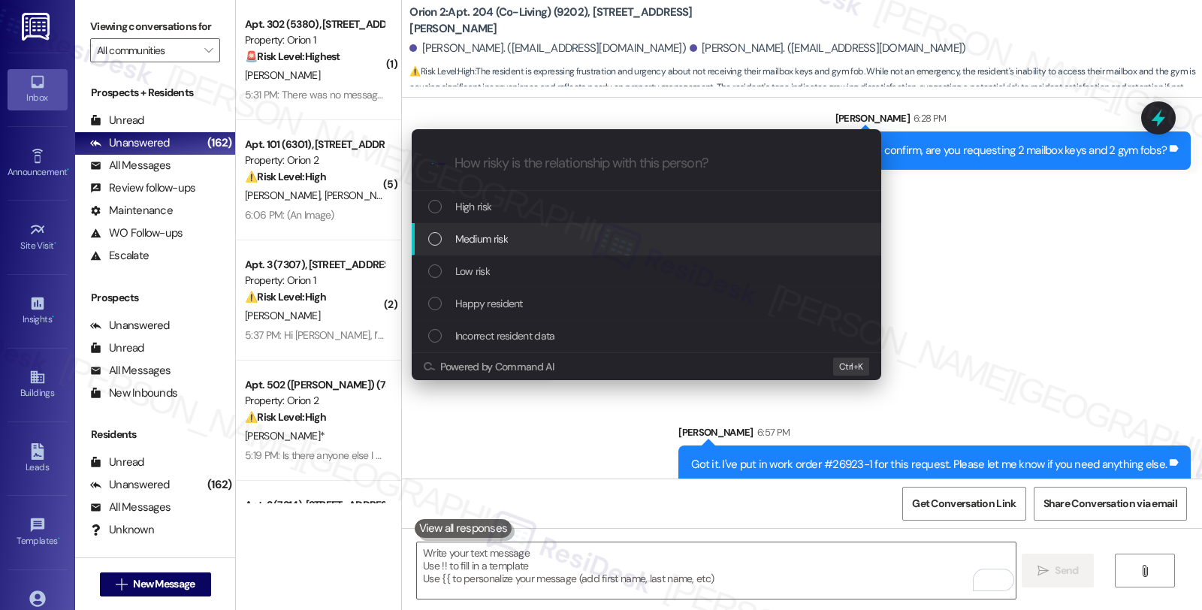
click at [512, 238] on div "Medium risk" at bounding box center [647, 239] width 439 height 17
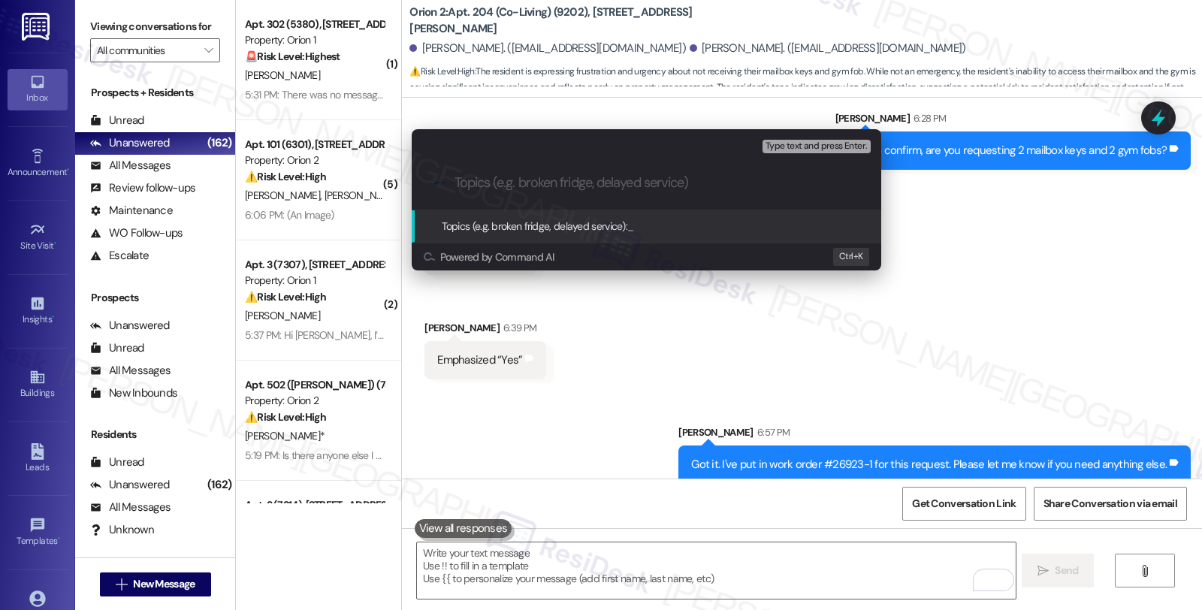
paste input "#26923-1"
click at [539, 181] on input "#26923-1 (maibox keys and gym fobs)" at bounding box center [652, 183] width 396 height 16
click at [661, 182] on input "#26923-1 (mailbox keys and gym fobs)" at bounding box center [652, 183] width 396 height 16
click at [458, 182] on input "#26923-1 (mailbox keys and gym fobs)" at bounding box center [652, 183] width 396 height 16
paste input "Work Order Filed by ResiDesk - WO #"
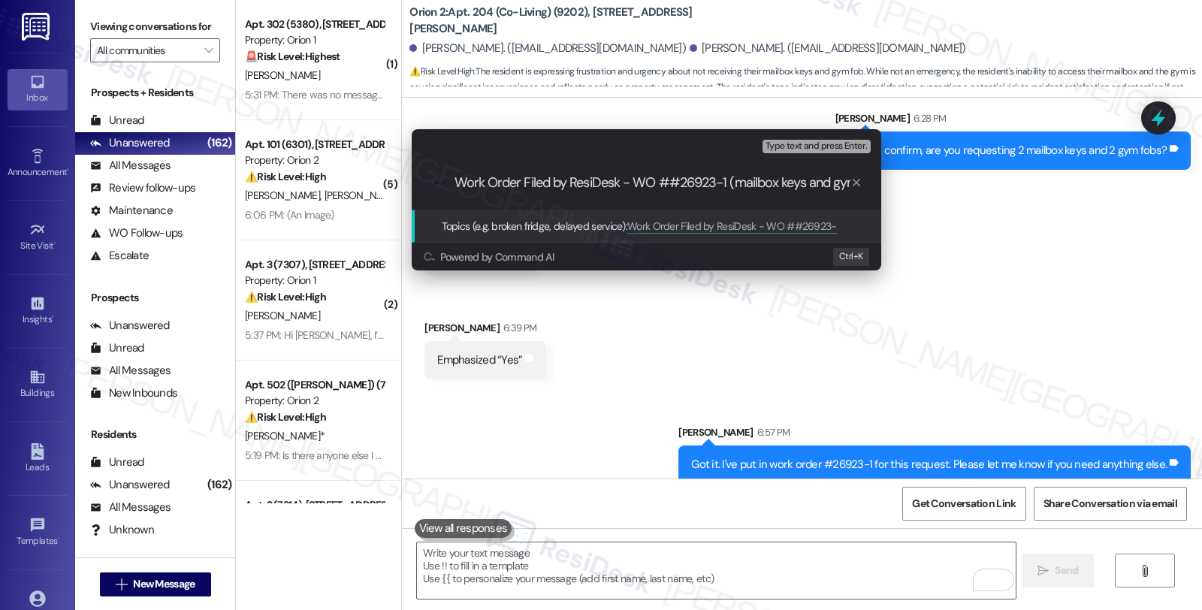
click at [665, 185] on input "Work Order Filed by ResiDesk - WO ##26923-1 (mailbox keys and gym fobs)" at bounding box center [652, 183] width 396 height 16
type input "Work Order Filed by ResiDesk - WO #26923-1 (mailbox keys and gym fobs)"
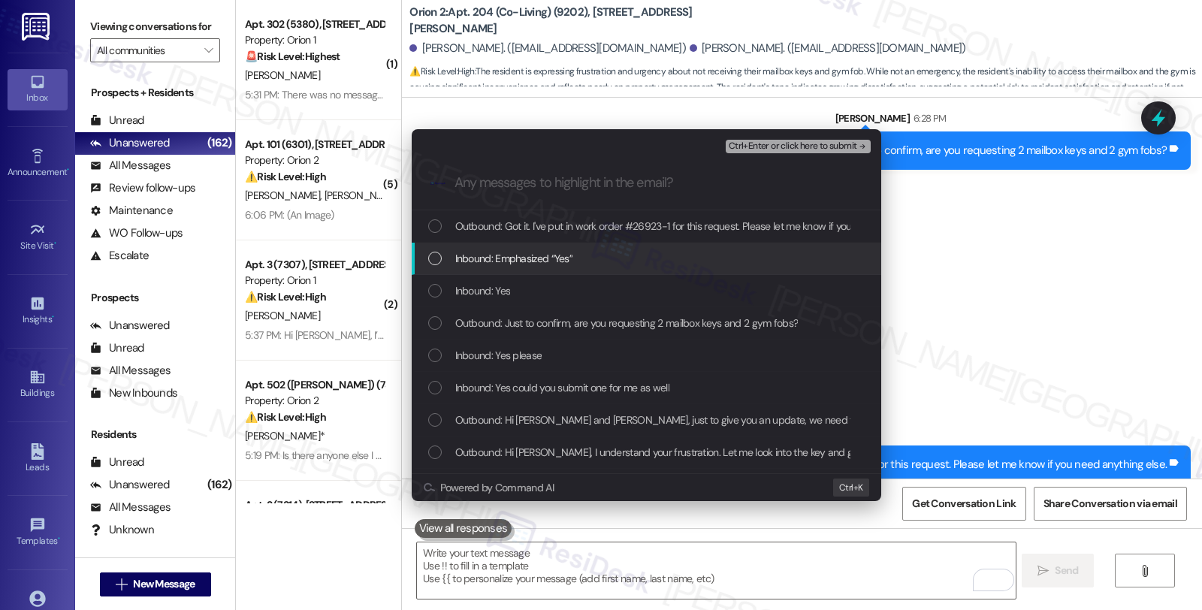
click at [505, 250] on span "Inbound: Emphasized “Yes”" at bounding box center [514, 258] width 118 height 17
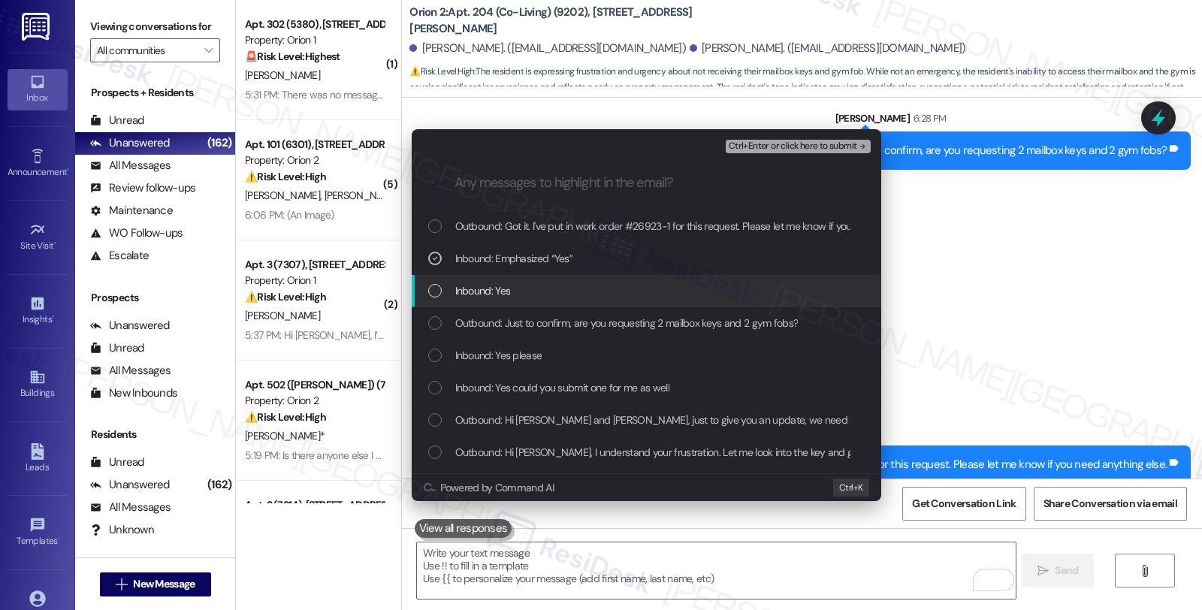
click at [488, 286] on span "Inbound: Yes" at bounding box center [483, 290] width 56 height 17
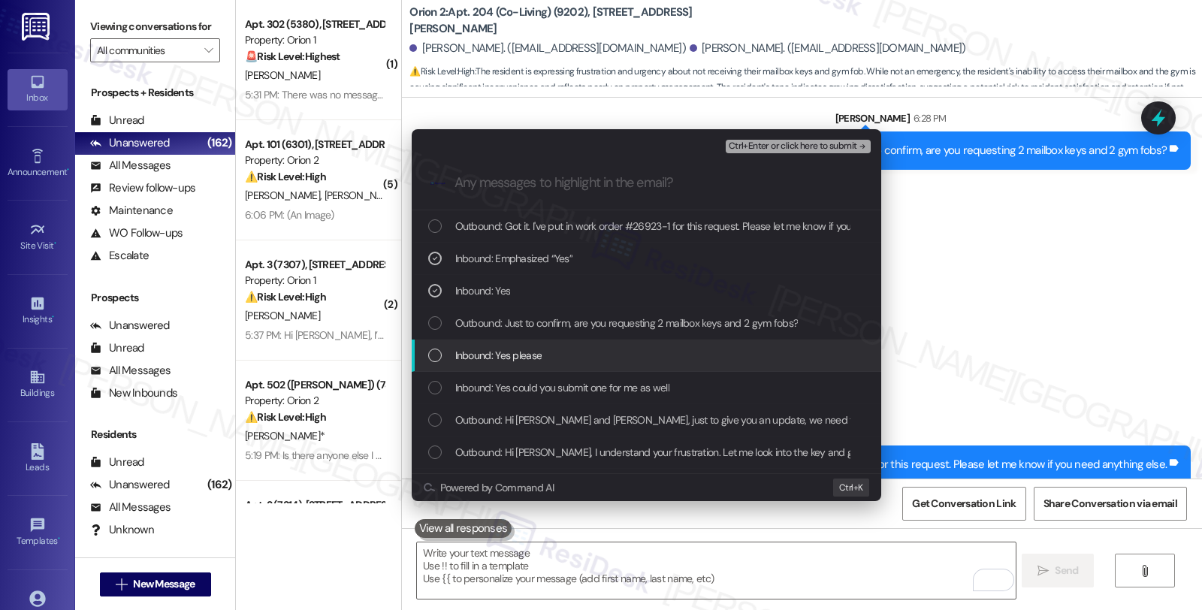
click at [492, 360] on span "Inbound: Yes please" at bounding box center [498, 355] width 87 height 17
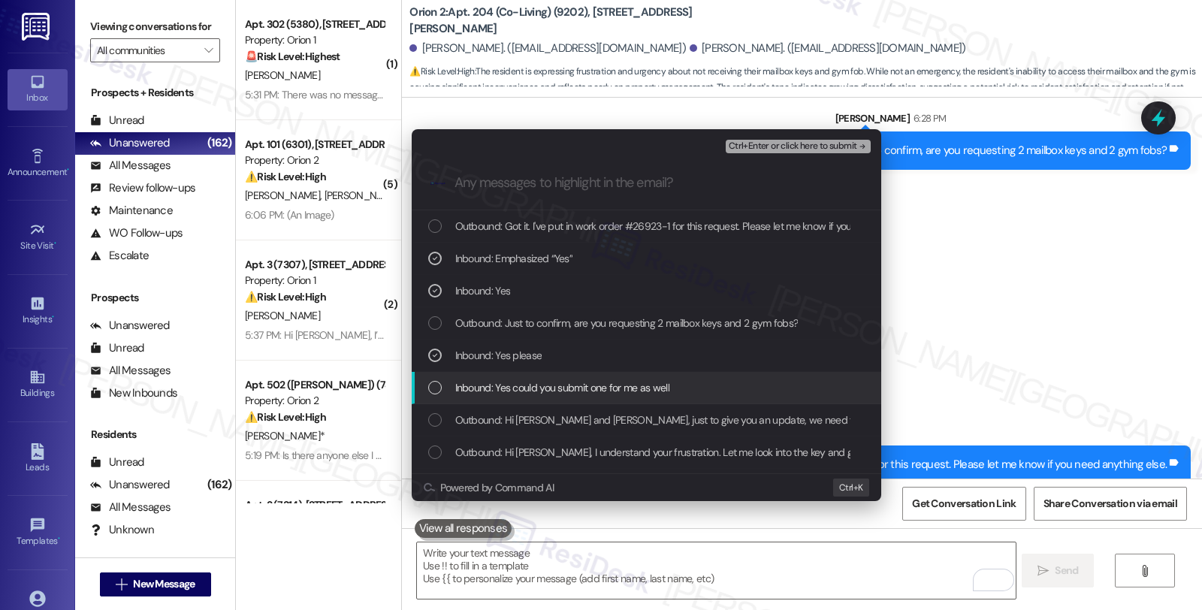
click at [498, 384] on span "Inbound: Yes could you submit one for me as well" at bounding box center [562, 387] width 214 height 17
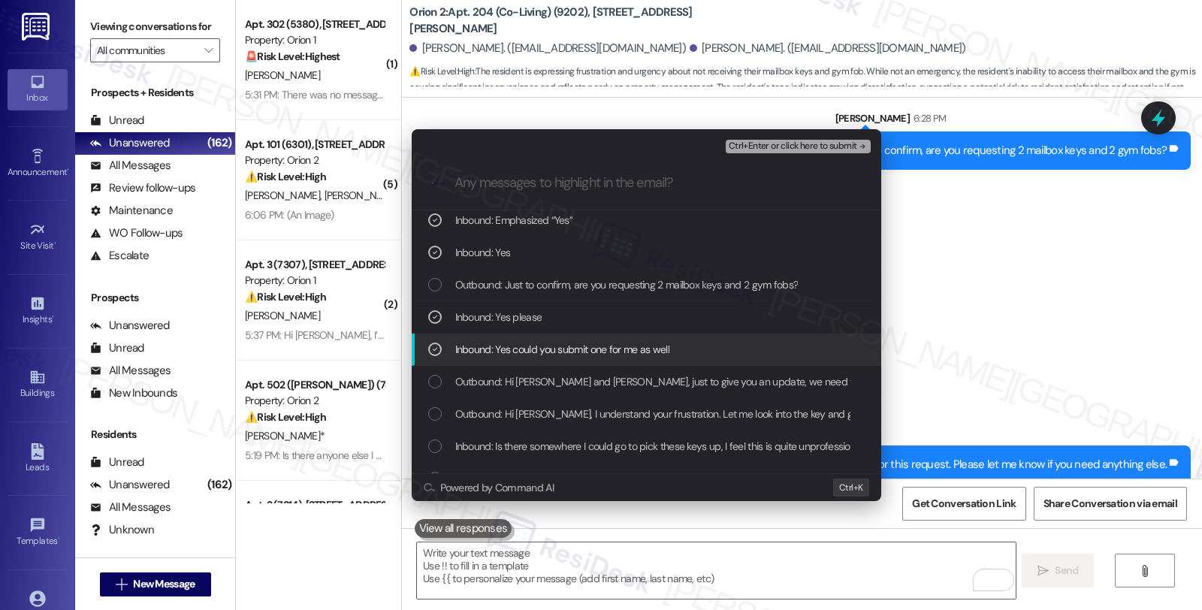
scroll to position [167, 0]
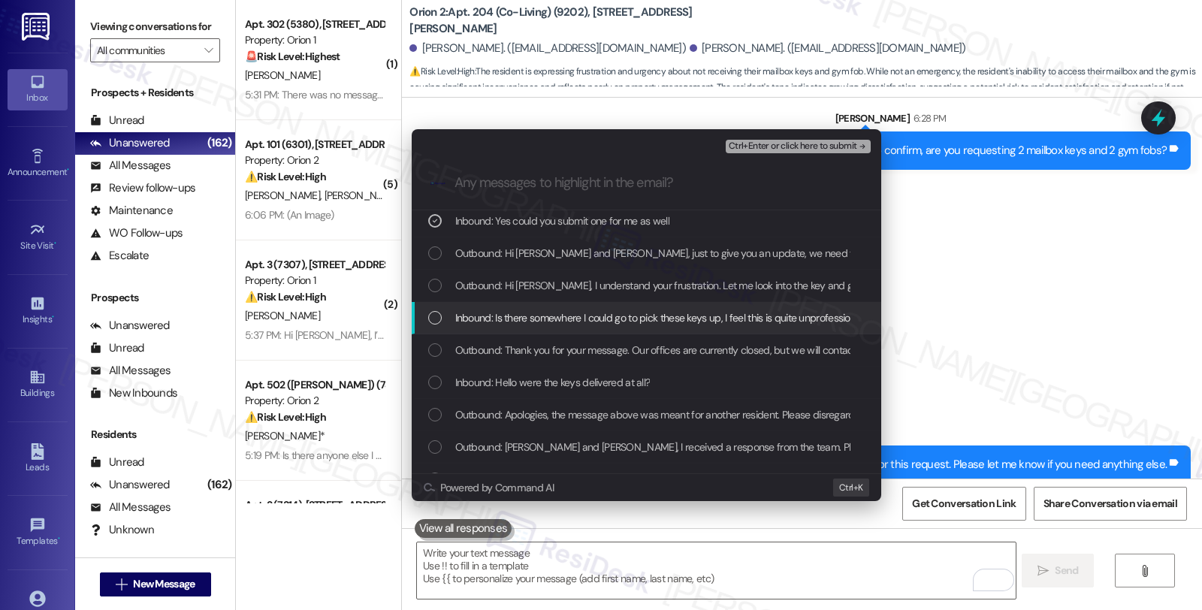
click at [626, 315] on span "Inbound: Is there somewhere I could go to pick these keys up, I feel this is qu…" at bounding box center [962, 317] width 1015 height 17
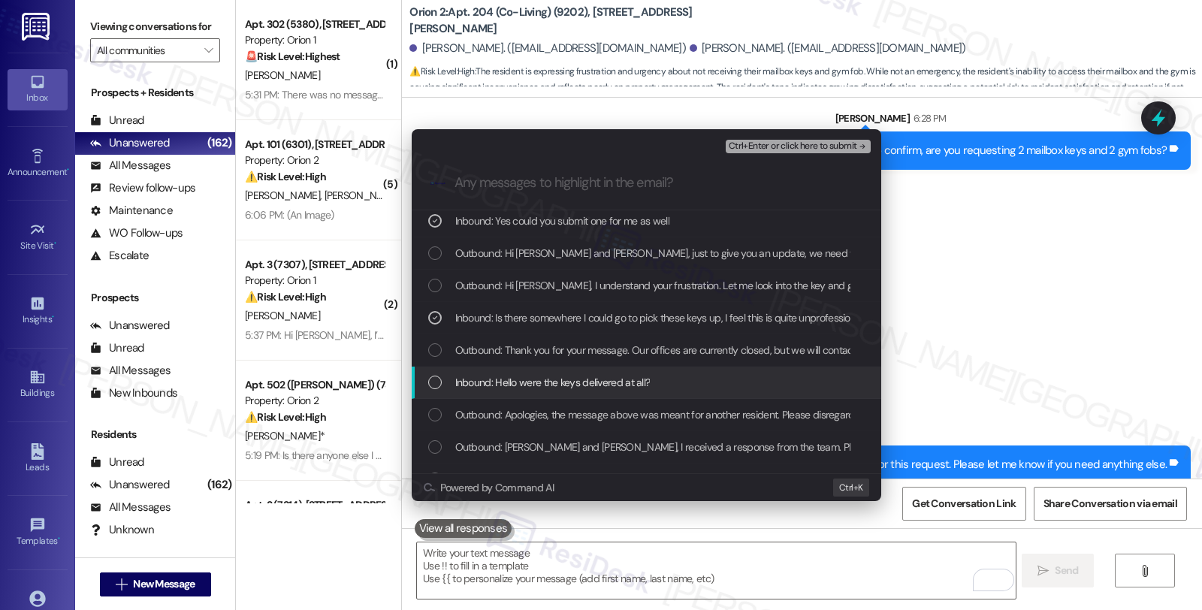
click at [621, 378] on span "Inbound: Hello were the keys delivered at all?" at bounding box center [552, 382] width 195 height 17
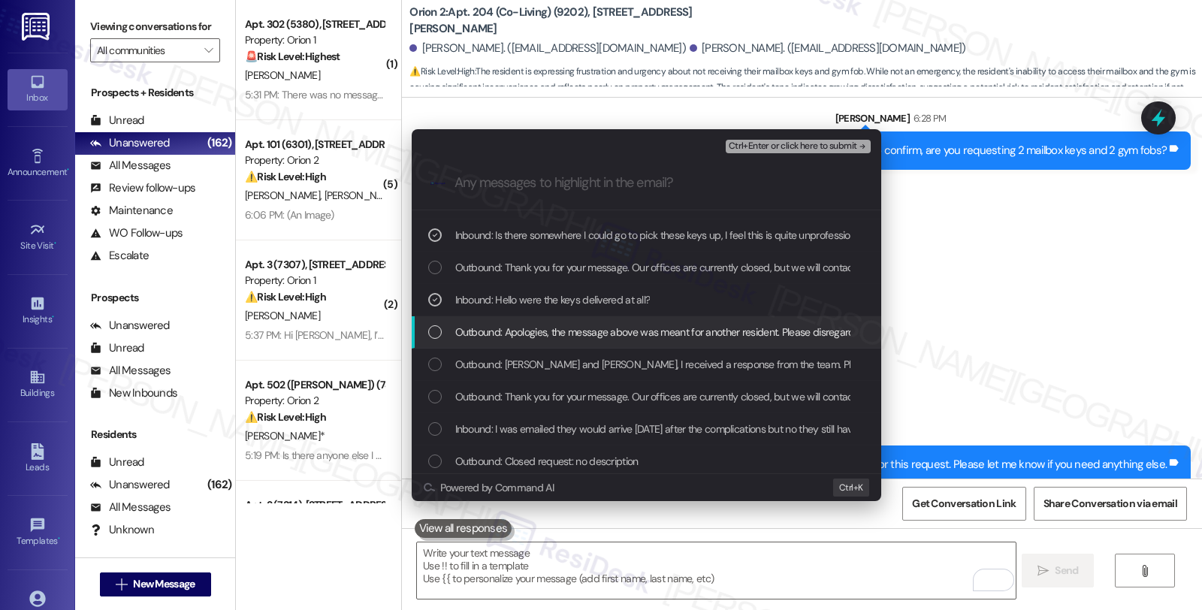
scroll to position [250, 0]
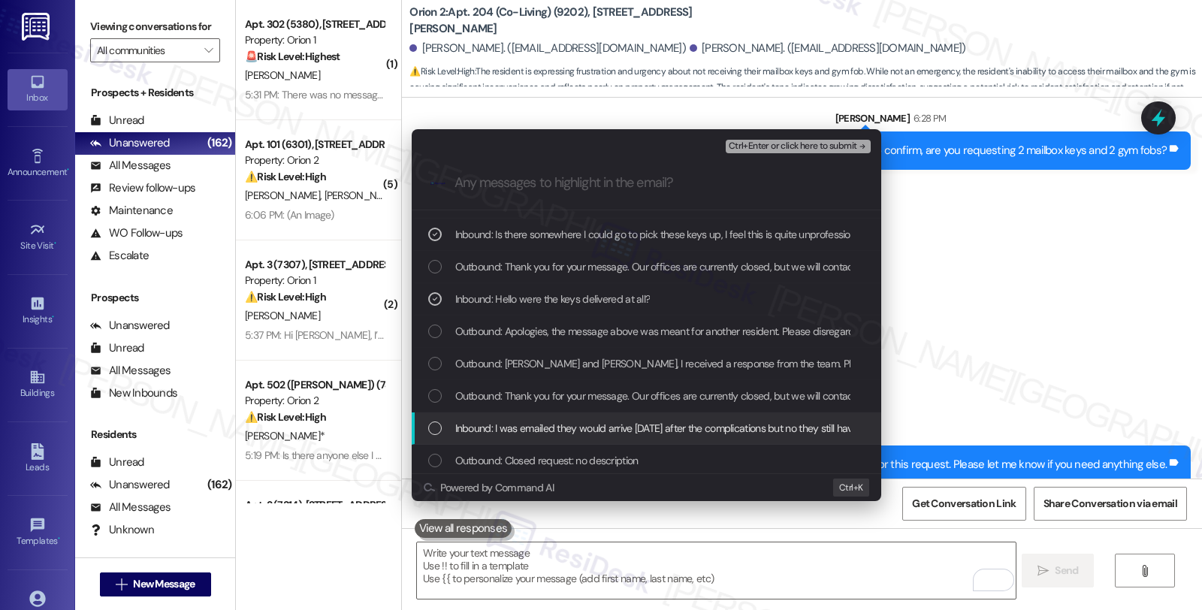
click at [603, 424] on span "Inbound: I was emailed they would arrive [DATE] after the complications but no …" at bounding box center [685, 428] width 460 height 17
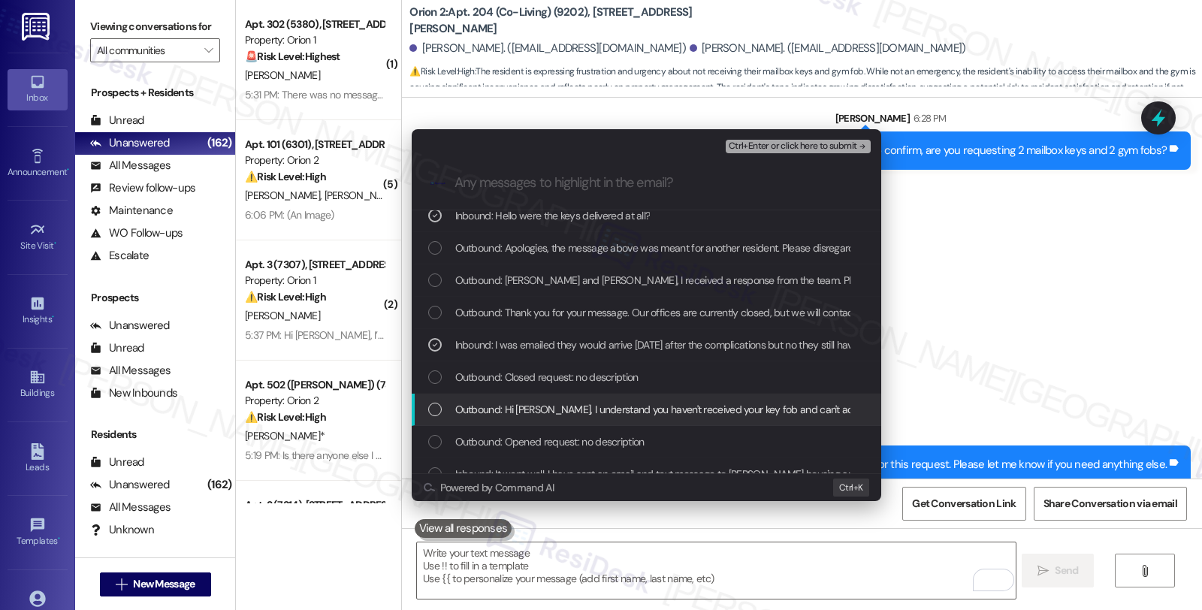
scroll to position [383, 0]
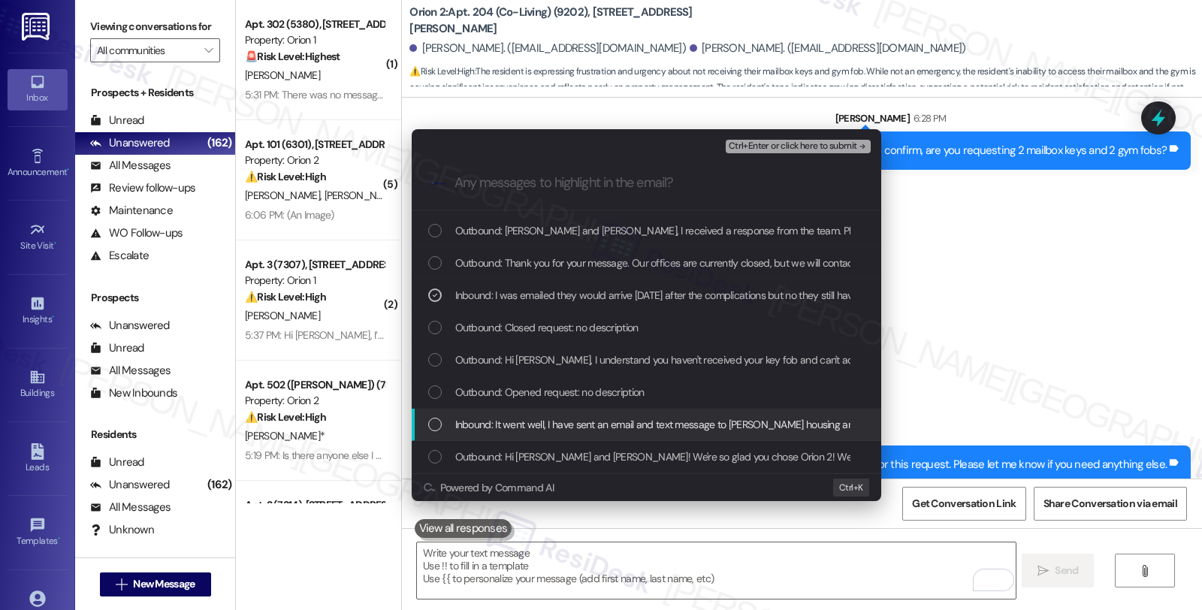
click at [614, 421] on span "Inbound: It went well, I have sent an email and text message to Orion housing a…" at bounding box center [967, 424] width 1024 height 17
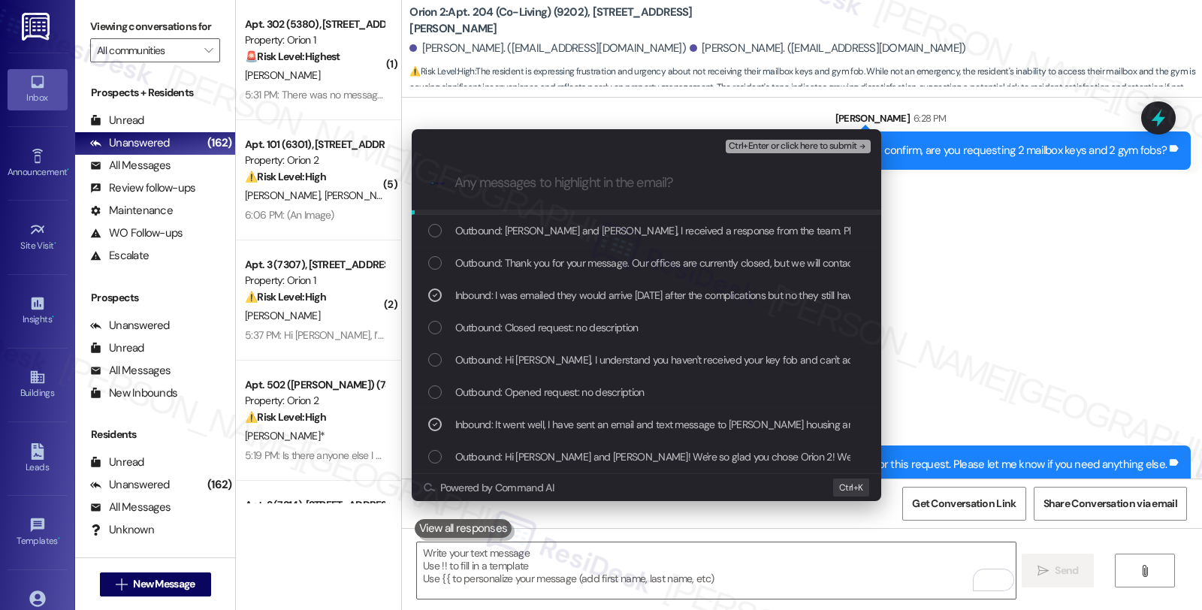
click at [810, 146] on span "Ctrl+Enter or click here to submit" at bounding box center [792, 146] width 128 height 11
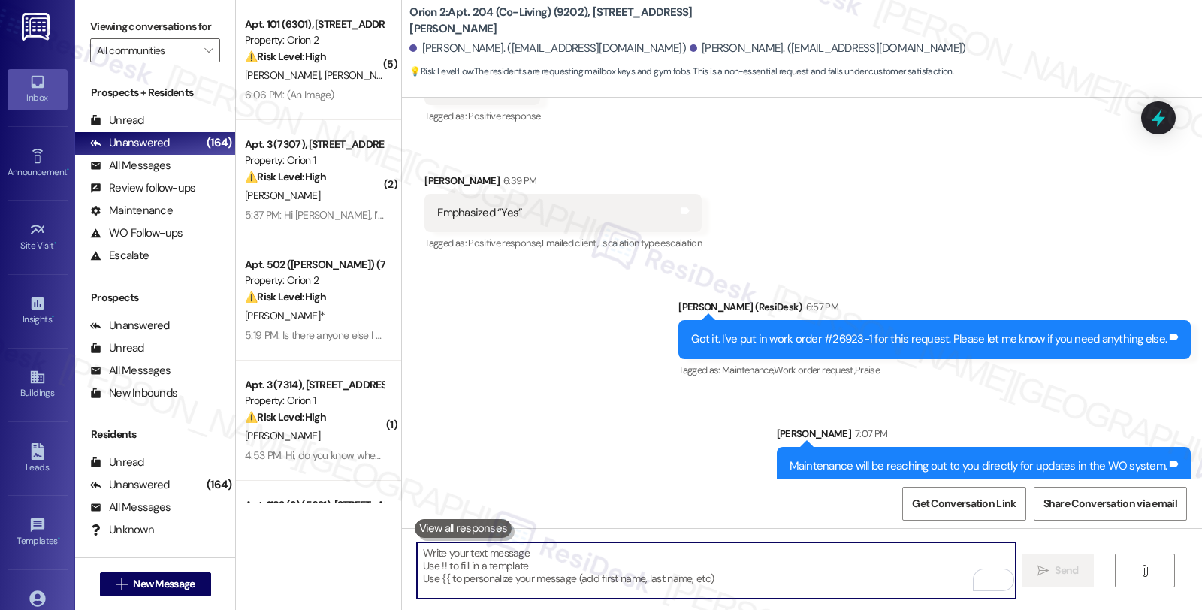
scroll to position [2880, 0]
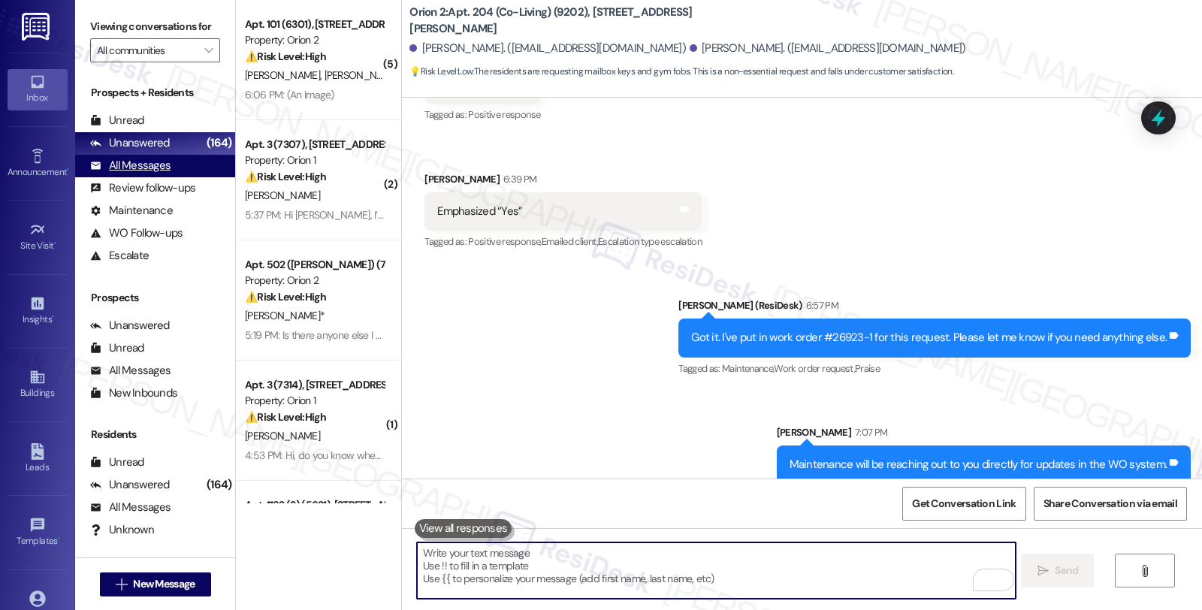
click at [153, 173] on div "All Messages" at bounding box center [130, 166] width 80 height 16
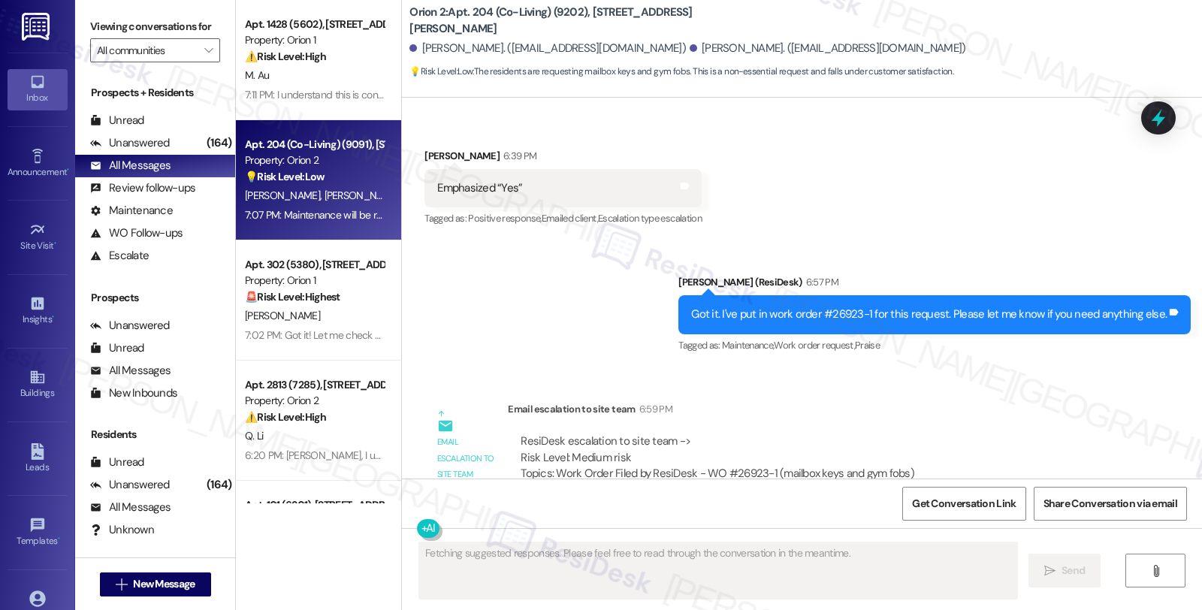
scroll to position [3225, 0]
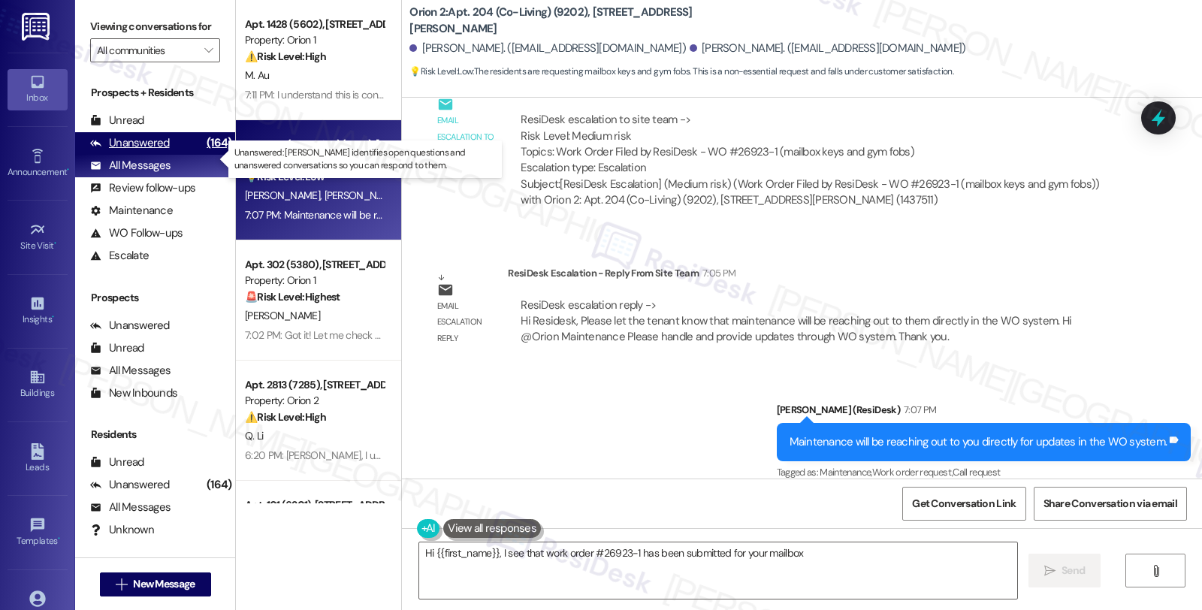
click at [161, 149] on div "Unanswered (164)" at bounding box center [155, 143] width 160 height 23
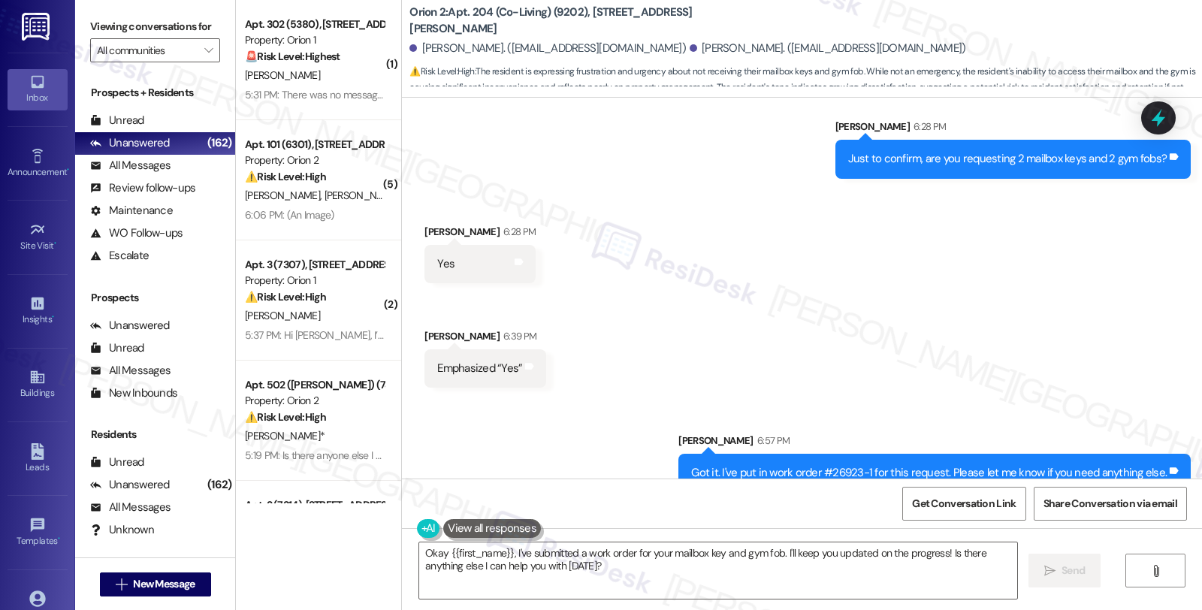
scroll to position [2640, 0]
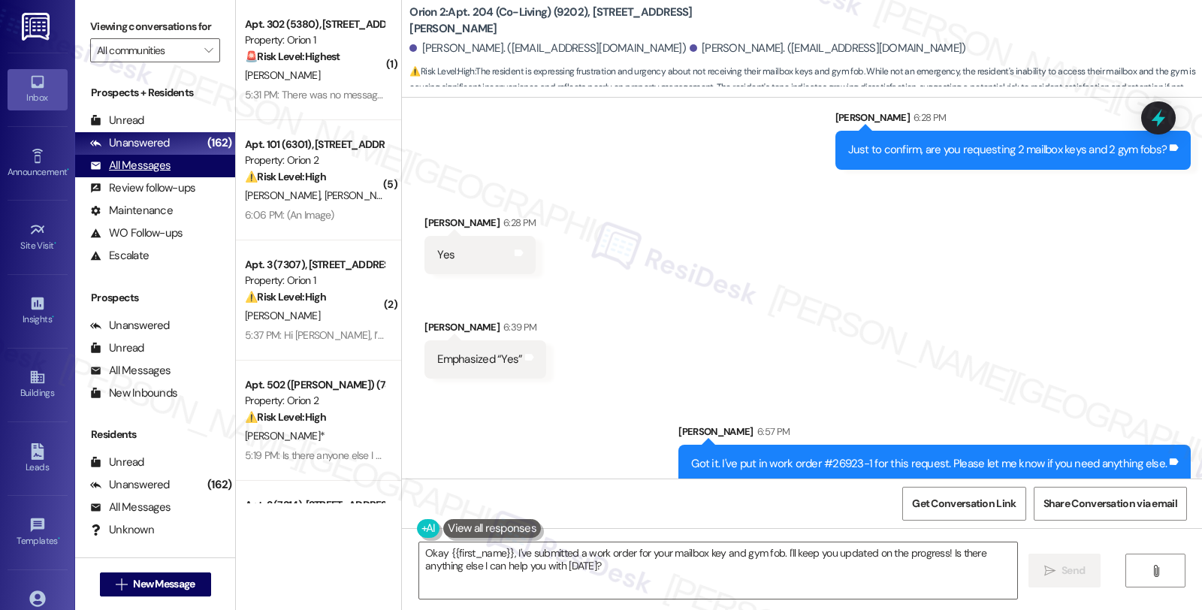
click at [155, 173] on div "All Messages" at bounding box center [130, 166] width 80 height 16
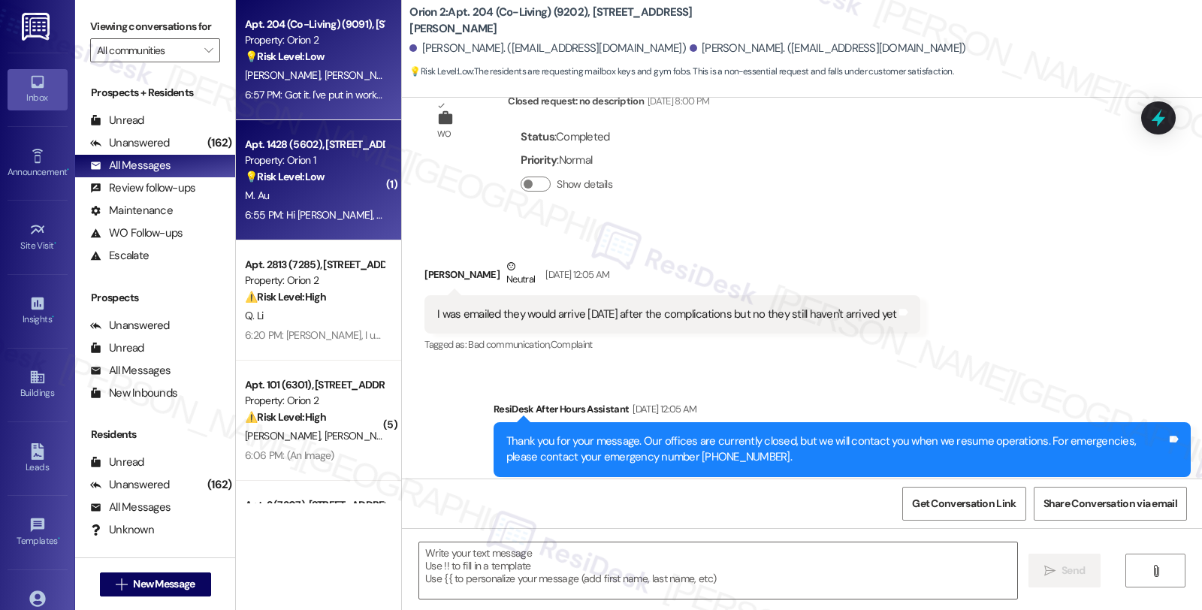
type textarea "Fetching suggested responses. Please feel free to read through the conversation…"
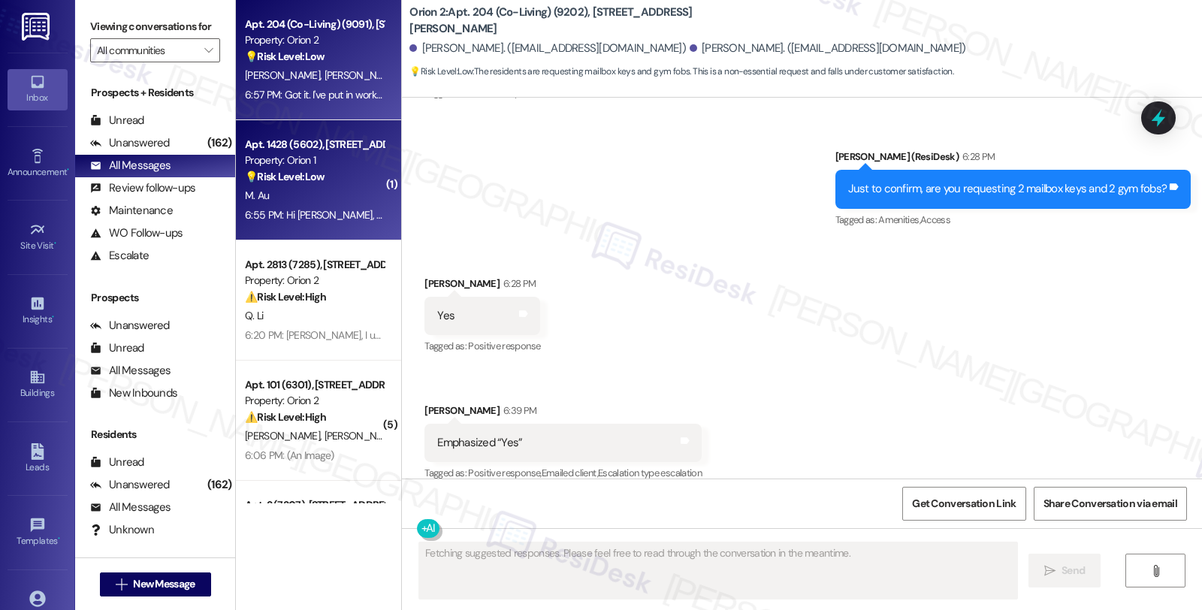
click at [356, 182] on div "💡 Risk Level: Low The resident is inquiring about how to submit a maintenance r…" at bounding box center [314, 177] width 139 height 16
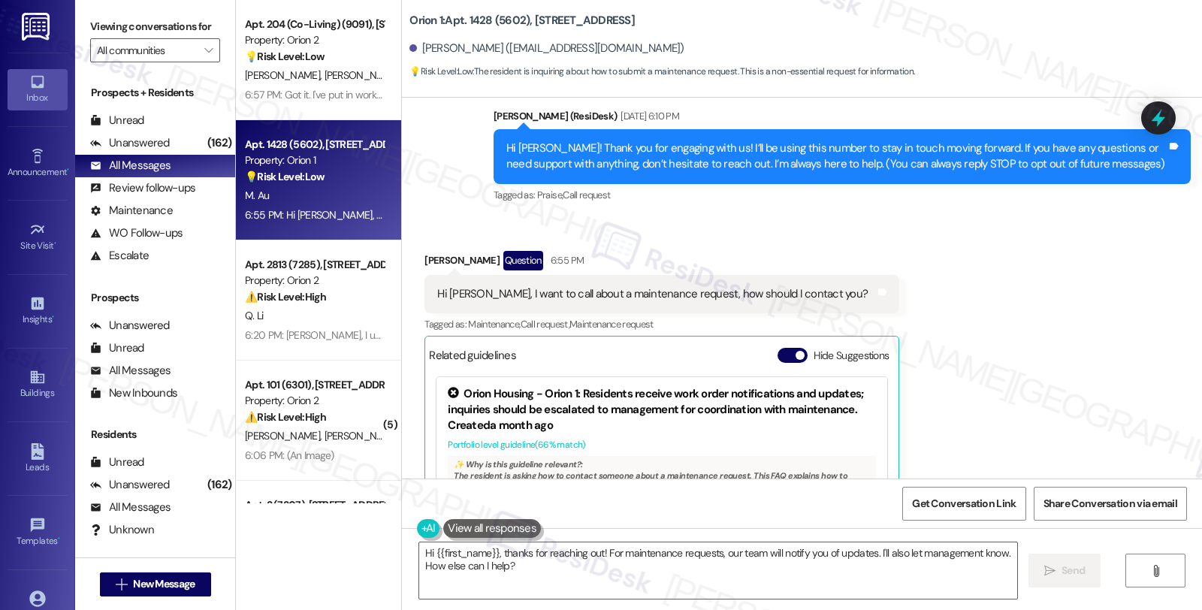
scroll to position [275, 0]
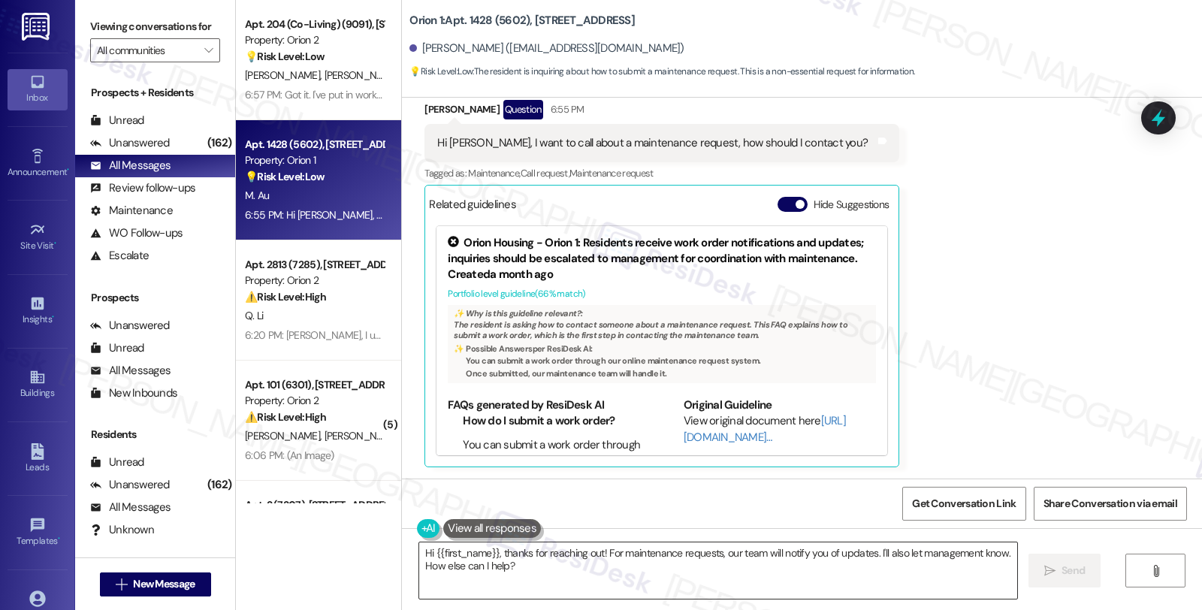
click at [604, 556] on textarea "Hi {{first_name}}, thanks for reaching out! For maintenance requests, our team …" at bounding box center [718, 570] width 598 height 56
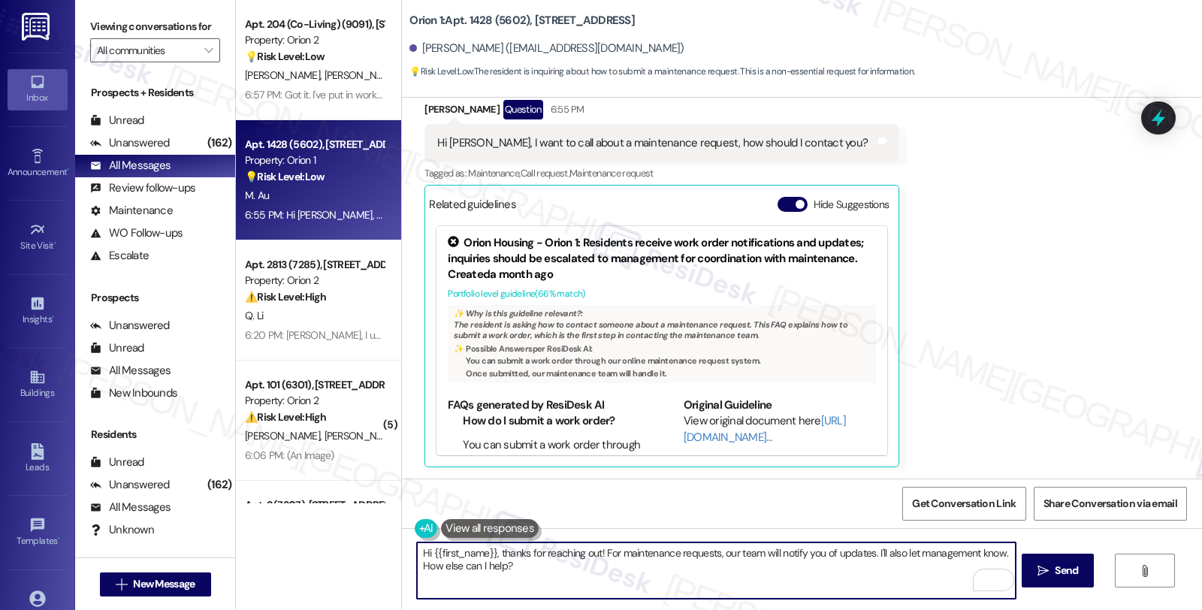
click at [594, 551] on textarea "Hi {{first_name}}, thanks for reaching out! For maintenance requests, our team …" at bounding box center [716, 570] width 598 height 56
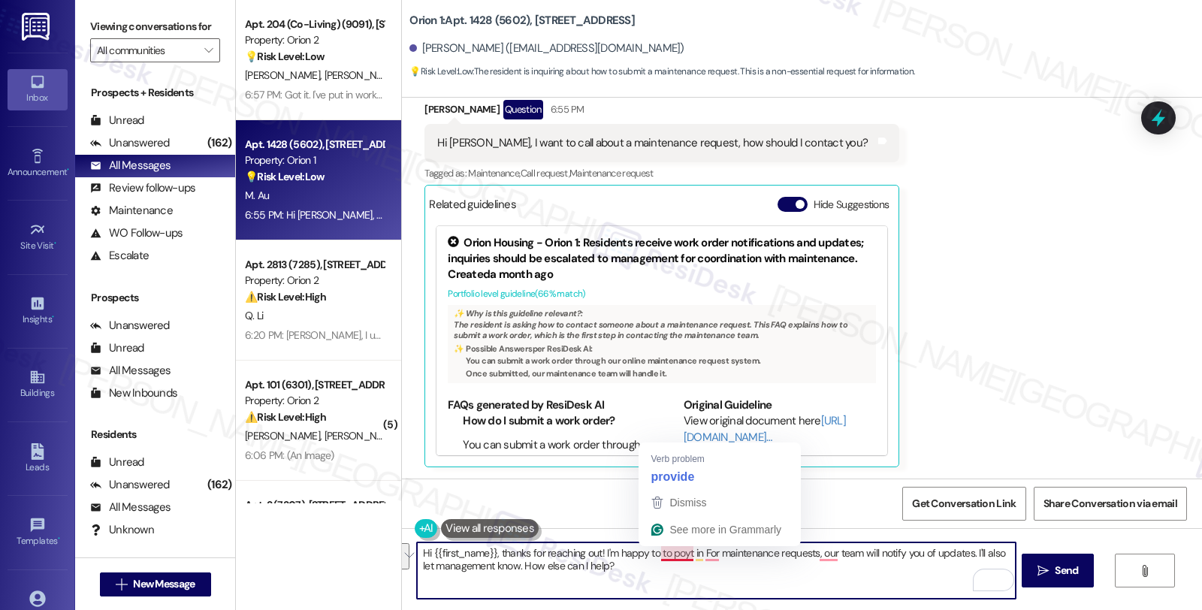
drag, startPoint x: 654, startPoint y: 556, endPoint x: 673, endPoint y: 588, distance: 37.4
click at [673, 588] on textarea "Hi {{first_name}}, thanks for reaching out! I'm happy to to poyt in For mainten…" at bounding box center [716, 570] width 598 height 56
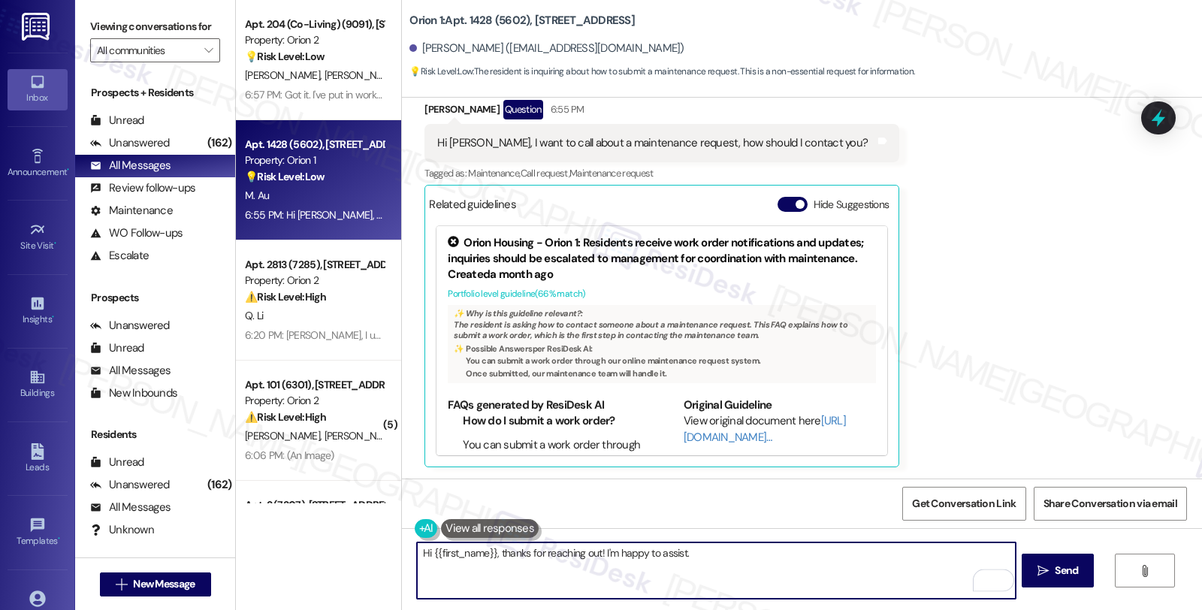
click at [695, 544] on textarea "Hi {{first_name}}, thanks for reaching out! I'm happy to assist." at bounding box center [716, 570] width 598 height 56
click at [993, 551] on textarea "Hi {{first_name}}, thanks for reaching out! I'm happy to assist. Could you plea…" at bounding box center [716, 570] width 598 height 56
type textarea "Hi {{first_name}}, thanks for reaching out! I'm happy to assist. Could you plea…"
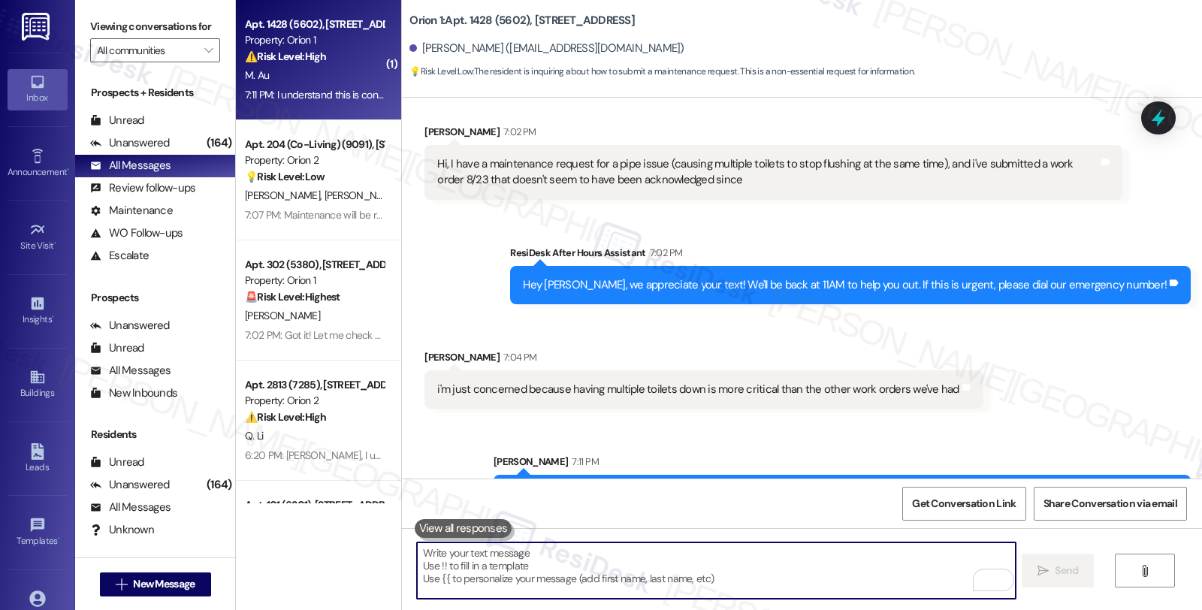
scroll to position [846, 0]
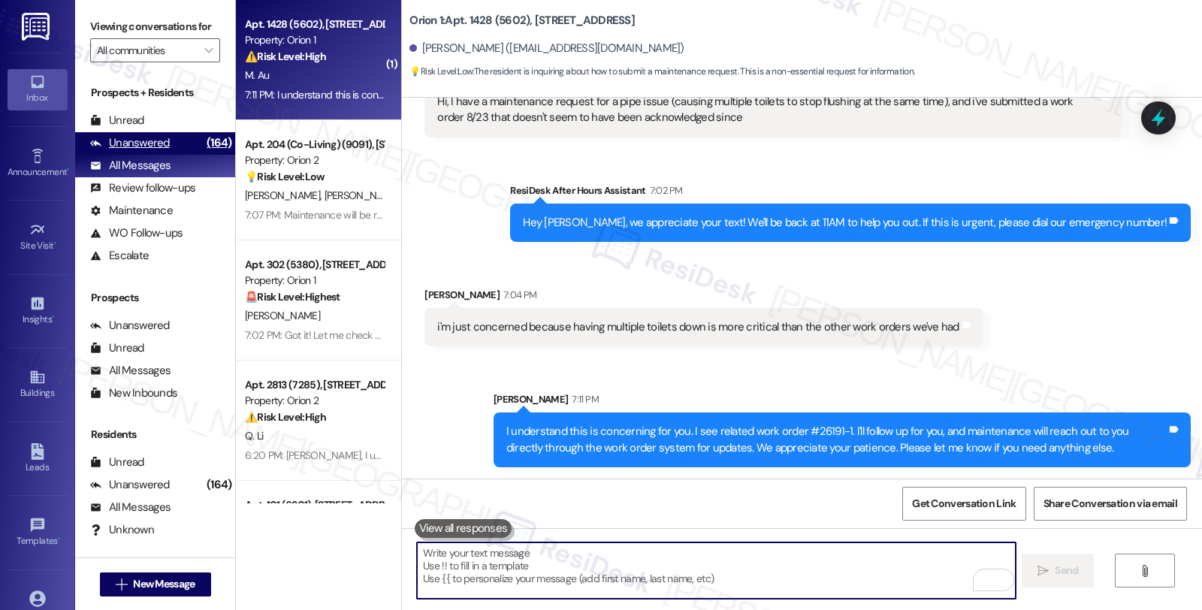
click at [175, 155] on div "Unanswered (164)" at bounding box center [155, 143] width 160 height 23
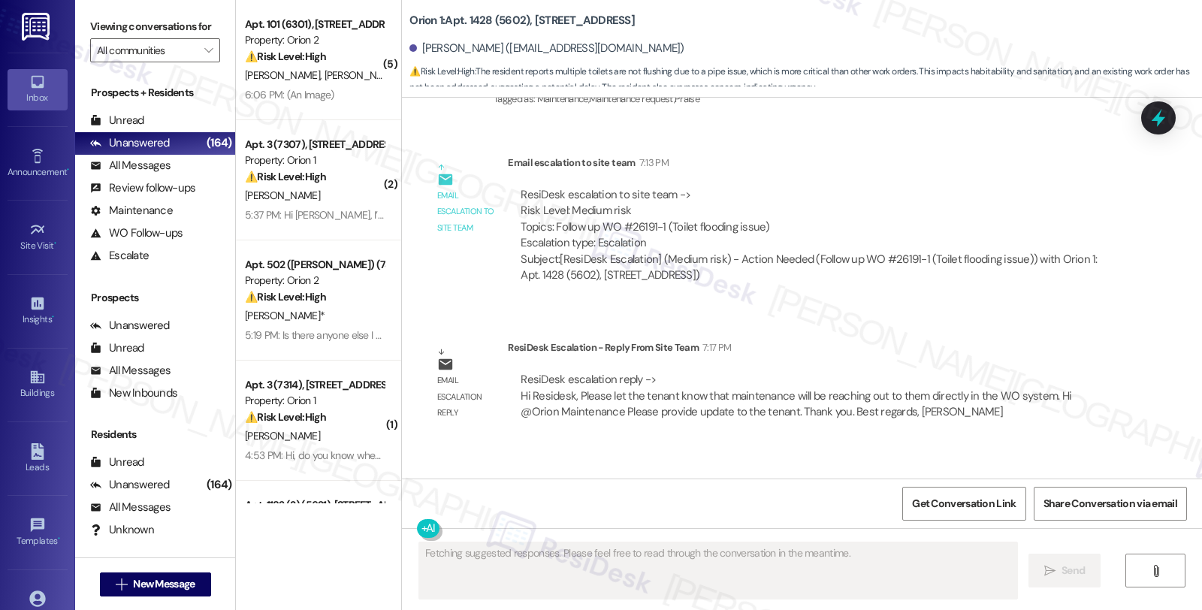
scroll to position [1508, 0]
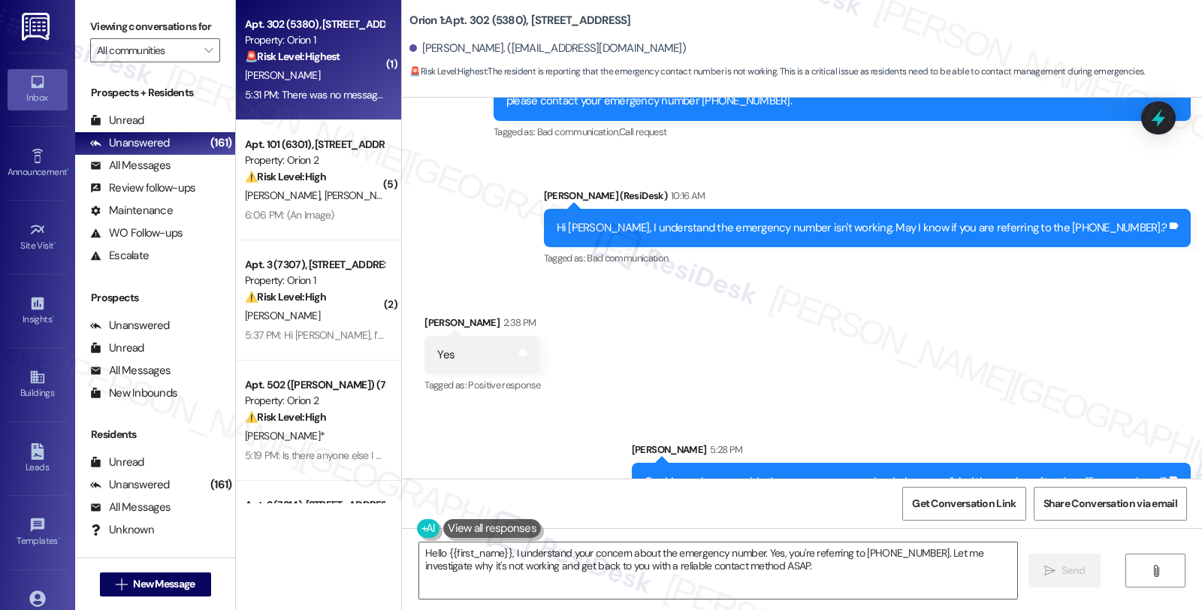
scroll to position [2727, 0]
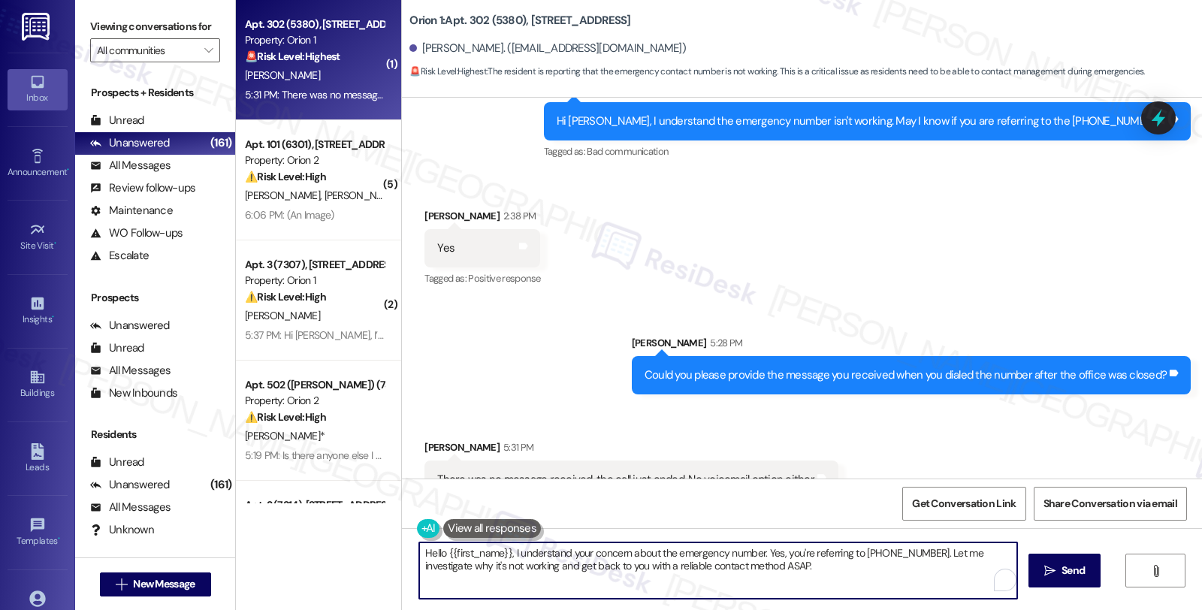
drag, startPoint x: 551, startPoint y: 537, endPoint x: 363, endPoint y: 528, distance: 188.0
click at [363, 528] on div "( 1 ) Apt. 302 (5380), 1164 W 37th Pl Property: Orion 1 🚨 Risk Level: Highest T…" at bounding box center [719, 305] width 966 height 610
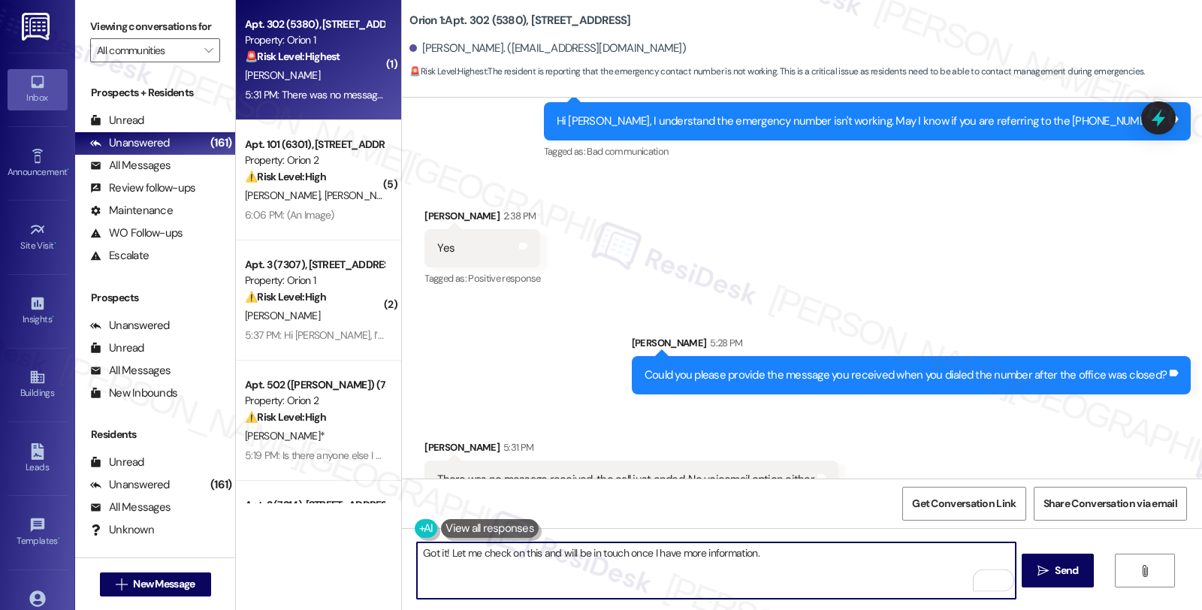
click at [799, 558] on textarea "Got it! Let me check on this and will be in touch once I have more information." at bounding box center [716, 570] width 598 height 56
click at [907, 549] on textarea "Got it! Let me check on this, and will be in touch once I have more information…" at bounding box center [716, 570] width 598 height 56
click at [933, 551] on textarea "Got it! Let me check on this, and will be in touch once I have more information…" at bounding box center [716, 570] width 598 height 56
click at [973, 549] on textarea "Got it! Let me check on this, and will be in touch once I have more information…" at bounding box center [716, 570] width 598 height 56
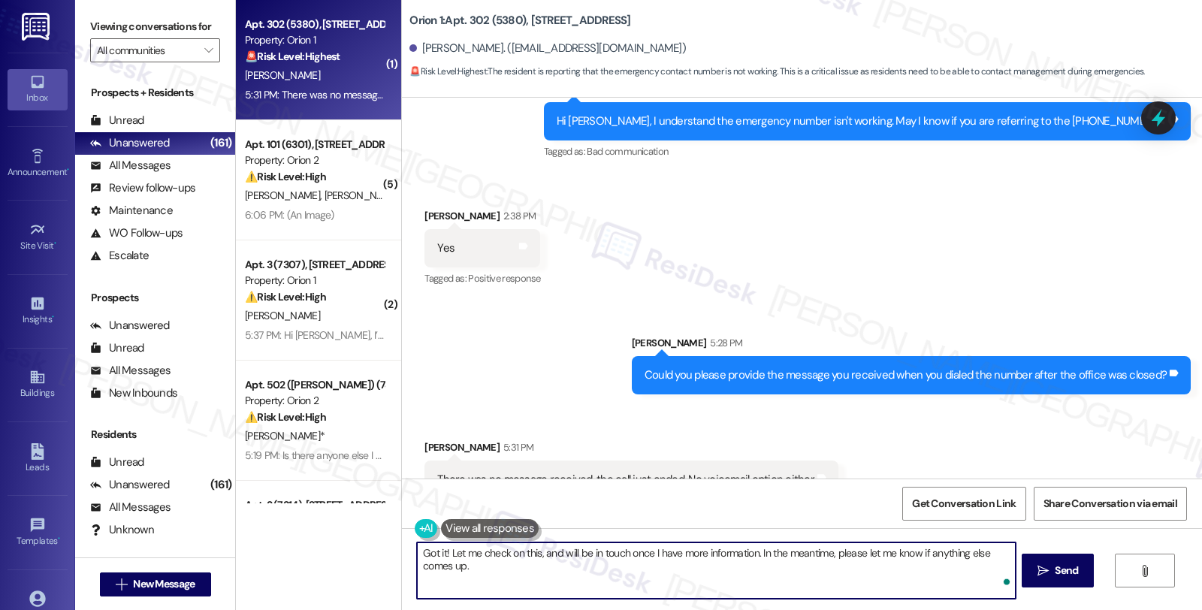
type textarea "Got it! Let me check on this, and will be in touch once I have more information…"
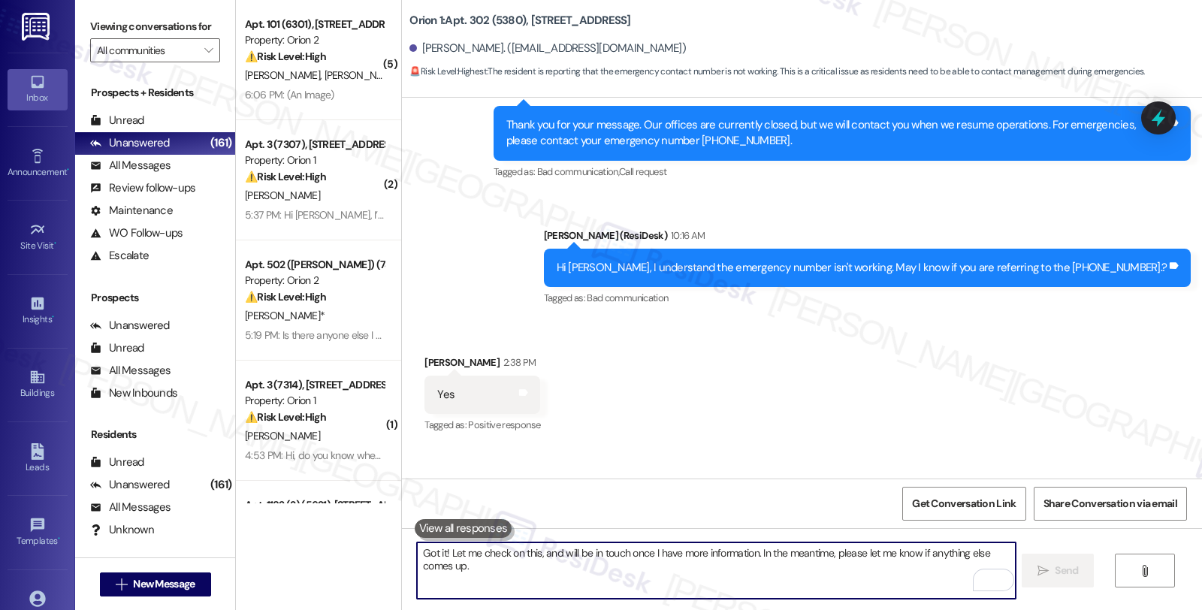
scroll to position [2498, 0]
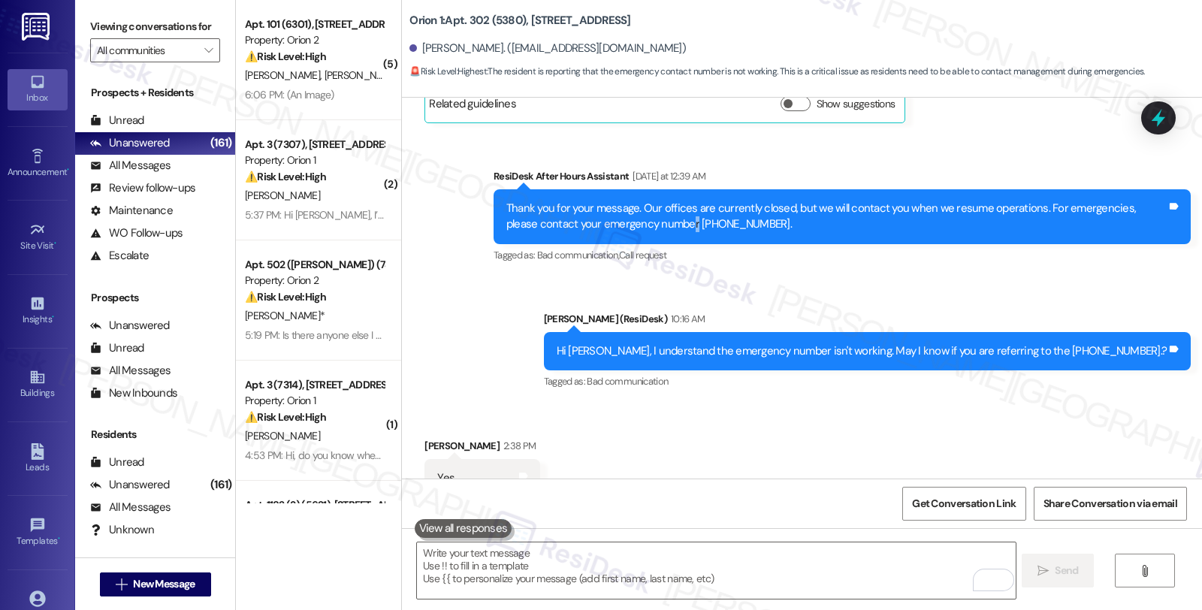
click at [650, 201] on div "Thank you for your message. Our offices are currently closed, but we will conta…" at bounding box center [836, 217] width 660 height 32
drag, startPoint x: 566, startPoint y: 192, endPoint x: 723, endPoint y: 194, distance: 157.0
click at [723, 201] on div "Thank you for your message. Our offices are currently closed, but we will conta…" at bounding box center [836, 217] width 660 height 32
copy div "emergency number 415 839 6250."
click at [1157, 115] on icon at bounding box center [1158, 118] width 18 height 23
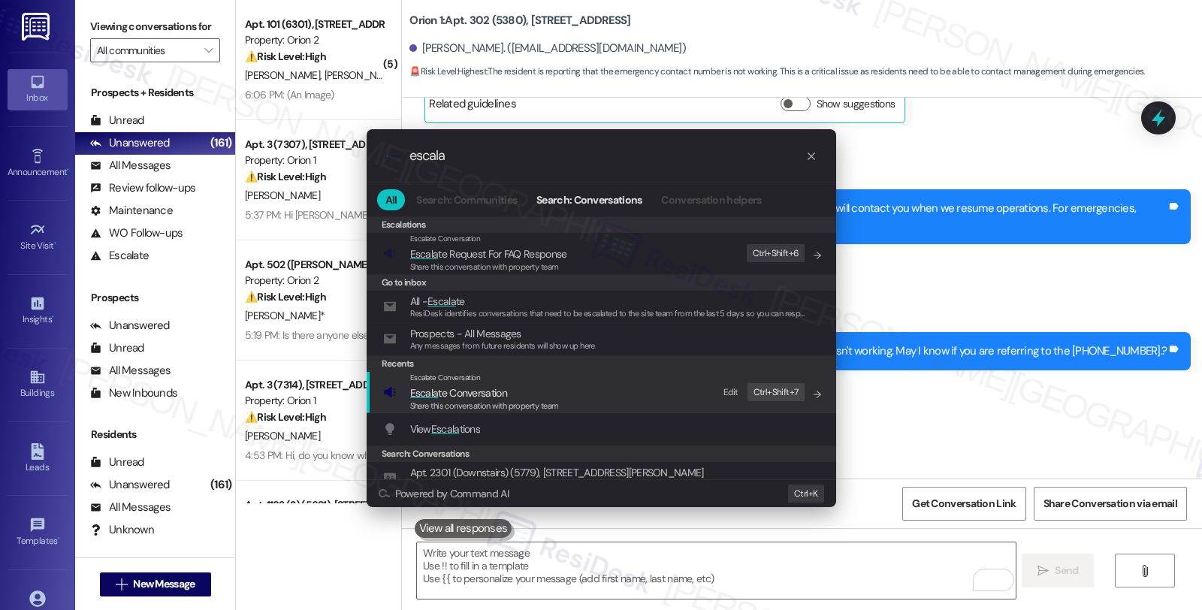
type input "escala"
click at [484, 392] on span "Escala te Conversation" at bounding box center [458, 393] width 97 height 14
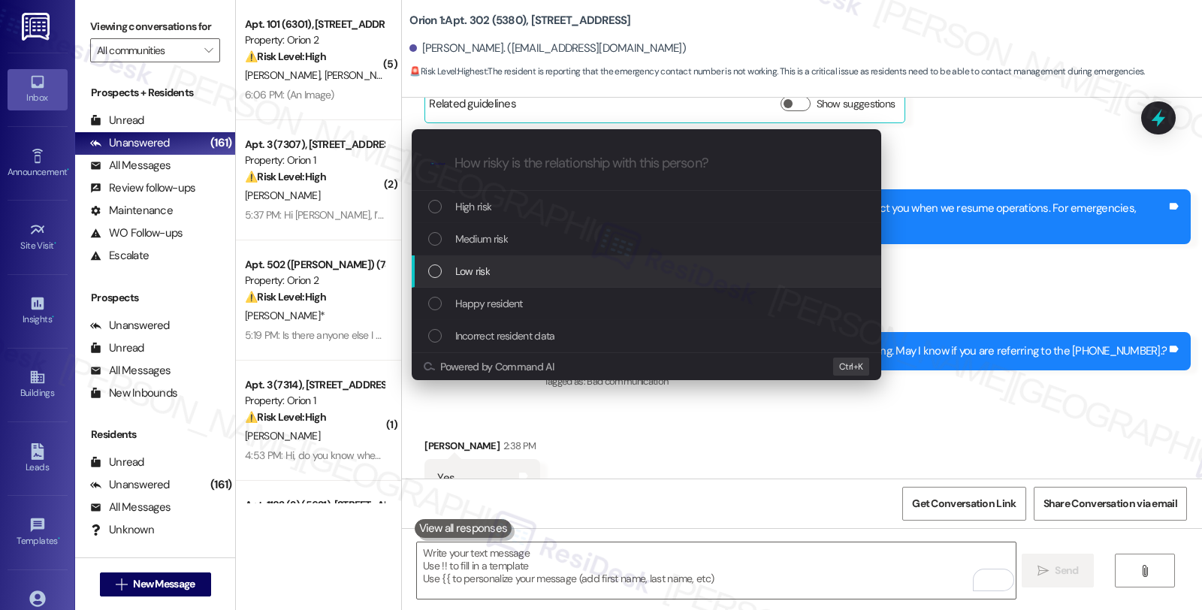
click at [484, 274] on span "Low risk" at bounding box center [472, 271] width 35 height 17
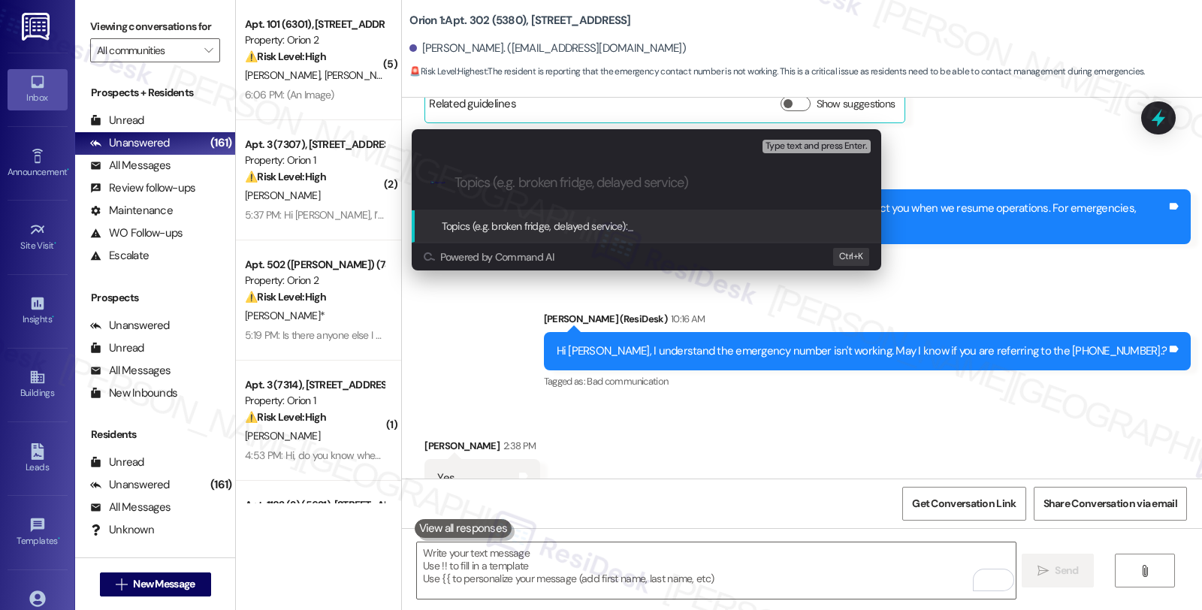
paste input "emergency number 415 839 6250."
click at [463, 183] on input "emergency number 415 839 6250." at bounding box center [652, 183] width 396 height 16
click at [673, 182] on input "Emergency number 415 839 6250." at bounding box center [652, 183] width 396 height 16
type input "Emergency number 415 839 6250 is not working"
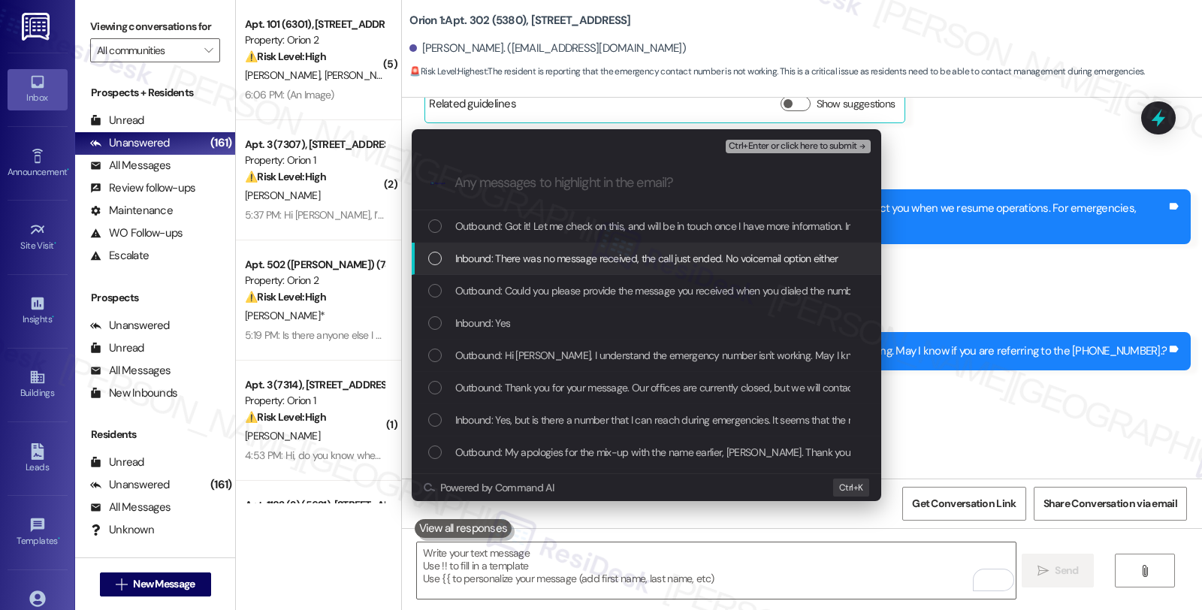
click at [629, 258] on span "Inbound: There was no message received, the call just ended. No voicemail optio…" at bounding box center [646, 258] width 383 height 17
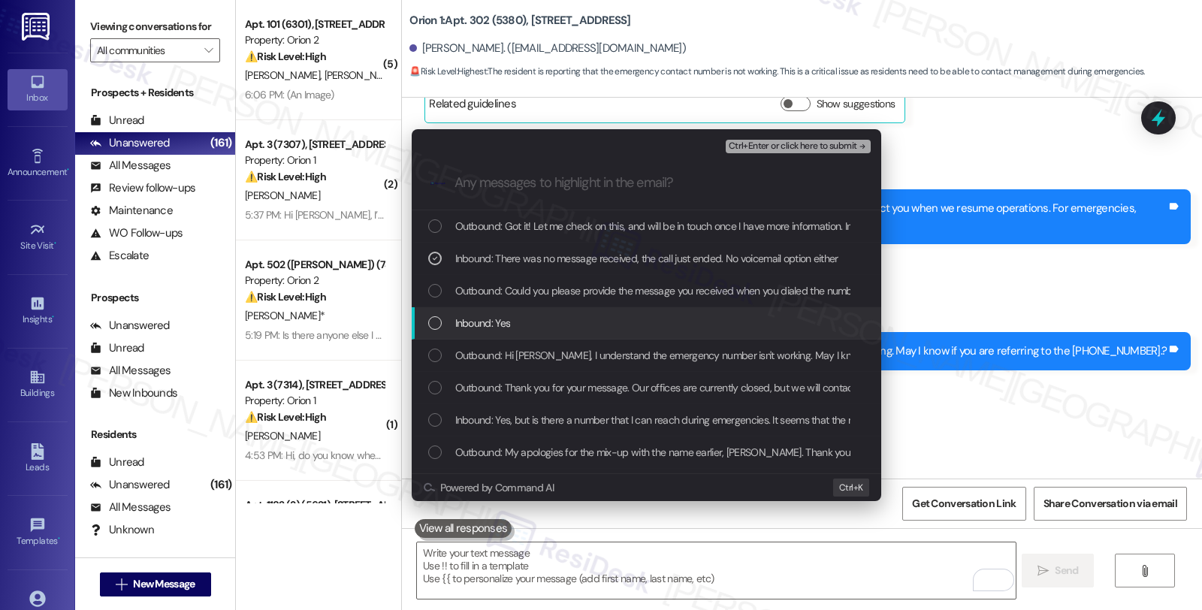
click at [596, 331] on div "Inbound: Yes" at bounding box center [647, 323] width 439 height 17
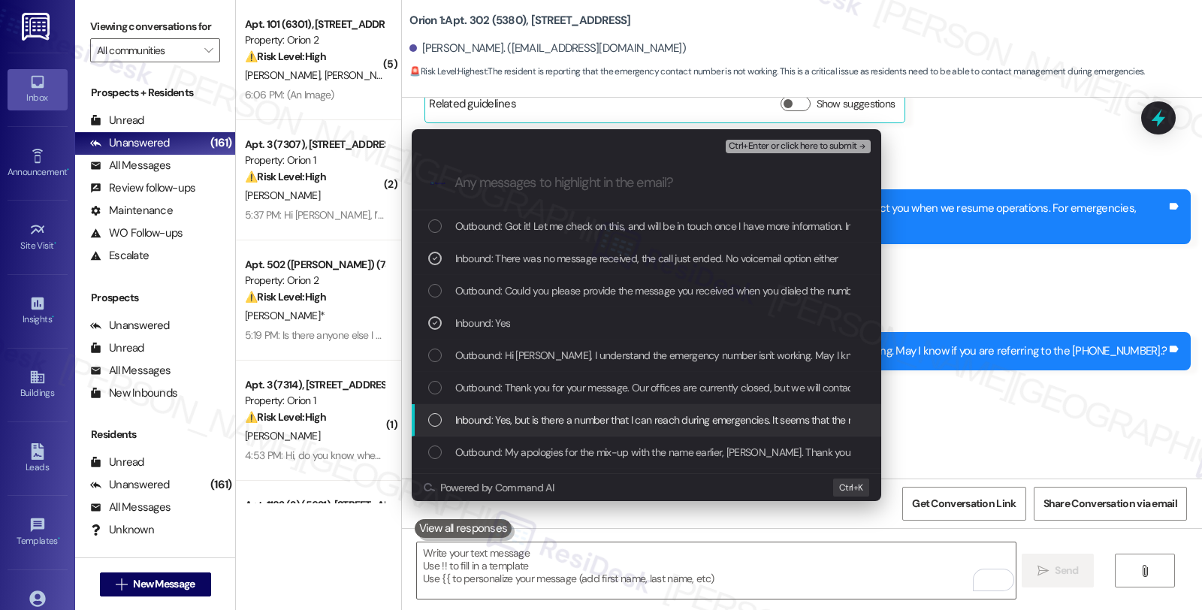
click at [623, 417] on span "Inbound: Yes, but is there a number that I can reach during emergencies. It see…" at bounding box center [820, 420] width 730 height 17
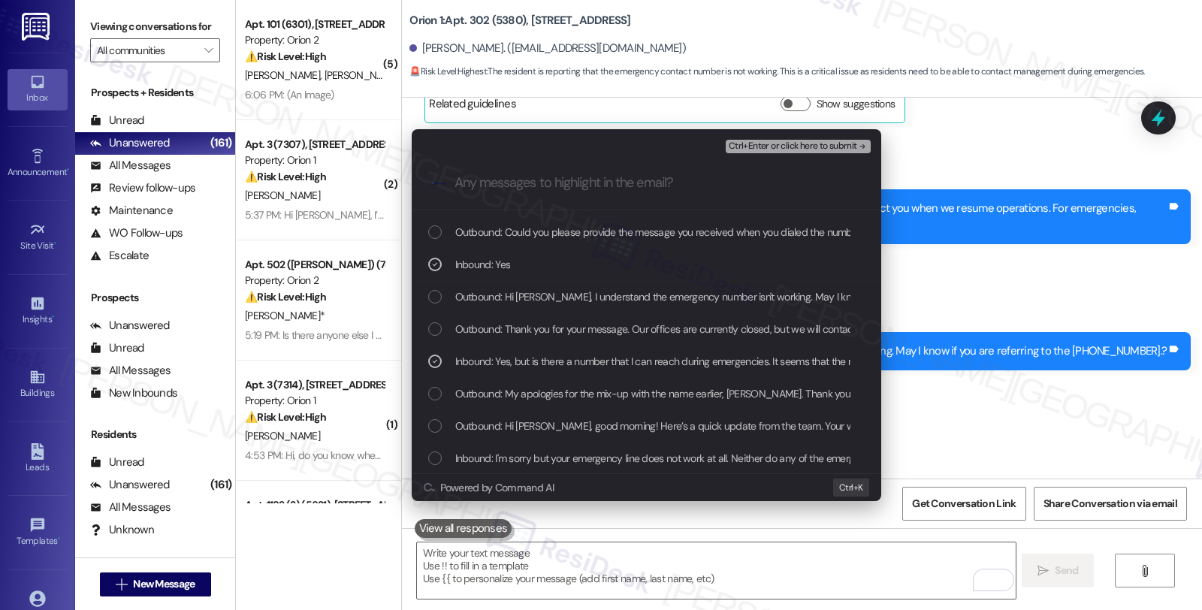
scroll to position [83, 0]
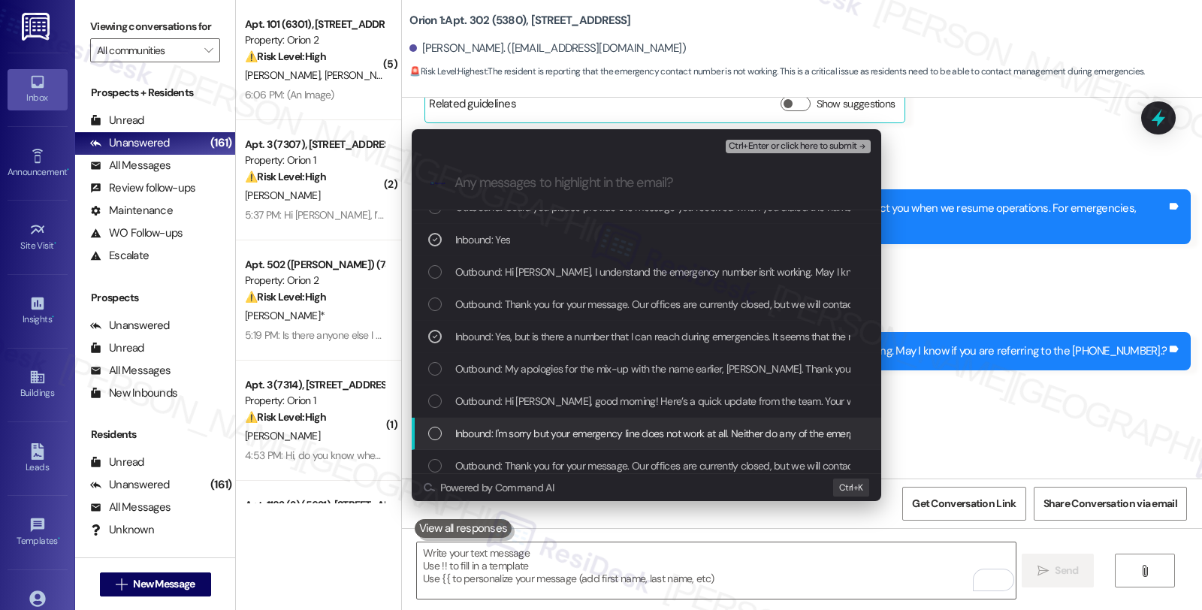
click at [651, 438] on span "Inbound: I'm sorry but your emergency line does not work at all. Neither do any…" at bounding box center [819, 433] width 728 height 17
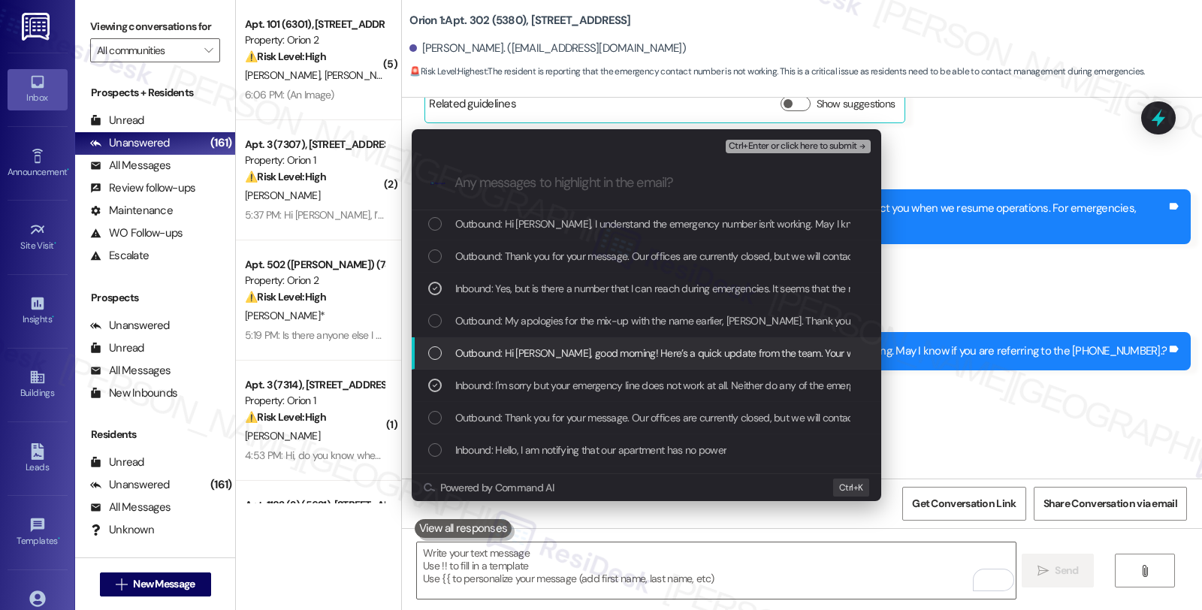
scroll to position [167, 0]
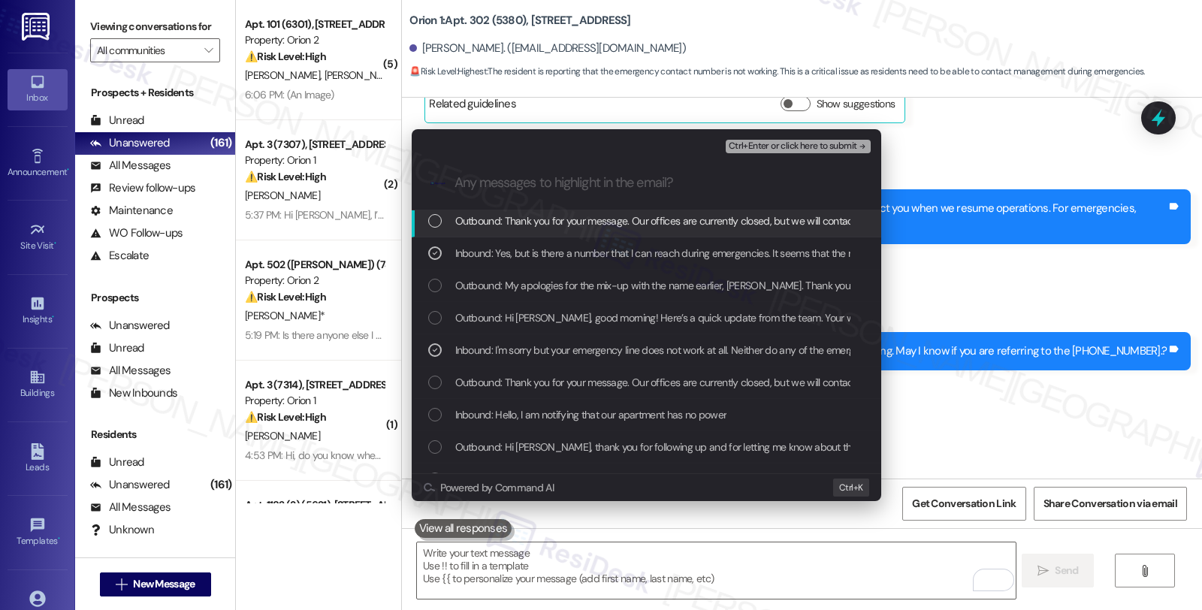
click at [797, 145] on span "Ctrl+Enter or click here to submit" at bounding box center [792, 146] width 128 height 11
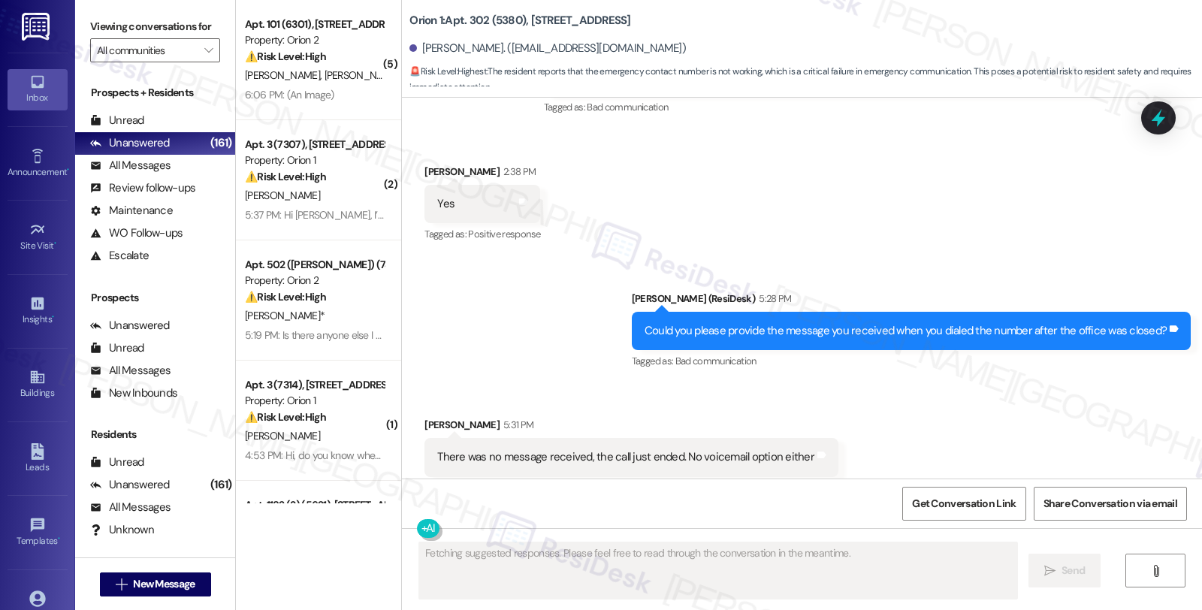
scroll to position [2899, 0]
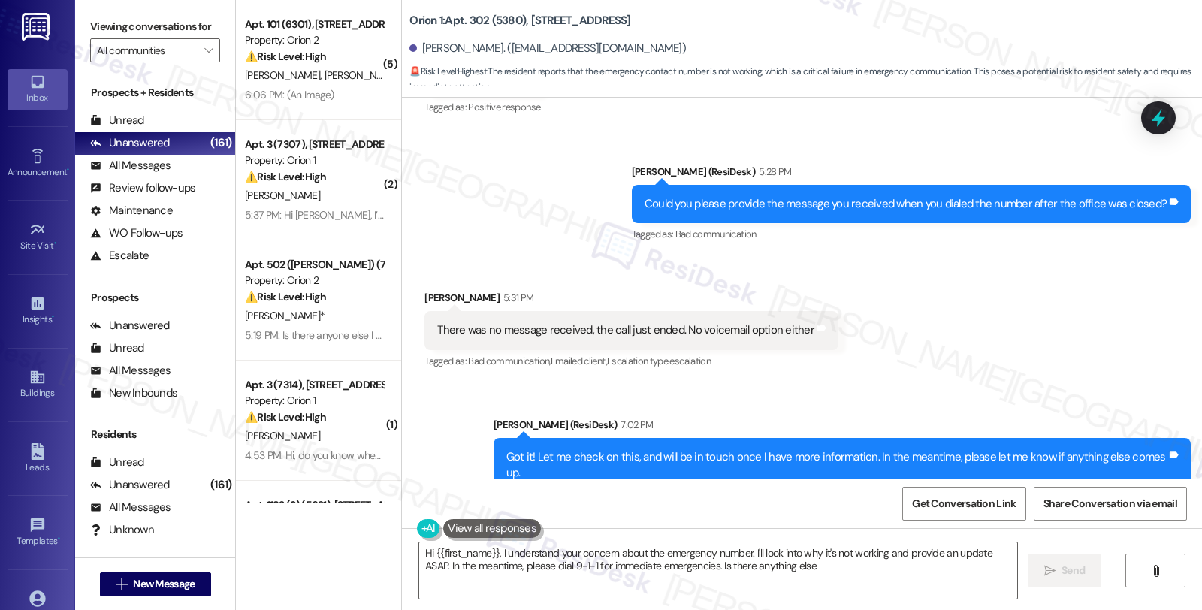
type textarea "Hi {{first_name}}, I understand your concern about the emergency number. I'll l…"
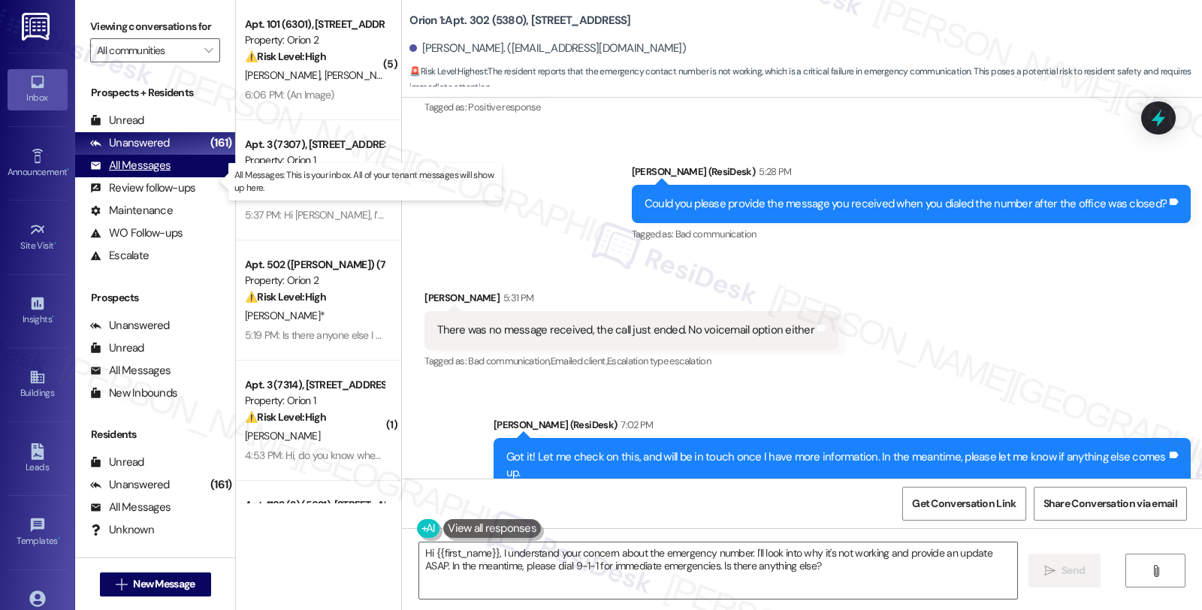
click at [137, 173] on div "All Messages" at bounding box center [130, 166] width 80 height 16
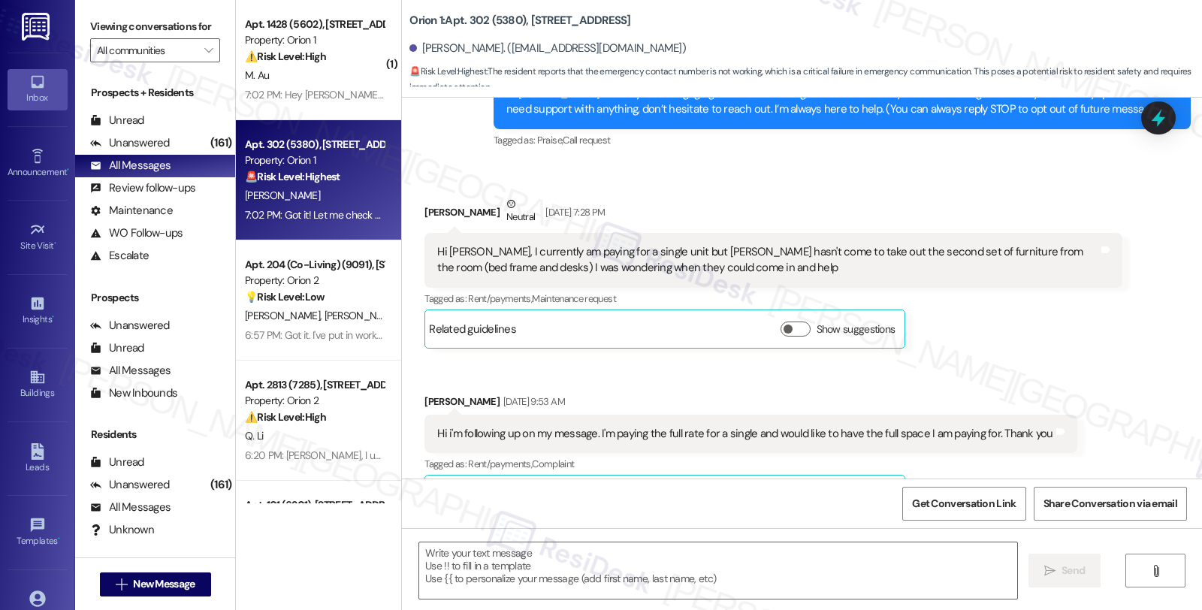
type textarea "Fetching suggested responses. Please feel free to read through the conversation…"
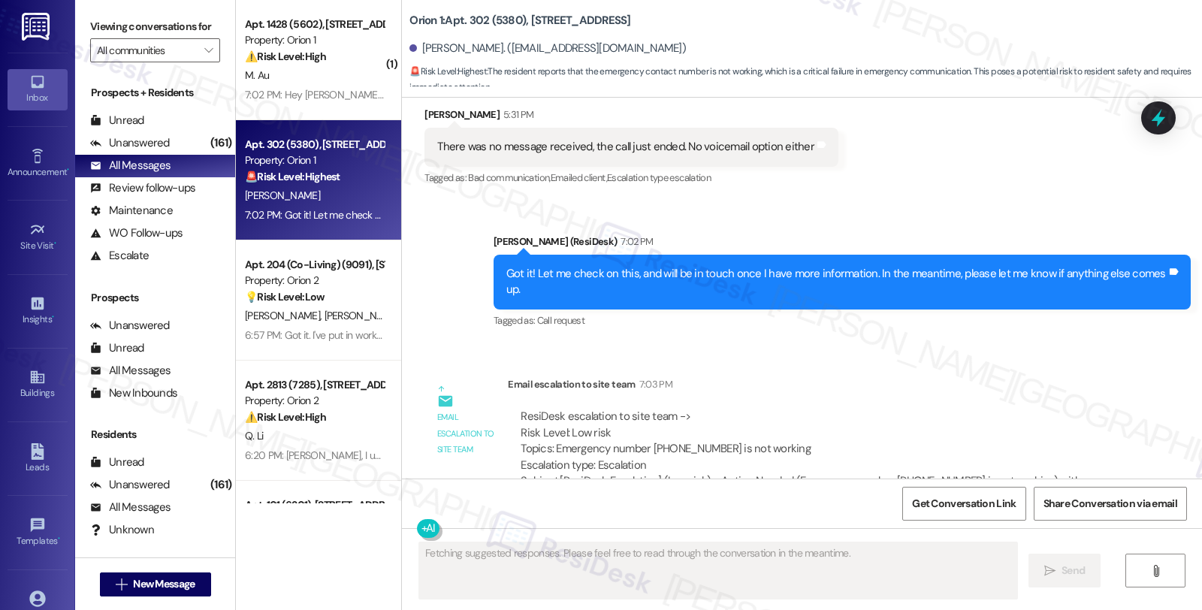
scroll to position [3083, 0]
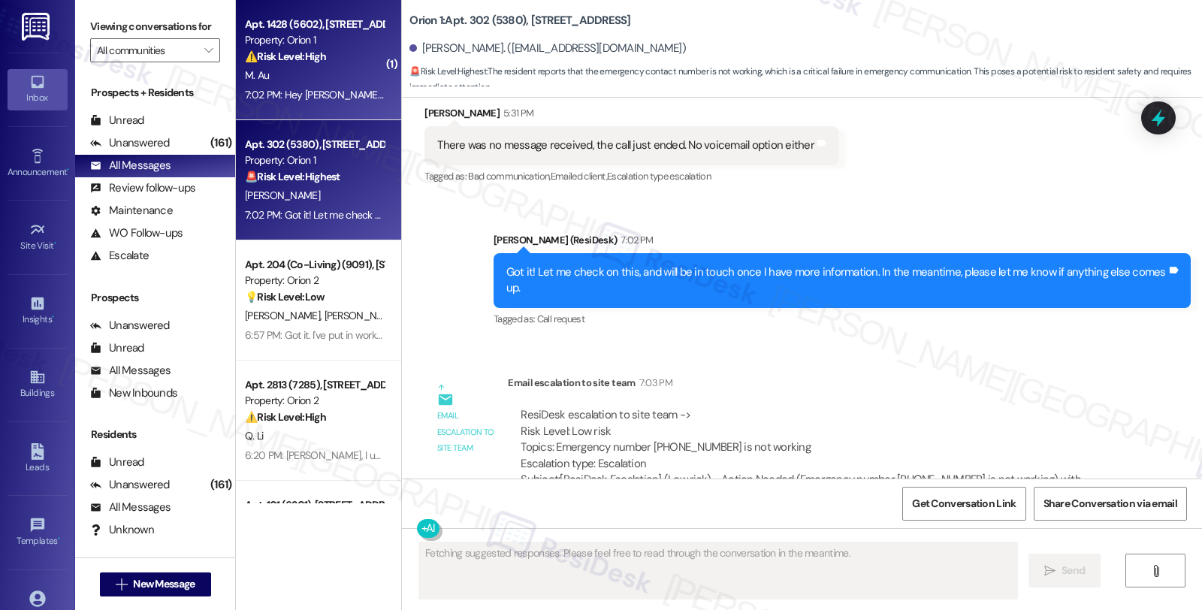
click at [321, 39] on div "Property: Orion 1" at bounding box center [314, 40] width 139 height 16
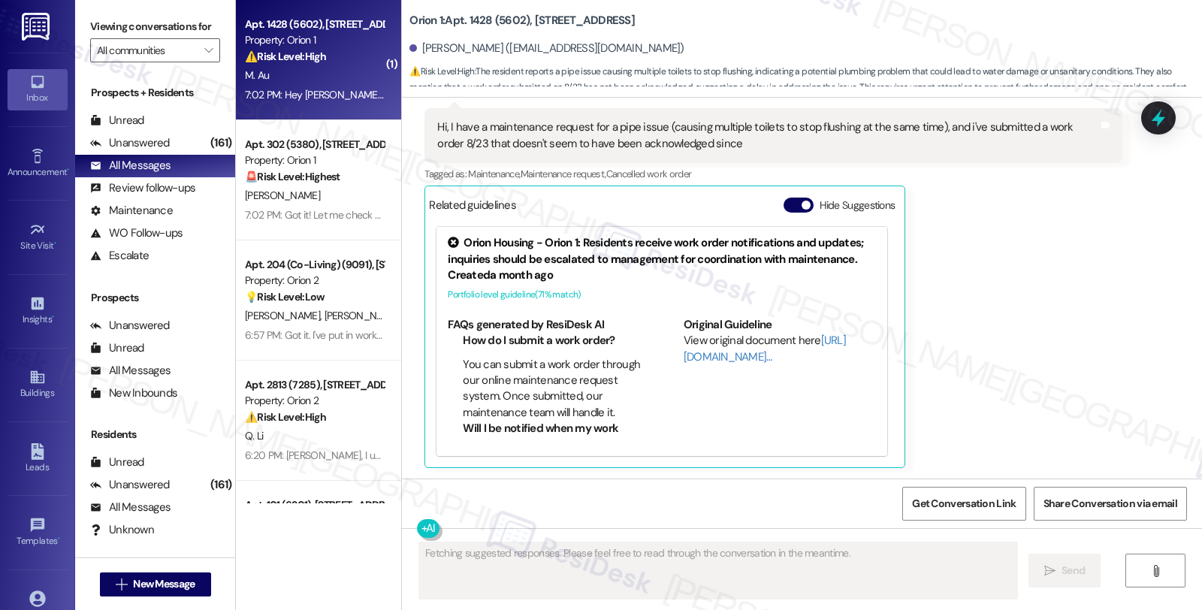
scroll to position [531, 0]
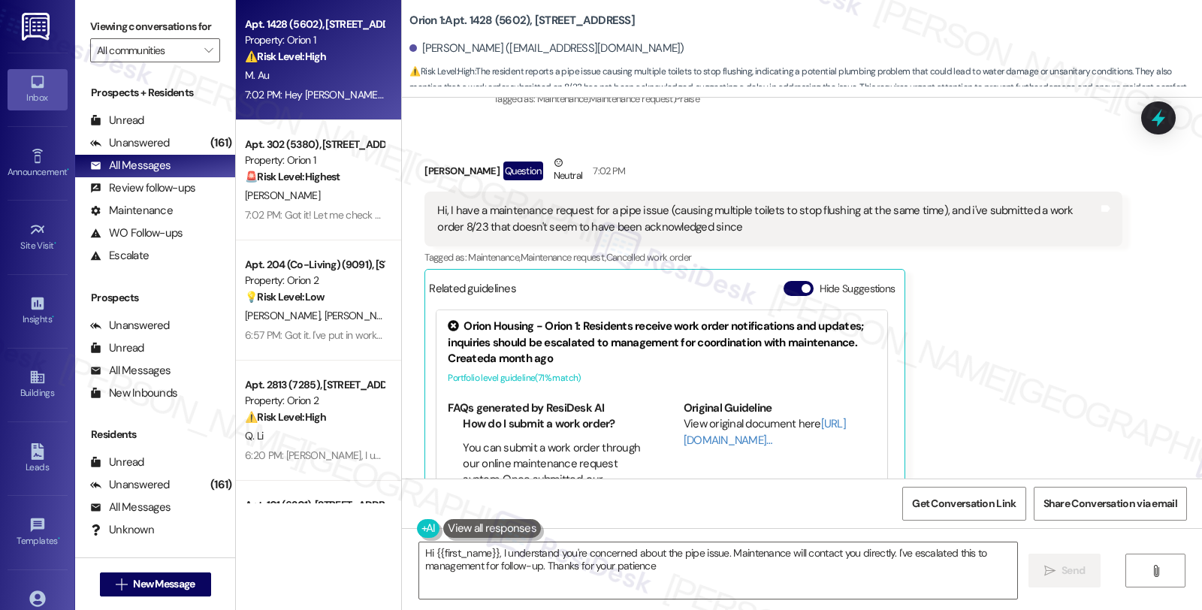
type textarea "Hi {{first_name}}, I understand you're concerned about the pipe issue. Maintena…"
drag, startPoint x: 416, startPoint y: 169, endPoint x: 459, endPoint y: 173, distance: 43.0
click at [459, 173] on div "Marcus Au Question Neutral 7:02 PM" at bounding box center [772, 173] width 697 height 37
copy div "[PERSON_NAME]"
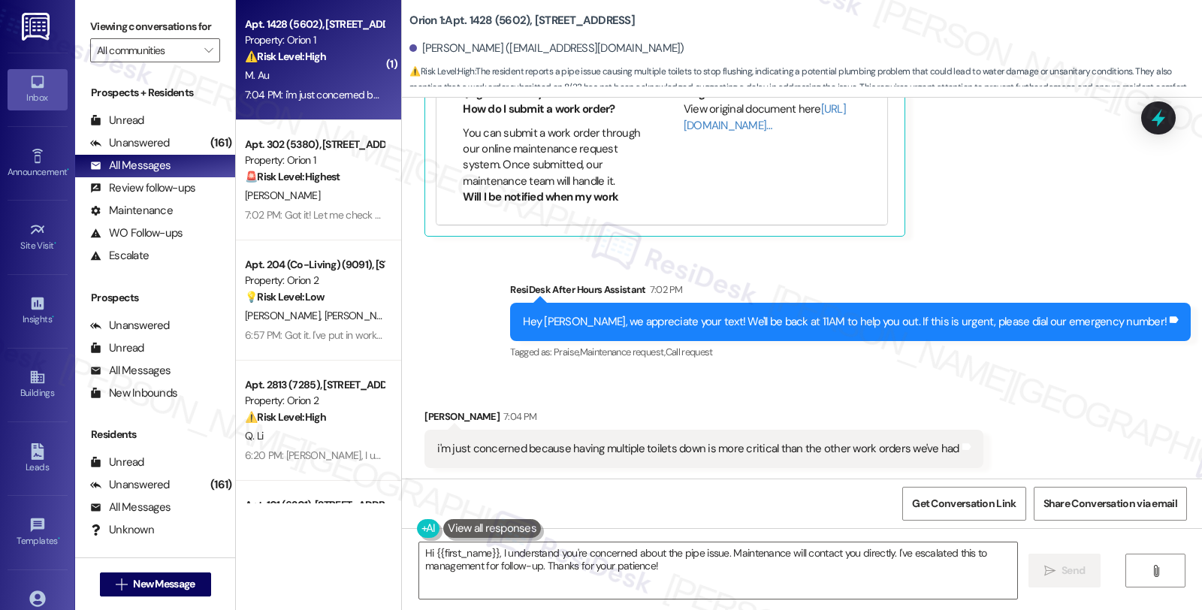
scroll to position [846, 0]
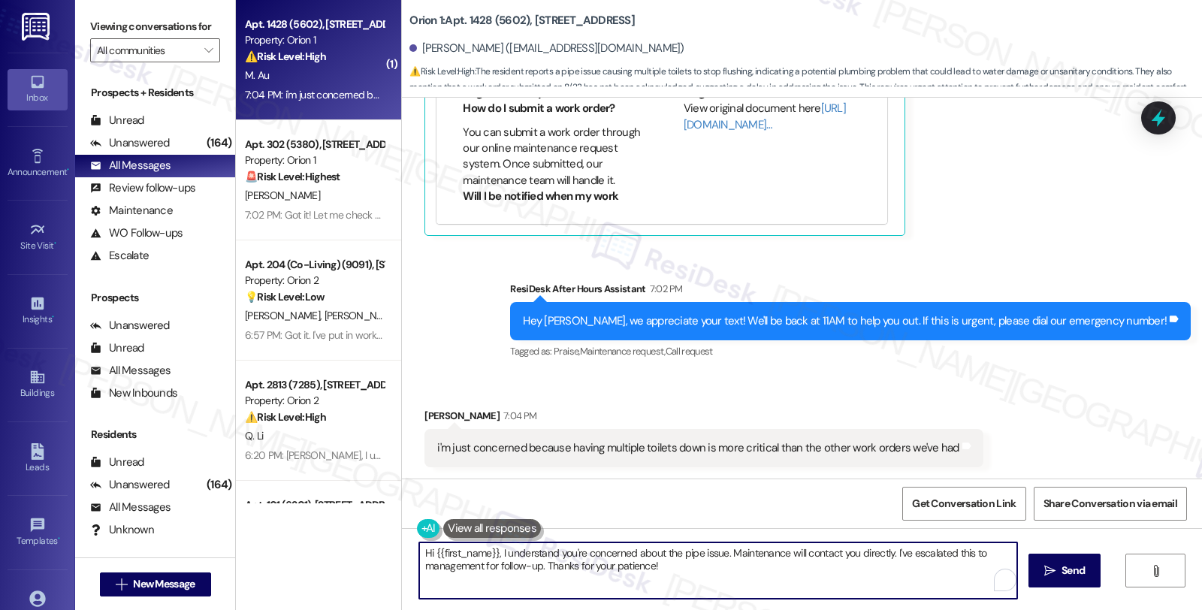
drag, startPoint x: 491, startPoint y: 549, endPoint x: 355, endPoint y: 549, distance: 135.9
click at [355, 549] on div "( 1 ) Apt. 1428 (5602), 1426 W 27th St Property: Orion 1 ⚠️ Risk Level: High Th…" at bounding box center [719, 305] width 966 height 610
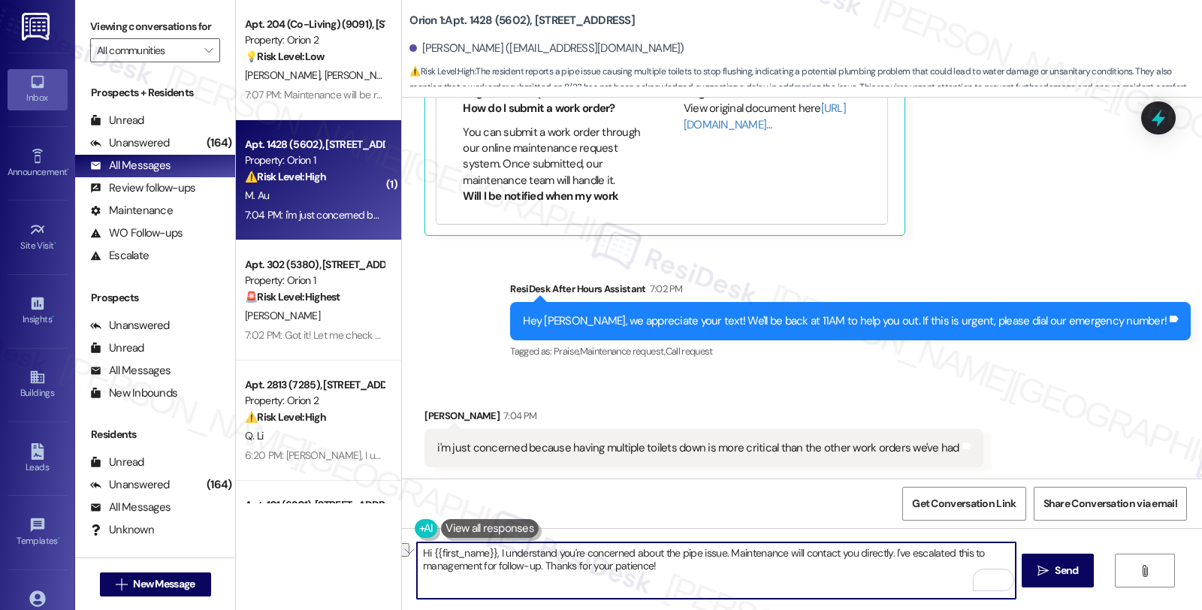
click at [709, 574] on textarea "Hi {{first_name}}, I understand you're concerned about the pipe issue. Maintena…" at bounding box center [716, 570] width 598 height 56
paste textarea "#26191-1"
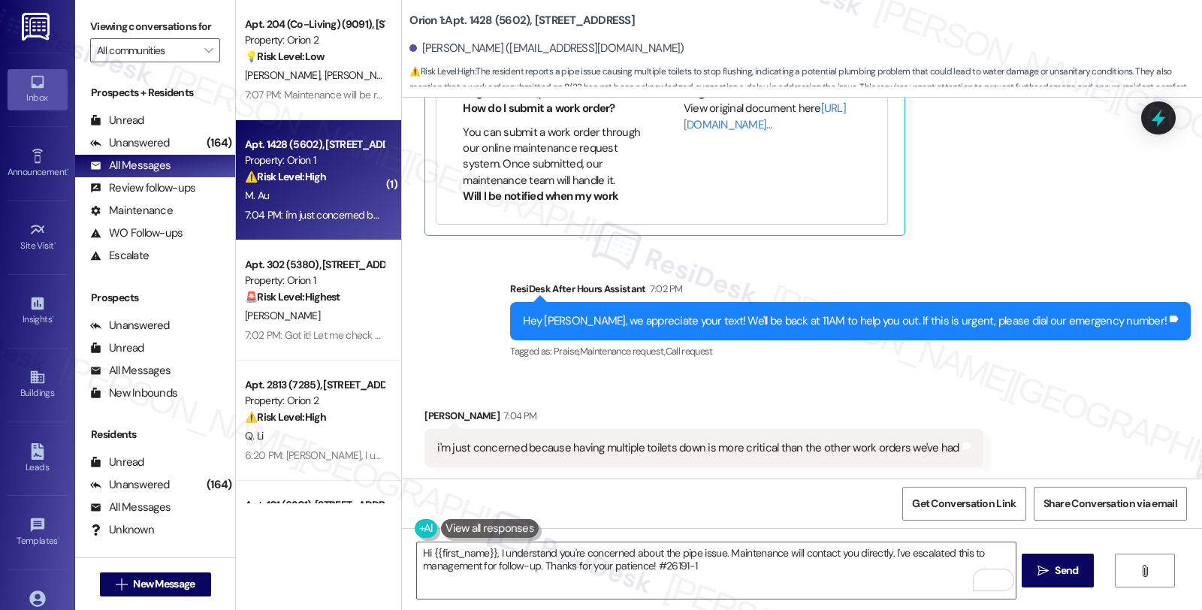
click at [1029, 403] on div "Received via SMS Marcus Au 7:04 PM i'm just concerned because having multiple t…" at bounding box center [802, 426] width 800 height 104
click at [1108, 417] on div "Received via SMS Marcus Au 7:04 PM i'm just concerned because having multiple t…" at bounding box center [802, 426] width 800 height 104
click at [417, 553] on textarea "Hi {{first_name}}, I understand you're concerned about the pipe issue. Maintena…" at bounding box center [716, 570] width 598 height 56
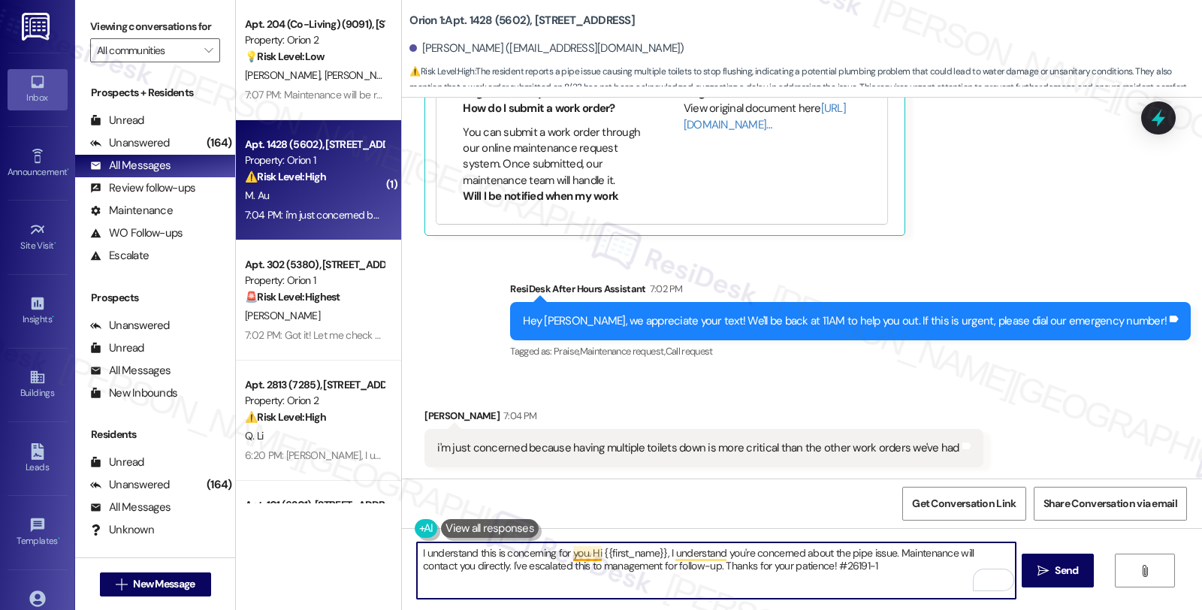
click at [583, 550] on textarea "I understand this is concerning for you. Hi {{first_name}}, I understand you're…" at bounding box center [716, 570] width 598 height 56
paste textarea "#26191-1"
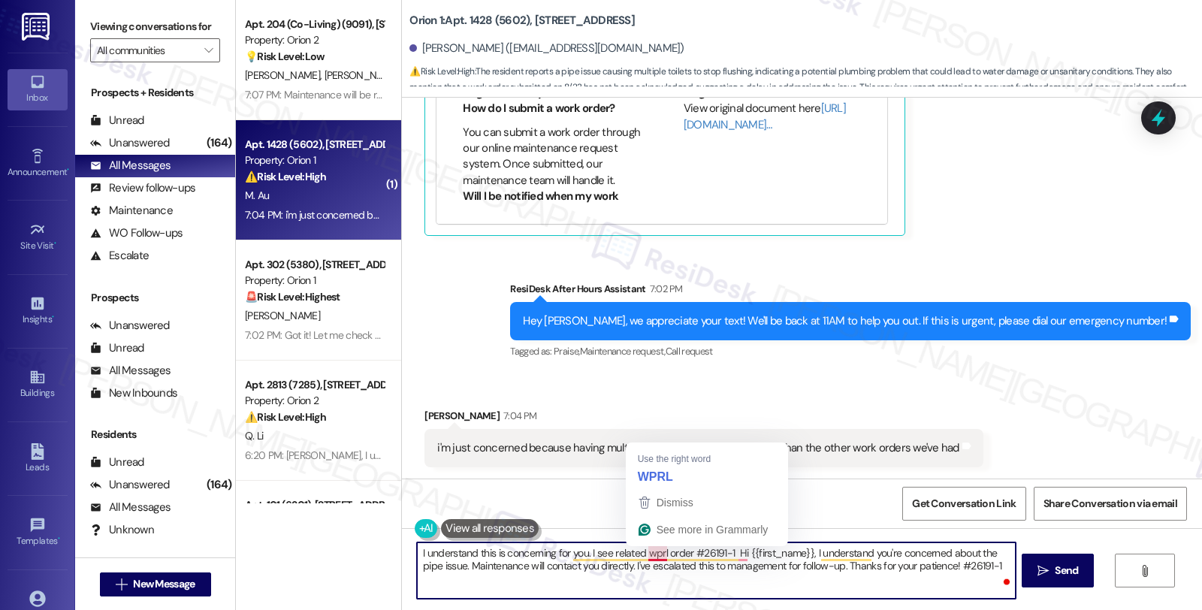
click at [646, 544] on div "Dismiss See more in Grammarly" at bounding box center [707, 517] width 162 height 57
click at [646, 561] on textarea "I understand this is concerning for you. I see related wprl order #26191-1 Hi {…" at bounding box center [716, 570] width 598 height 56
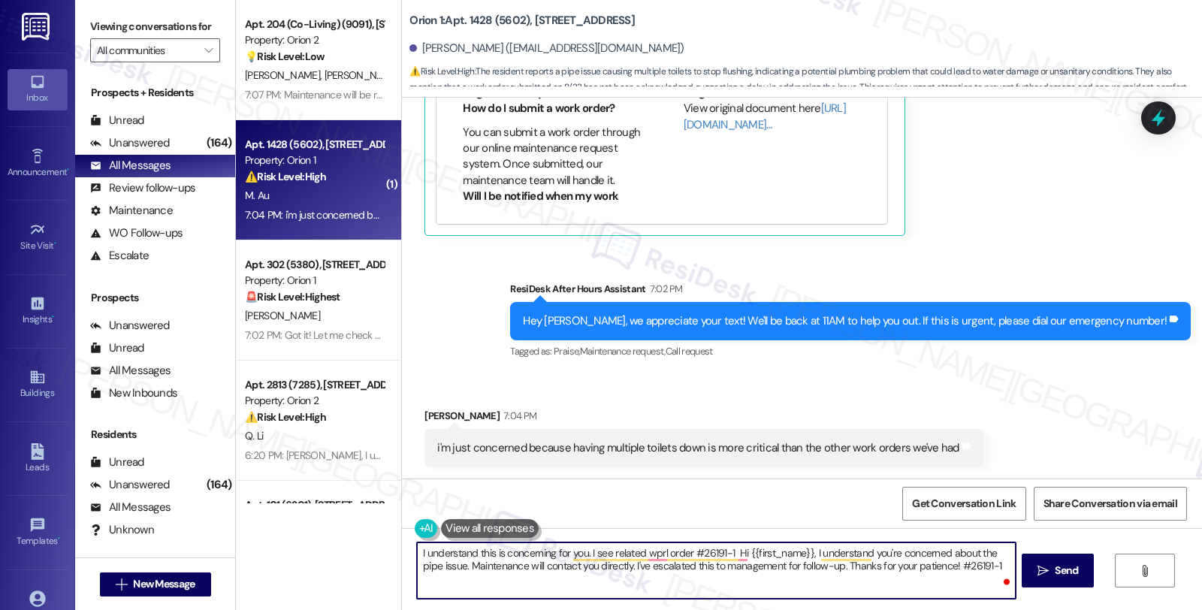
click at [646, 561] on textarea "I understand this is concerning for you. I see related wprl order #26191-1 Hi {…" at bounding box center [716, 570] width 598 height 56
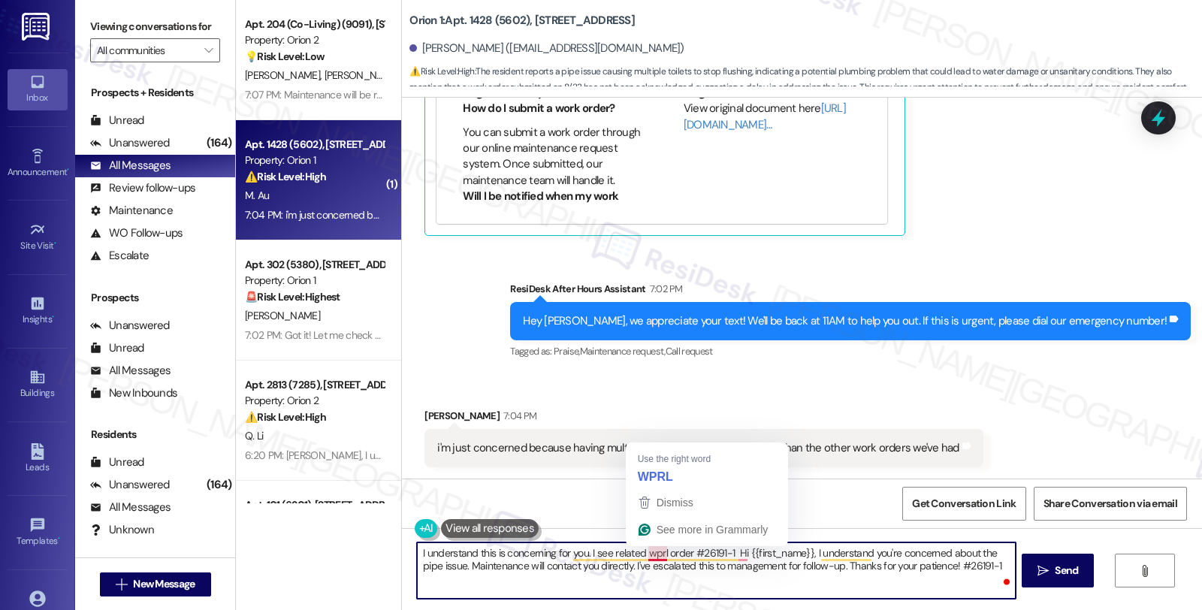
click at [647, 552] on textarea "I understand this is concerning for you. I see related wprl order #26191-1 Hi {…" at bounding box center [716, 570] width 598 height 56
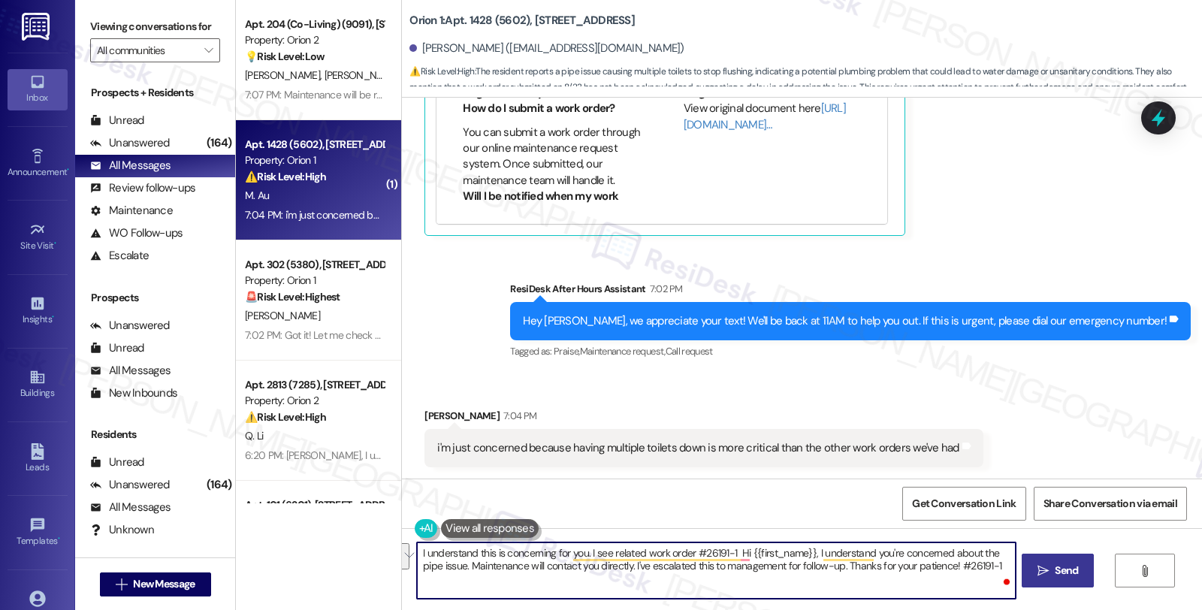
drag, startPoint x: 728, startPoint y: 550, endPoint x: 1078, endPoint y: 583, distance: 351.4
click at [1078, 583] on div "I understand this is concerning for you. I see related work order #26191-1 Hi {…" at bounding box center [802, 584] width 800 height 113
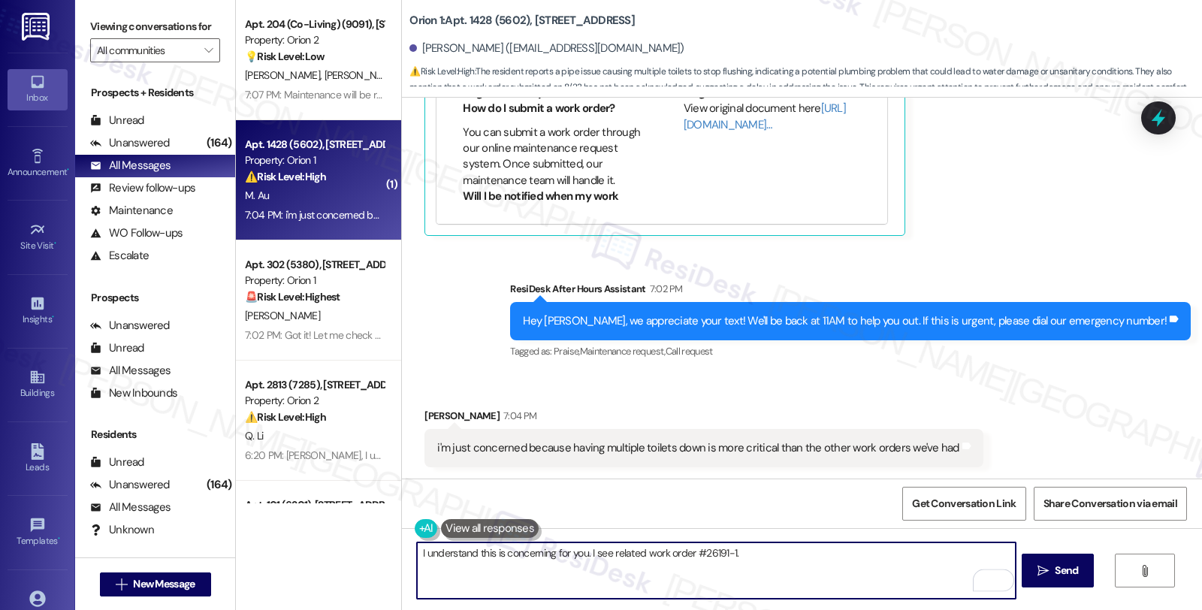
click at [755, 559] on textarea "I understand this is concerning for you. I see related work order #26191-1." at bounding box center [716, 570] width 598 height 56
click at [653, 568] on textarea "I understand this is concerning for you. I see related work order #26191-1. I'l…" at bounding box center [716, 570] width 598 height 56
click at [725, 572] on textarea "I understand this is concerning for you. I see related work order #26191-1. I'l…" at bounding box center [716, 570] width 598 height 56
click at [806, 563] on textarea "I understand this is concerning for you. I see related work order #26191-1. I'l…" at bounding box center [716, 570] width 598 height 56
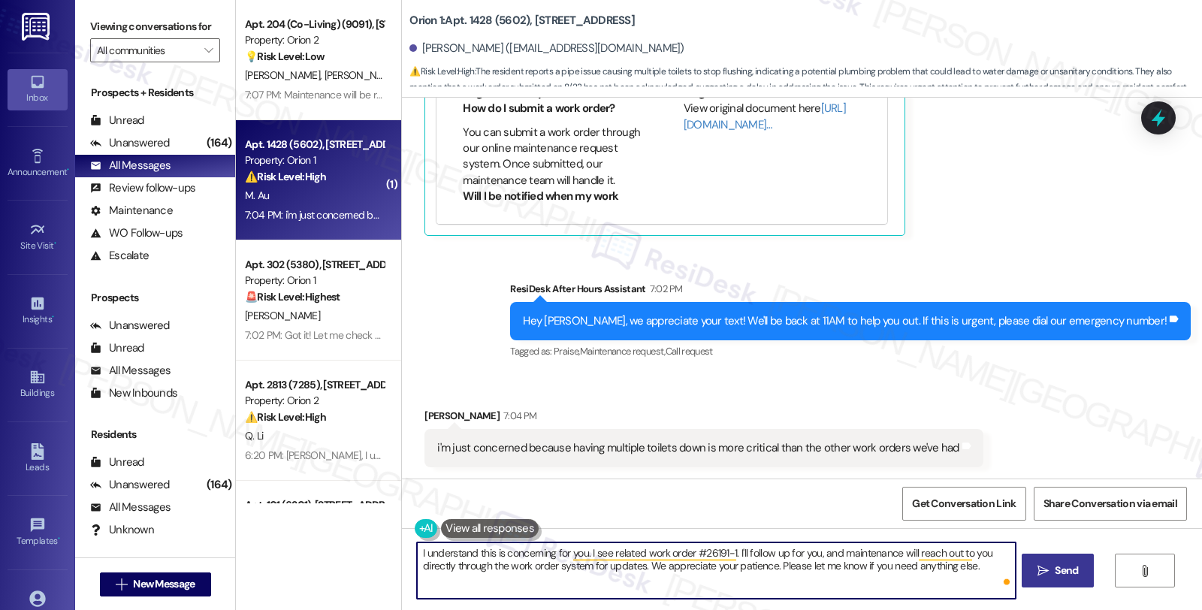
type textarea "I understand this is concerning for you. I see related work order #26191-1. I'l…"
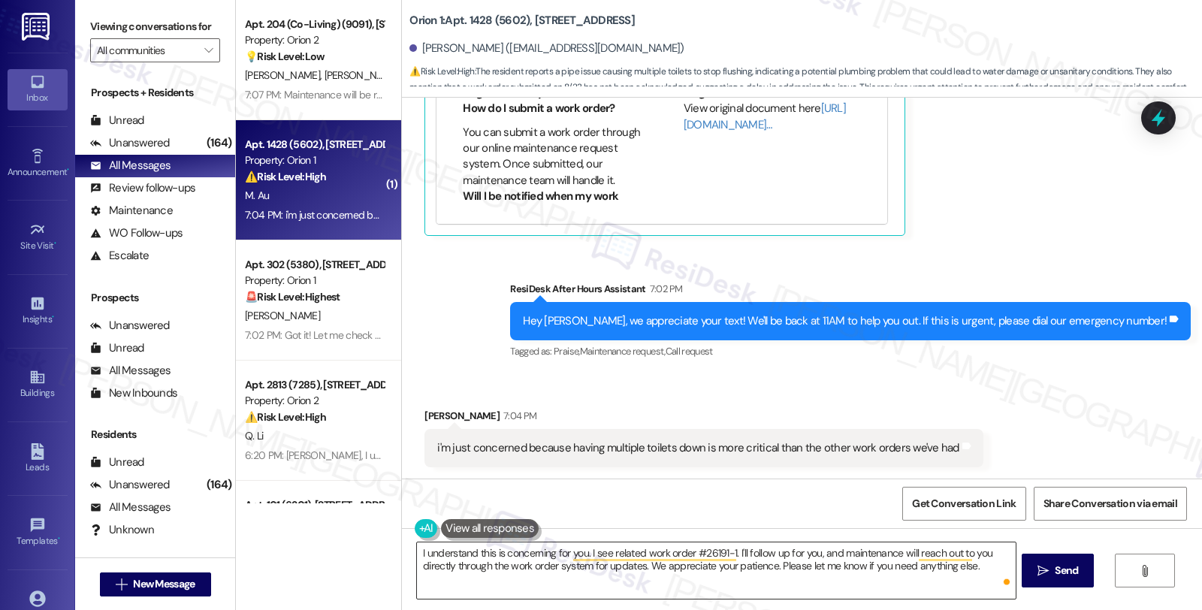
click at [791, 575] on textarea "I understand this is concerning for you. I see related work order #26191-1. I'l…" at bounding box center [716, 570] width 598 height 56
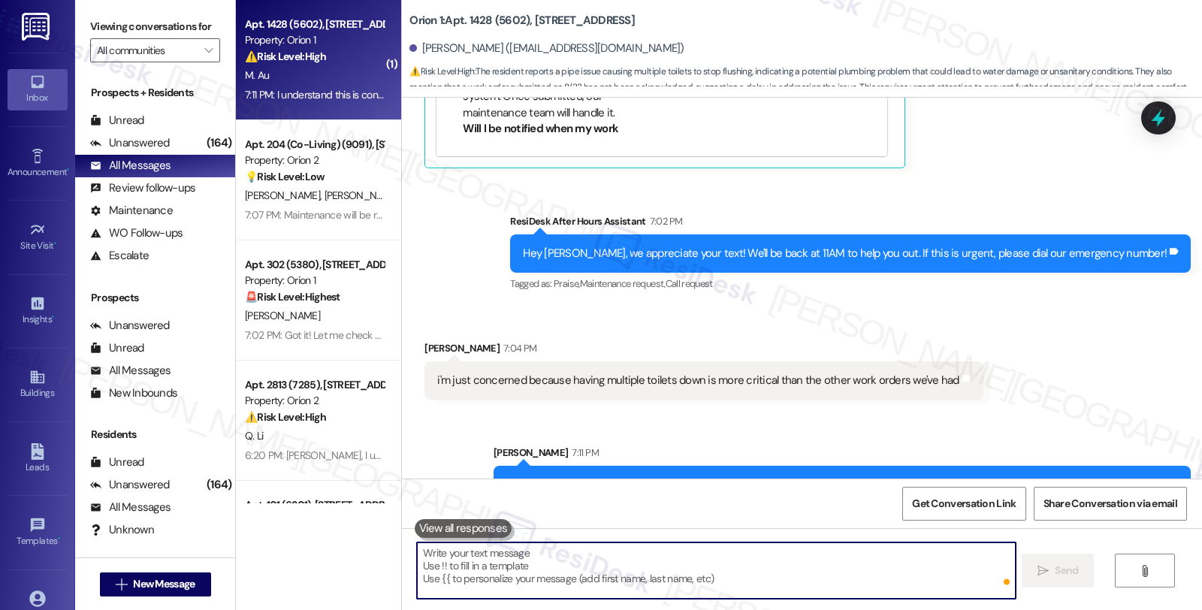
scroll to position [967, 0]
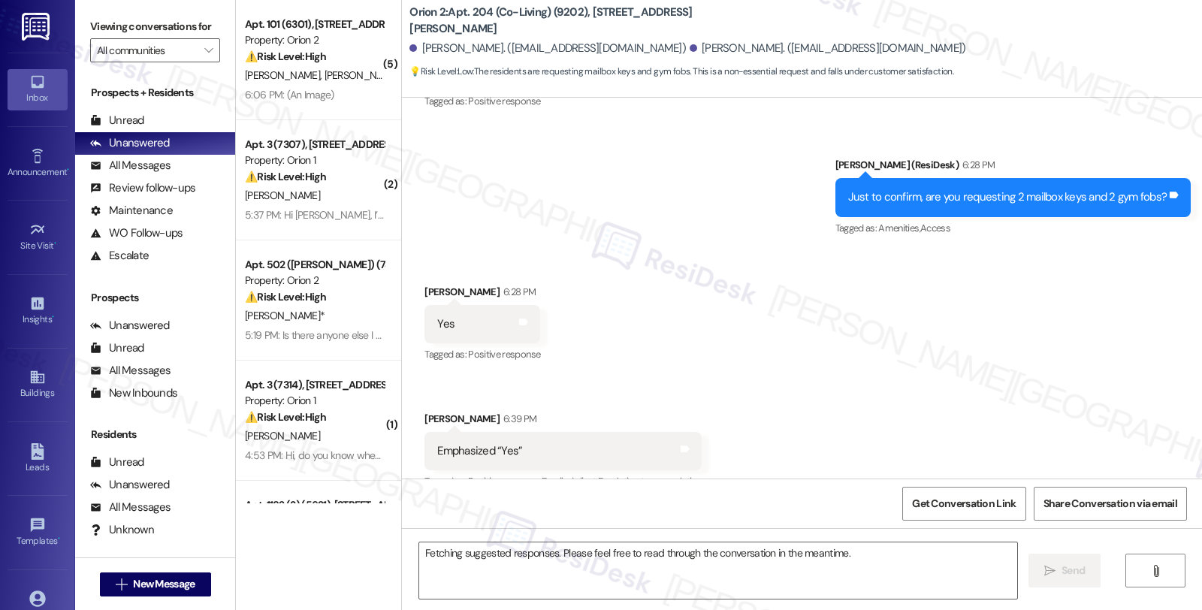
scroll to position [2649, 0]
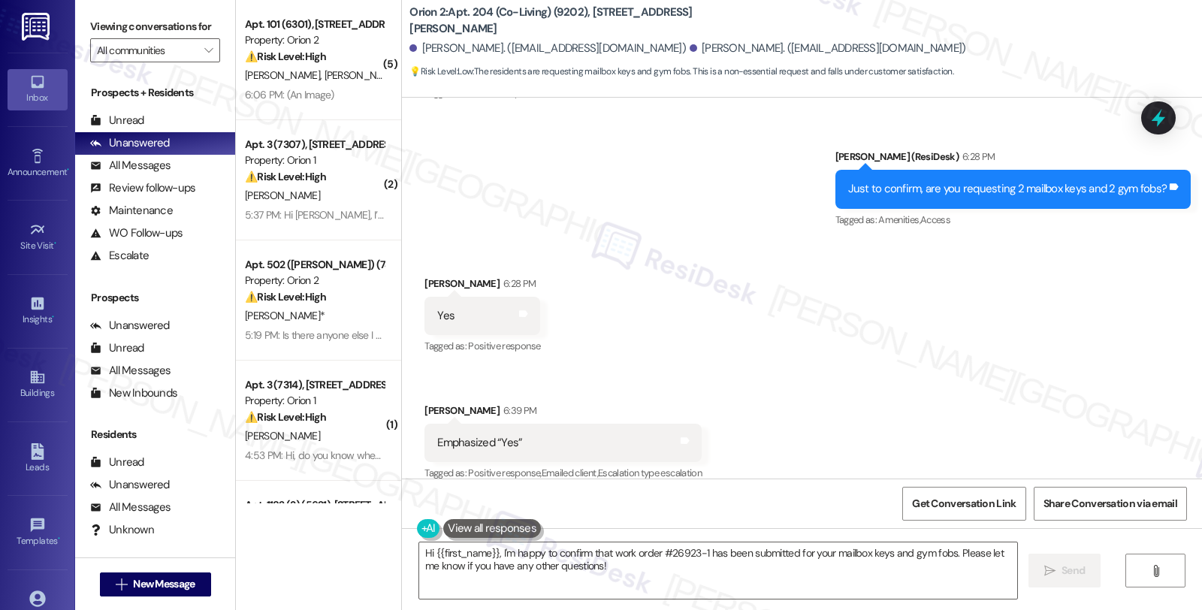
click at [1025, 362] on div "Received via SMS [PERSON_NAME] 6:28 PM Yes Tags and notes Tagged as: Positive r…" at bounding box center [802, 369] width 800 height 254
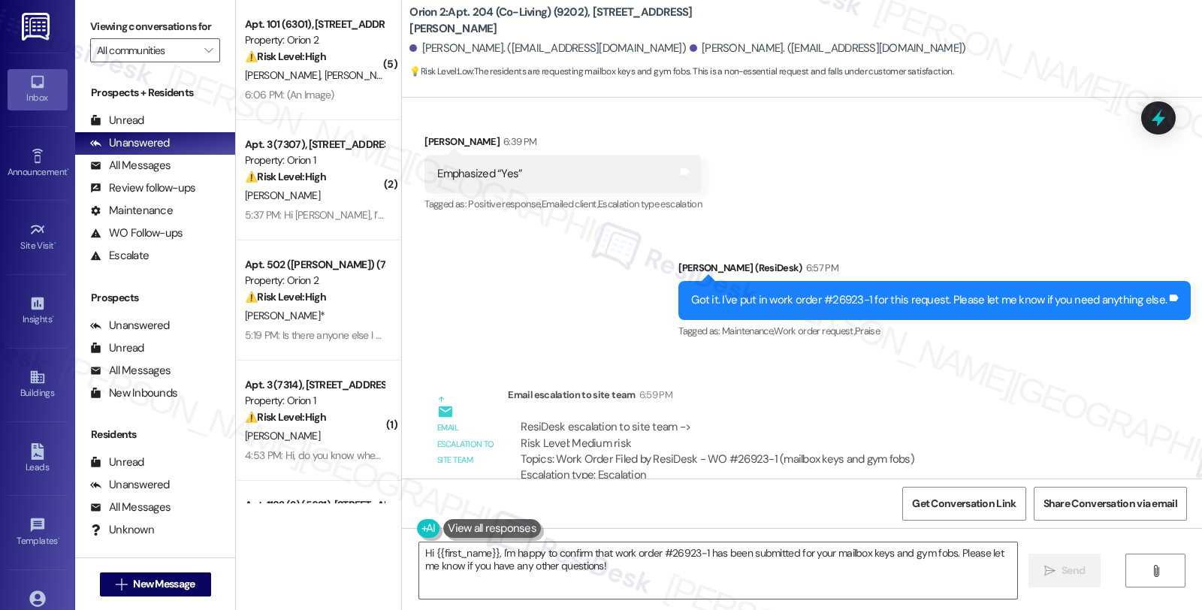
scroll to position [3098, 0]
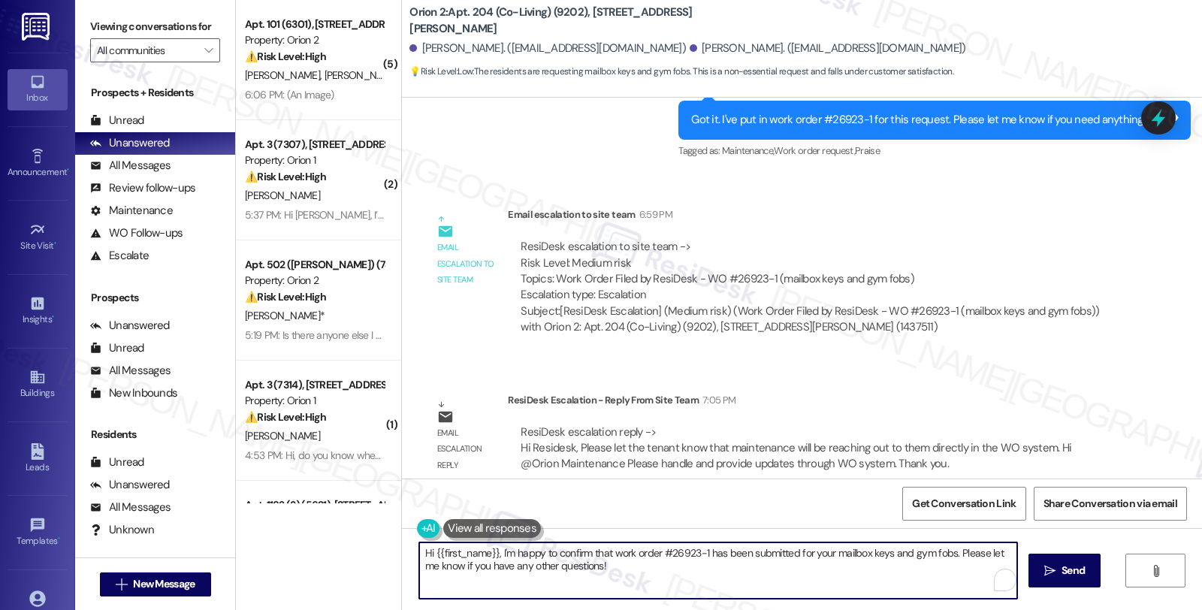
drag, startPoint x: 611, startPoint y: 567, endPoint x: 365, endPoint y: 521, distance: 249.8
click at [365, 521] on div "( 5 ) Apt. 101 (6301), [STREET_ADDRESS] Property: Orion 2 ⚠️ Risk Level: High T…" at bounding box center [719, 305] width 966 height 610
paste textarea "#26191-1"
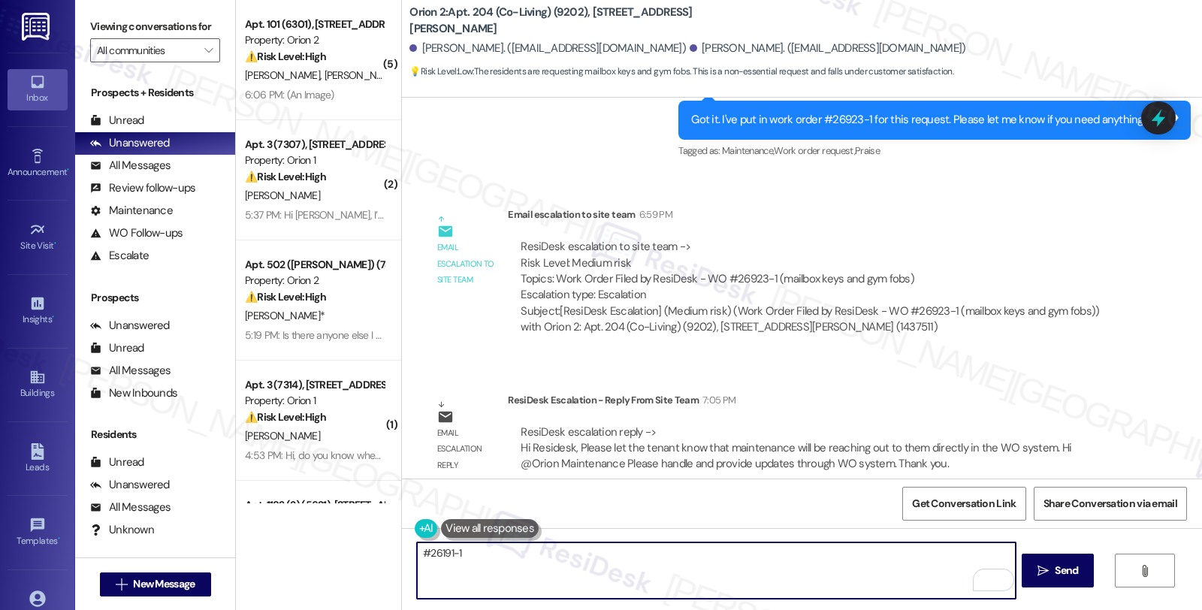
drag, startPoint x: 548, startPoint y: 569, endPoint x: 358, endPoint y: 567, distance: 190.0
click at [358, 567] on div "( 5 ) Apt. 101 (6301), [STREET_ADDRESS] Property: Orion 2 ⚠️ Risk Level: High T…" at bounding box center [719, 305] width 966 height 610
paste textarea "maintenance will be reaching out to them directly in the WO system."
click at [417, 550] on textarea "maintenance will be reaching out to them directly in the WO system." at bounding box center [716, 570] width 598 height 56
click at [580, 553] on textarea "Maintenance will be reaching out to them directly in the WO system." at bounding box center [716, 570] width 598 height 56
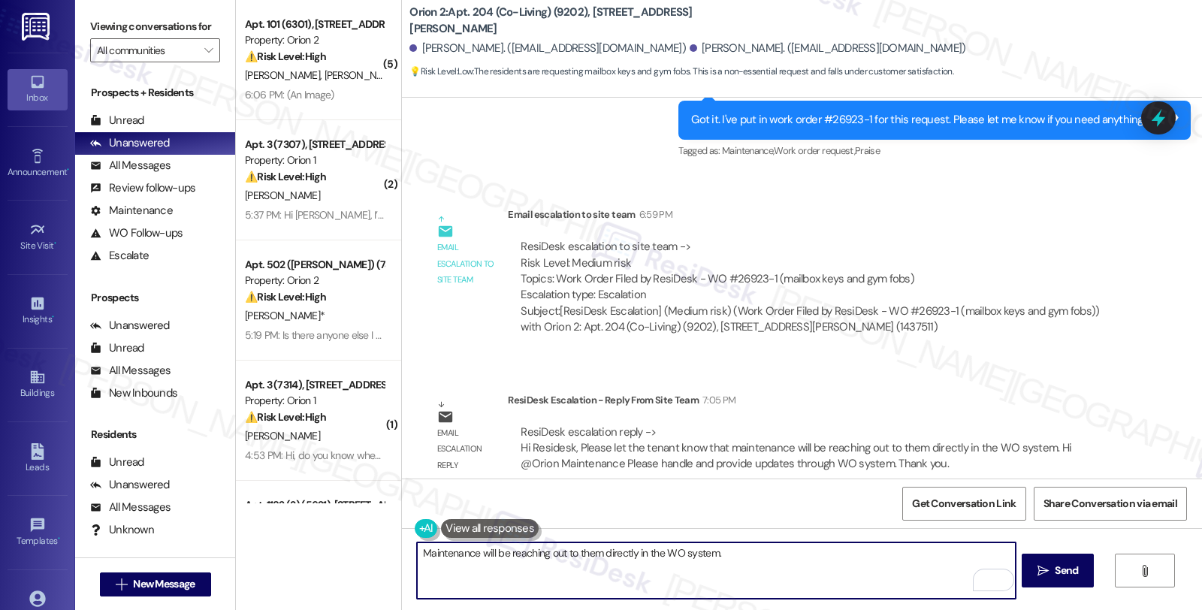
click at [580, 553] on textarea "Maintenance will be reaching out to them directly in the WO system." at bounding box center [716, 570] width 598 height 56
click at [619, 553] on textarea "Maintenance will be reaching out to you directly in the WO system." at bounding box center [716, 570] width 598 height 56
click at [810, 553] on textarea "Maintenance will be reaching out to you directly for updates in the WO system." at bounding box center [716, 570] width 598 height 56
type textarea "Maintenance will be reaching out to you directly for updates in the WO system."
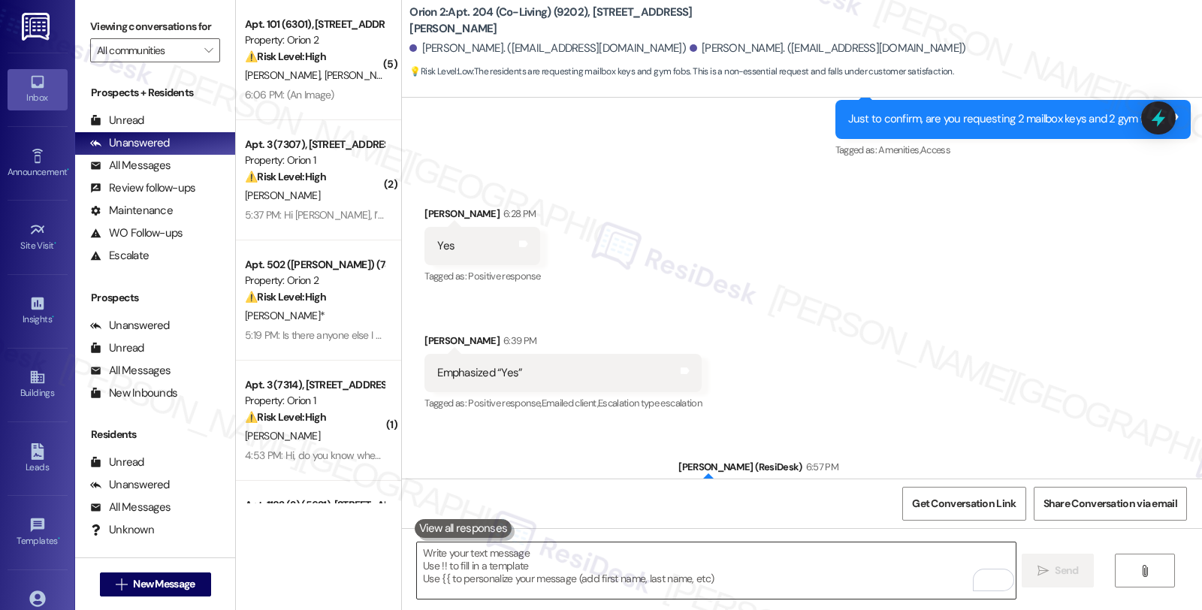
scroll to position [2649, 0]
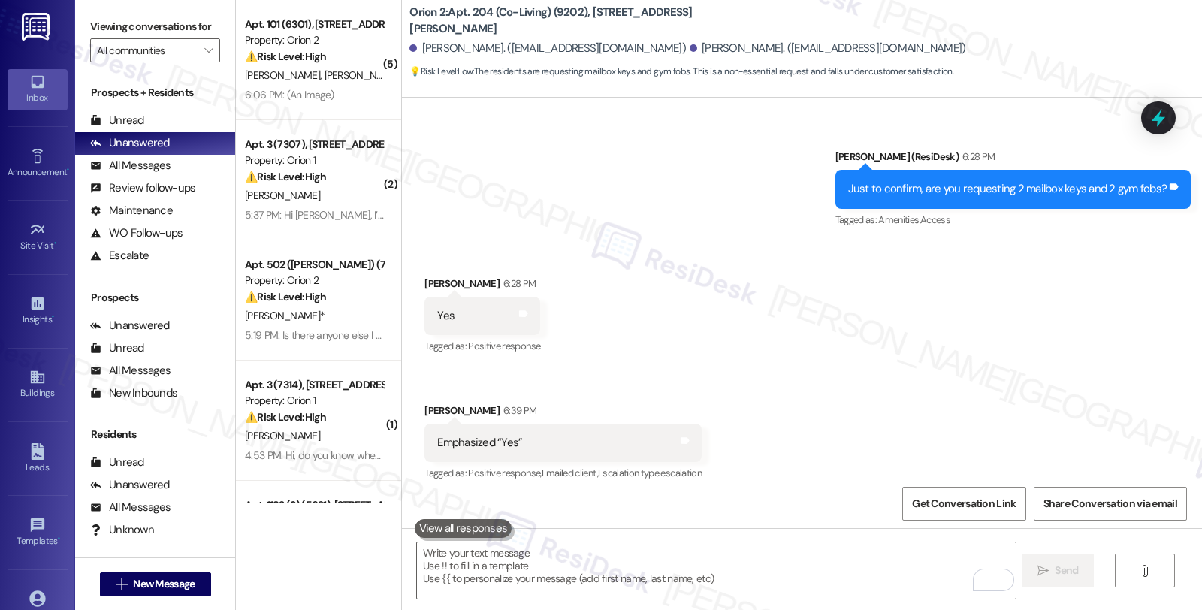
click at [1096, 265] on div "Received via SMS [PERSON_NAME] 6:28 PM Yes Tags and notes Tagged as: Positive r…" at bounding box center [802, 369] width 800 height 254
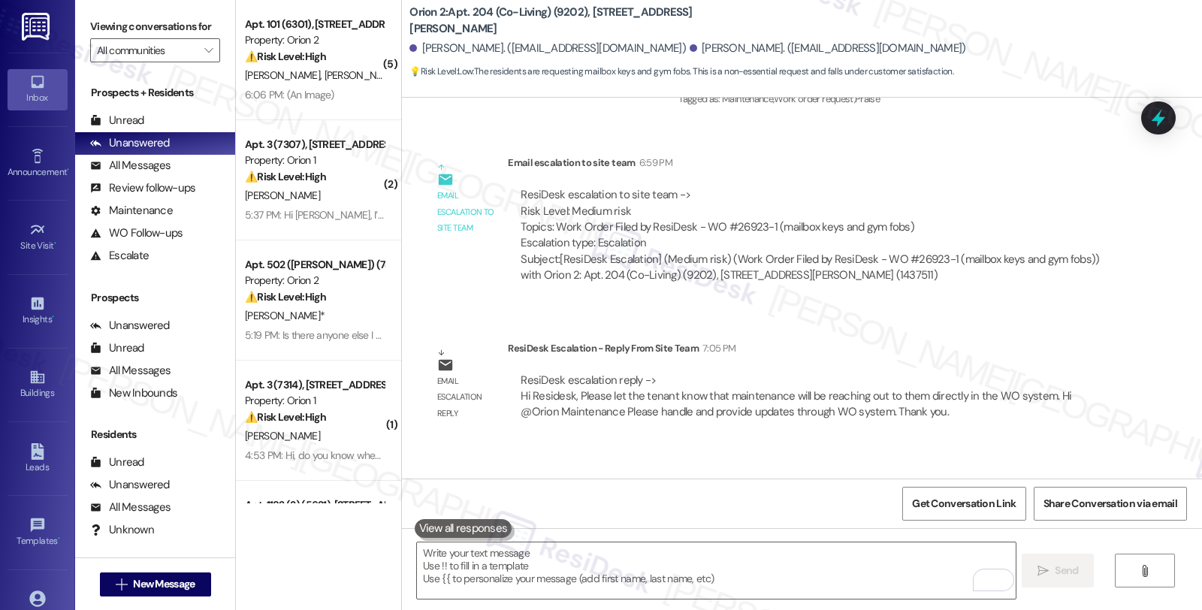
scroll to position [3202, 0]
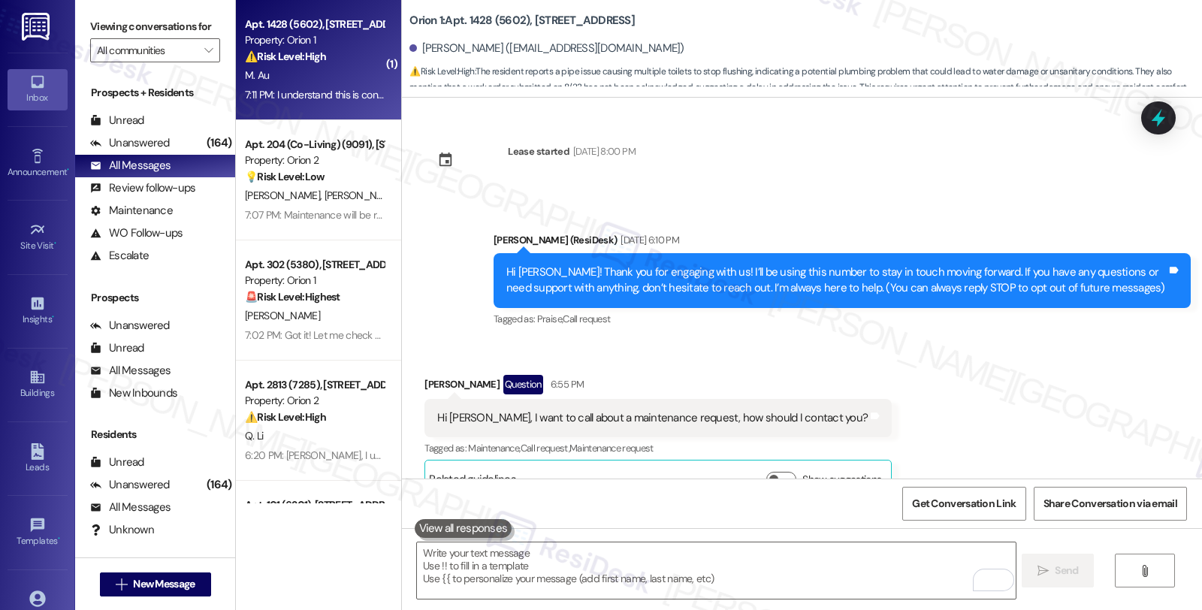
scroll to position [967, 0]
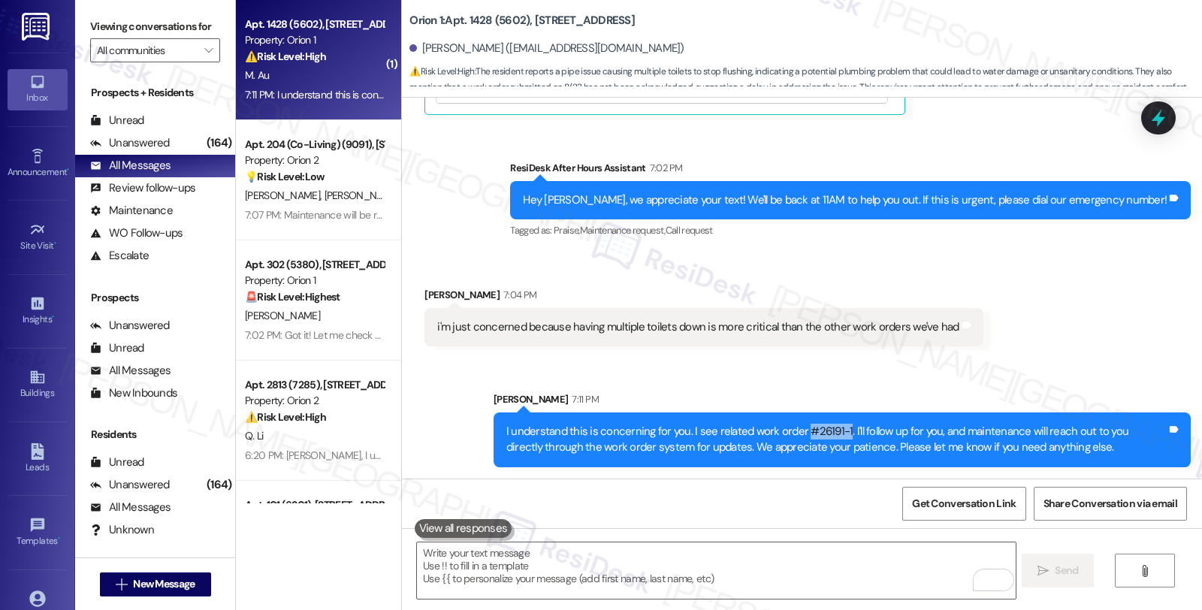
drag, startPoint x: 804, startPoint y: 433, endPoint x: 831, endPoint y: 433, distance: 27.0
click at [831, 433] on div "I understand this is concerning for you. I see related work order #26191-1. I'l…" at bounding box center [836, 440] width 660 height 32
copy div "#26191-1"
click at [1156, 116] on icon at bounding box center [1158, 118] width 18 height 23
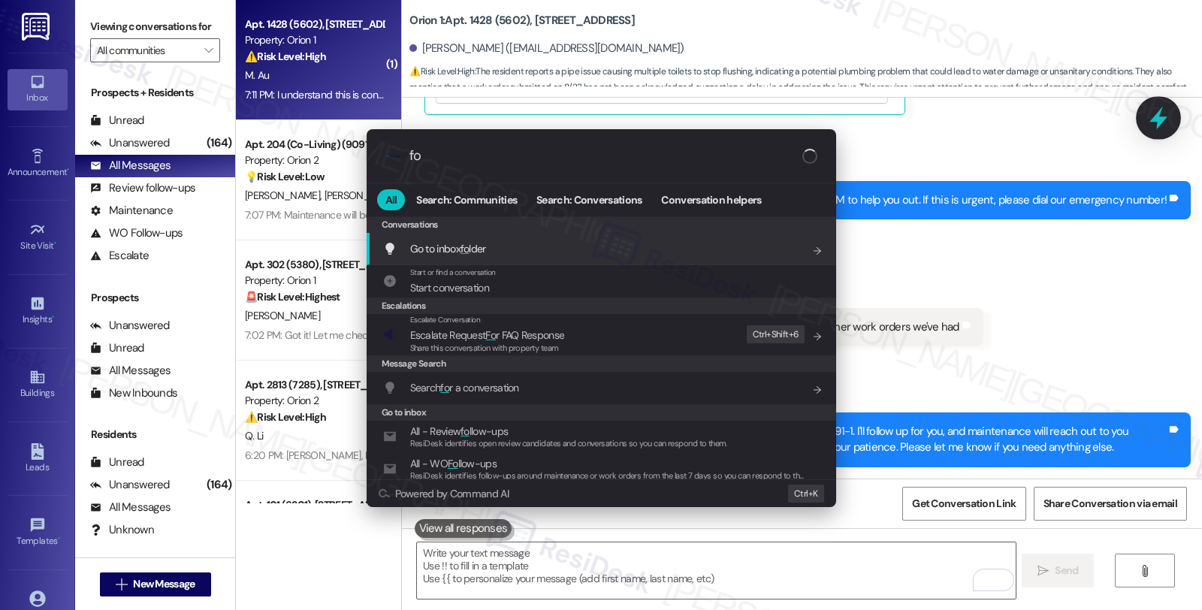
type input "f"
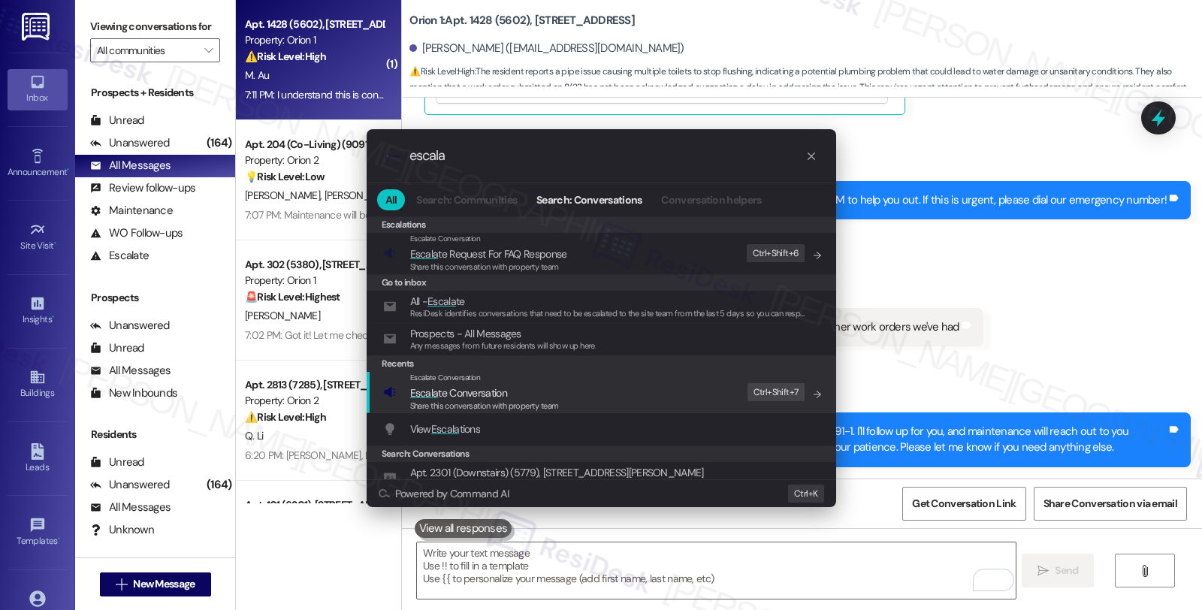
type input "escala"
click at [573, 402] on div "Escalate Conversation Escala te Conversation Share this conversation with prope…" at bounding box center [602, 392] width 439 height 41
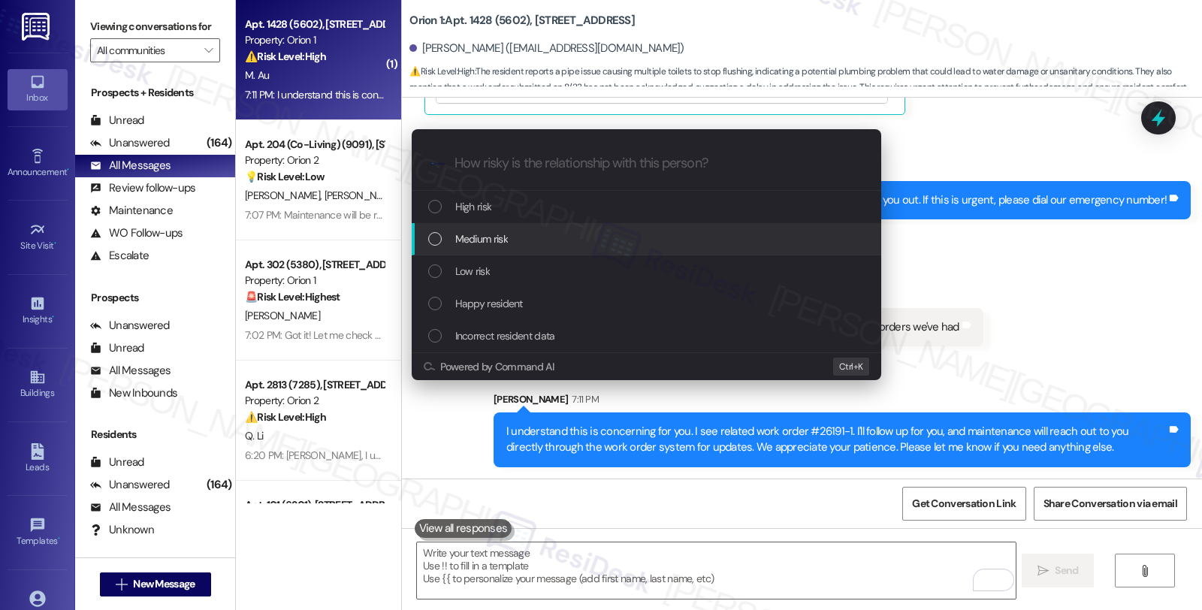
click at [451, 242] on div "Medium risk" at bounding box center [647, 239] width 439 height 17
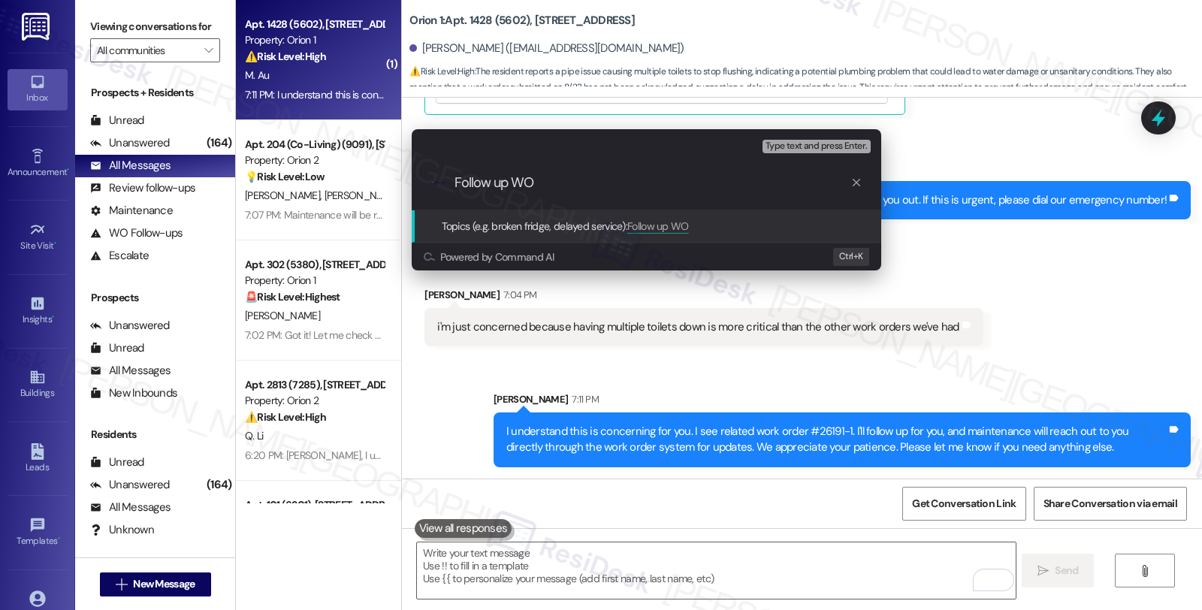
paste input "#26191-1"
paste input "Toilet flooding issue"
type input "Follow up WO #26191-1 (Toilet flooding issue)"
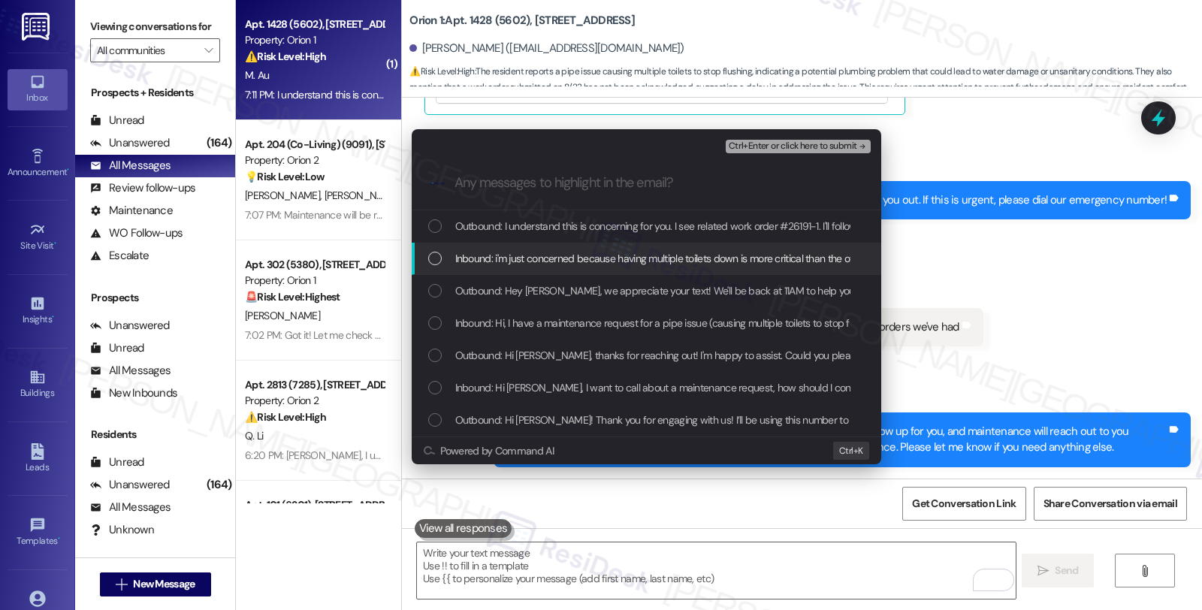
click at [502, 260] on span "Inbound: i'm just concerned because having multiple toilets down is more critic…" at bounding box center [711, 258] width 512 height 17
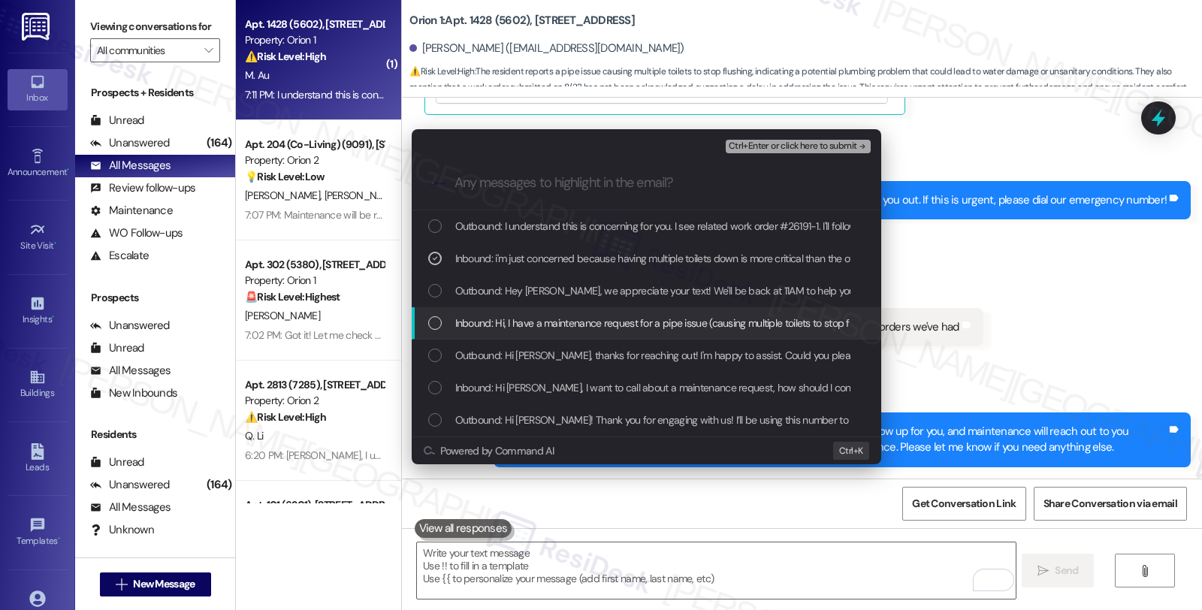
click at [511, 324] on span "Inbound: Hi, I have a maintenance request for a pipe issue (causing multiple to…" at bounding box center [905, 323] width 901 height 17
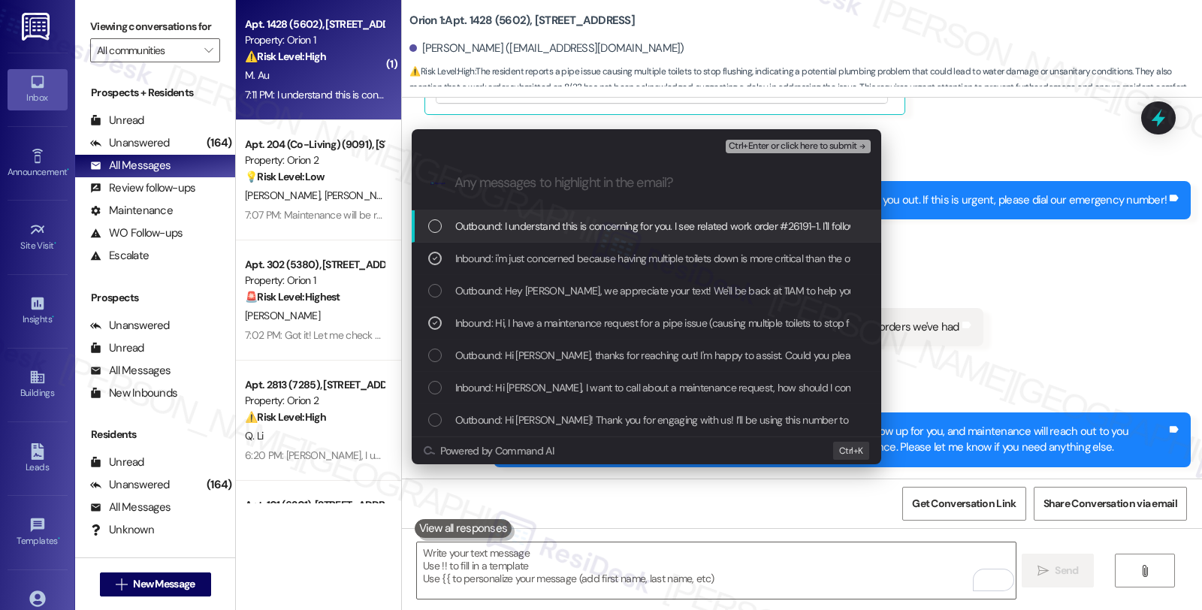
click at [776, 141] on span "Ctrl+Enter or click here to submit" at bounding box center [792, 146] width 128 height 11
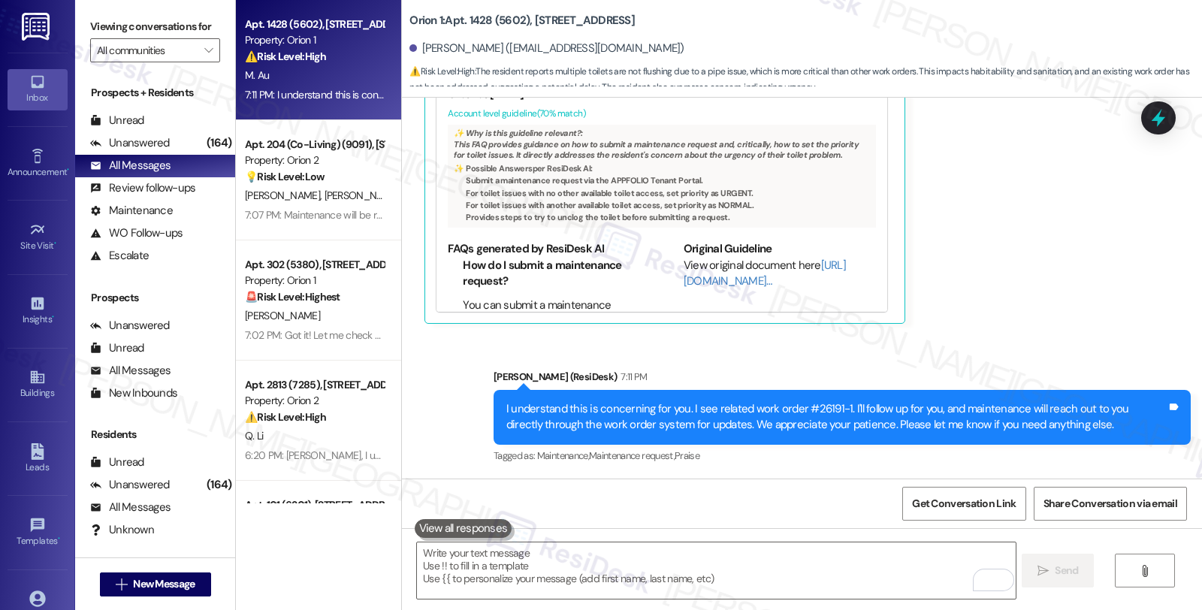
scroll to position [153, 0]
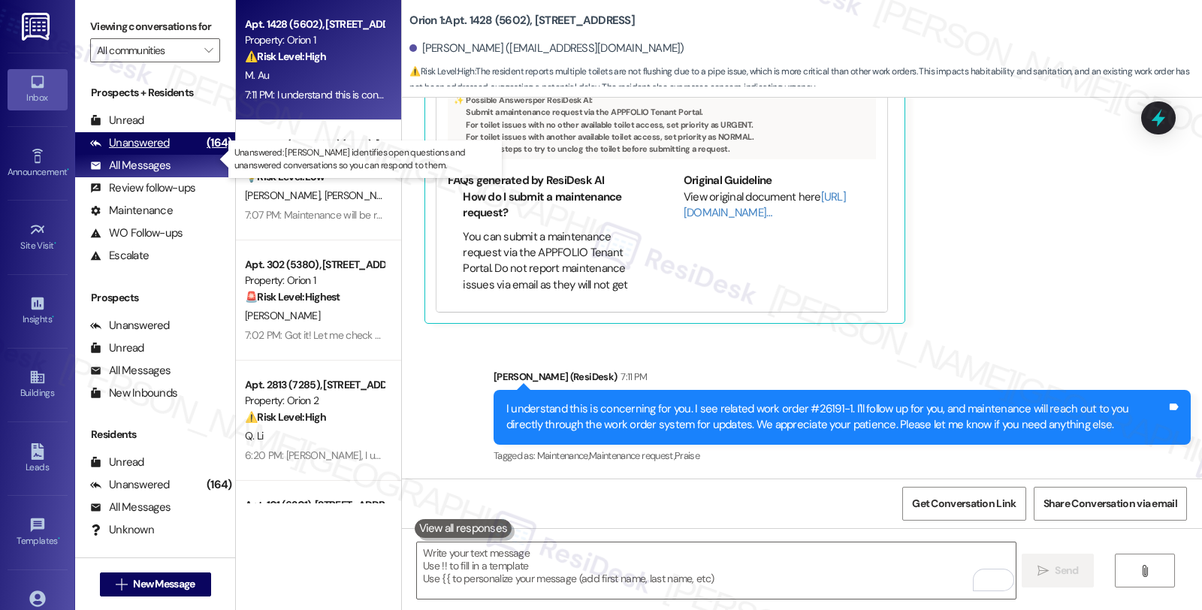
click at [170, 151] on div "Unanswered (164)" at bounding box center [155, 143] width 160 height 23
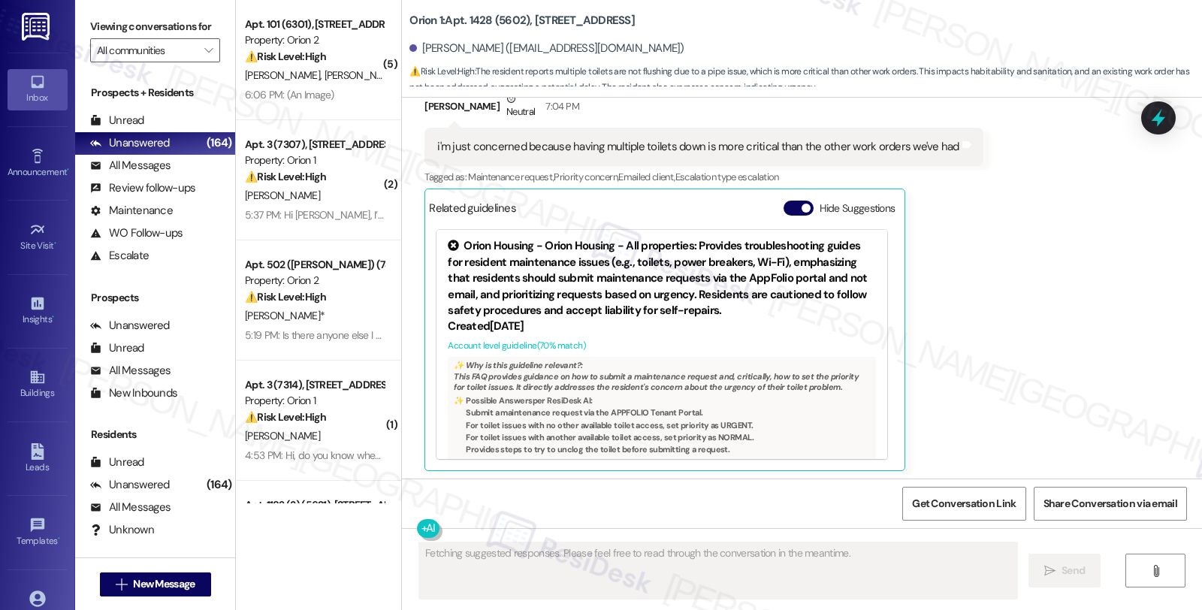
scroll to position [922, 0]
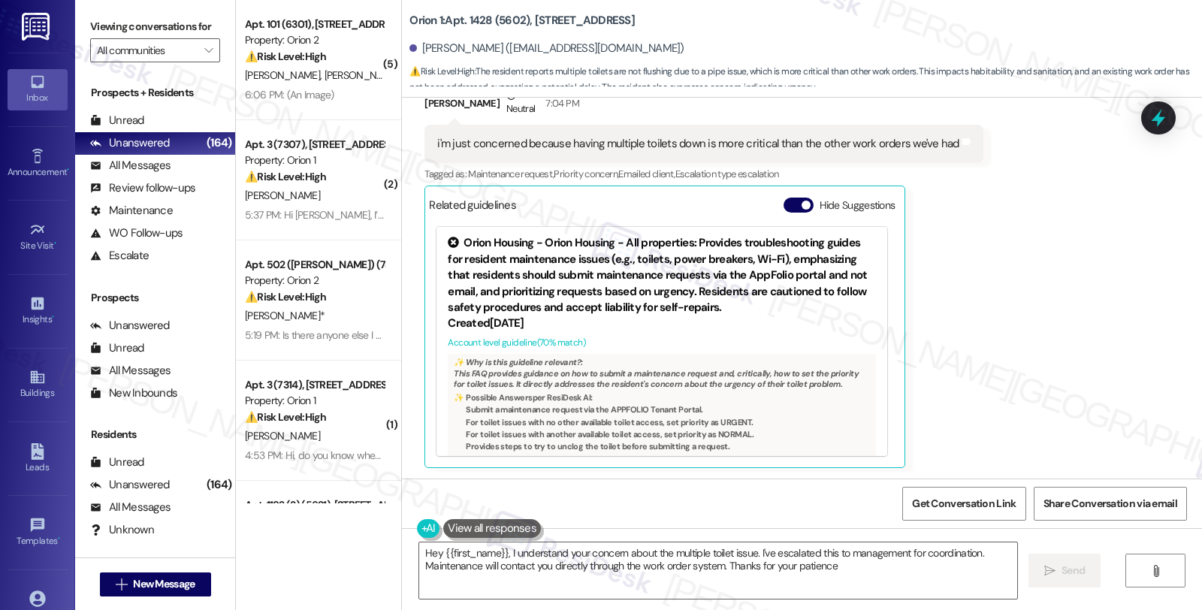
type textarea "Hey {{first_name}}, I understand your concern about the multiple toilet issue. …"
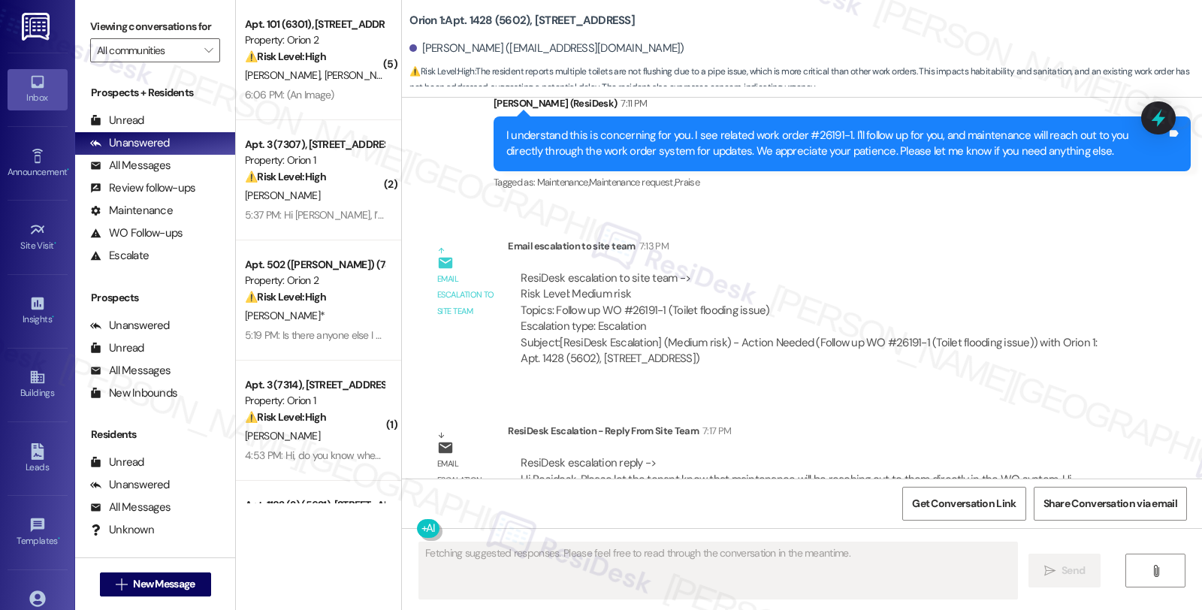
scroll to position [1388, 0]
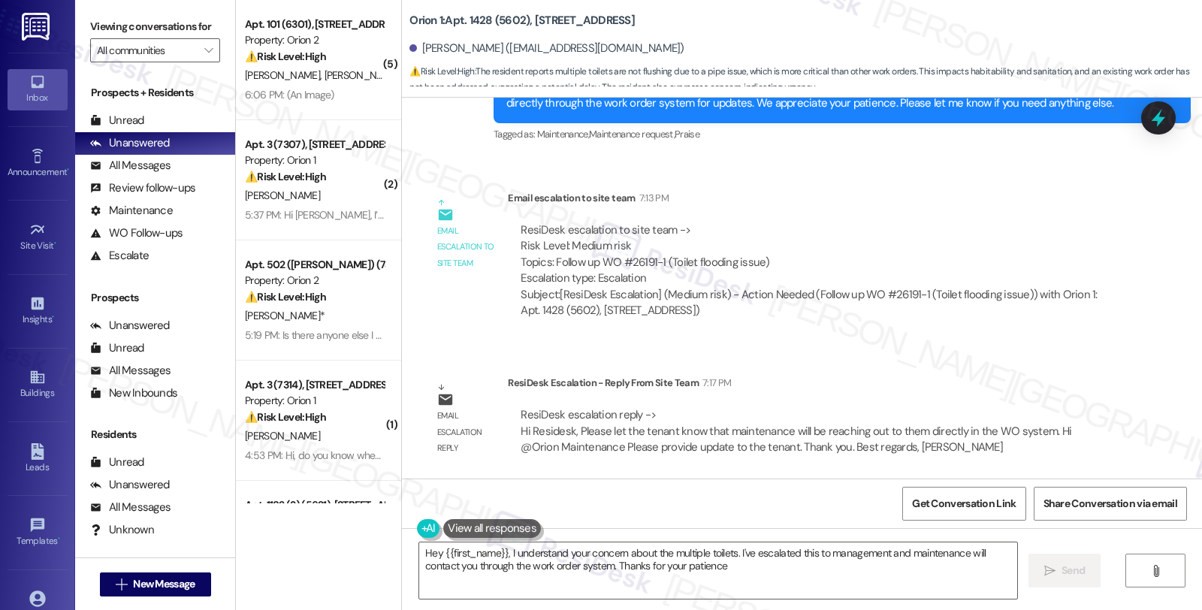
type textarea "Hey {{first_name}}, I understand your concern about the multiple toilets. I've …"
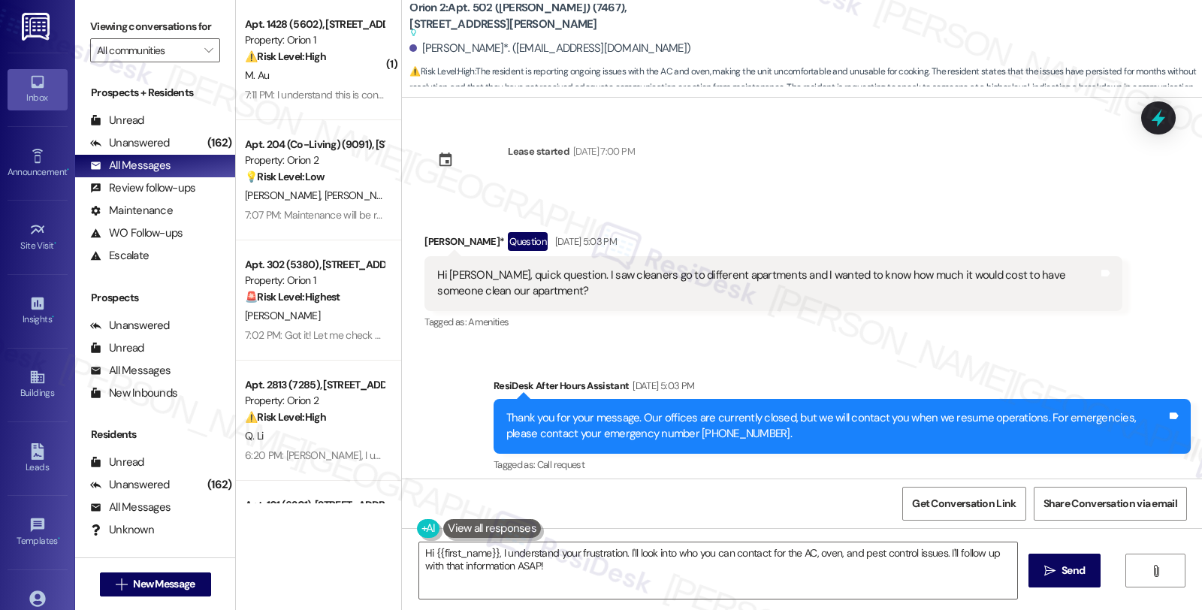
scroll to position [4398, 0]
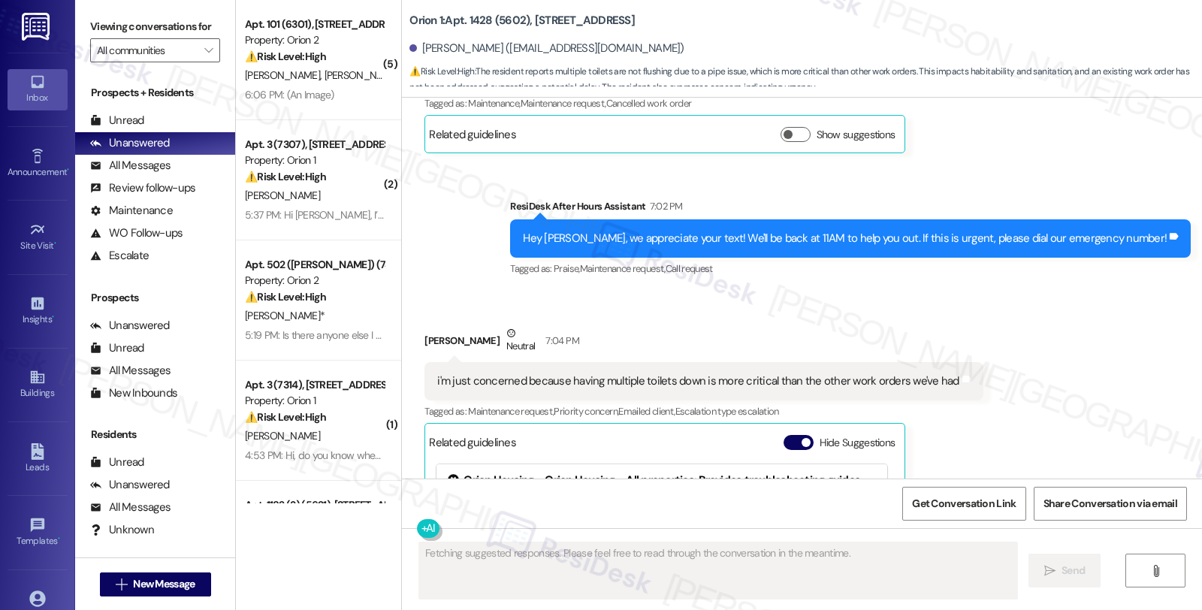
scroll to position [922, 0]
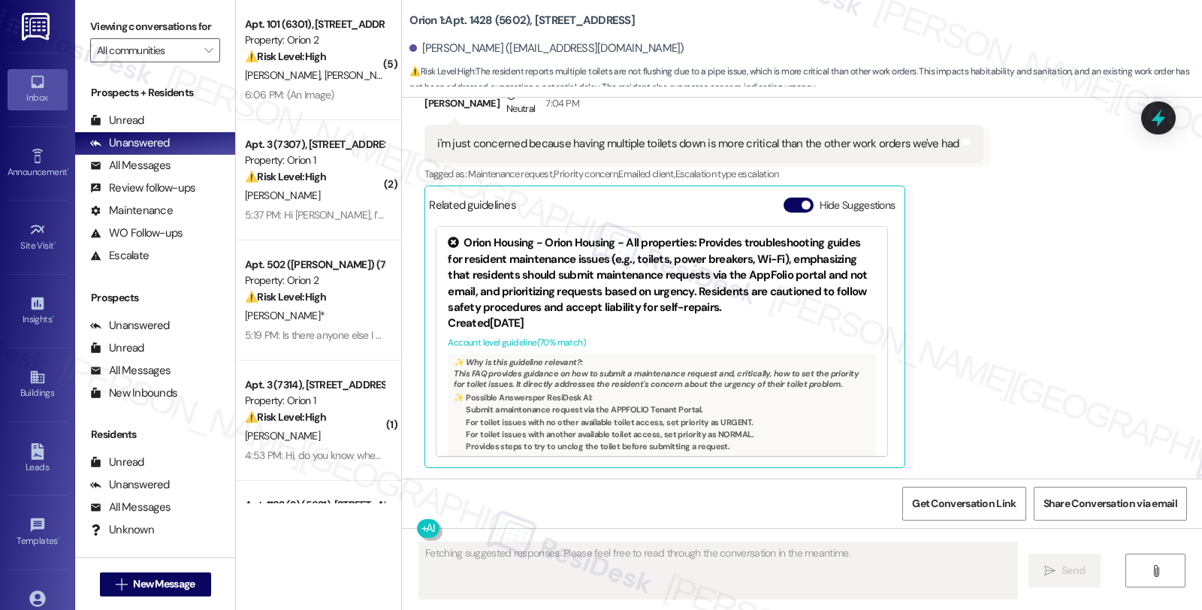
click at [990, 288] on div "Received via SMS Marcus Au Neutral 7:04 PM i'm just concerned because having mu…" at bounding box center [802, 266] width 800 height 425
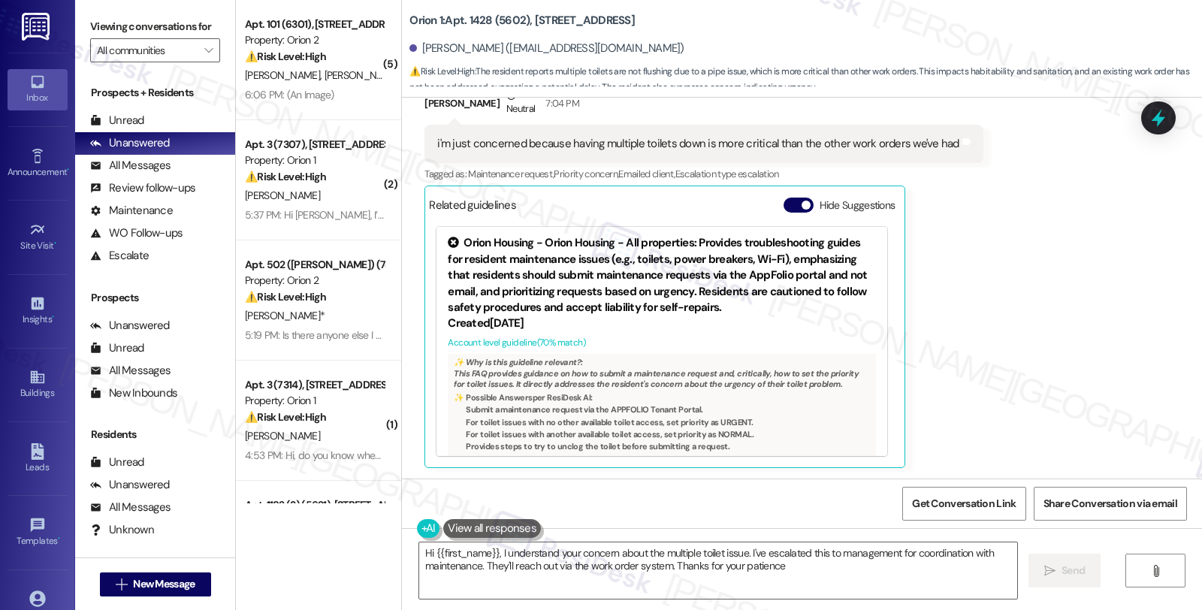
type textarea "Hi {{first_name}}, I understand your concern about the multiple toilet issue. I…"
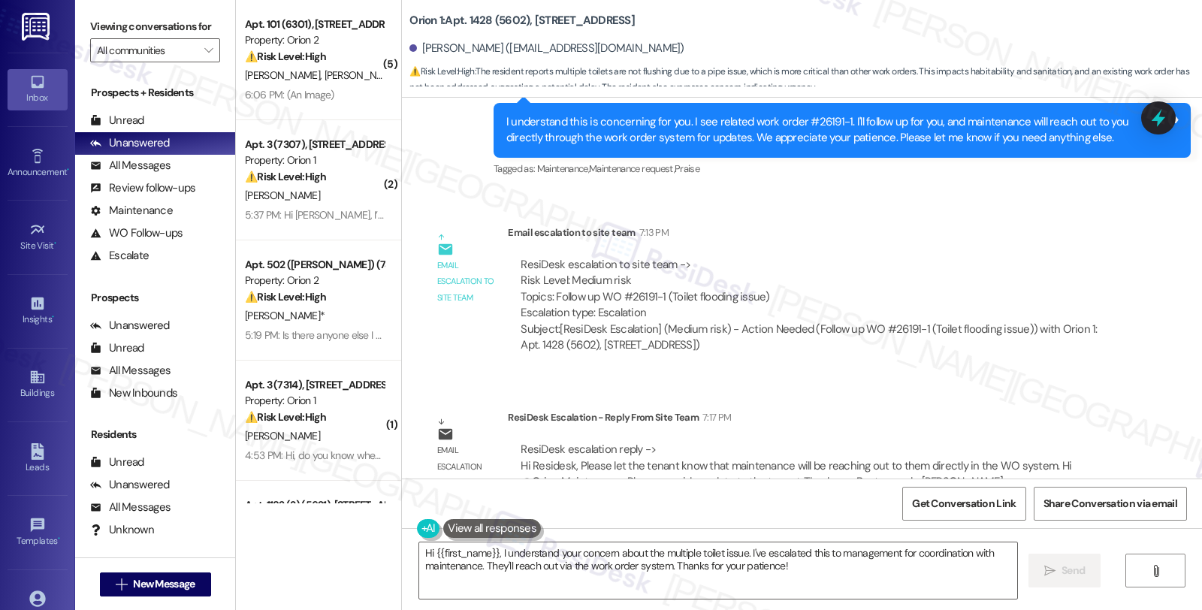
scroll to position [1525, 0]
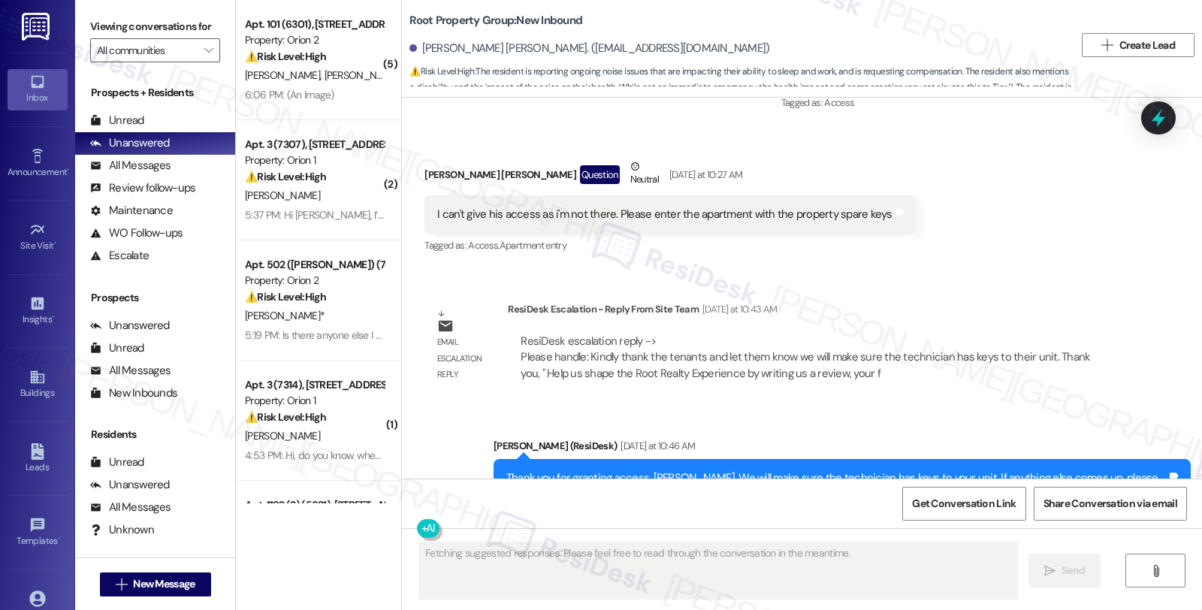
scroll to position [2007, 0]
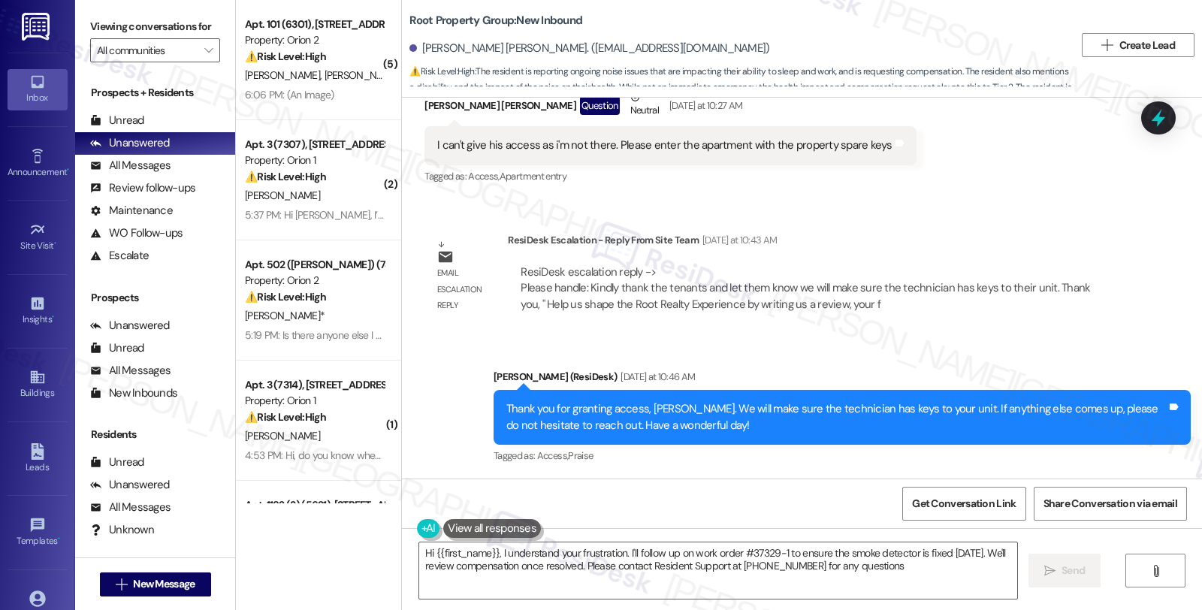
type textarea "Hi {{first_name}}, I understand your frustration. I'll follow up on work order …"
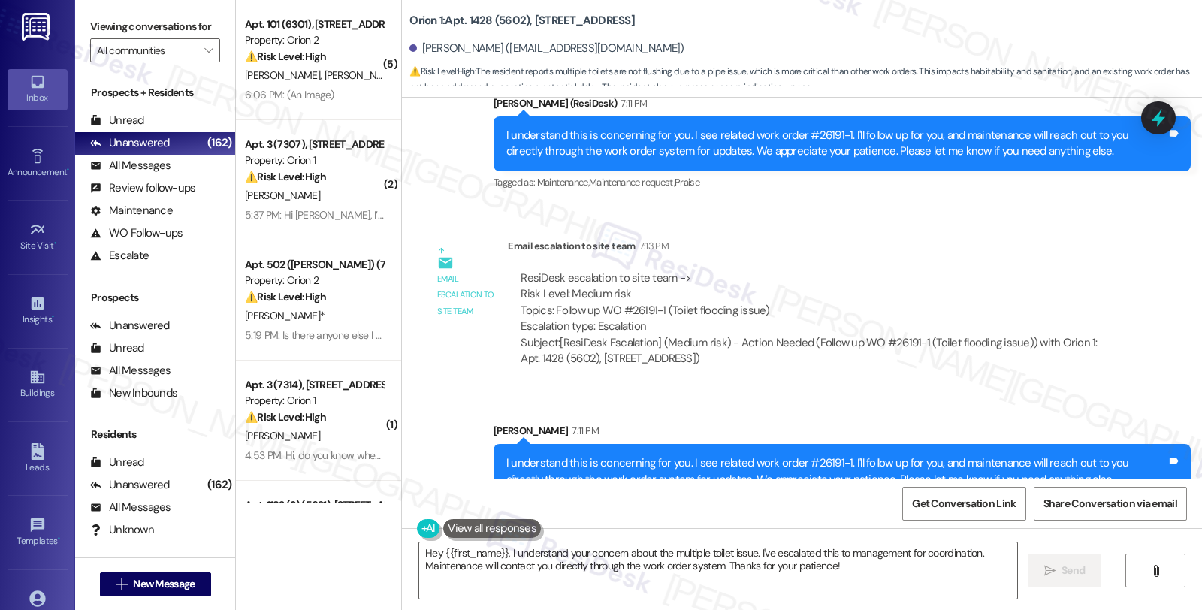
scroll to position [1371, 0]
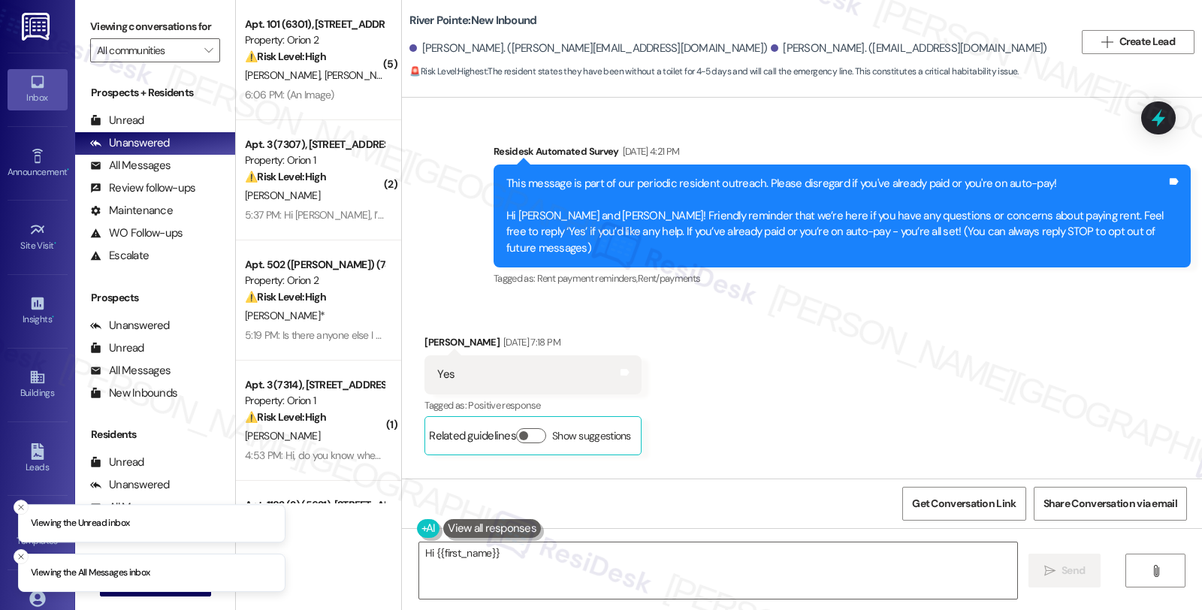
scroll to position [6740, 0]
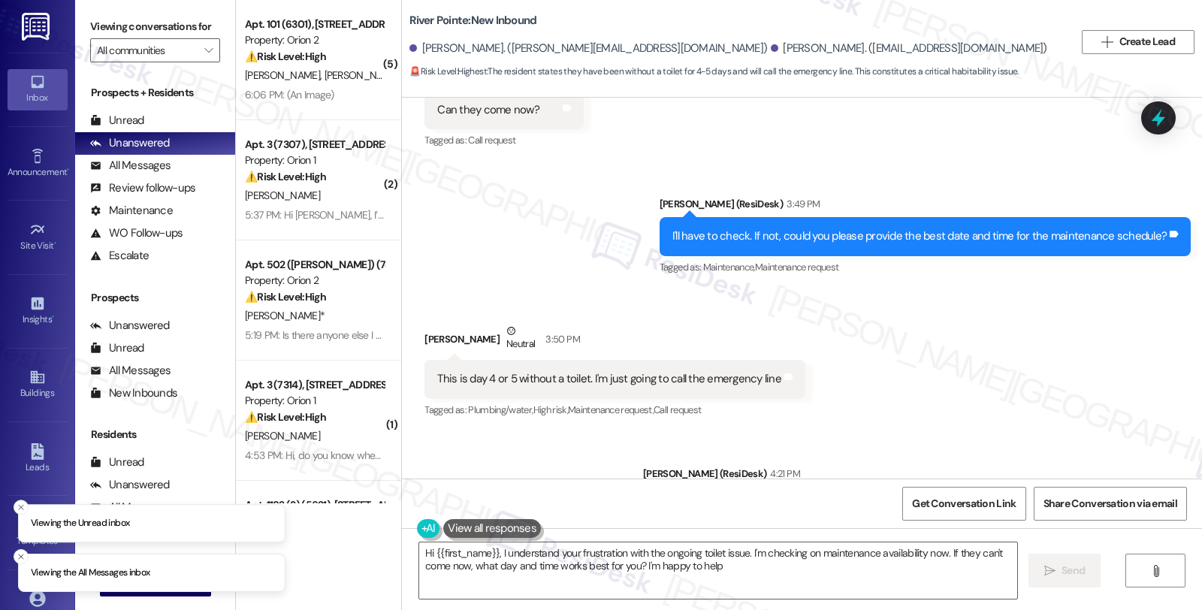
type textarea "Hi {{first_name}}, I understand your frustration with the ongoing toilet issue.…"
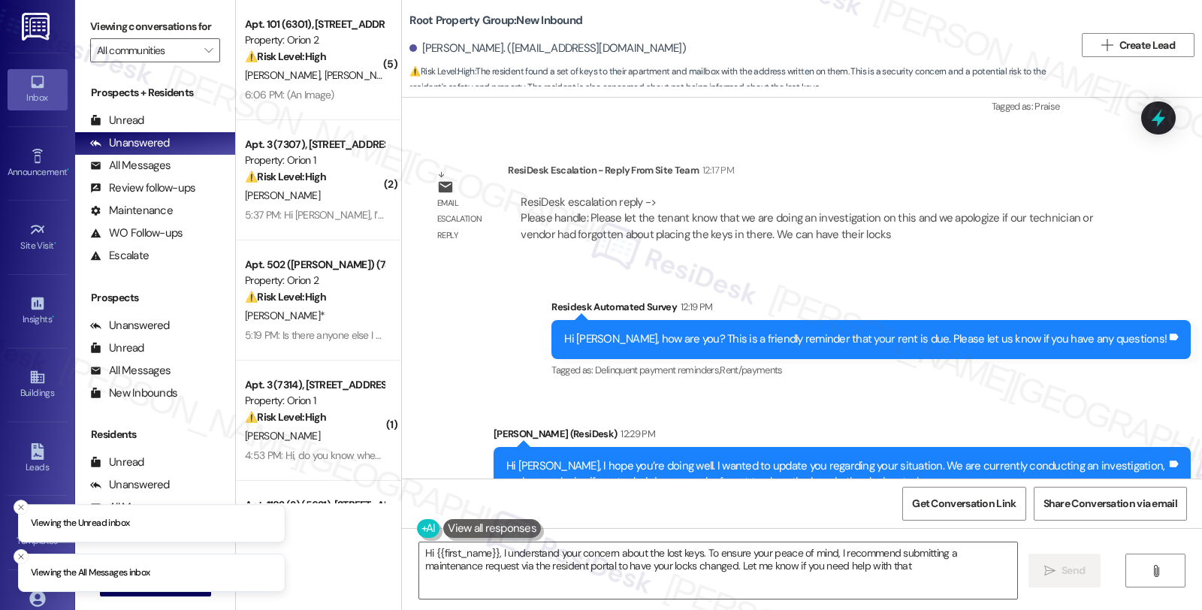
type textarea "Hi {{first_name}}, I understand your concern about the lost keys. To ensure you…"
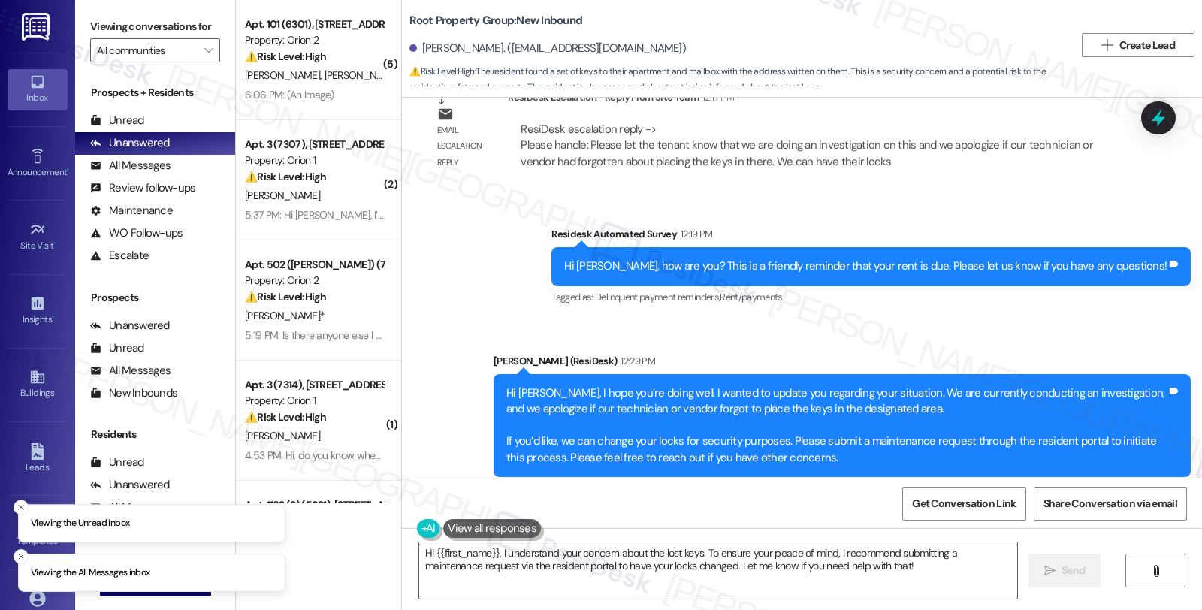
scroll to position [1956, 0]
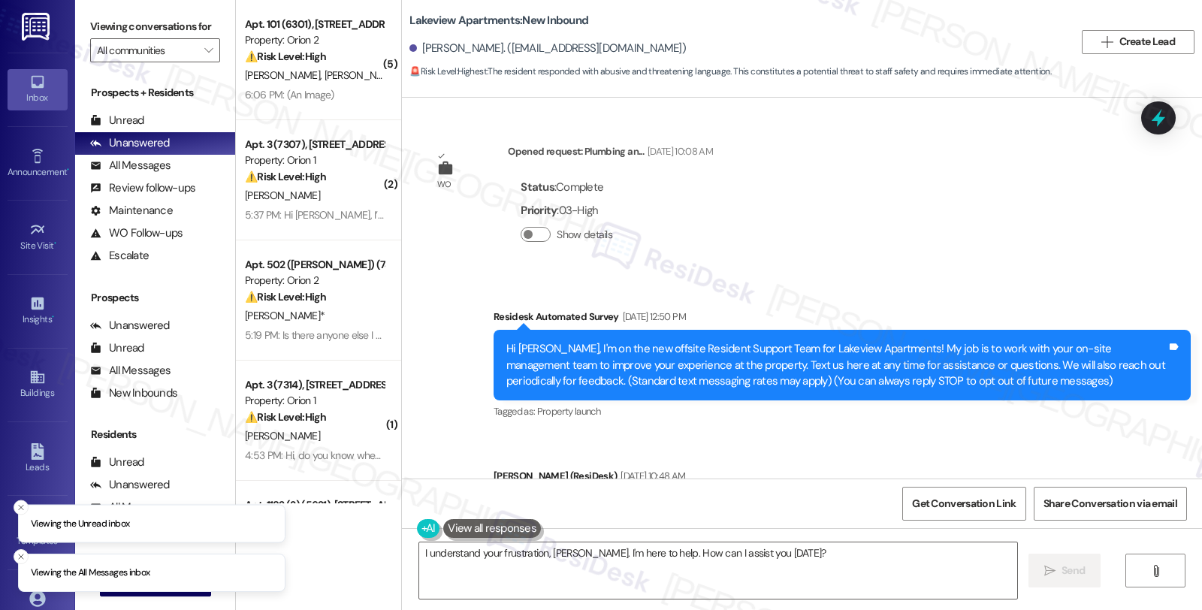
scroll to position [1446, 0]
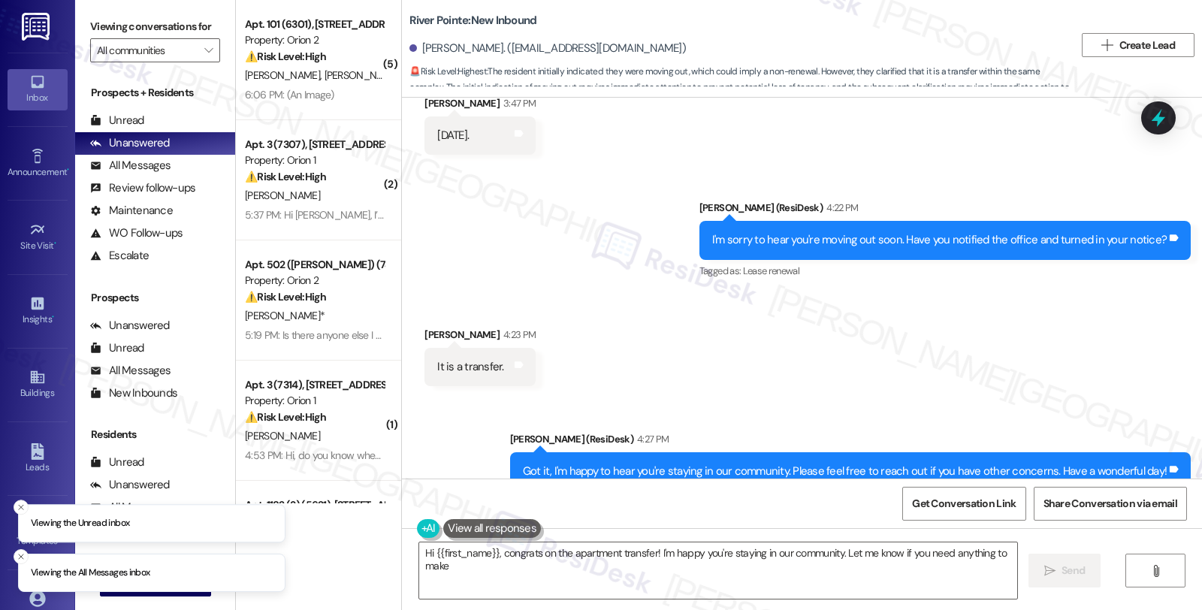
scroll to position [1370, 0]
